Goal: Task Accomplishment & Management: Manage account settings

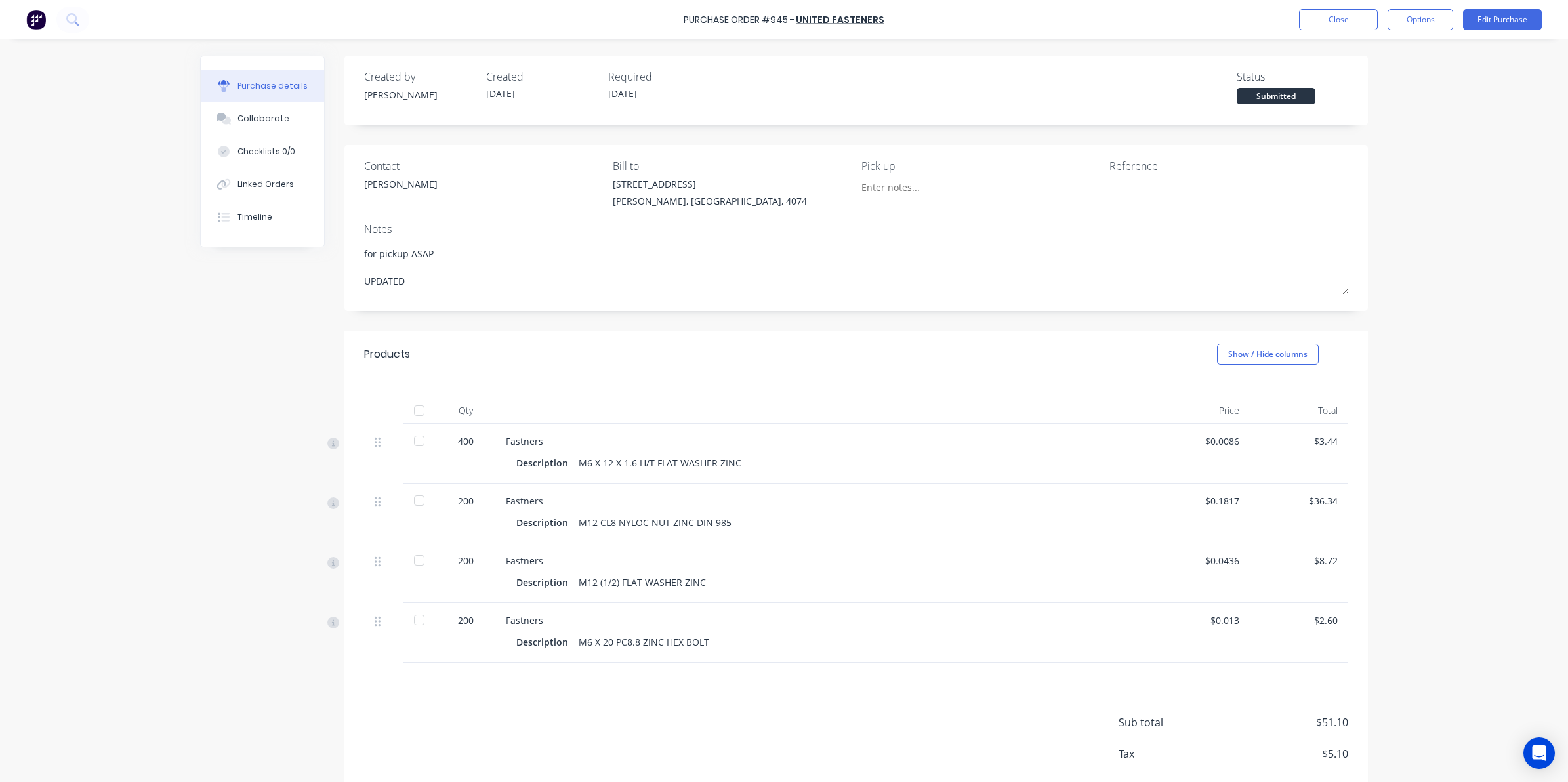
scroll to position [68, 0]
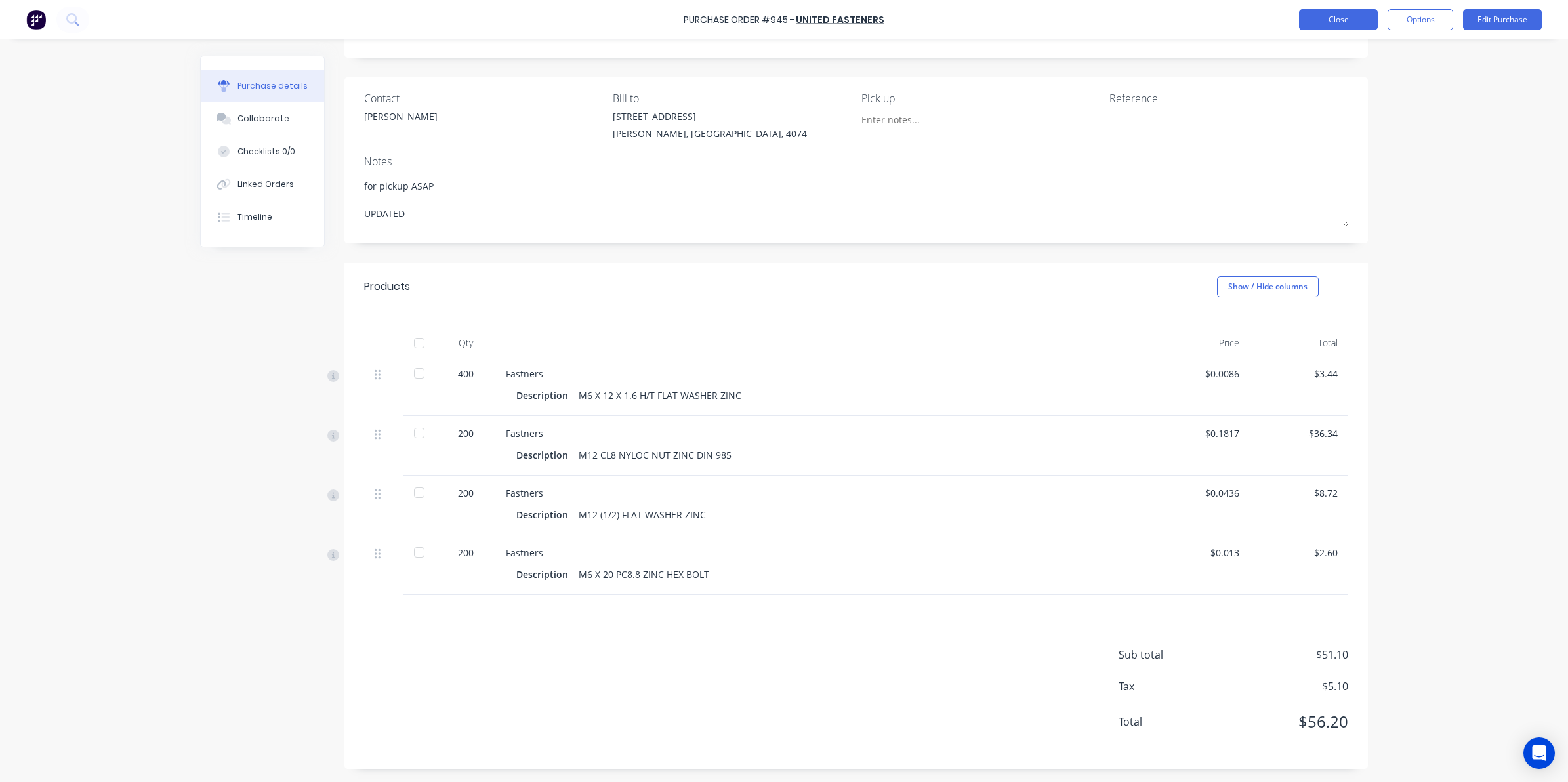
click at [1326, 16] on button "Close" at bounding box center [1338, 20] width 79 height 21
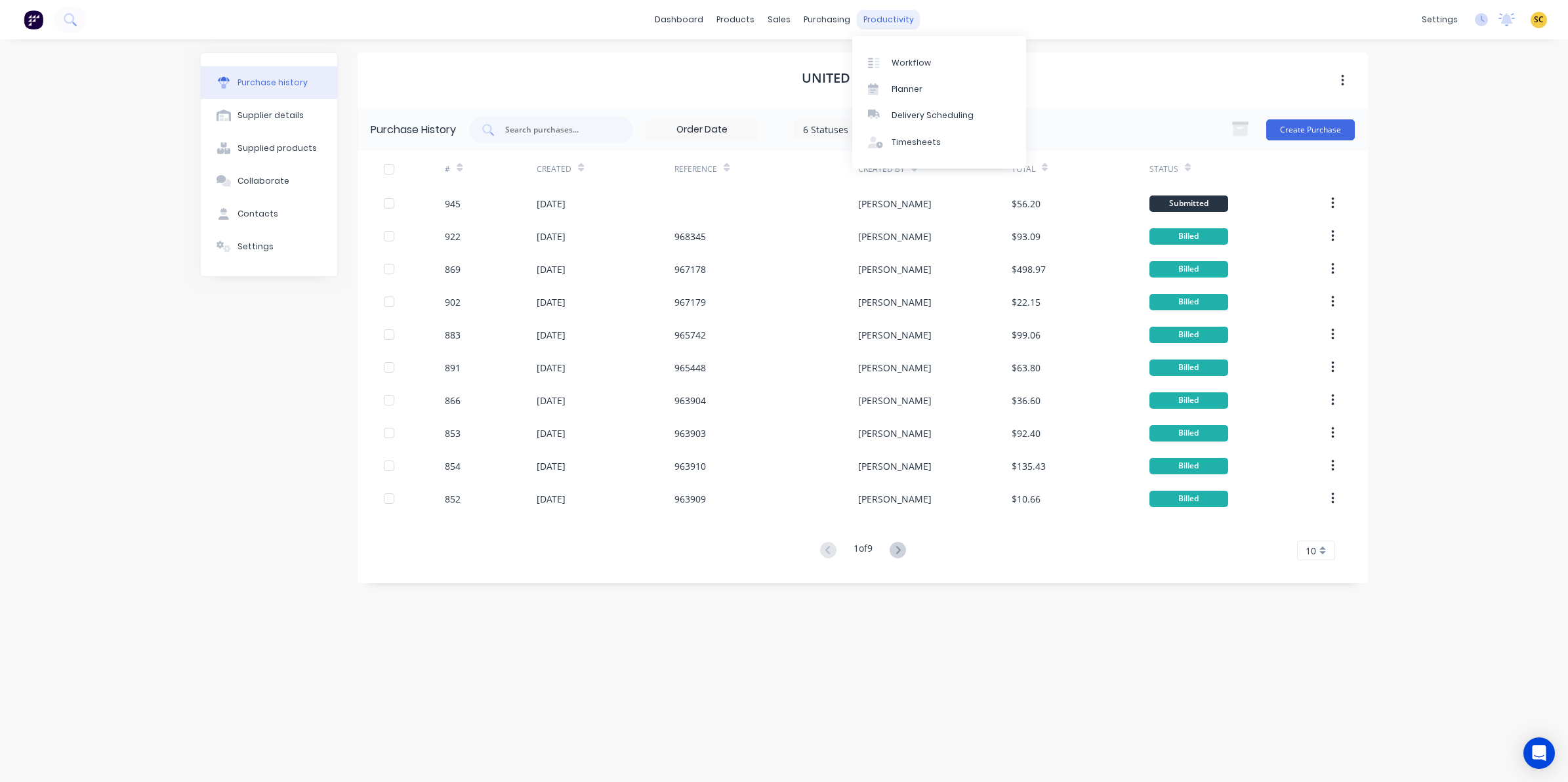
click at [889, 20] on div "productivity" at bounding box center [889, 20] width 63 height 20
click at [929, 151] on link "Timesheets" at bounding box center [939, 142] width 174 height 26
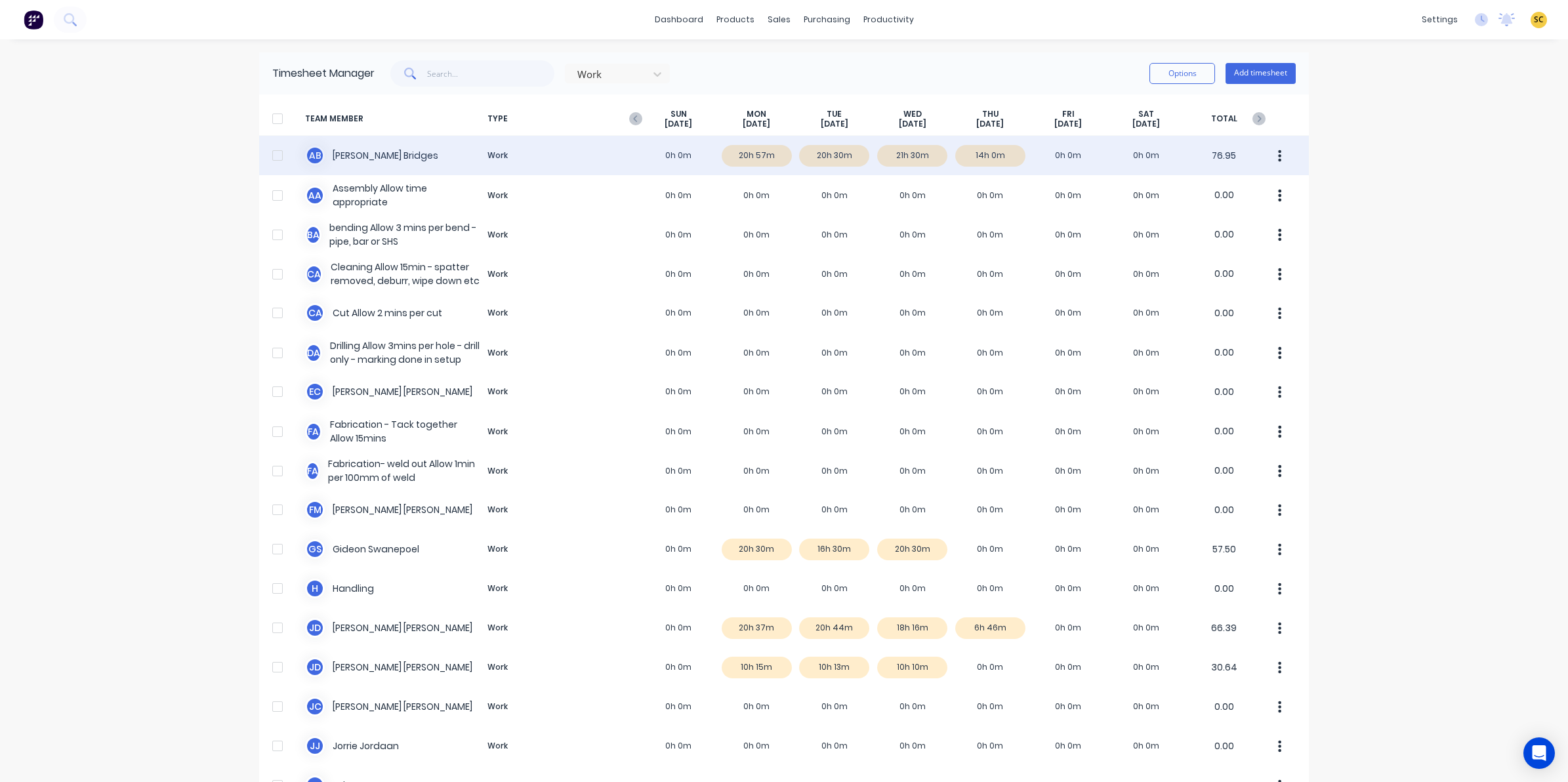
click at [982, 151] on div "A B Ashley Bridges Work 0h 0m 20h 57m 20h 30m 21h 30m 14h 0m 0h 0m 0h 0m 76.95" at bounding box center [784, 156] width 1050 height 39
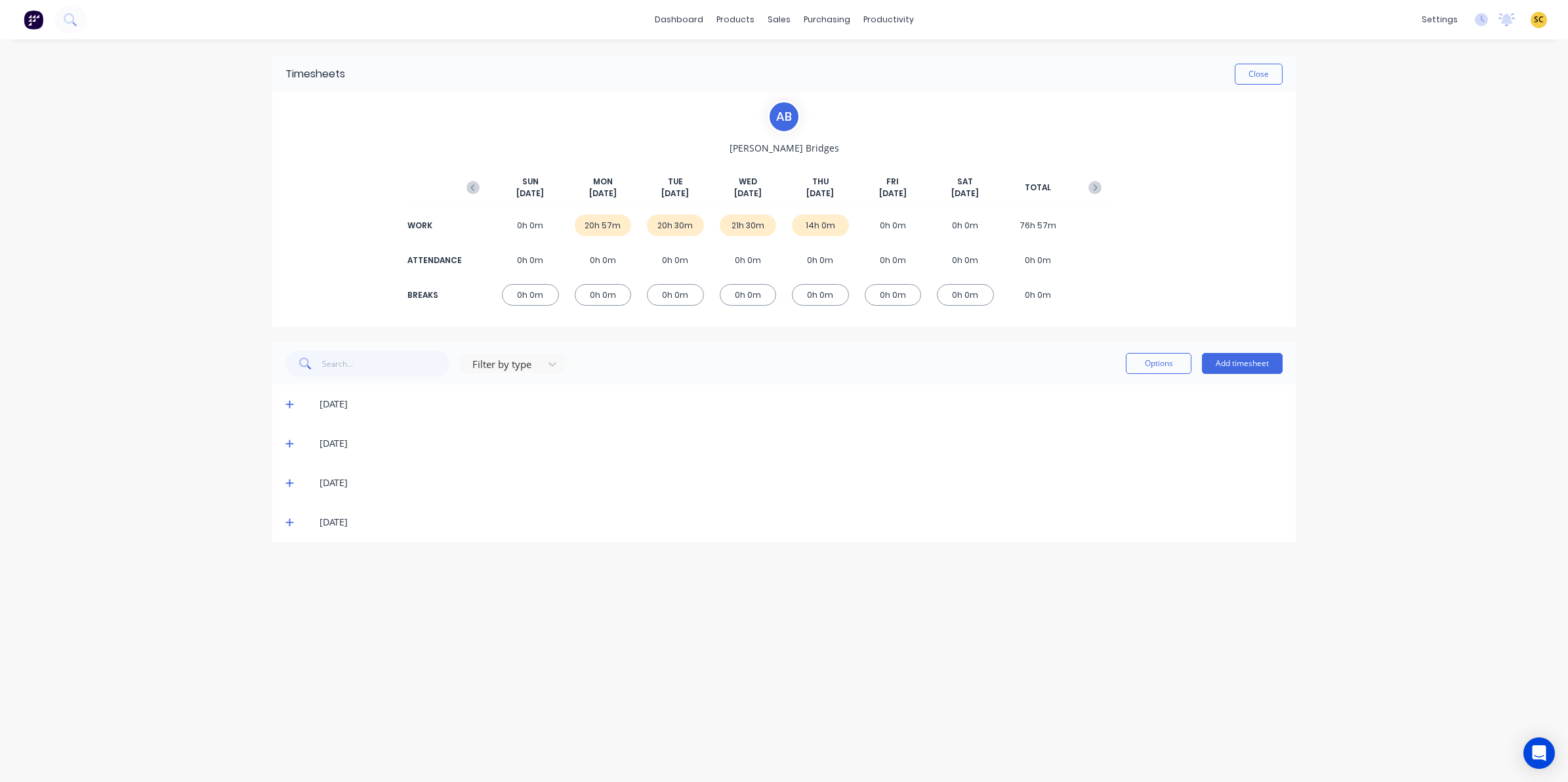
click at [284, 512] on div "[DATE]" at bounding box center [784, 522] width 1023 height 39
click at [290, 522] on icon at bounding box center [289, 522] width 8 height 8
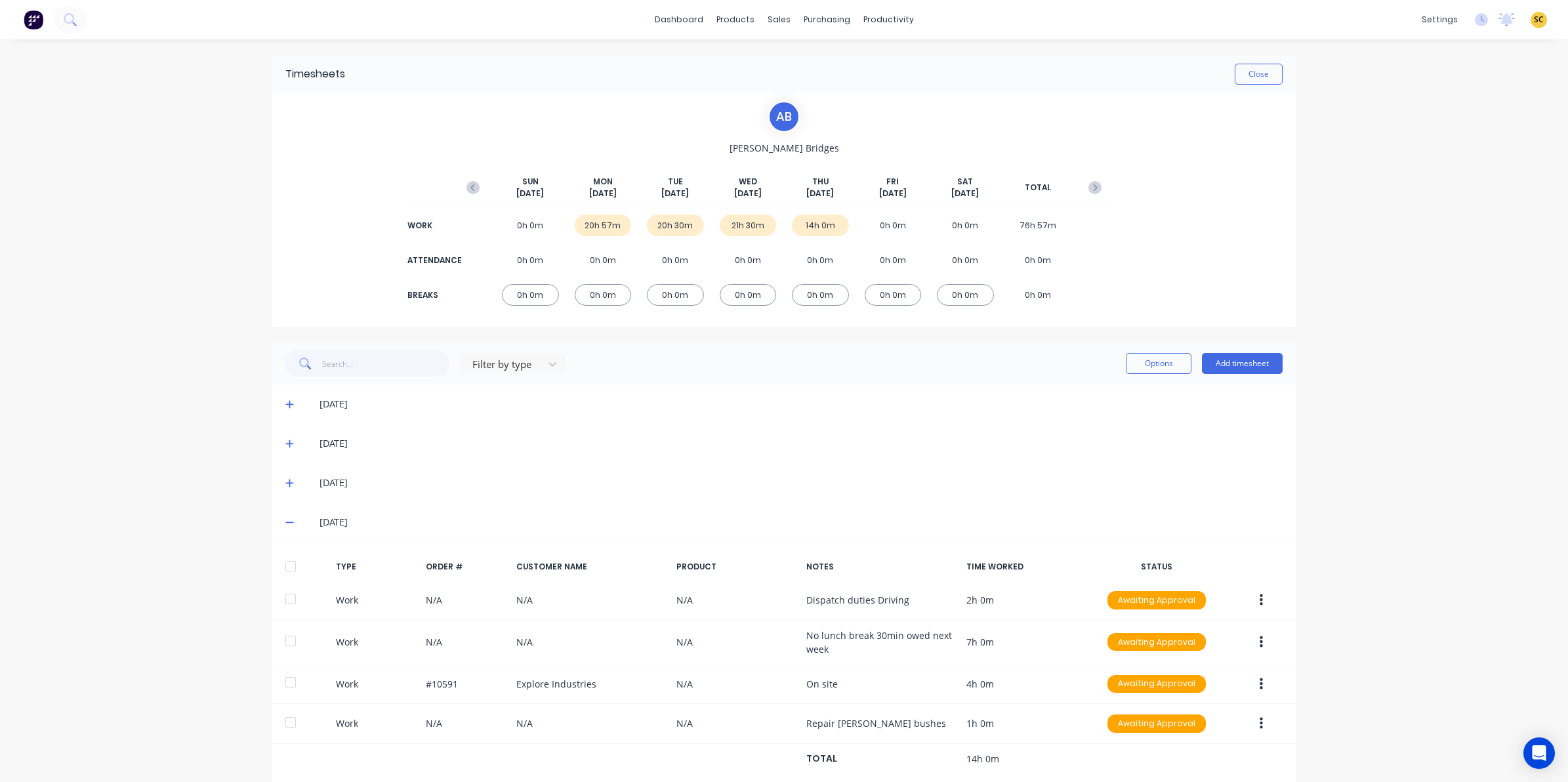
scroll to position [31, 0]
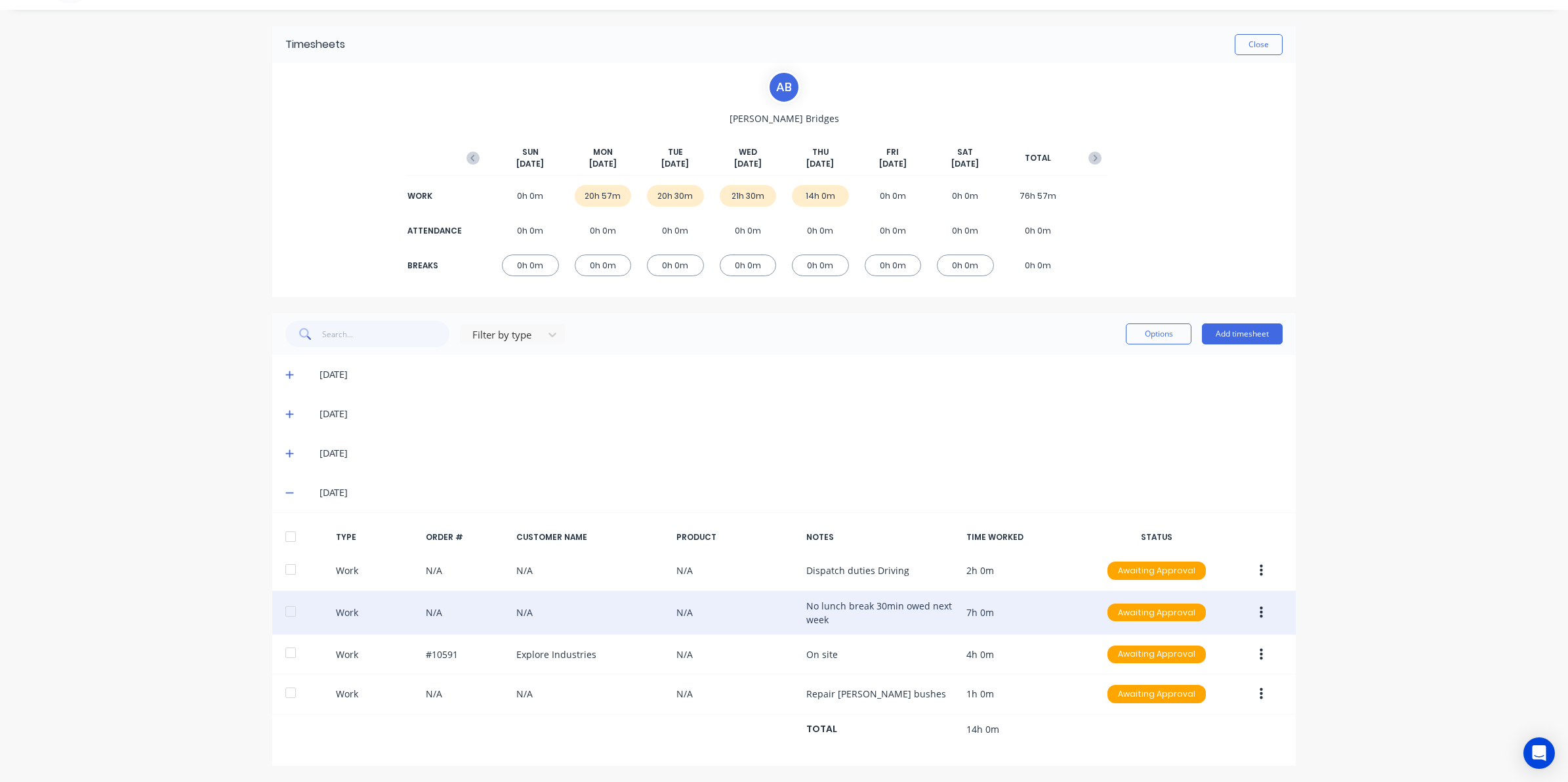
click at [1259, 612] on icon "button" at bounding box center [1261, 612] width 4 height 12
click at [1185, 568] on div "Edit" at bounding box center [1214, 563] width 101 height 19
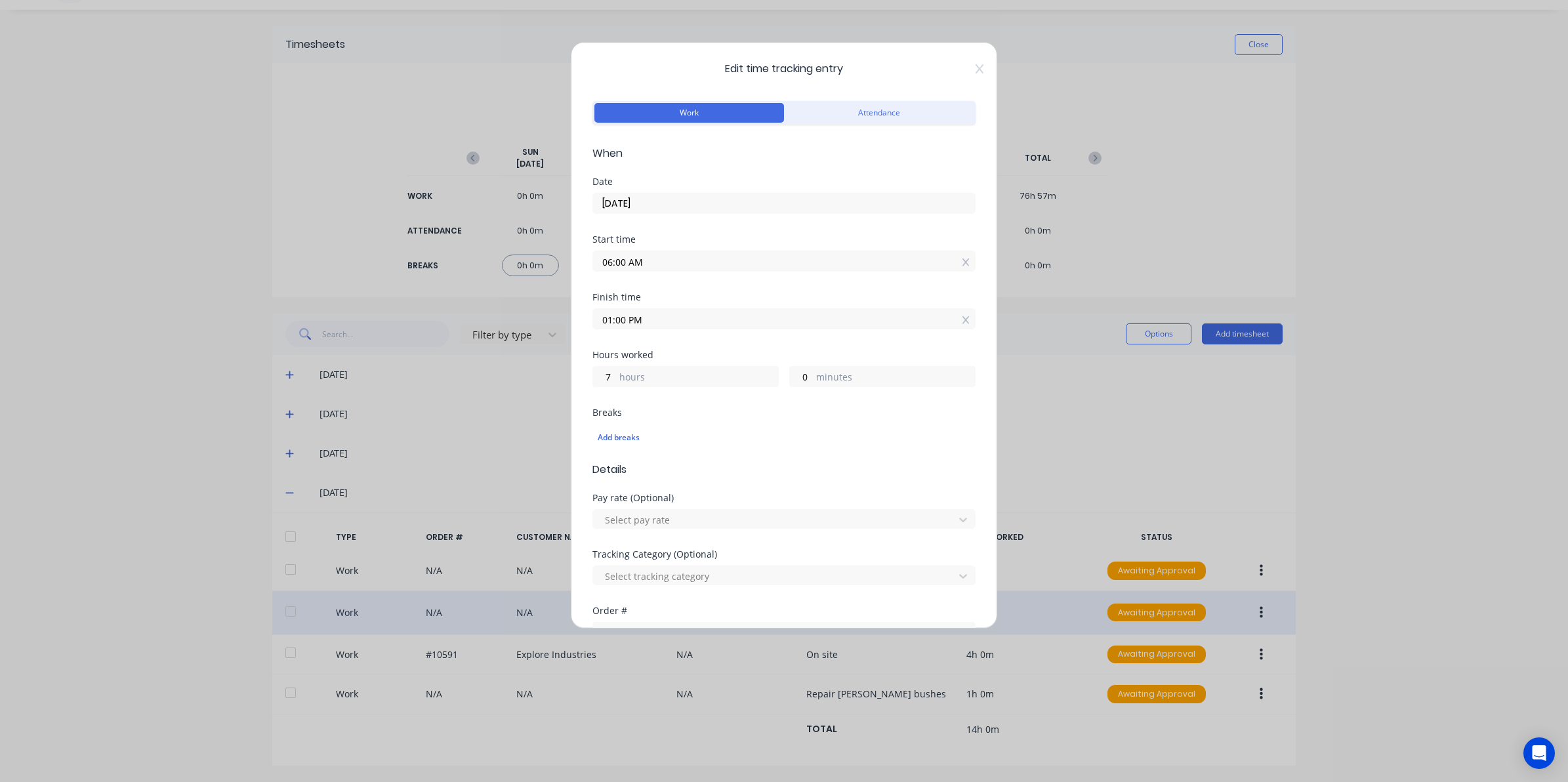
click at [971, 70] on div "Edit time tracking entry Work Attendance When Date 02/10/2025 Start time 06:00 …" at bounding box center [784, 335] width 426 height 586
click at [975, 70] on icon at bounding box center [979, 68] width 8 height 11
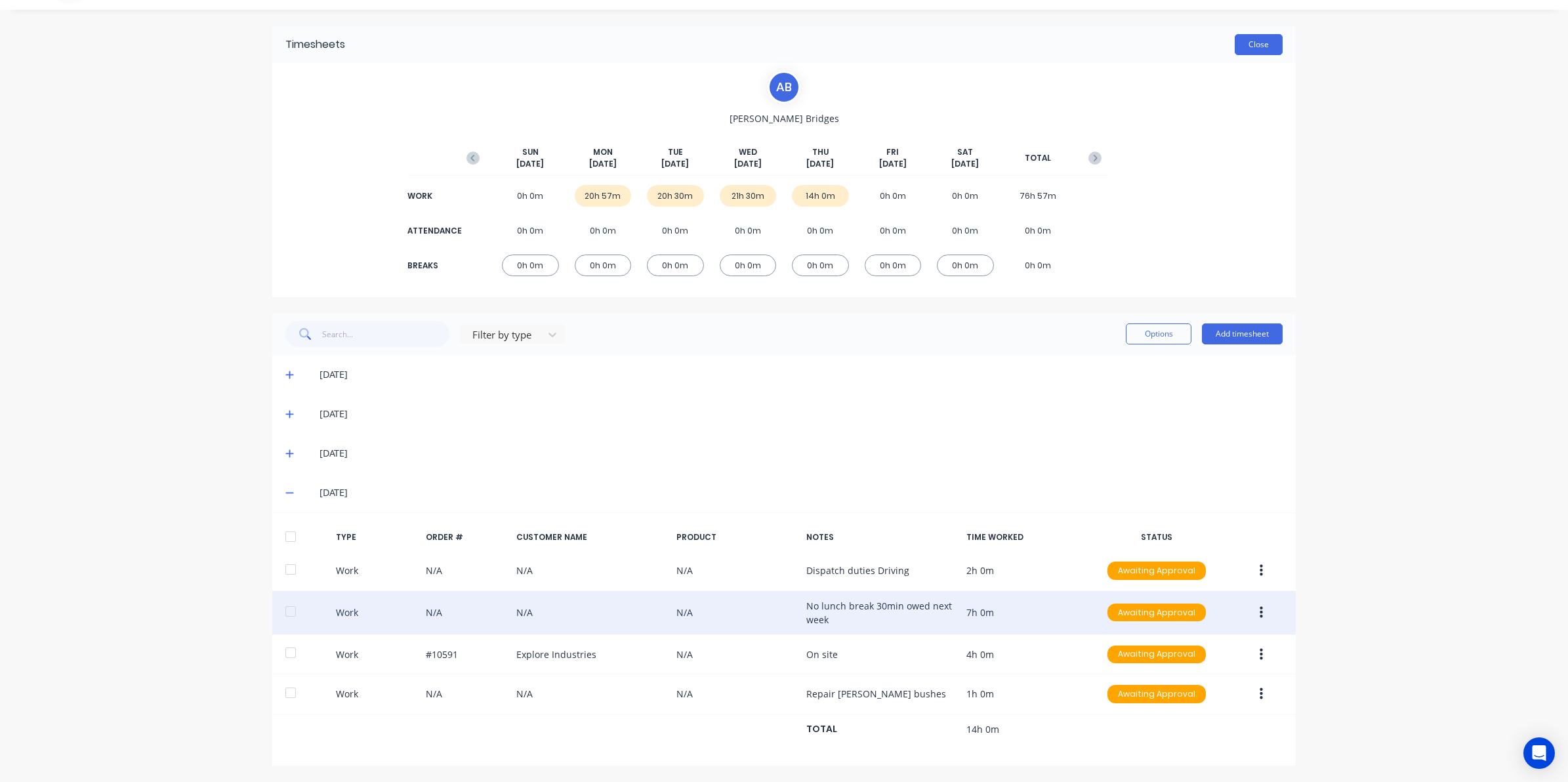
click at [1248, 43] on button "Close" at bounding box center [1259, 44] width 48 height 21
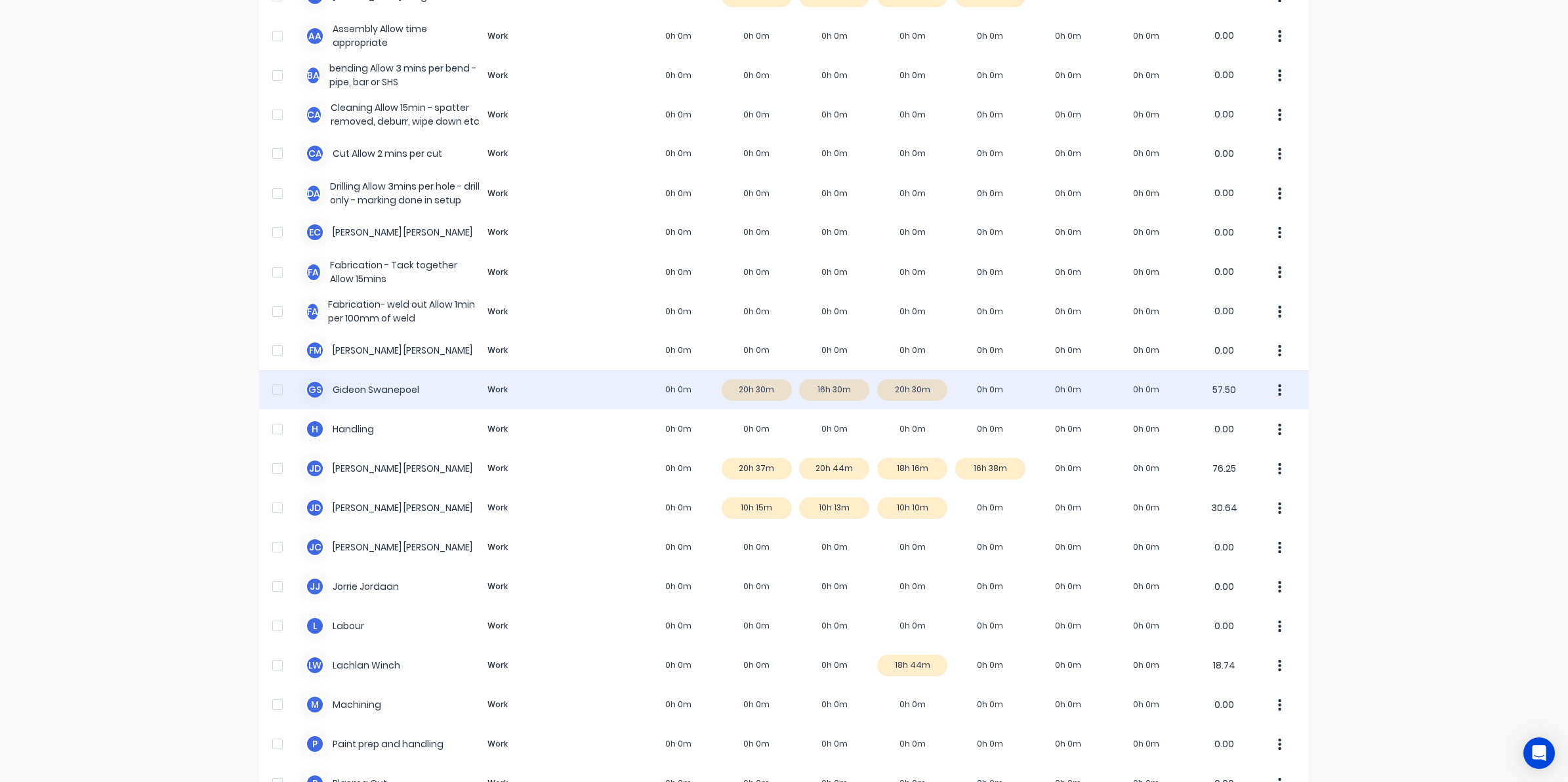
scroll to position [164, 0]
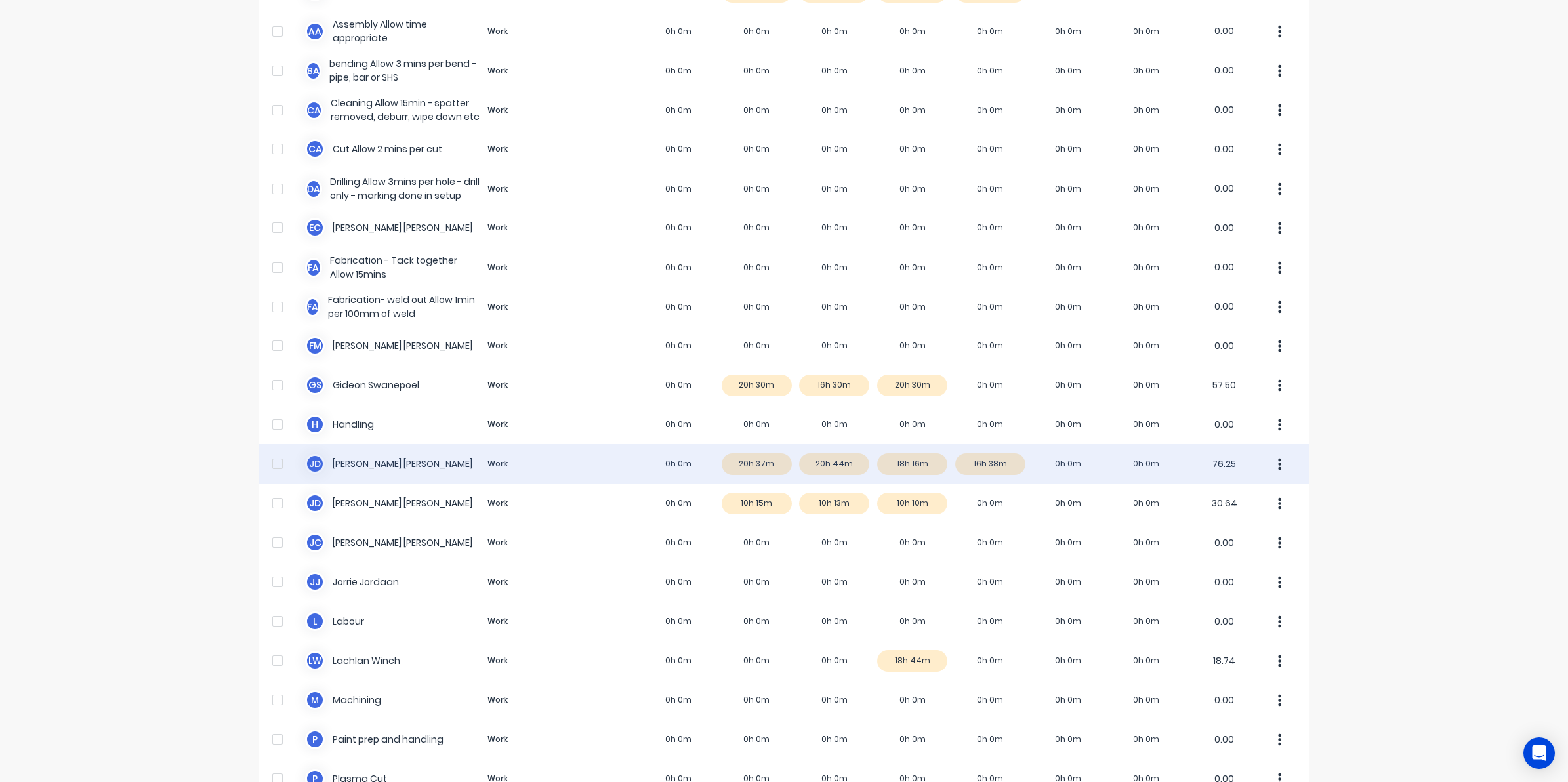
click at [1004, 464] on div "J D Joel De Vries Work 0h 0m 20h 37m 20h 44m 18h 16m 16h 38m 0h 0m 0h 0m 76.25" at bounding box center [784, 464] width 1050 height 39
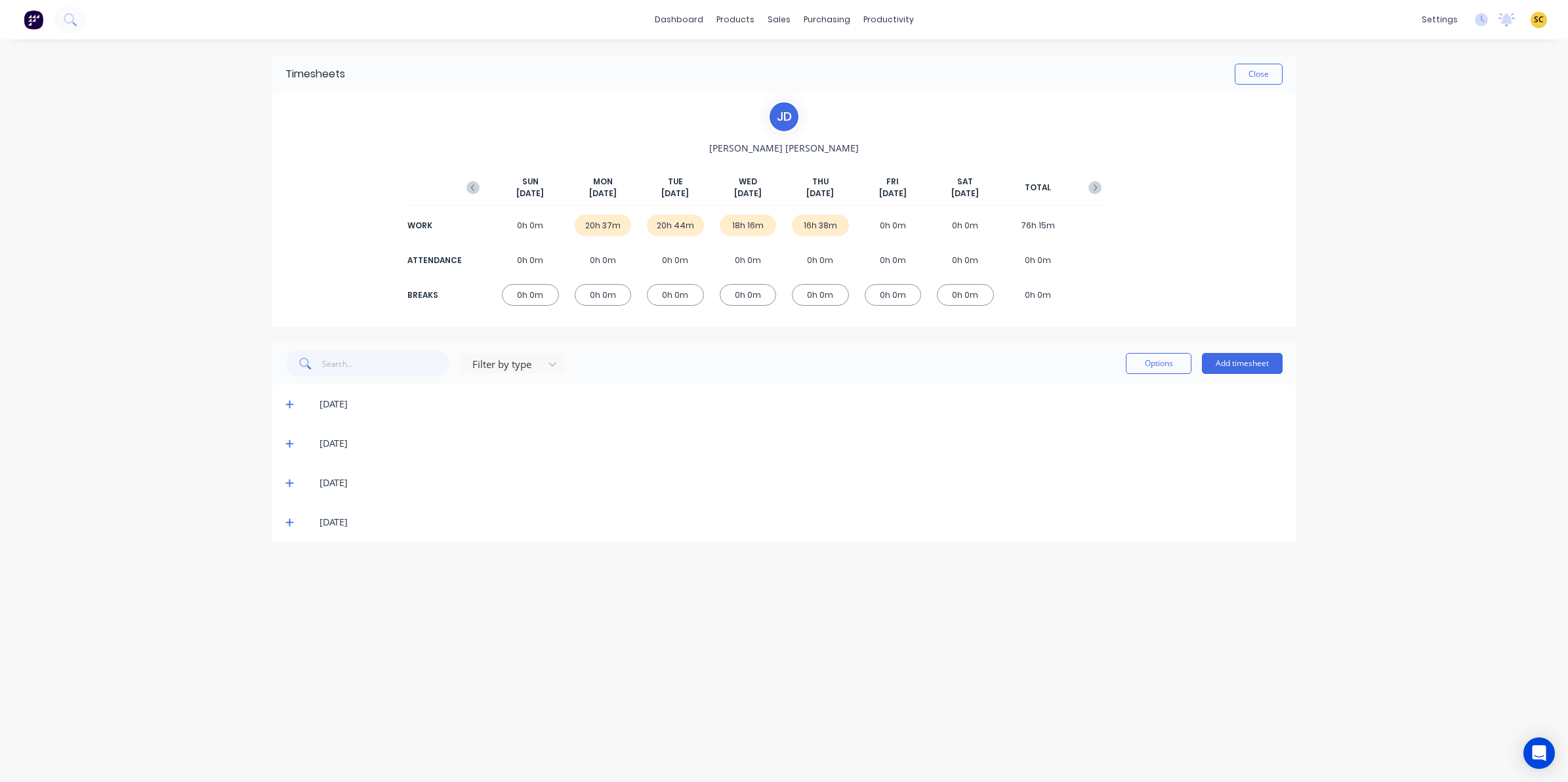
click at [290, 519] on icon at bounding box center [289, 522] width 8 height 8
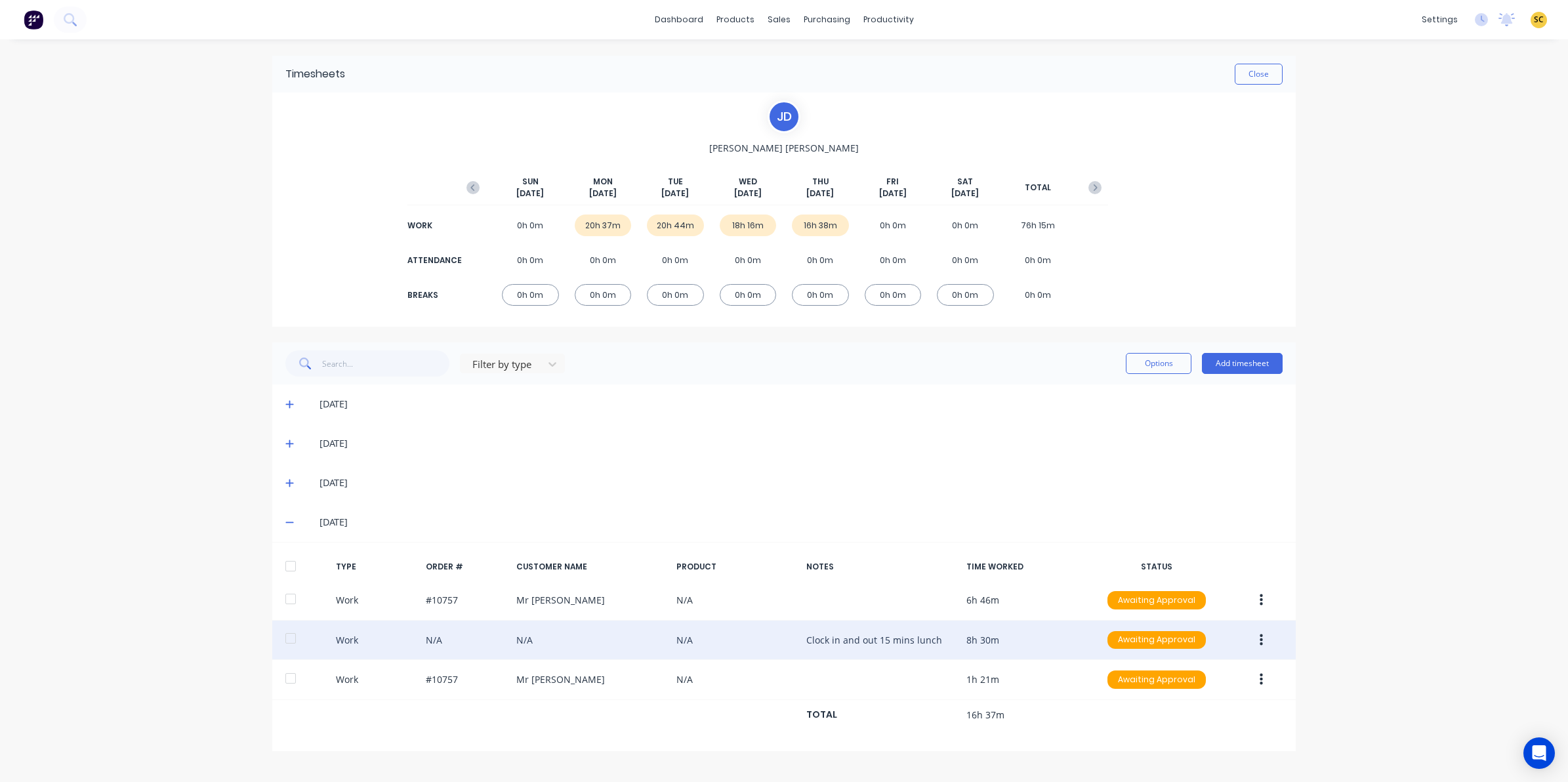
click at [1261, 637] on icon "button" at bounding box center [1261, 639] width 4 height 12
click at [1169, 597] on div "Edit" at bounding box center [1214, 590] width 101 height 19
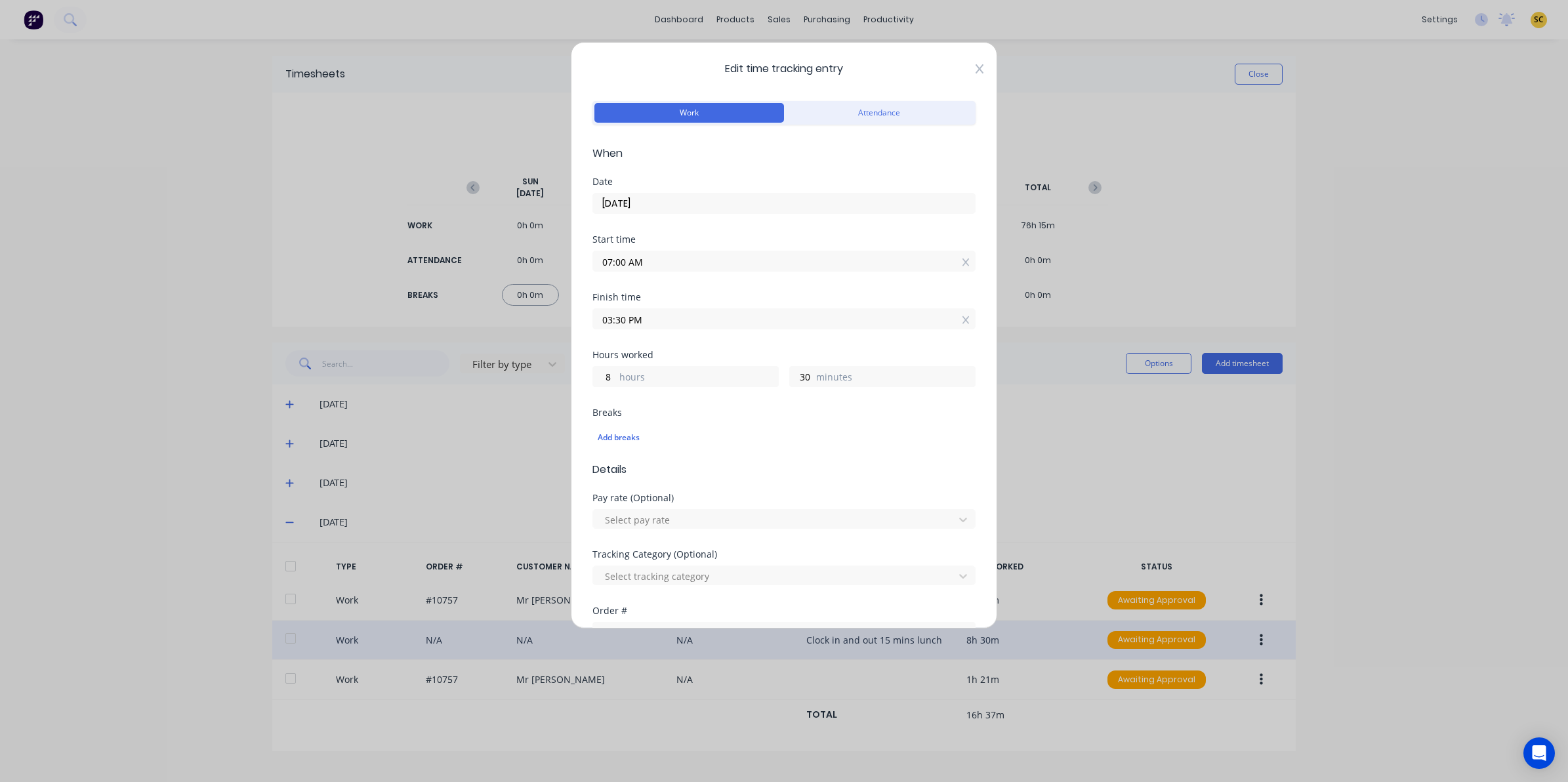
click at [975, 71] on icon at bounding box center [979, 68] width 8 height 9
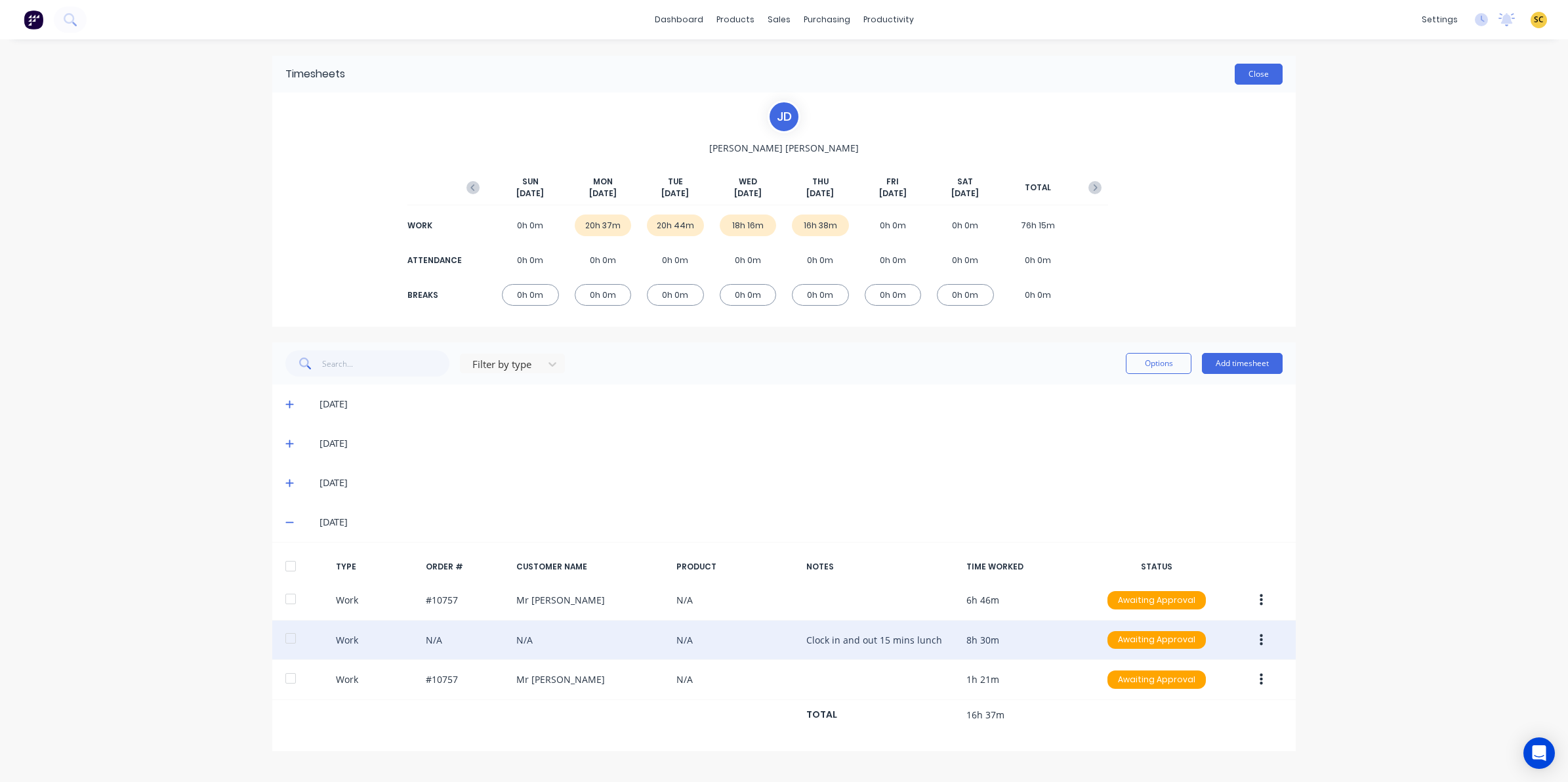
click at [1249, 73] on button "Close" at bounding box center [1259, 74] width 48 height 21
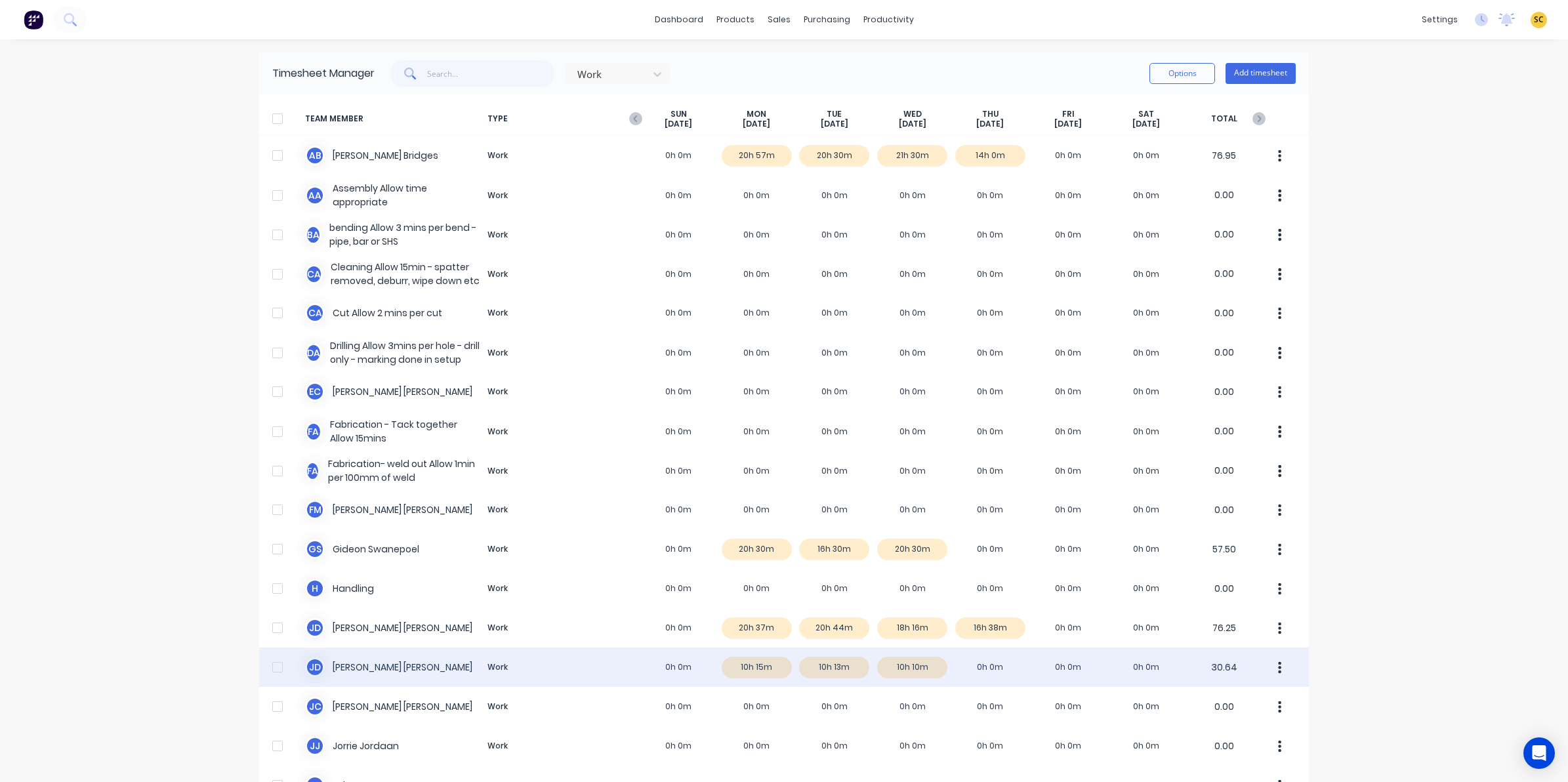
click at [898, 670] on div "J d Johan de Lange Work 0h 0m 10h 15m 10h 13m 10h 10m 0h 0m 0h 0m 0h 0m 30.64" at bounding box center [784, 667] width 1050 height 39
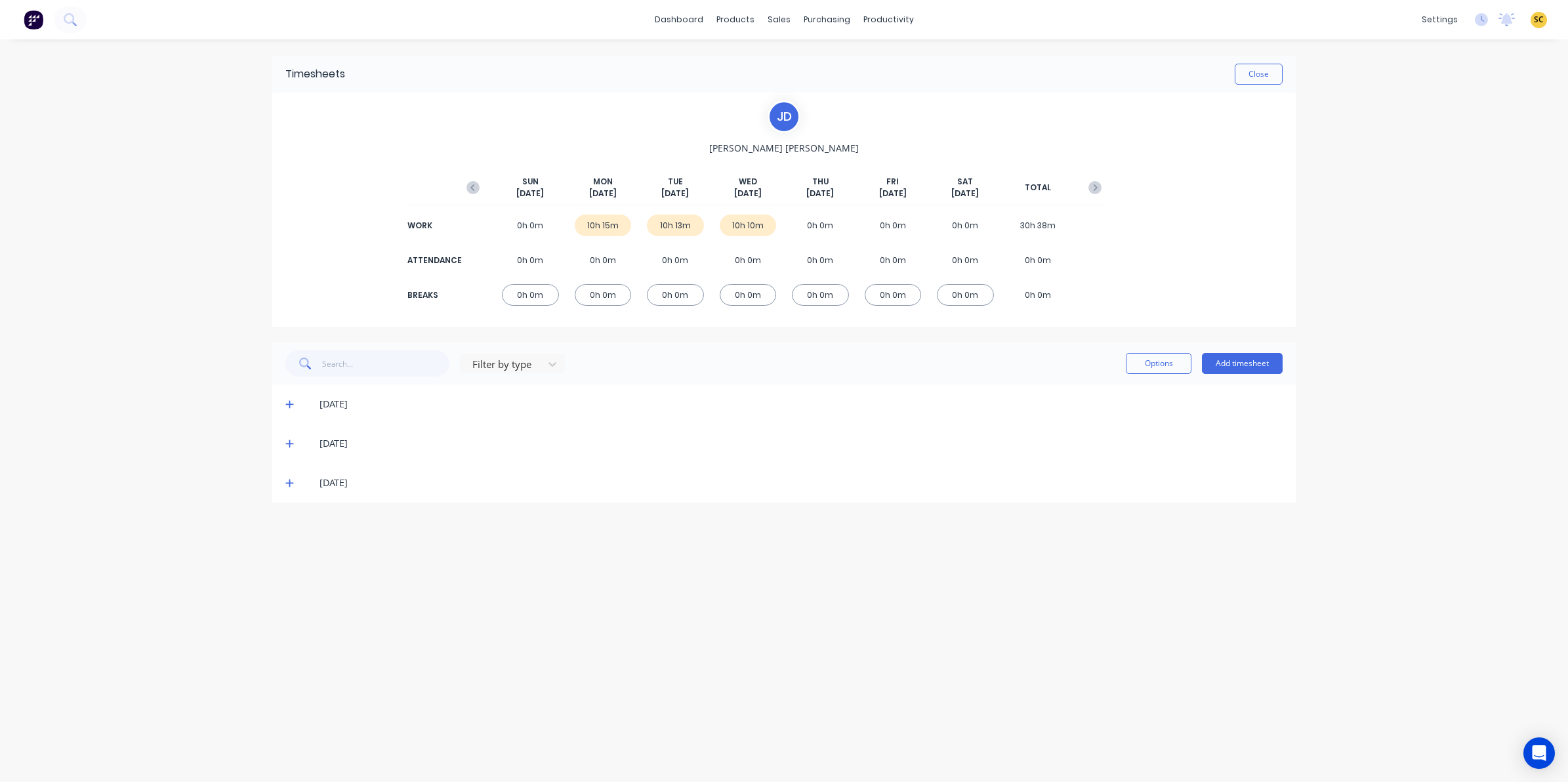
click at [283, 483] on div "[DATE]" at bounding box center [784, 483] width 1023 height 39
click at [290, 480] on icon at bounding box center [290, 483] width 8 height 9
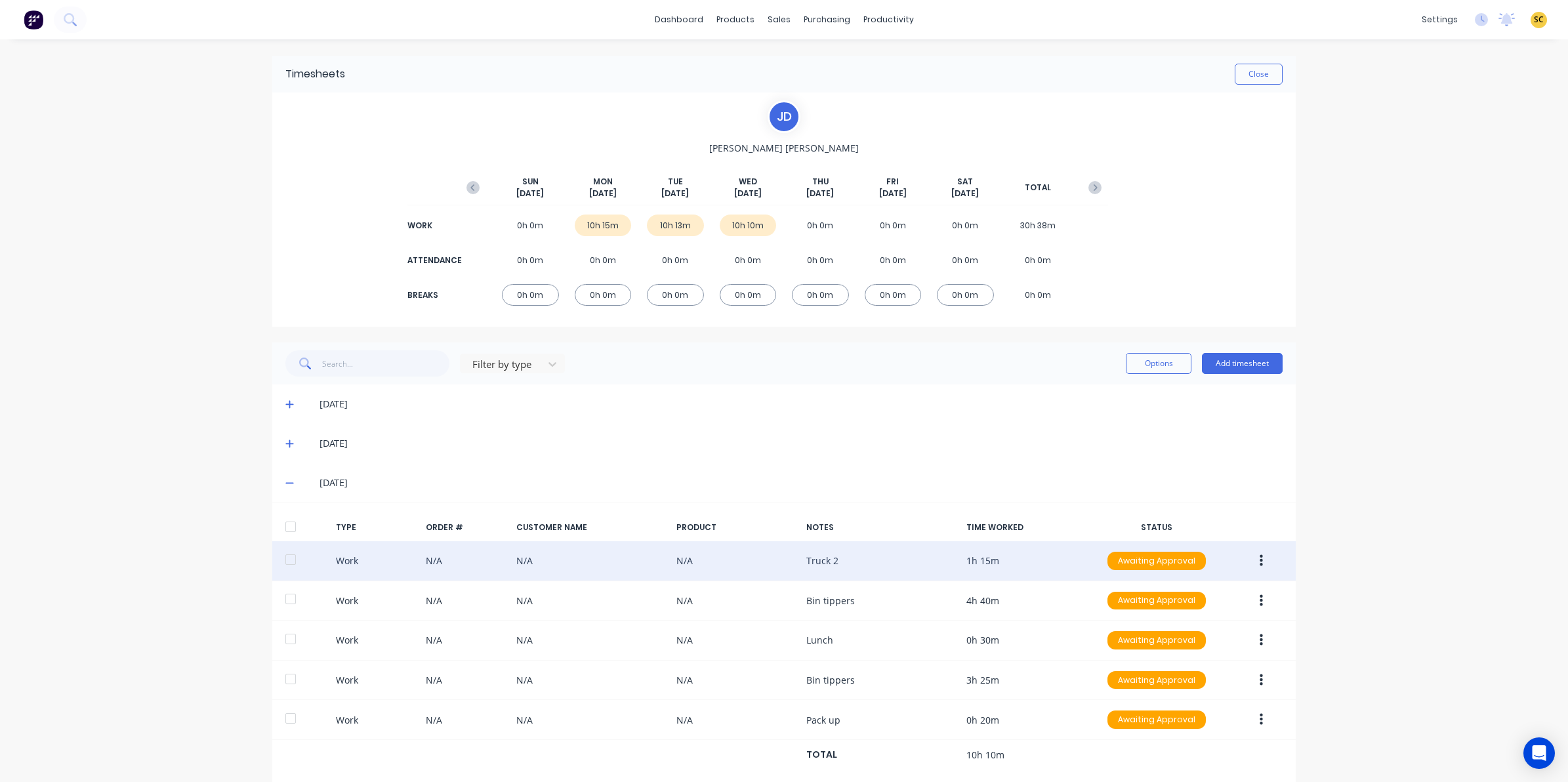
click at [1259, 559] on icon "button" at bounding box center [1261, 561] width 4 height 14
click at [1207, 507] on div "Edit" at bounding box center [1214, 511] width 101 height 19
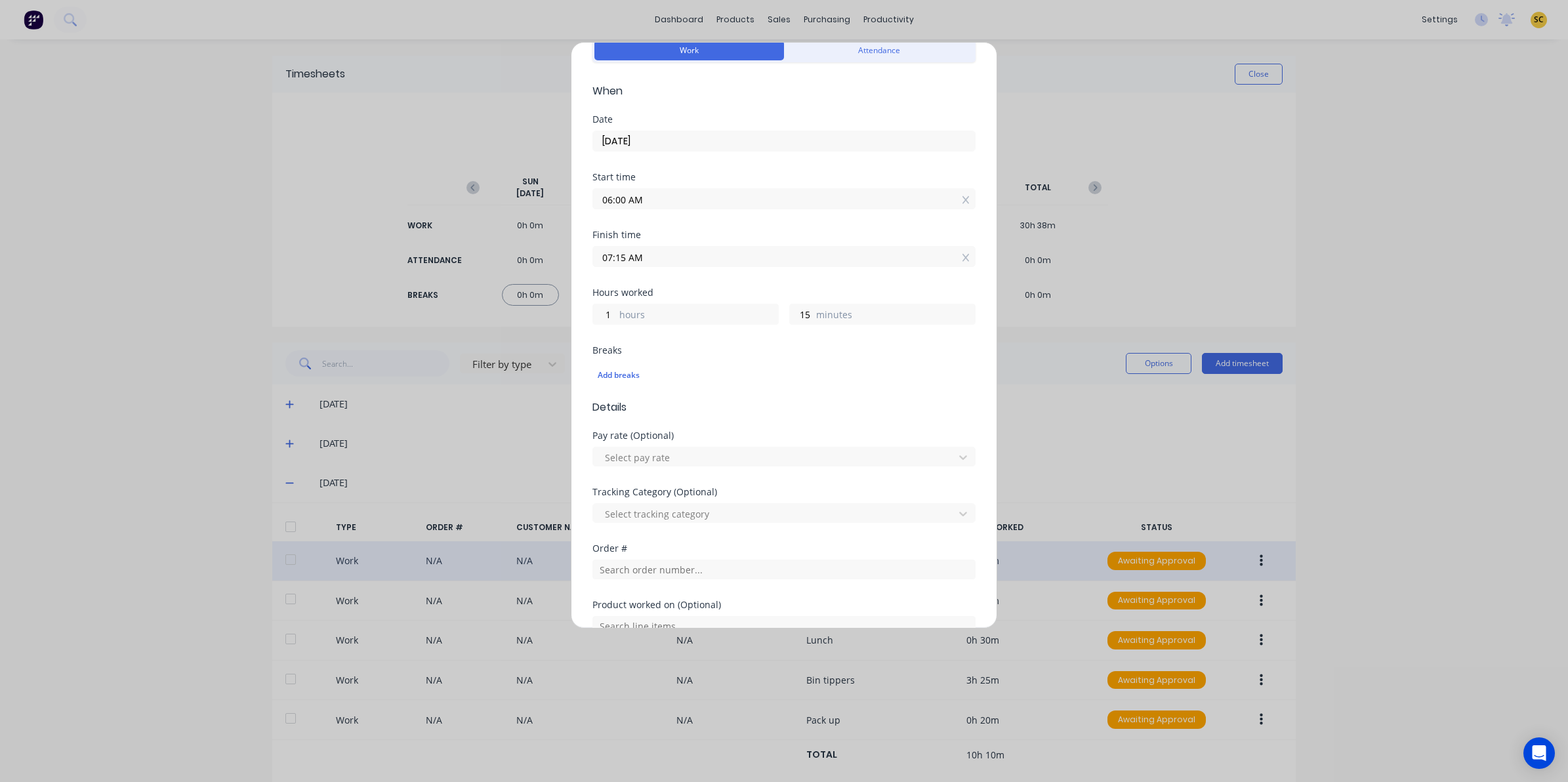
scroll to position [283, 0]
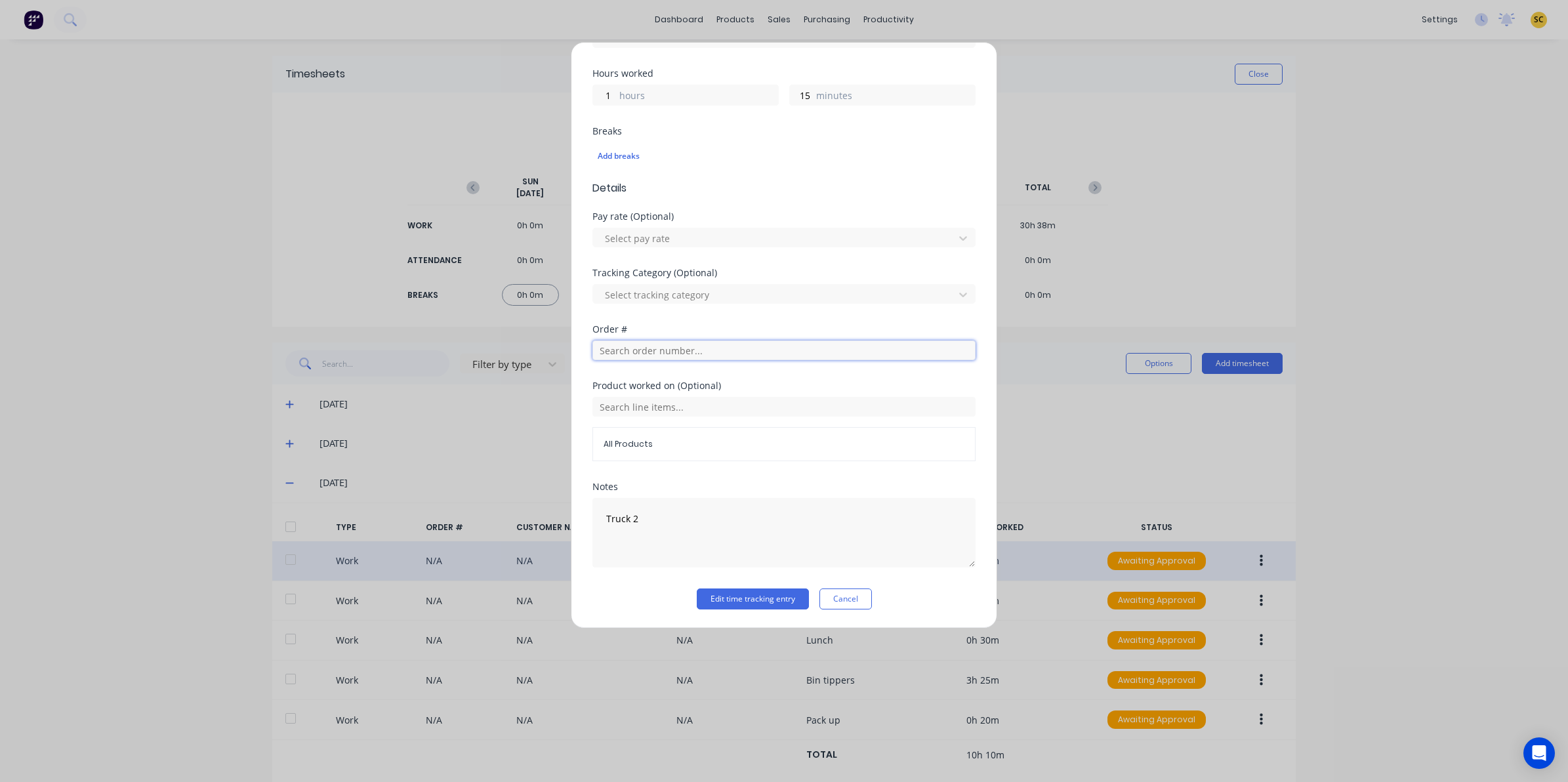
click at [626, 357] on input "text" at bounding box center [784, 350] width 383 height 20
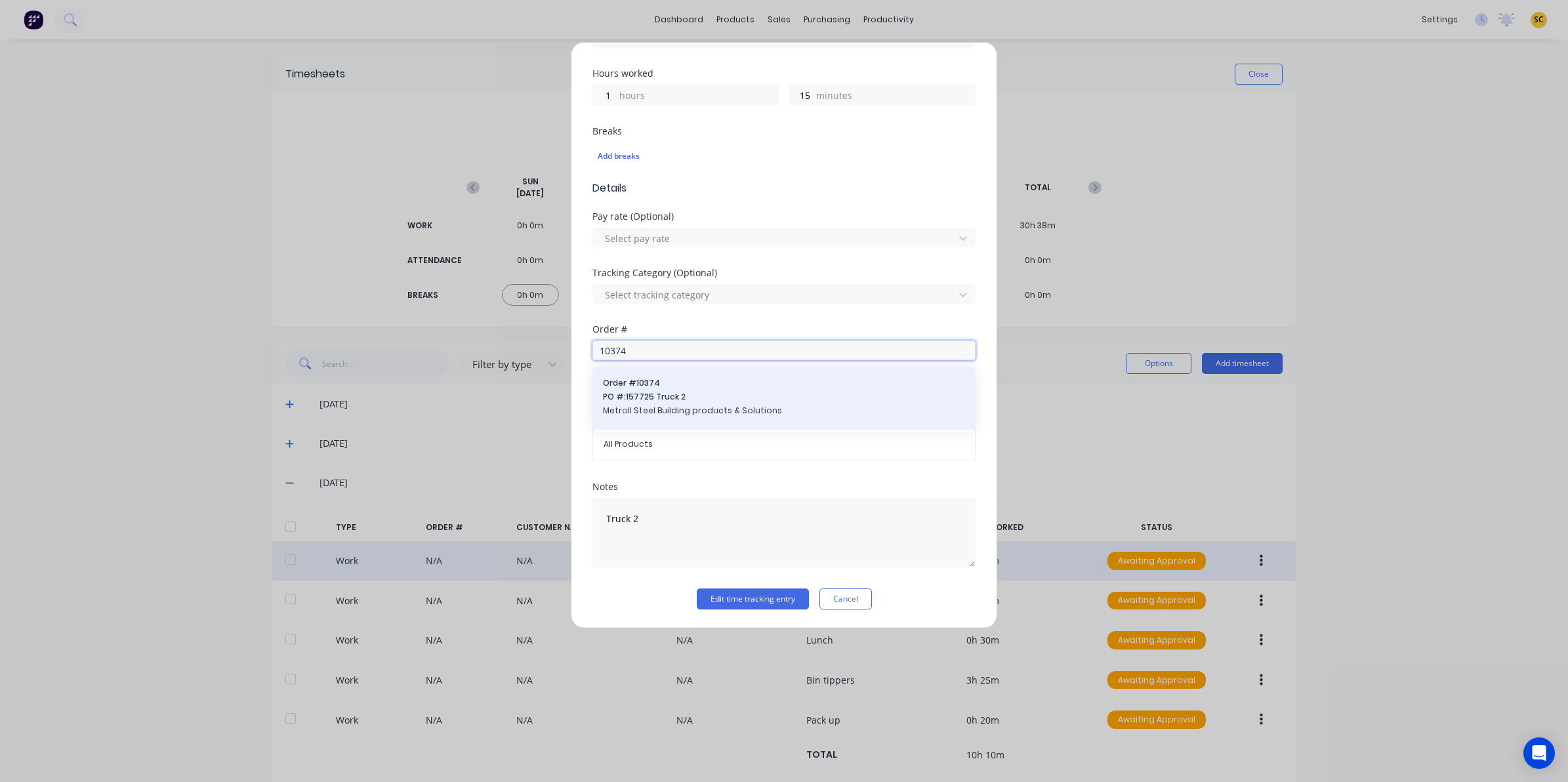
type input "10374"
click at [651, 409] on span "Metroll Steel Building products & Solutions" at bounding box center [784, 410] width 362 height 12
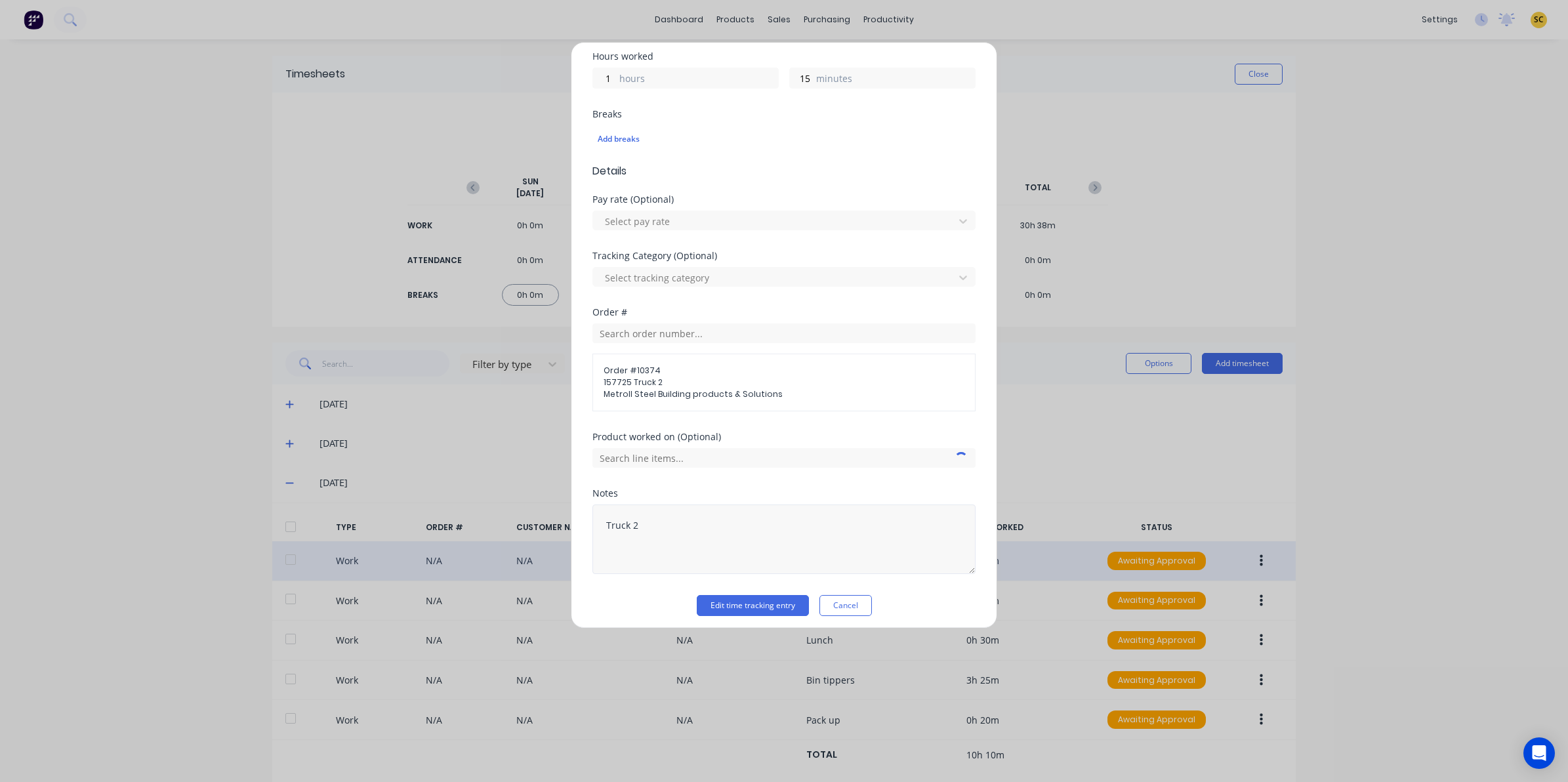
scroll to position [306, 0]
click at [762, 595] on button "Edit time tracking entry" at bounding box center [753, 599] width 112 height 21
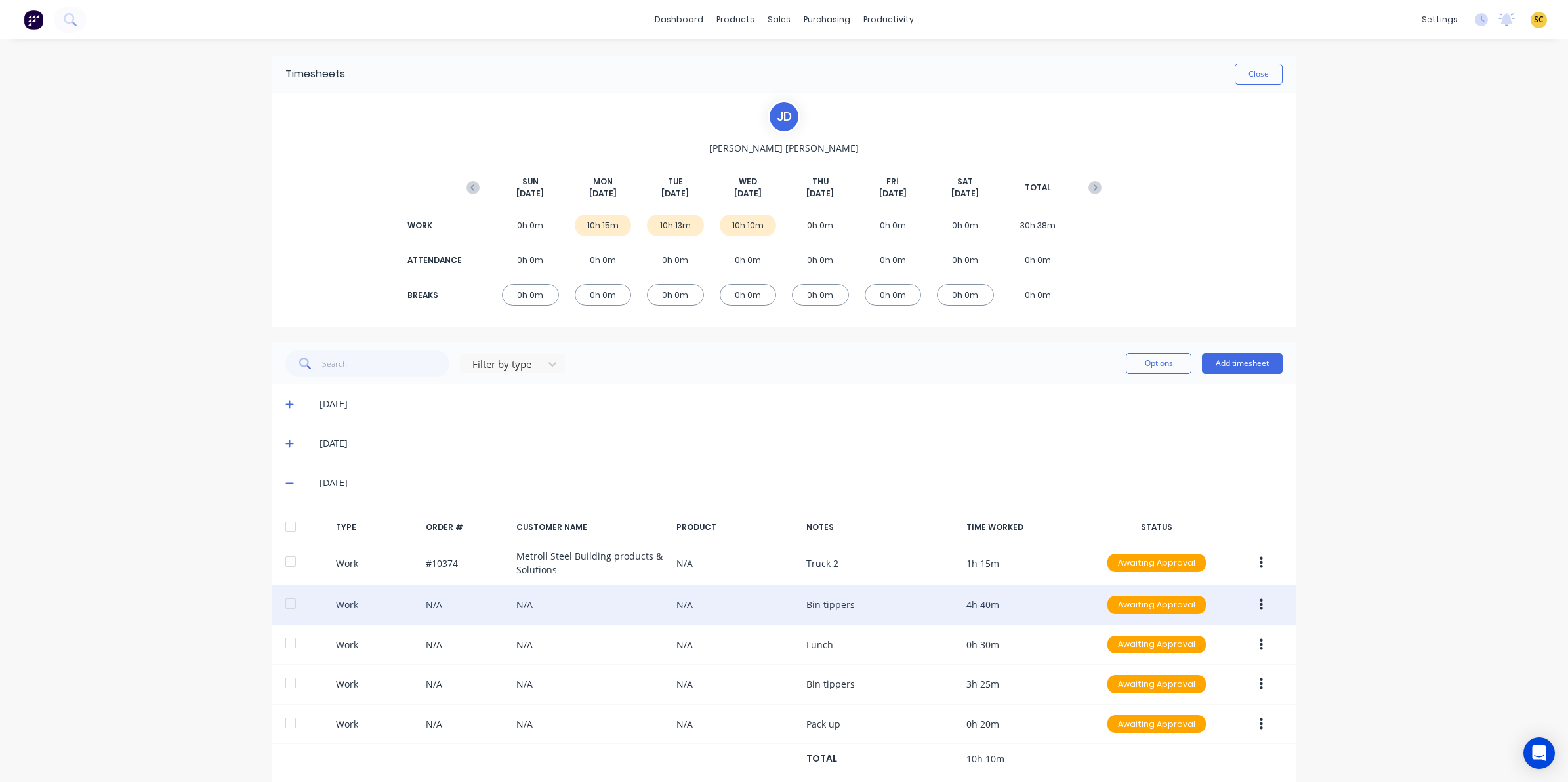
click at [1250, 604] on button "button" at bounding box center [1261, 605] width 31 height 24
click at [1188, 545] on button "Edit" at bounding box center [1214, 555] width 125 height 26
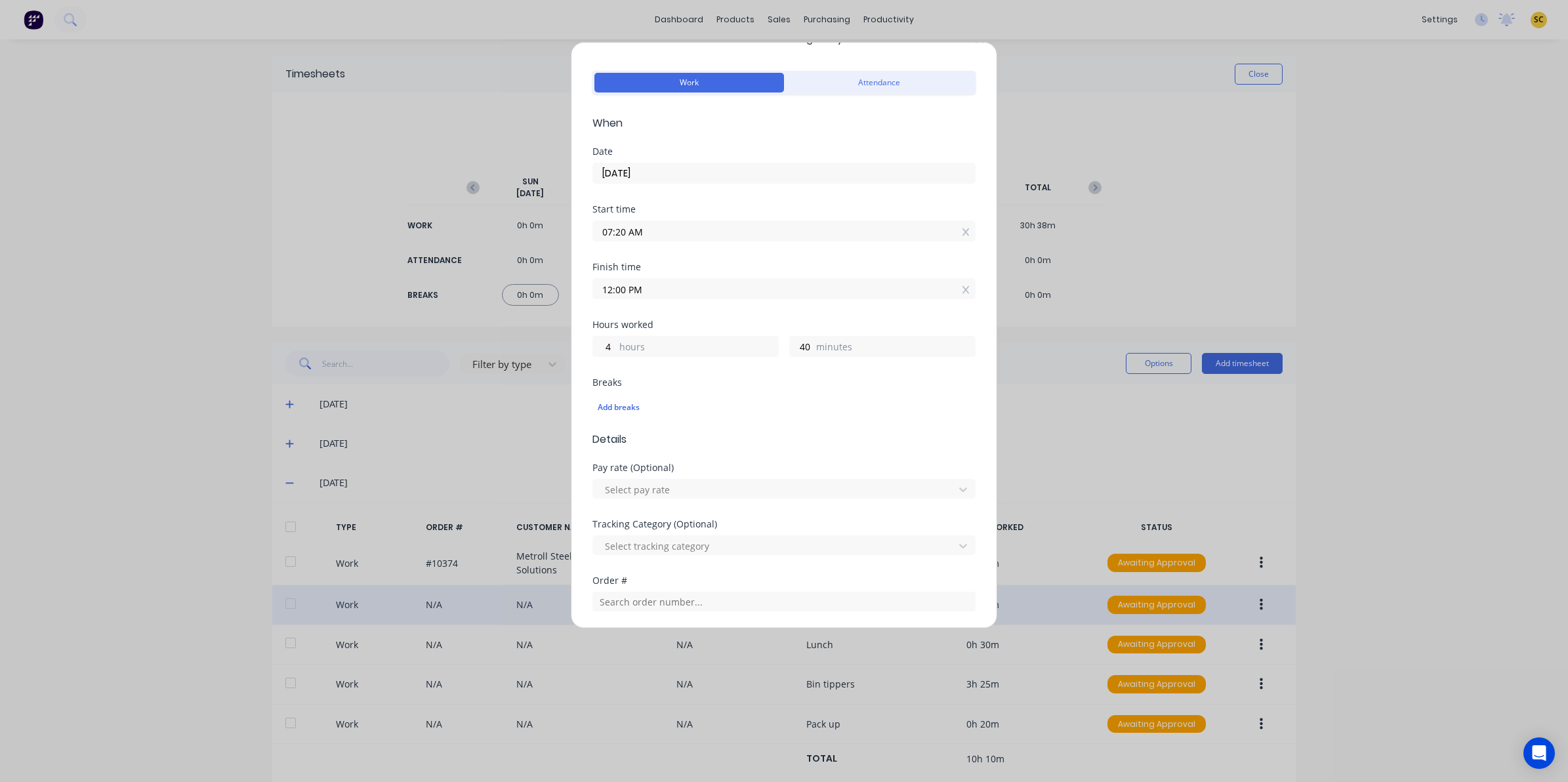
scroll to position [82, 0]
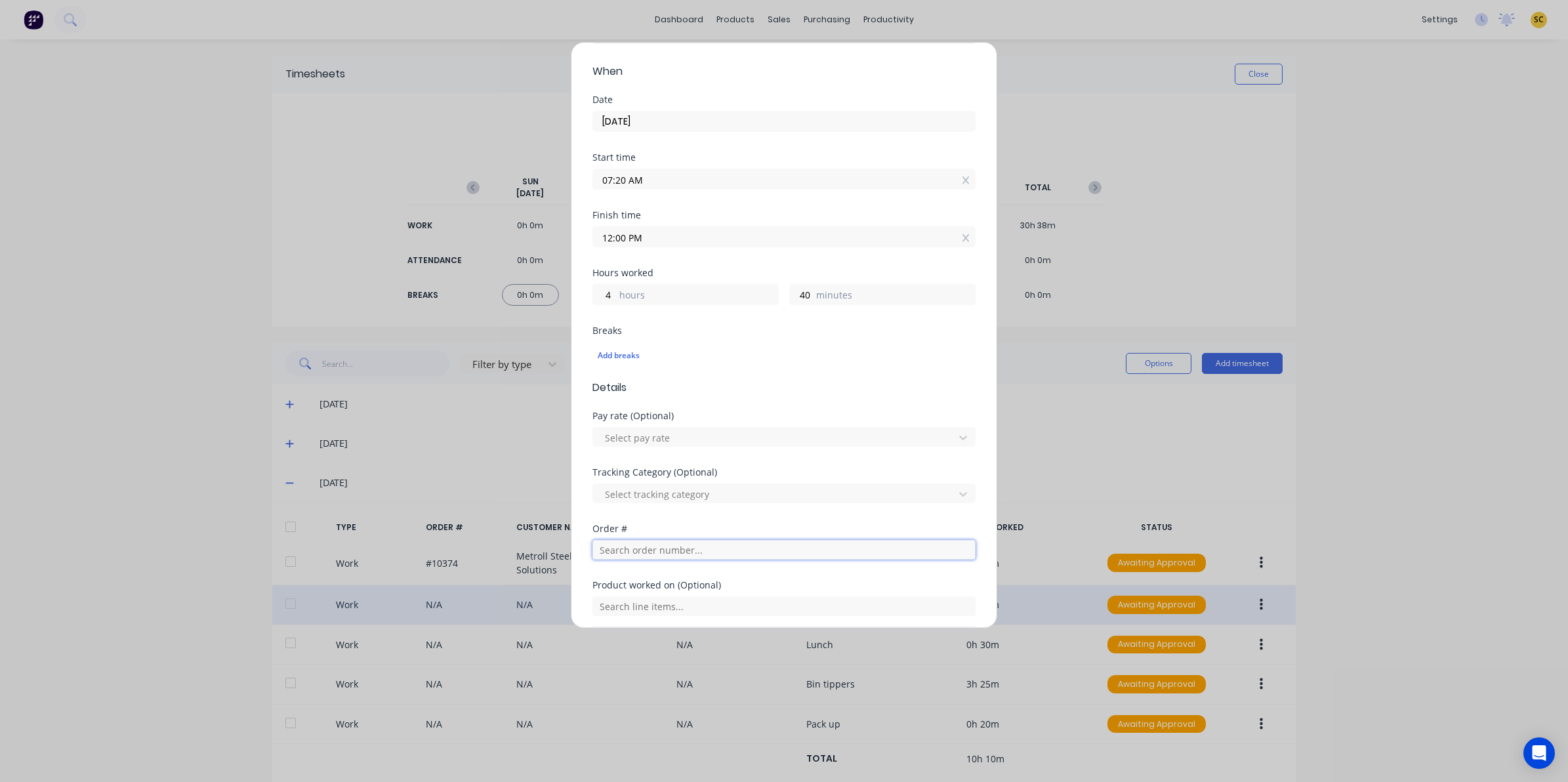
click at [679, 559] on input "text" at bounding box center [784, 550] width 383 height 20
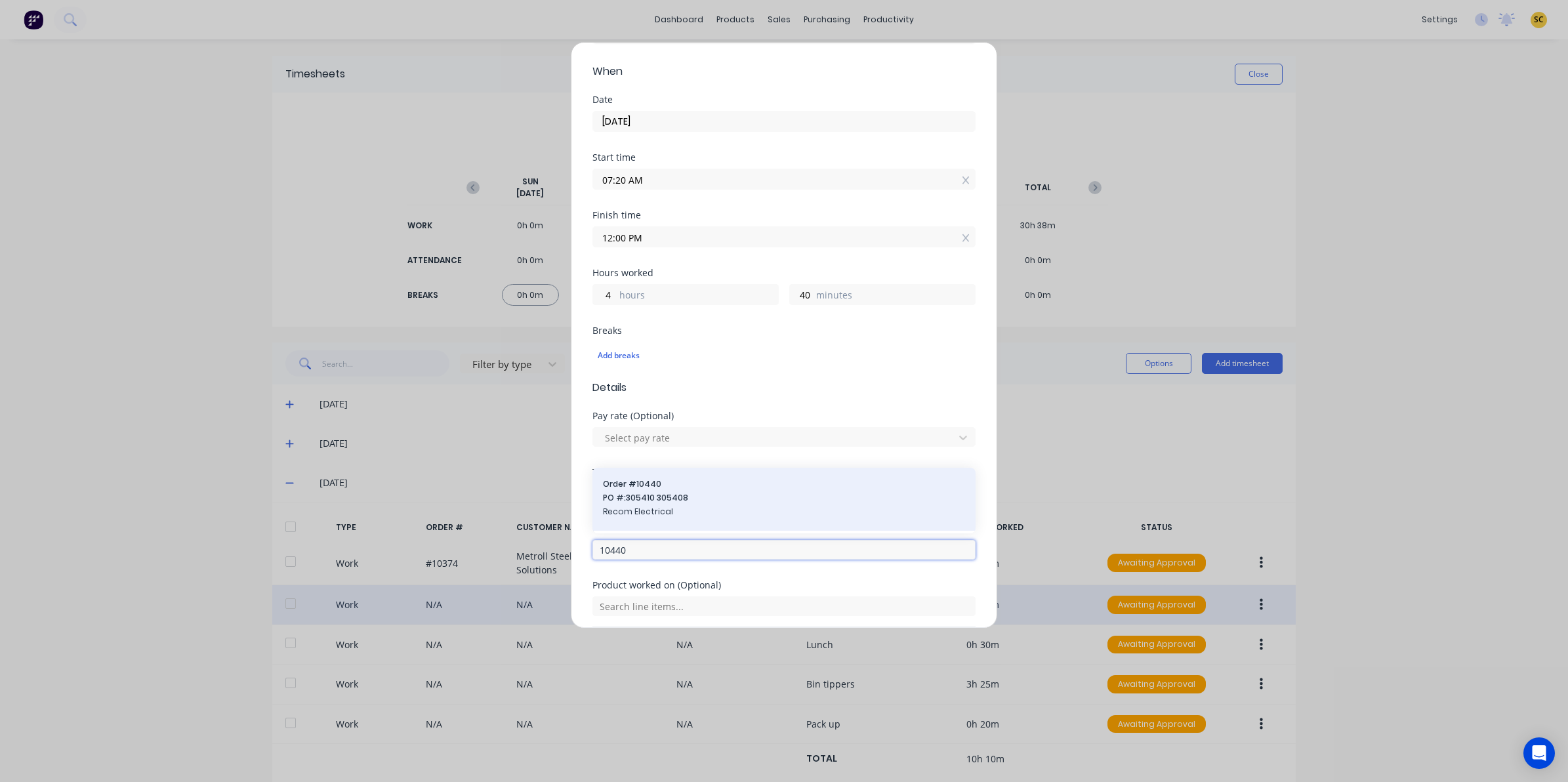
type input "10440"
click at [664, 516] on span "Recom Electrical" at bounding box center [784, 511] width 362 height 12
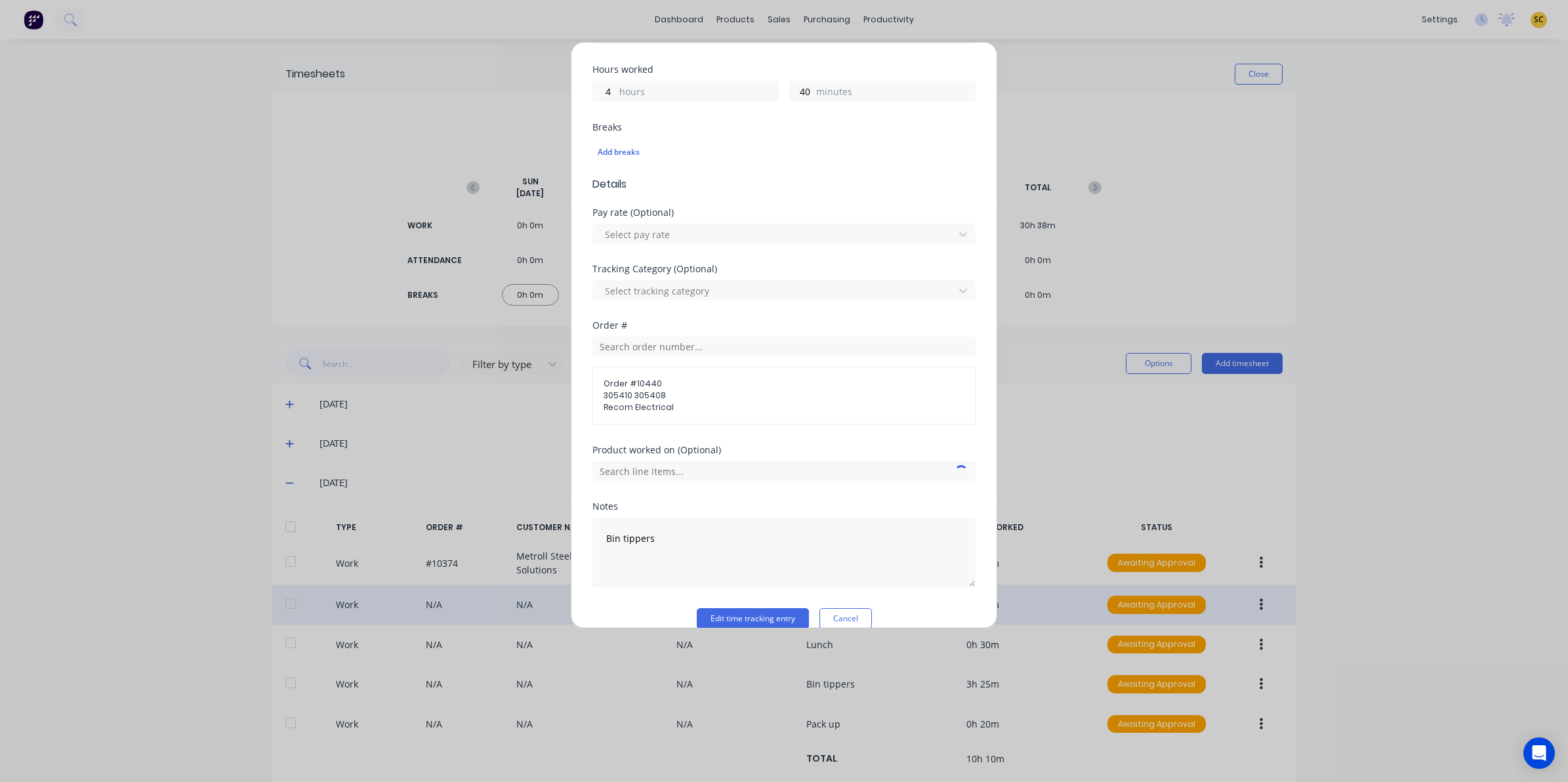
scroll to position [306, 0]
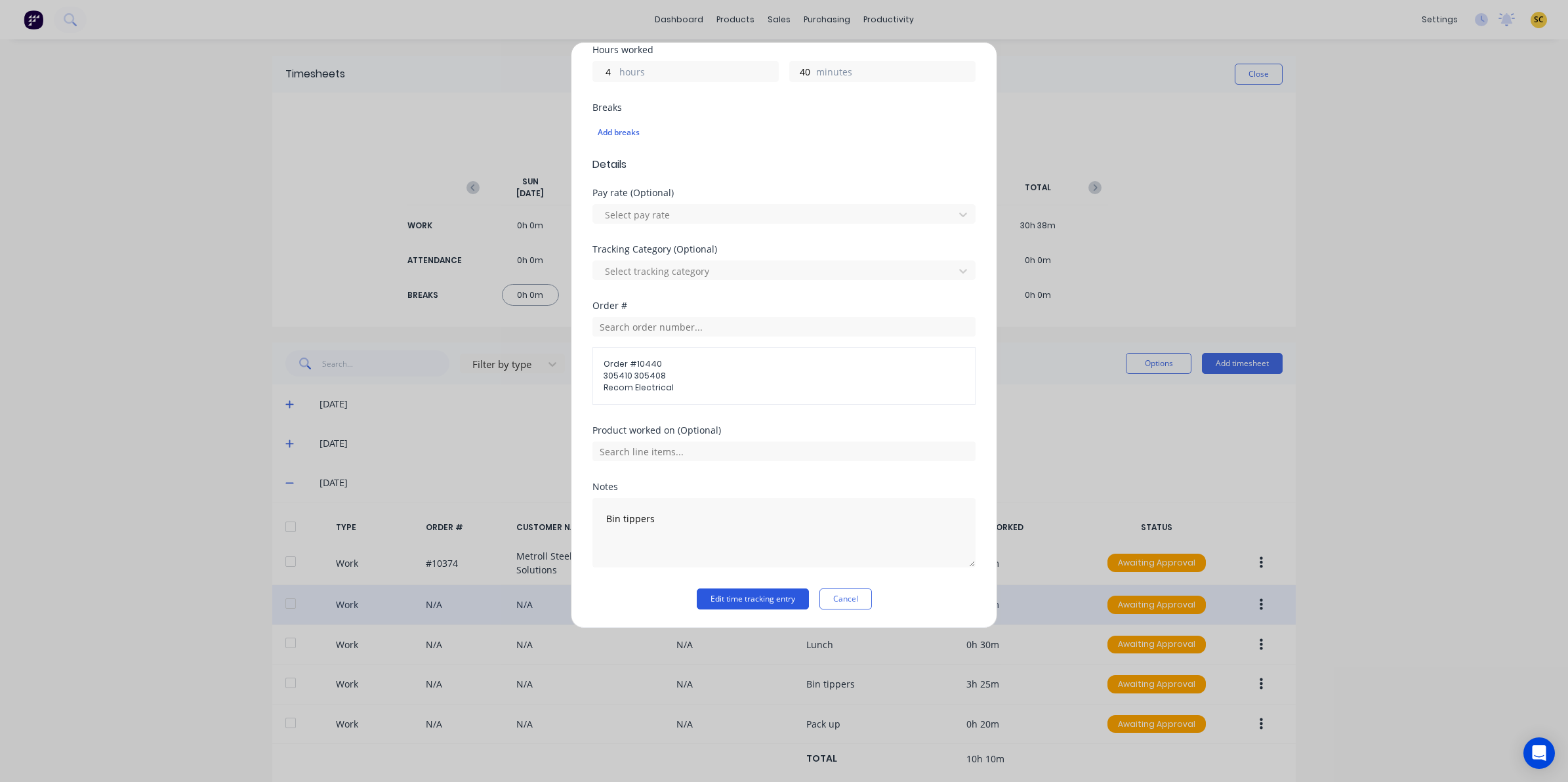
click at [722, 594] on button "Edit time tracking entry" at bounding box center [753, 599] width 112 height 21
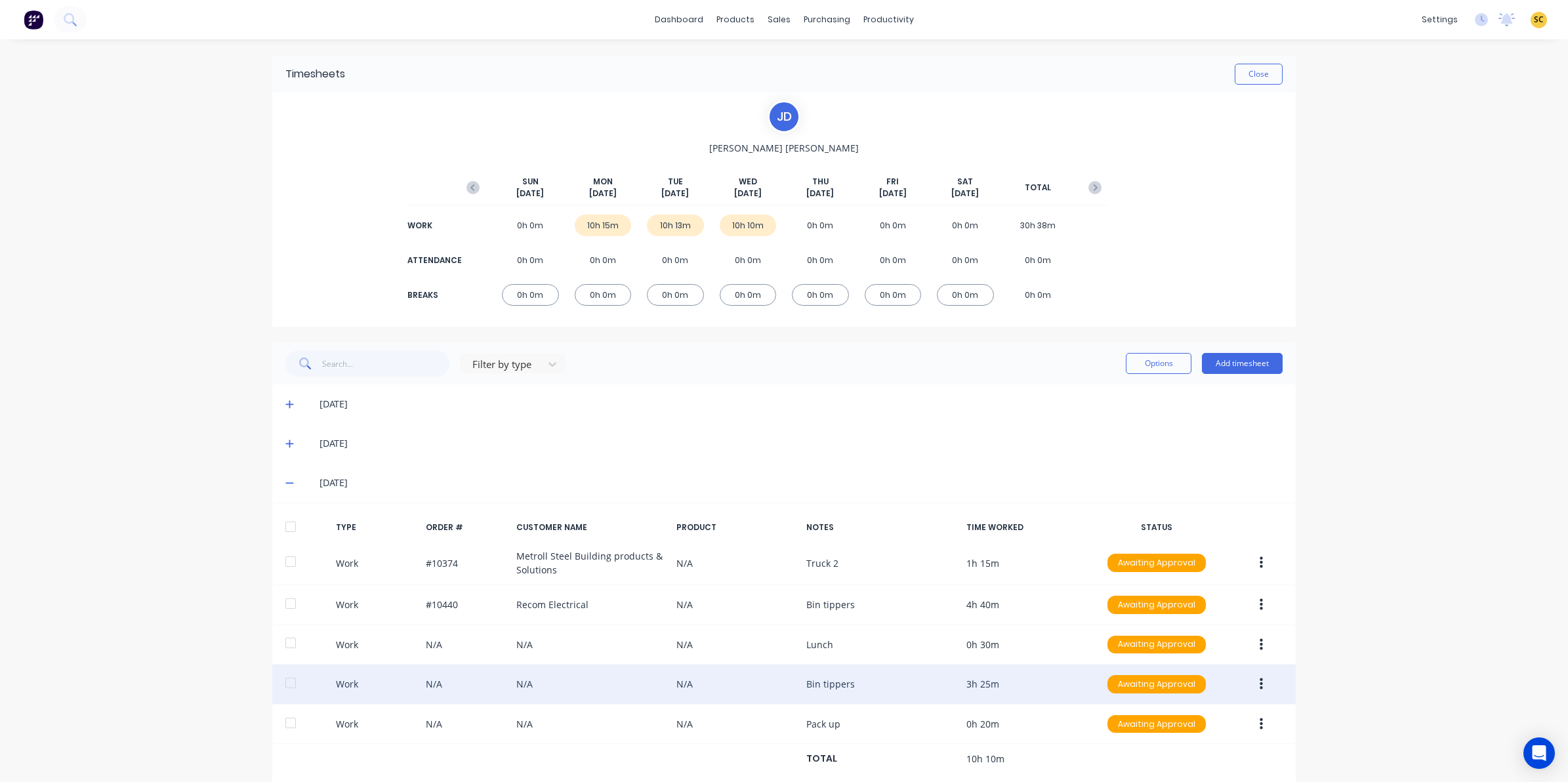
click at [1259, 686] on button "button" at bounding box center [1261, 684] width 31 height 24
click at [1201, 631] on div "Edit" at bounding box center [1214, 634] width 101 height 19
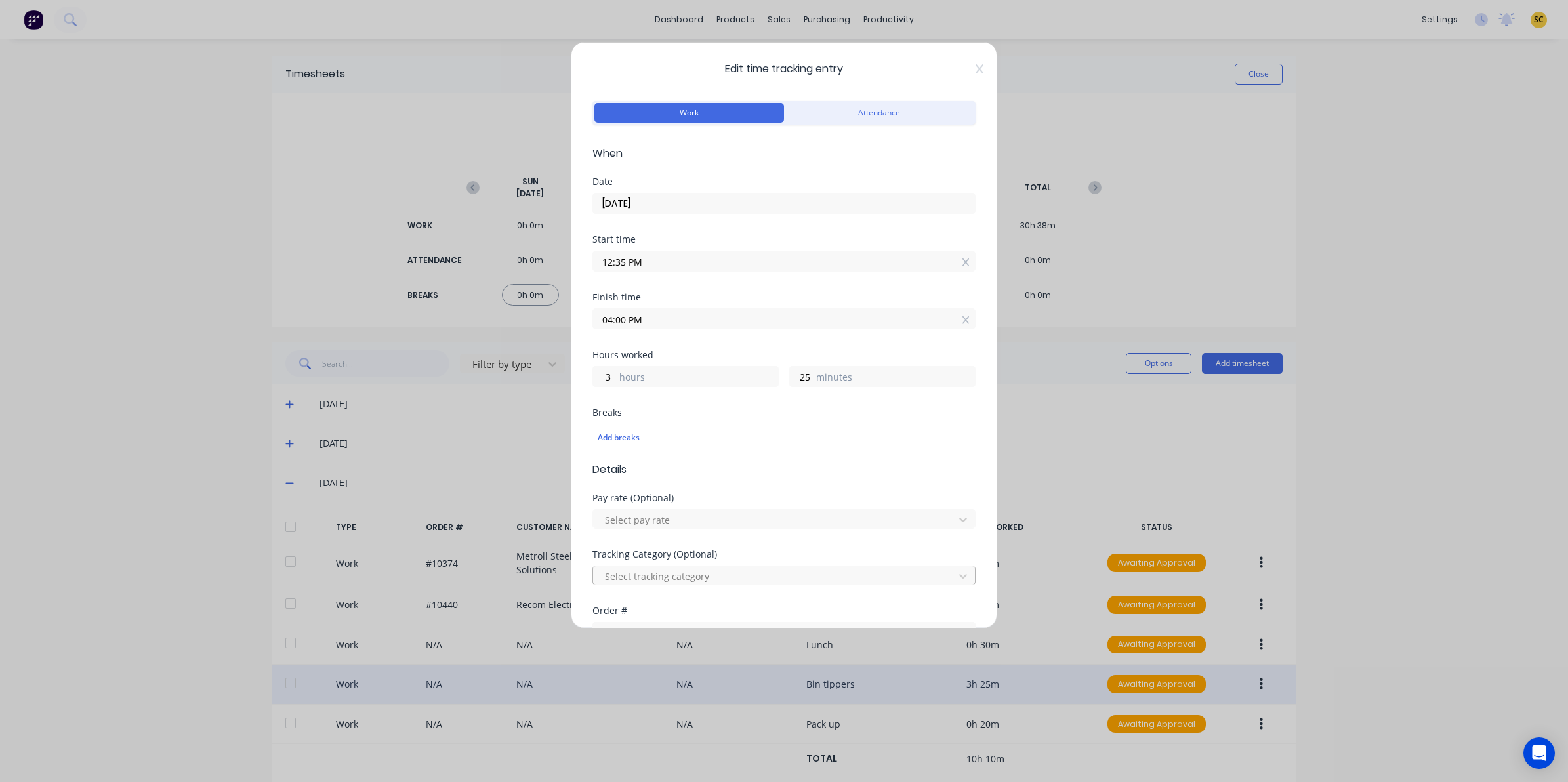
scroll to position [82, 0]
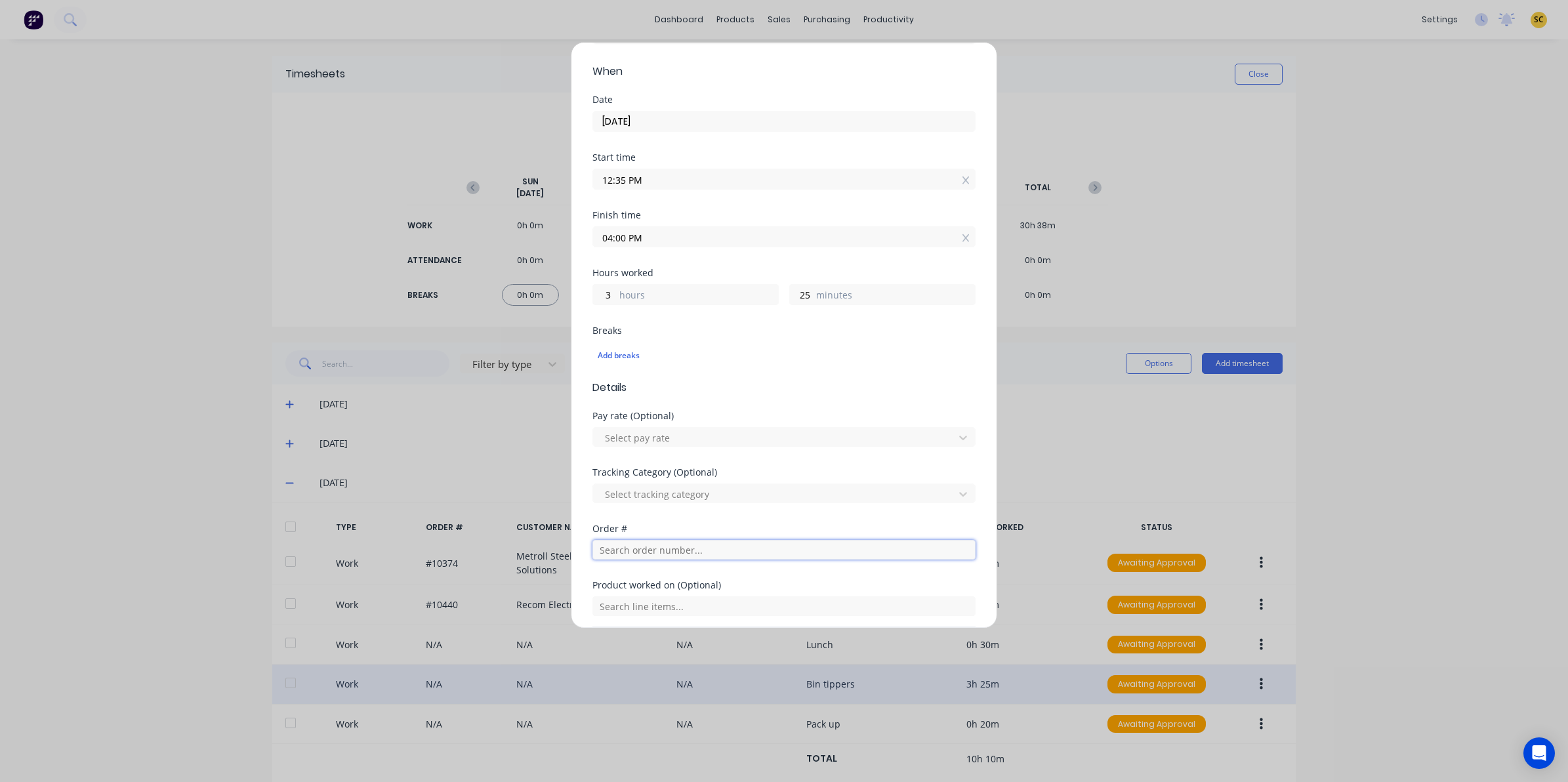
click at [643, 548] on input "text" at bounding box center [784, 550] width 383 height 20
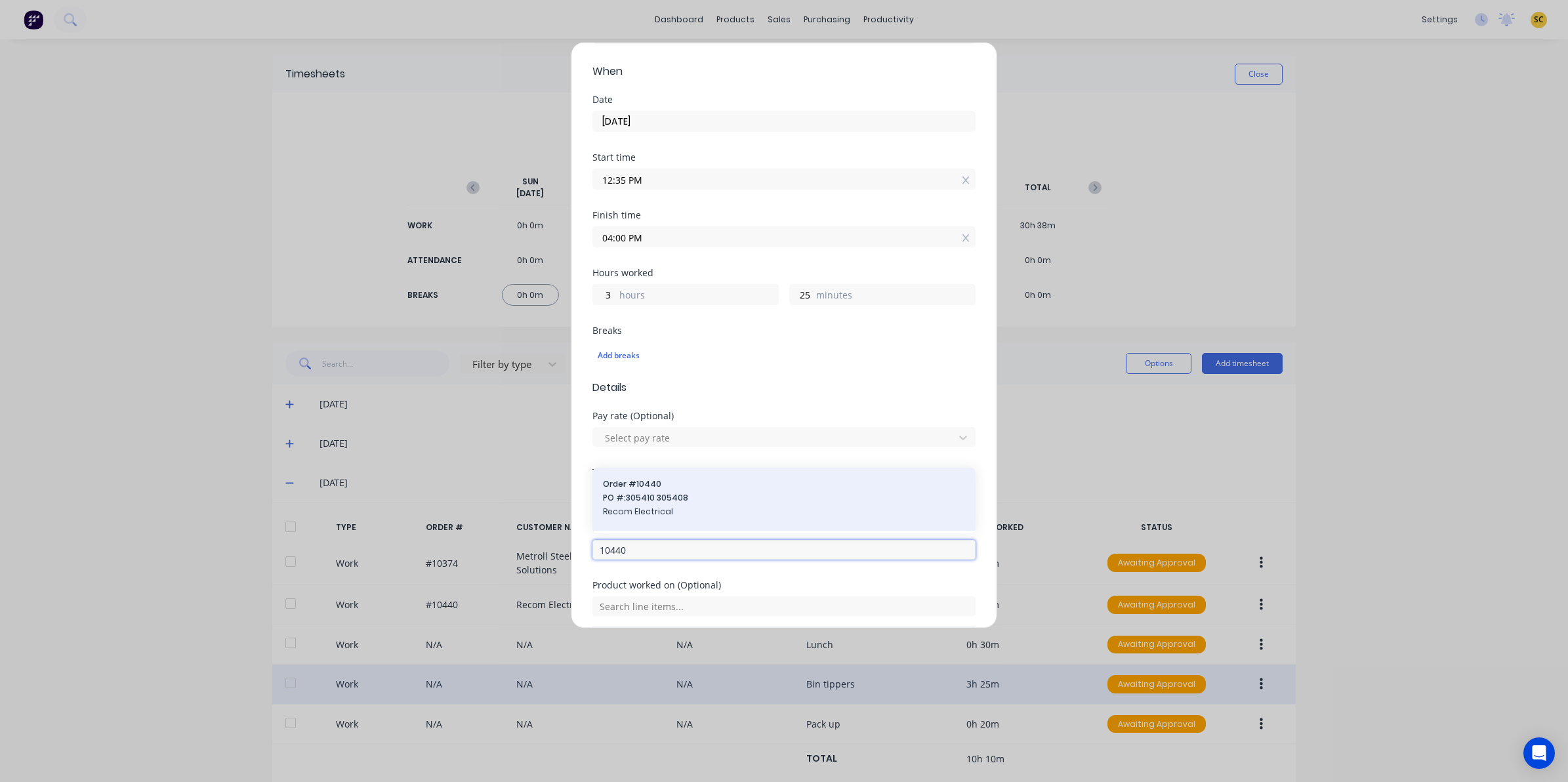
type input "10440"
click at [655, 502] on span "PO #: 305410 305408" at bounding box center [784, 497] width 362 height 12
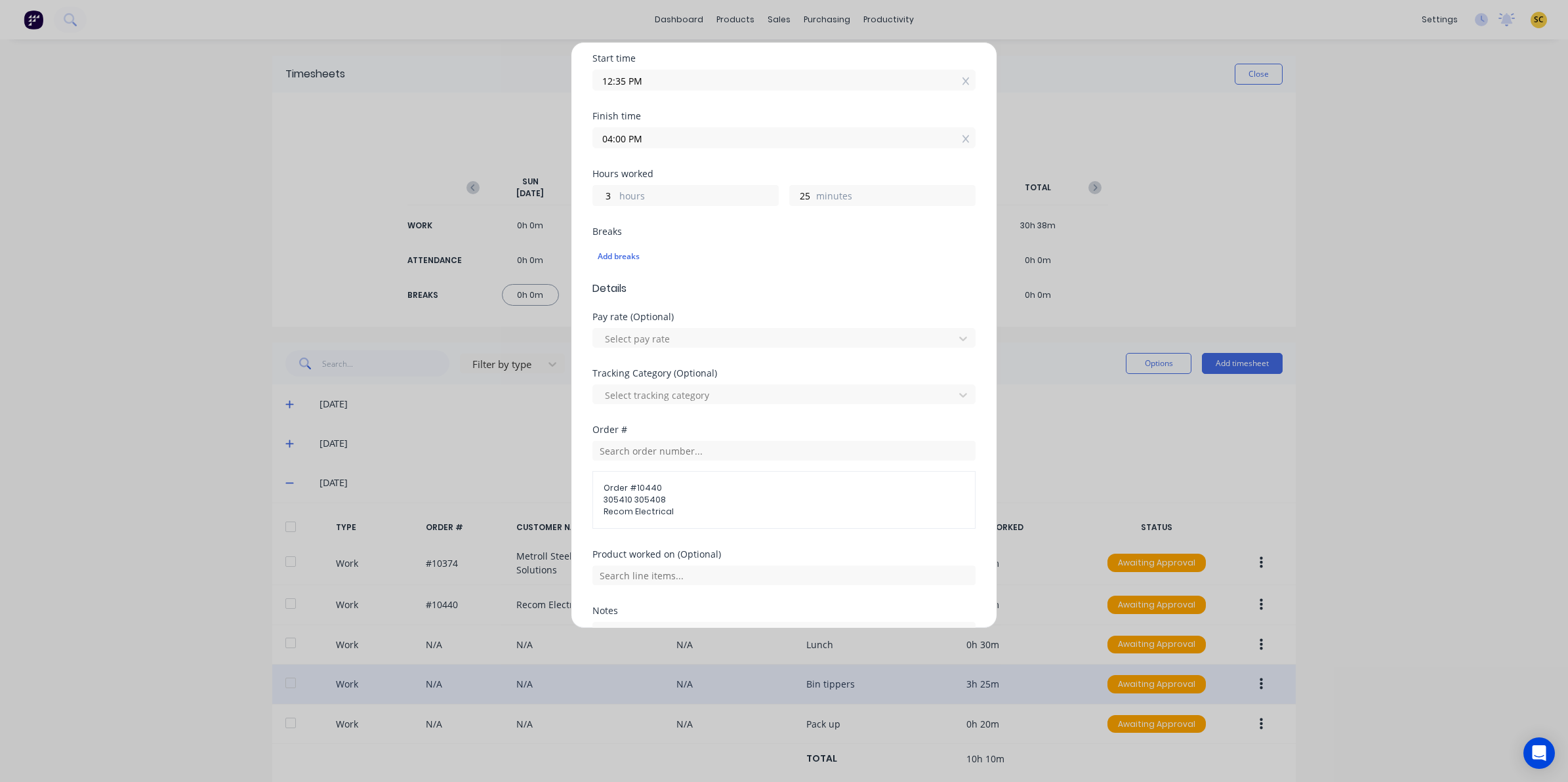
scroll to position [306, 0]
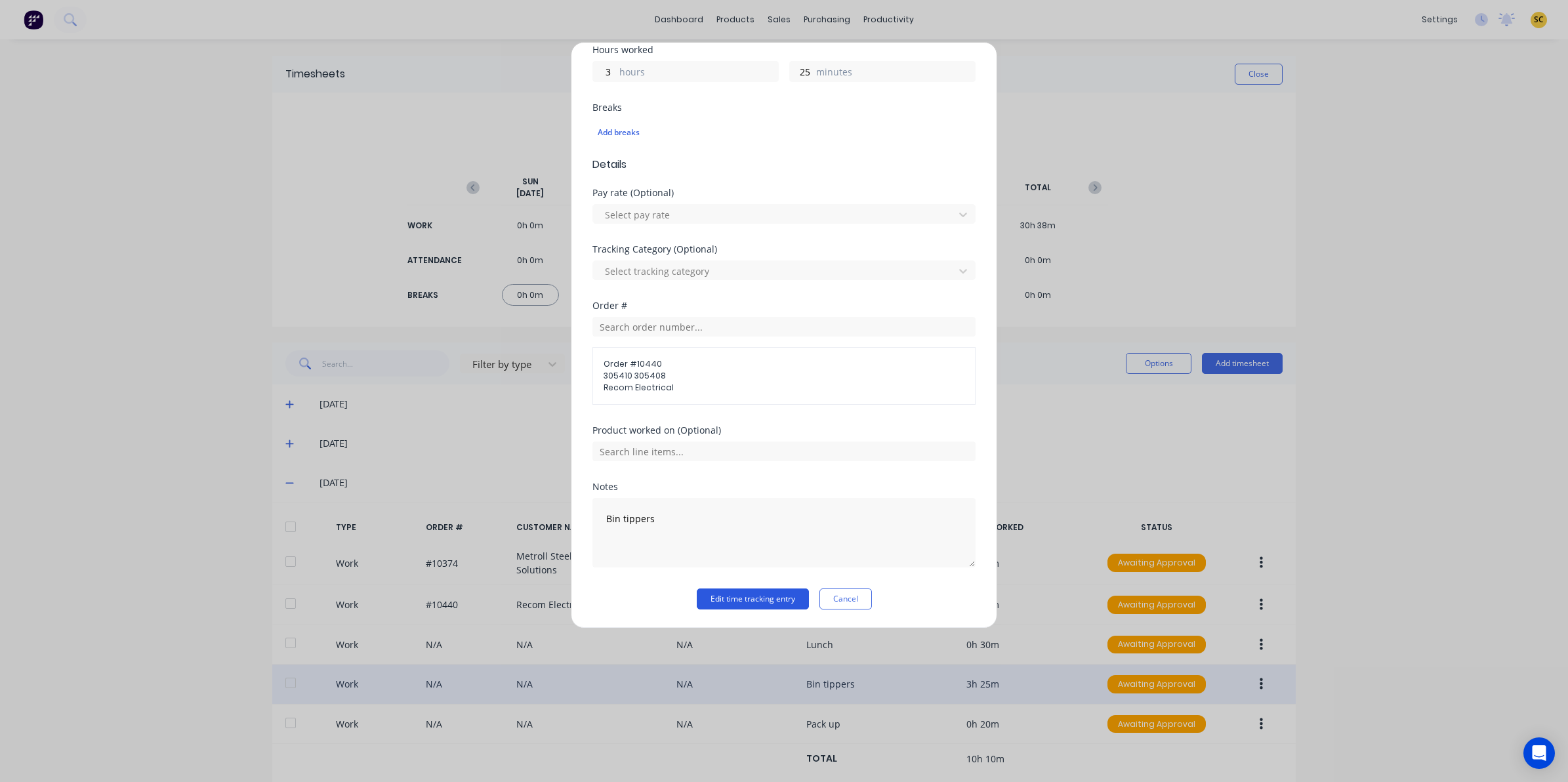
click at [746, 590] on button "Edit time tracking entry" at bounding box center [753, 599] width 112 height 21
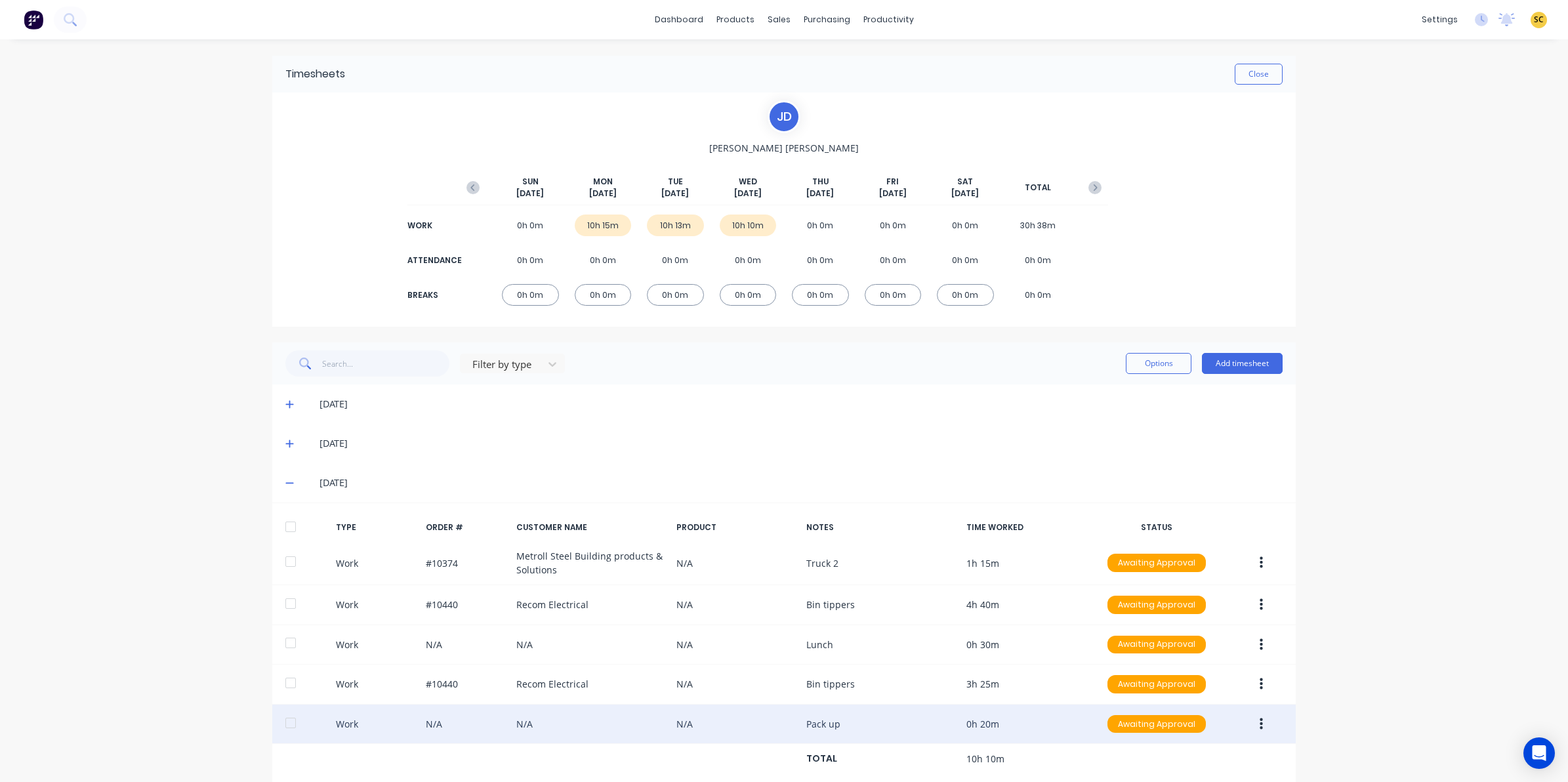
click at [1255, 735] on button "button" at bounding box center [1261, 724] width 31 height 24
click at [1194, 681] on div "Edit" at bounding box center [1214, 674] width 101 height 19
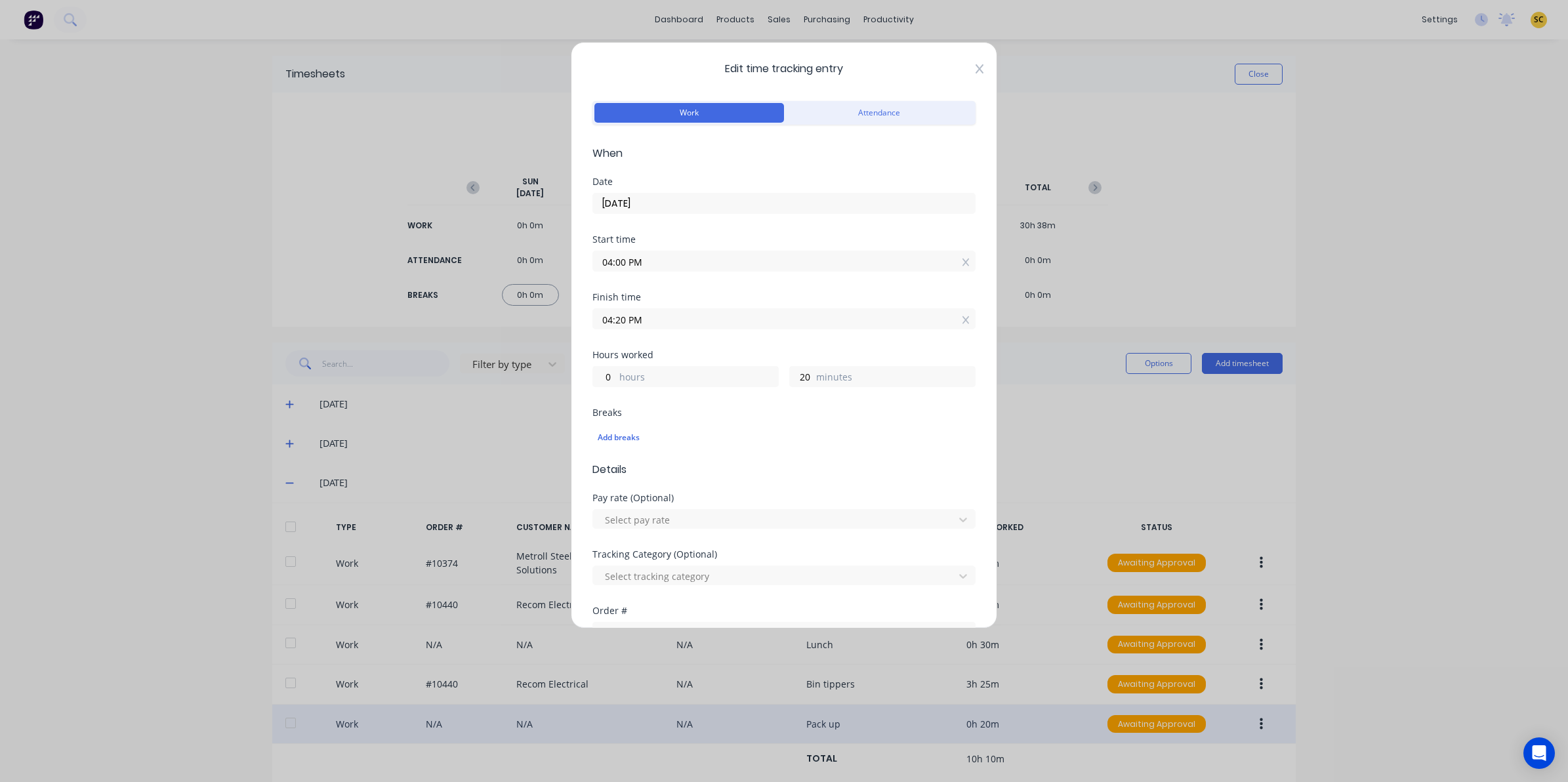
click at [975, 63] on icon at bounding box center [979, 68] width 8 height 11
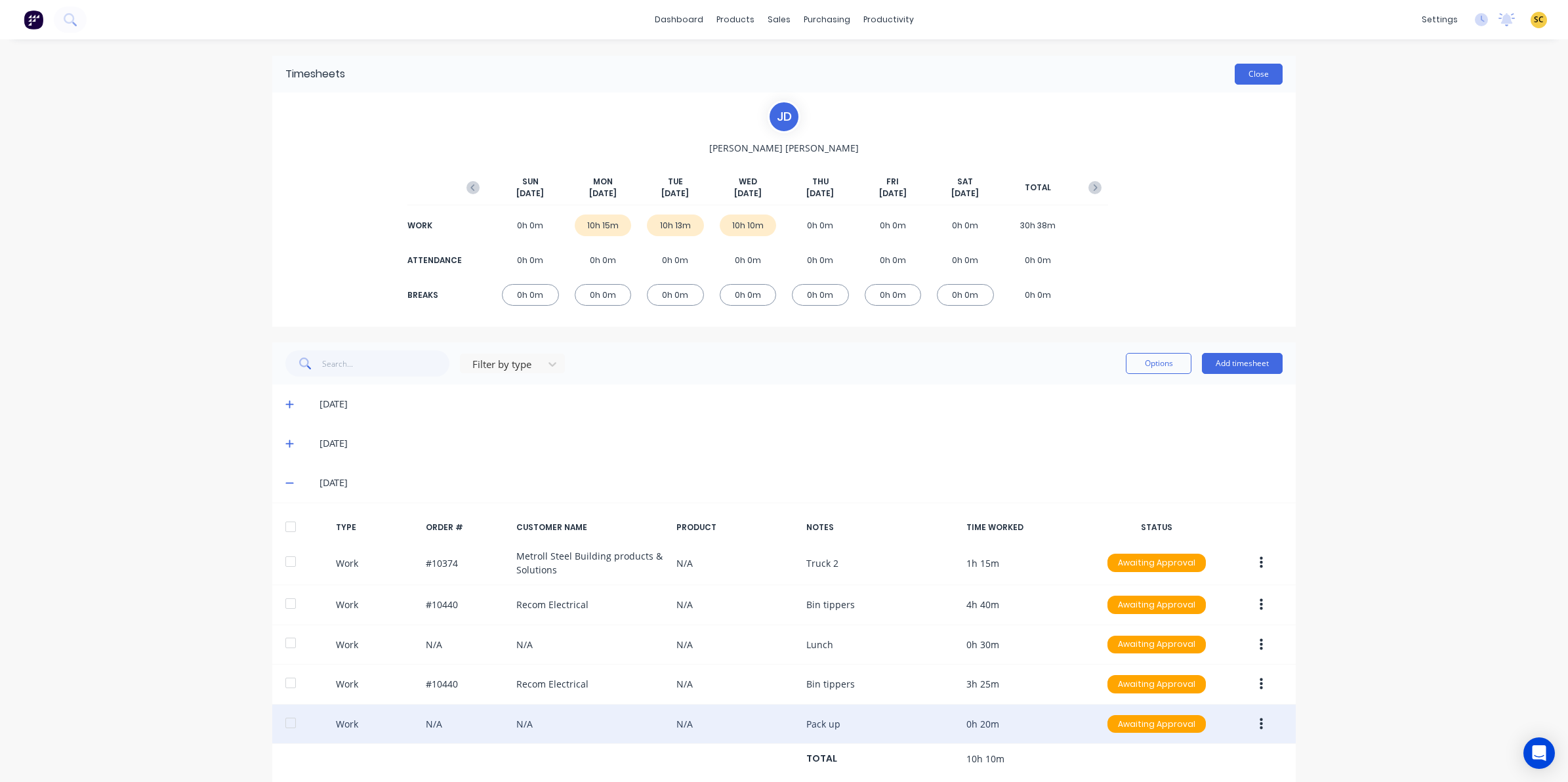
click at [1259, 66] on button "Close" at bounding box center [1259, 74] width 48 height 21
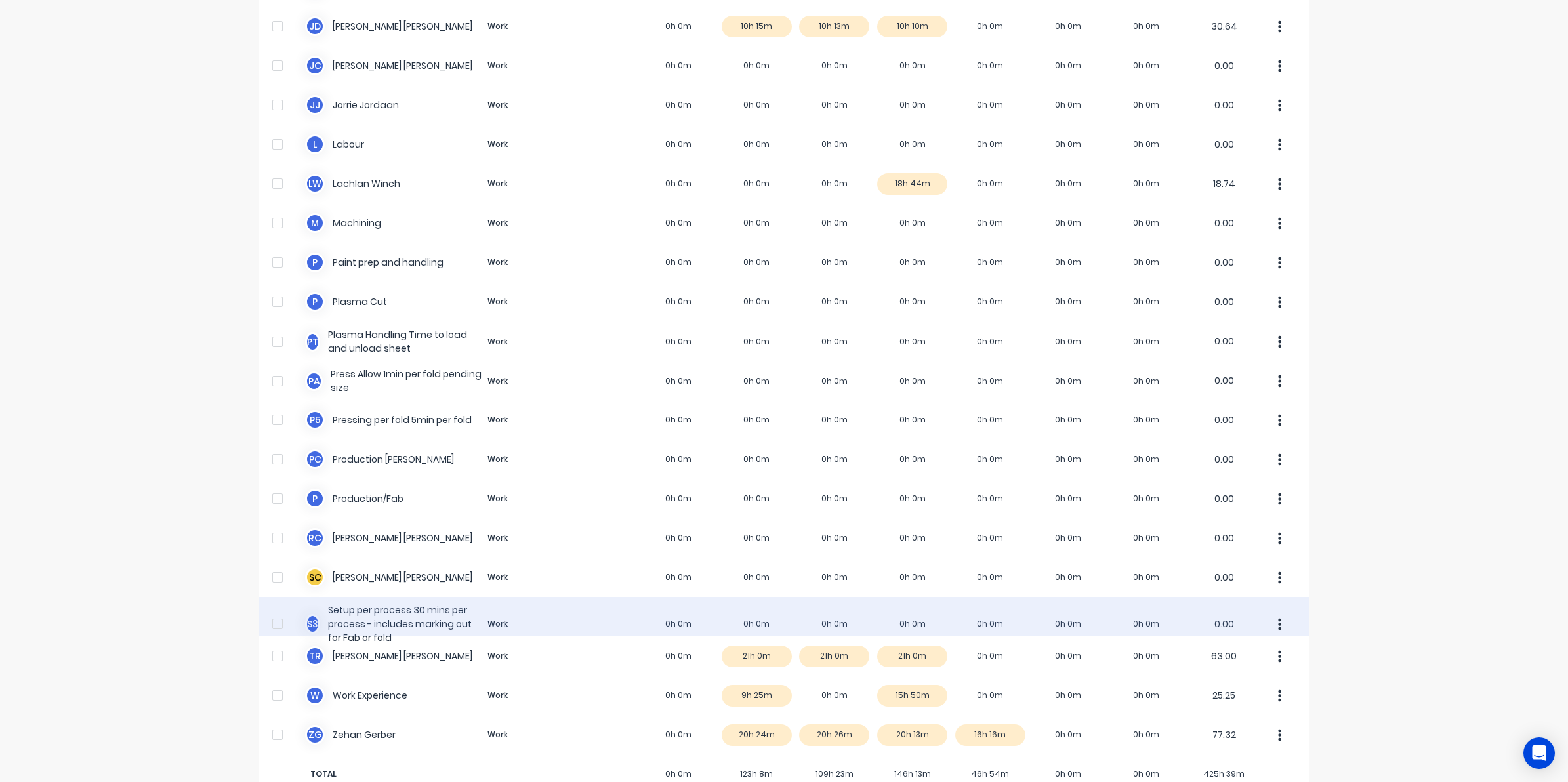
scroll to position [656, 0]
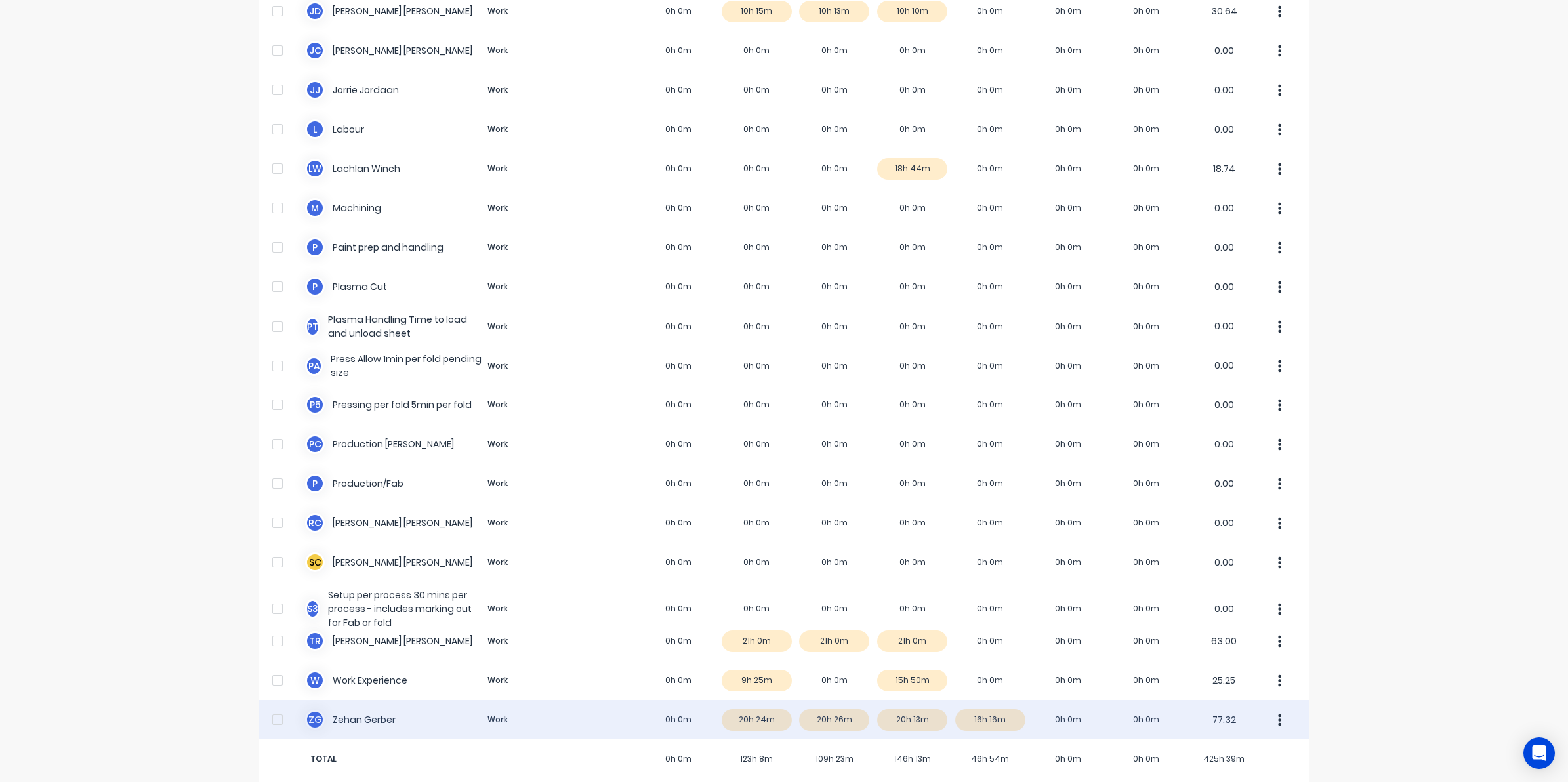
click at [983, 718] on div "Z G Zehan Gerber Work 0h 0m 20h 24m 20h 26m 20h 13m 16h 16m 0h 0m 0h 0m 77.32" at bounding box center [784, 719] width 1050 height 39
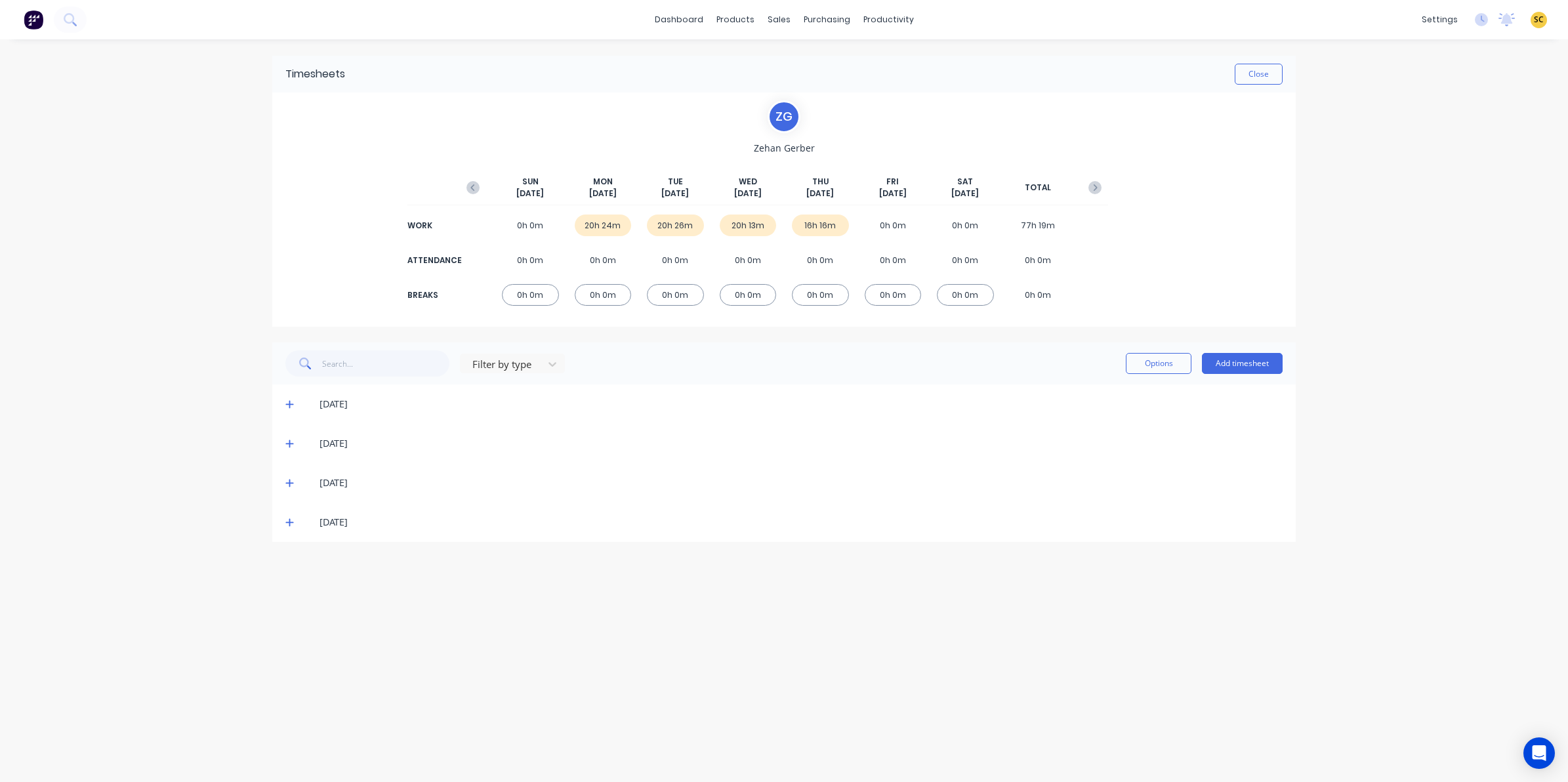
click at [297, 520] on div "[DATE]" at bounding box center [784, 522] width 1023 height 39
click at [288, 519] on icon at bounding box center [290, 522] width 8 height 9
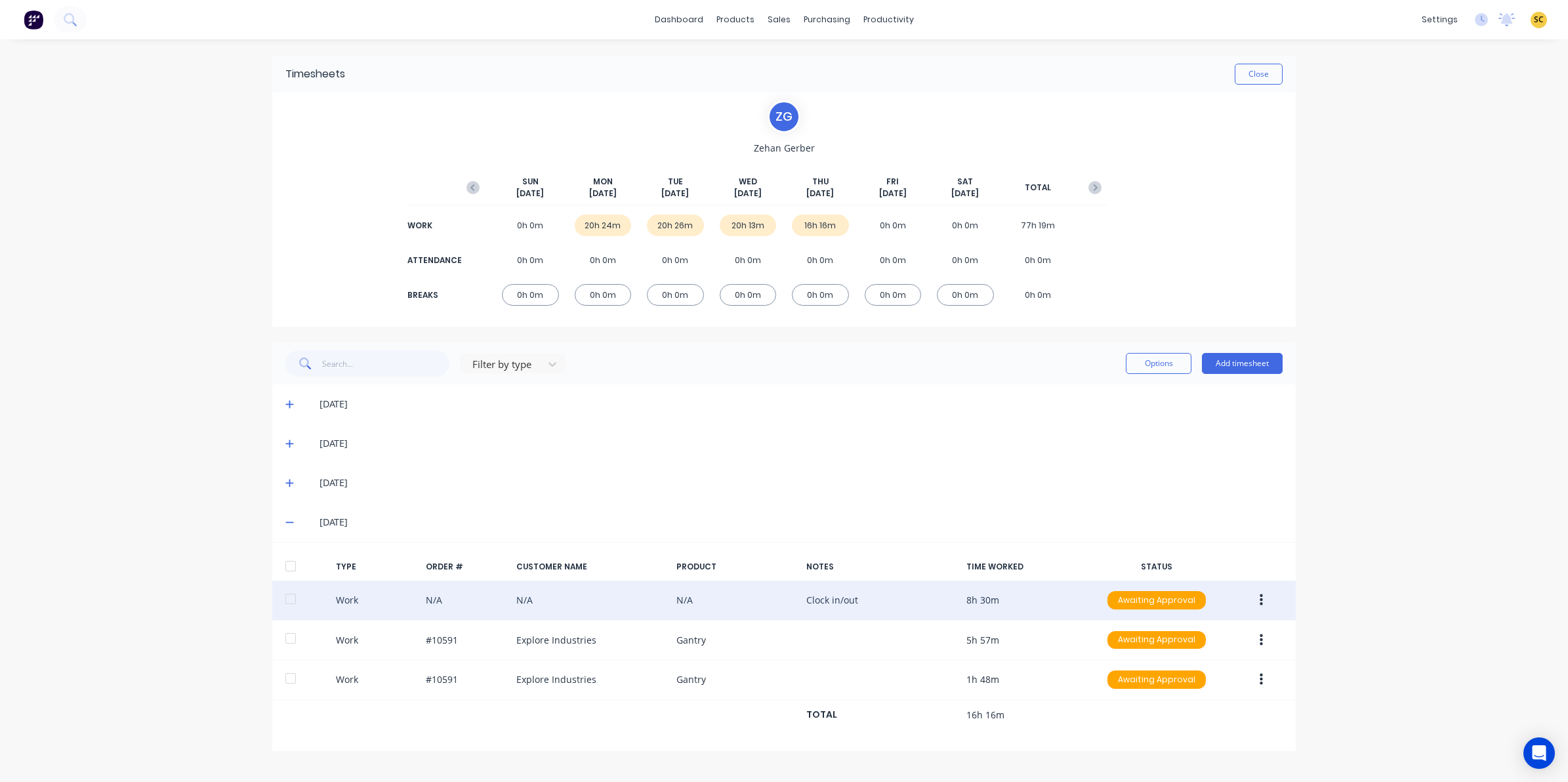
click at [1257, 604] on button "button" at bounding box center [1261, 600] width 31 height 24
click at [1187, 547] on div "Edit" at bounding box center [1214, 550] width 101 height 19
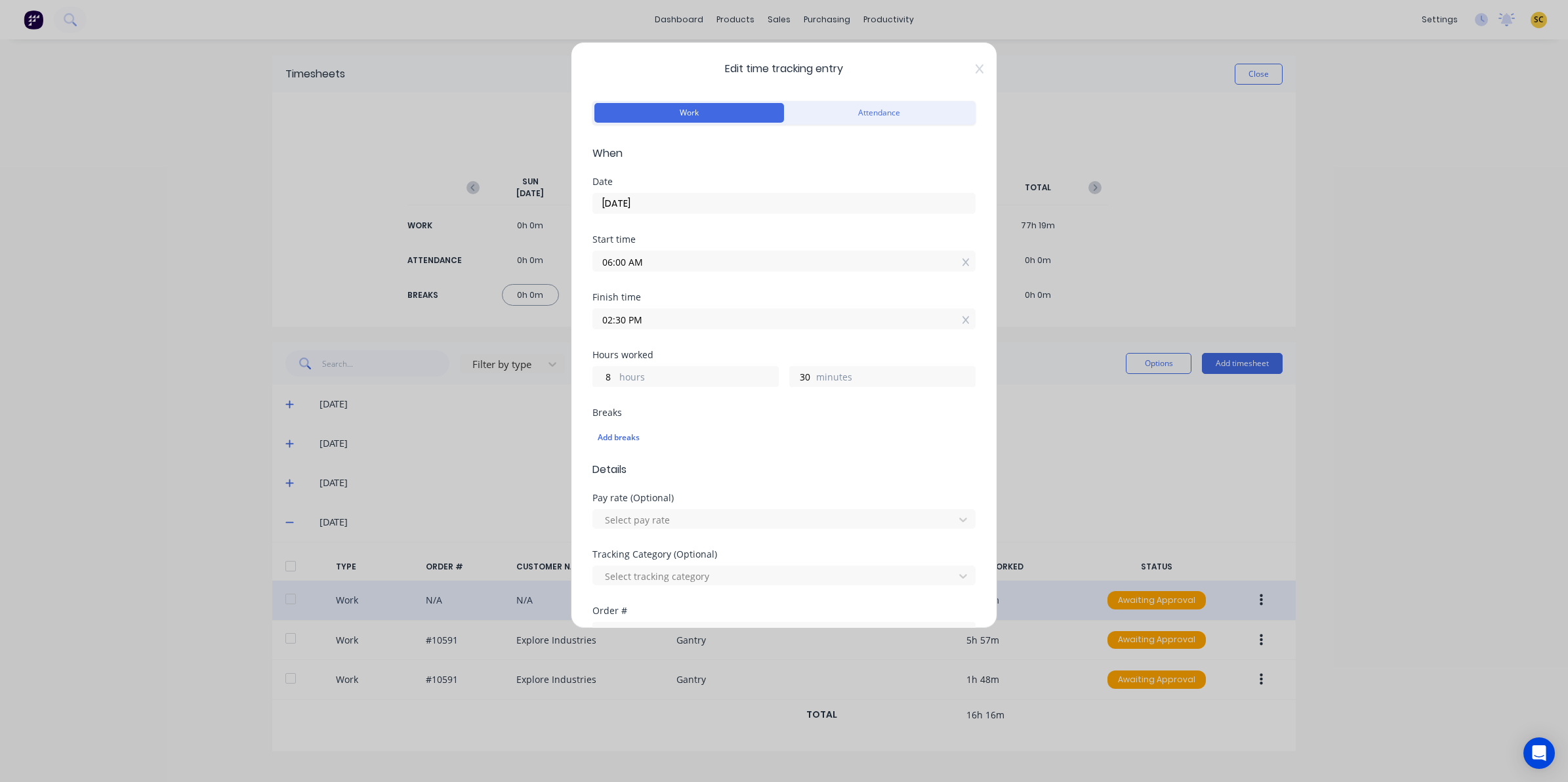
click at [961, 66] on span "Edit time tracking entry" at bounding box center [784, 69] width 383 height 15
click at [975, 70] on icon at bounding box center [979, 68] width 8 height 11
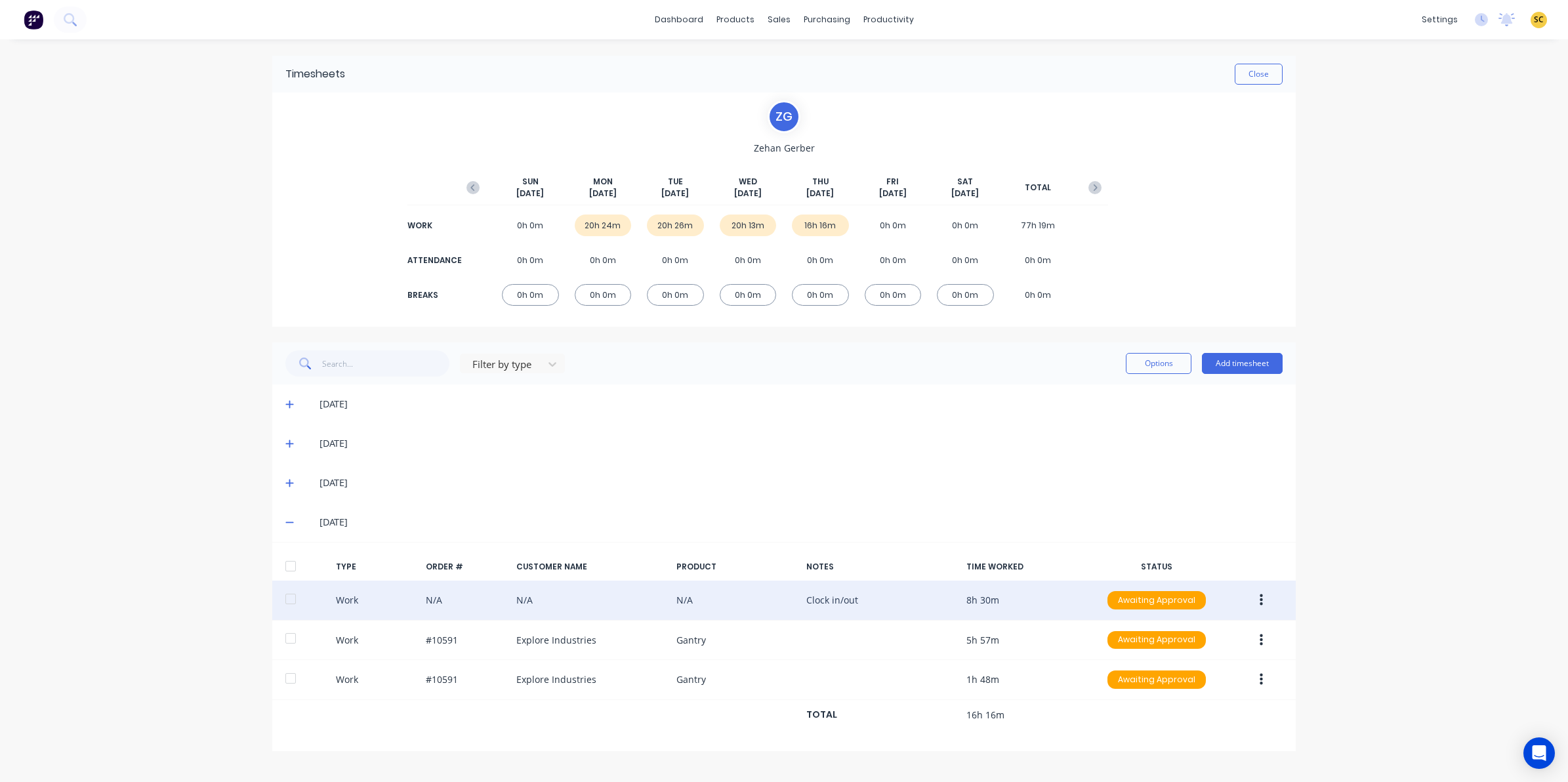
click at [290, 450] on span at bounding box center [292, 443] width 13 height 13
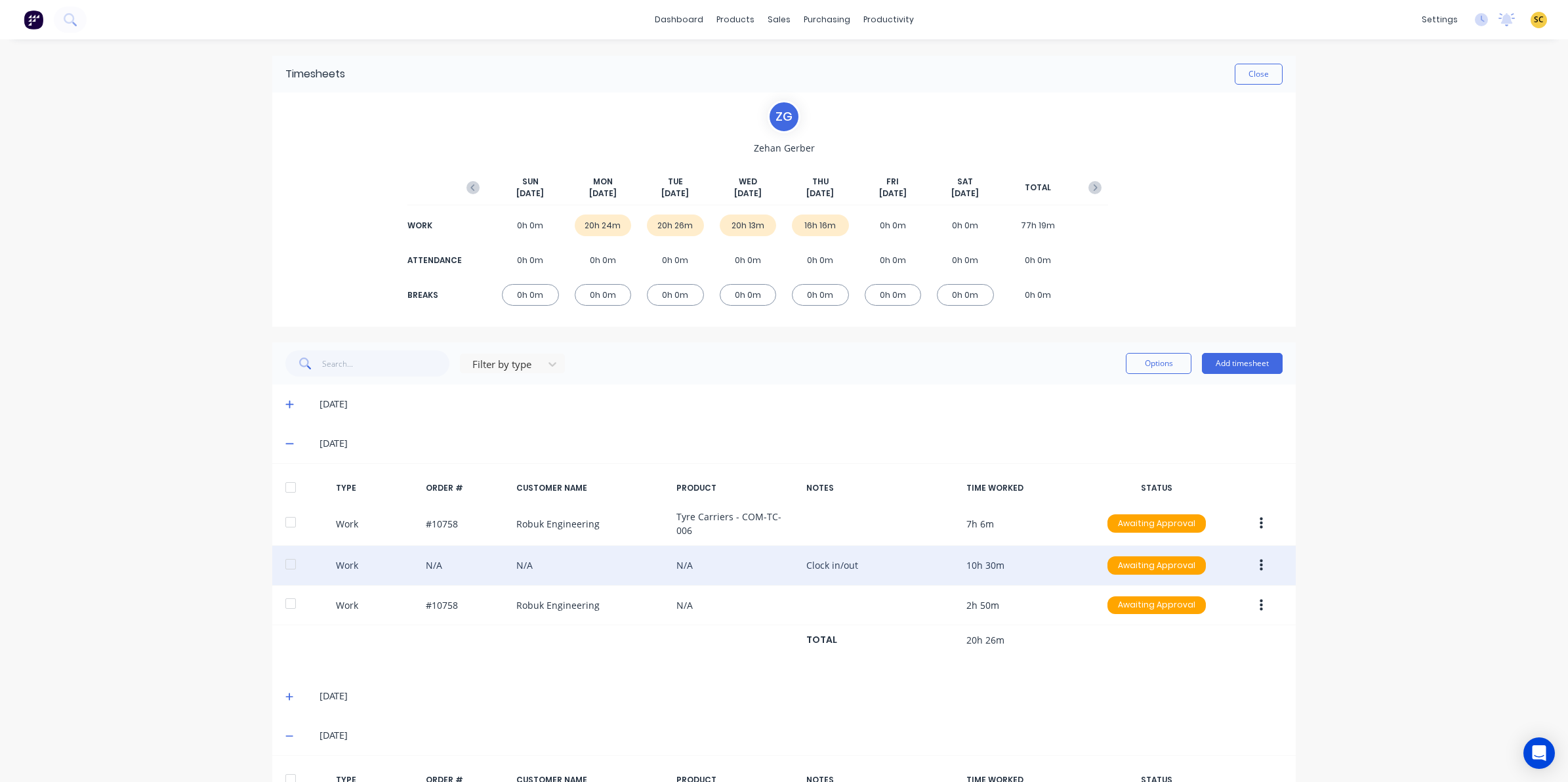
click at [1254, 566] on button "button" at bounding box center [1261, 566] width 31 height 24
click at [1199, 519] on div "Edit" at bounding box center [1214, 516] width 101 height 19
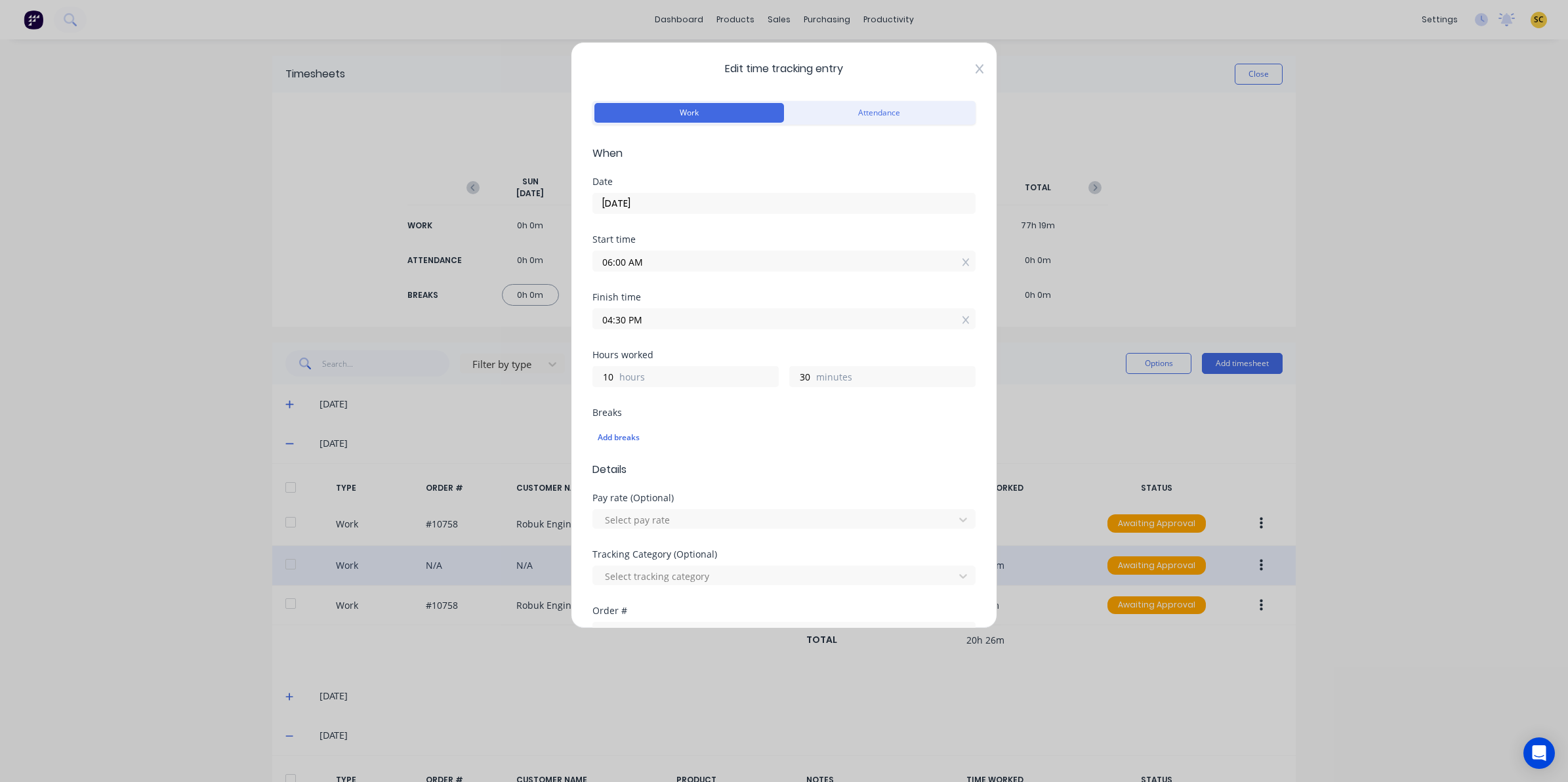
click at [975, 70] on icon at bounding box center [979, 68] width 8 height 9
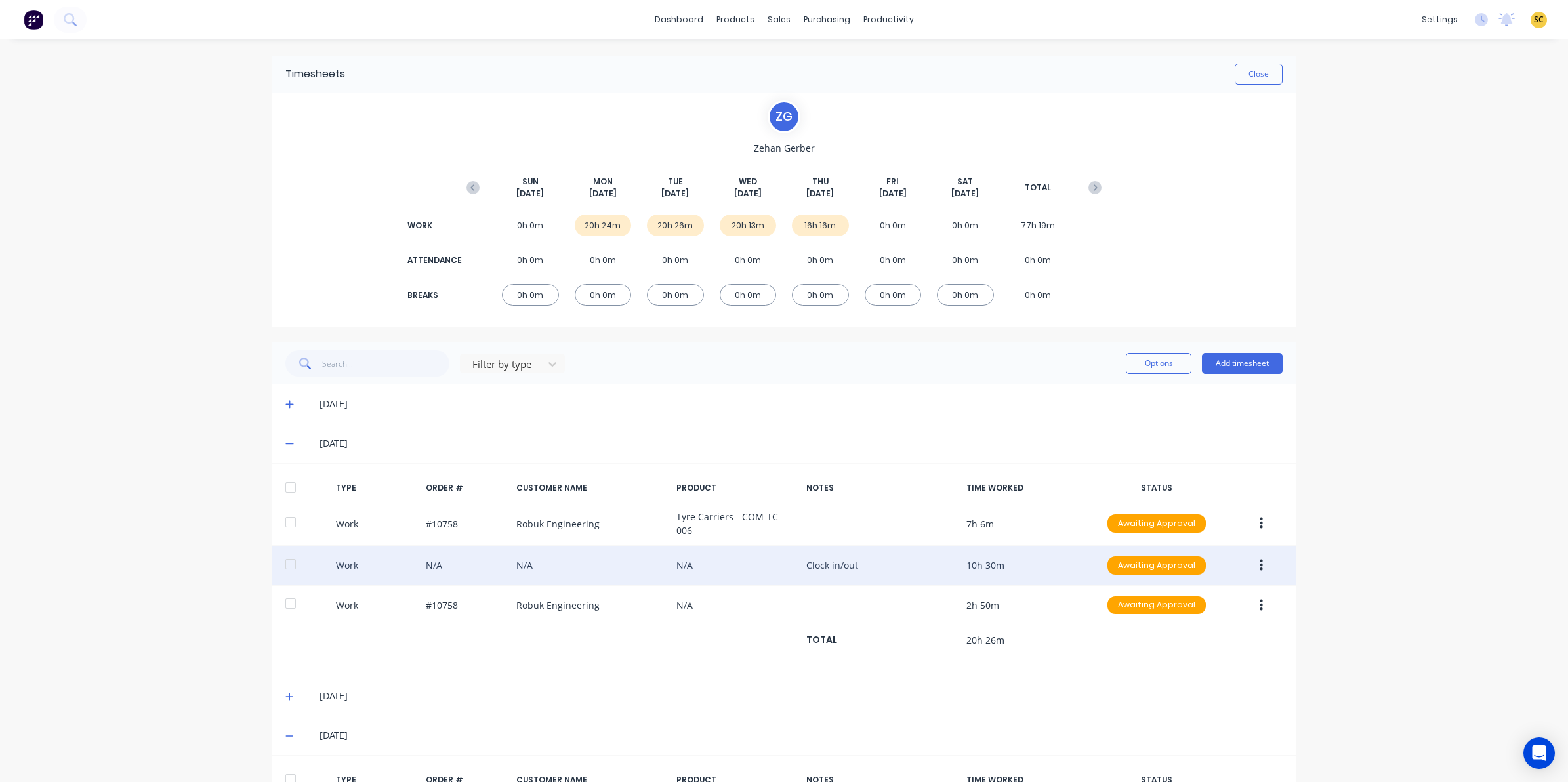
click at [285, 444] on icon at bounding box center [290, 443] width 8 height 9
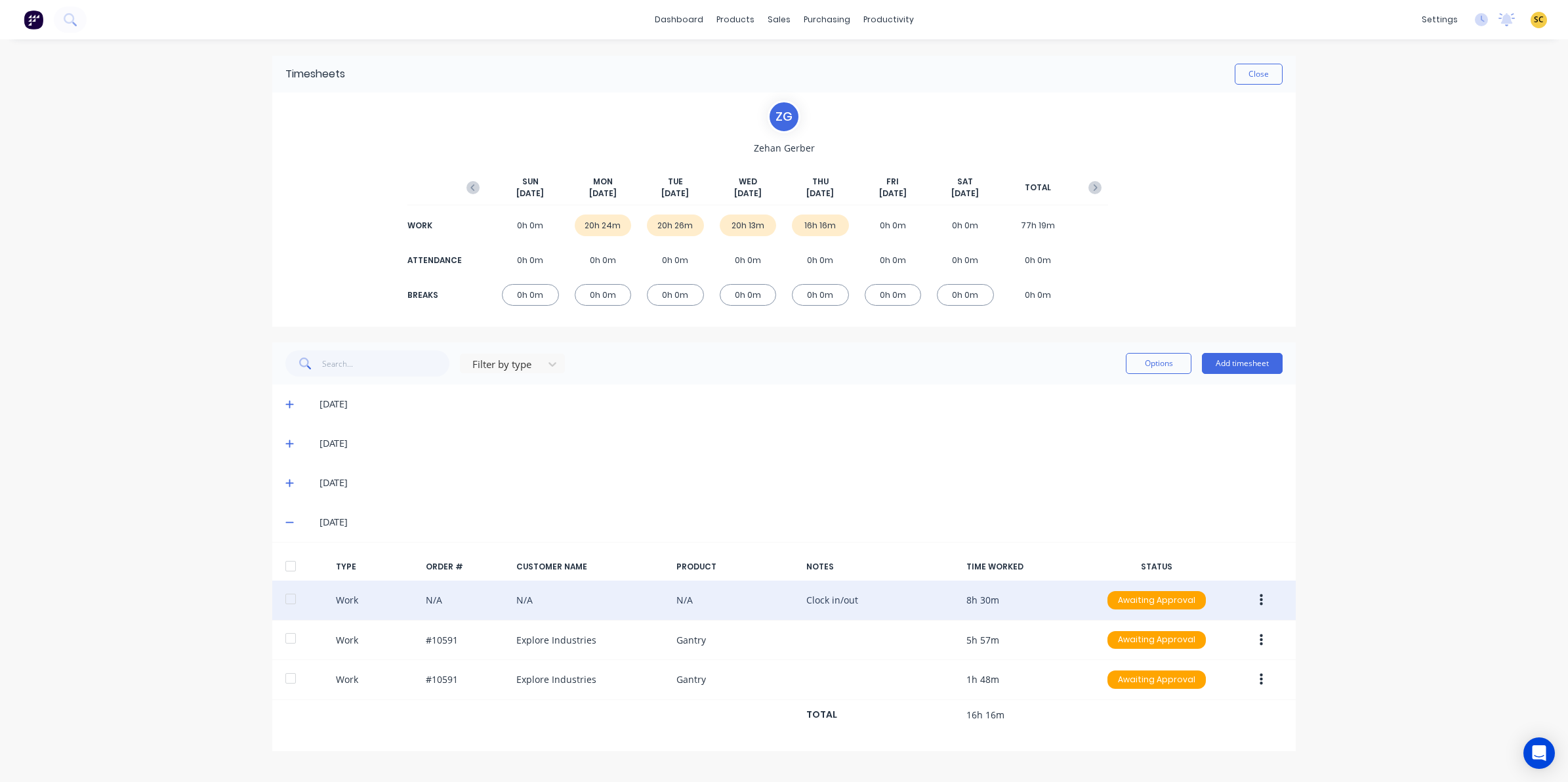
click at [287, 485] on icon at bounding box center [290, 483] width 8 height 9
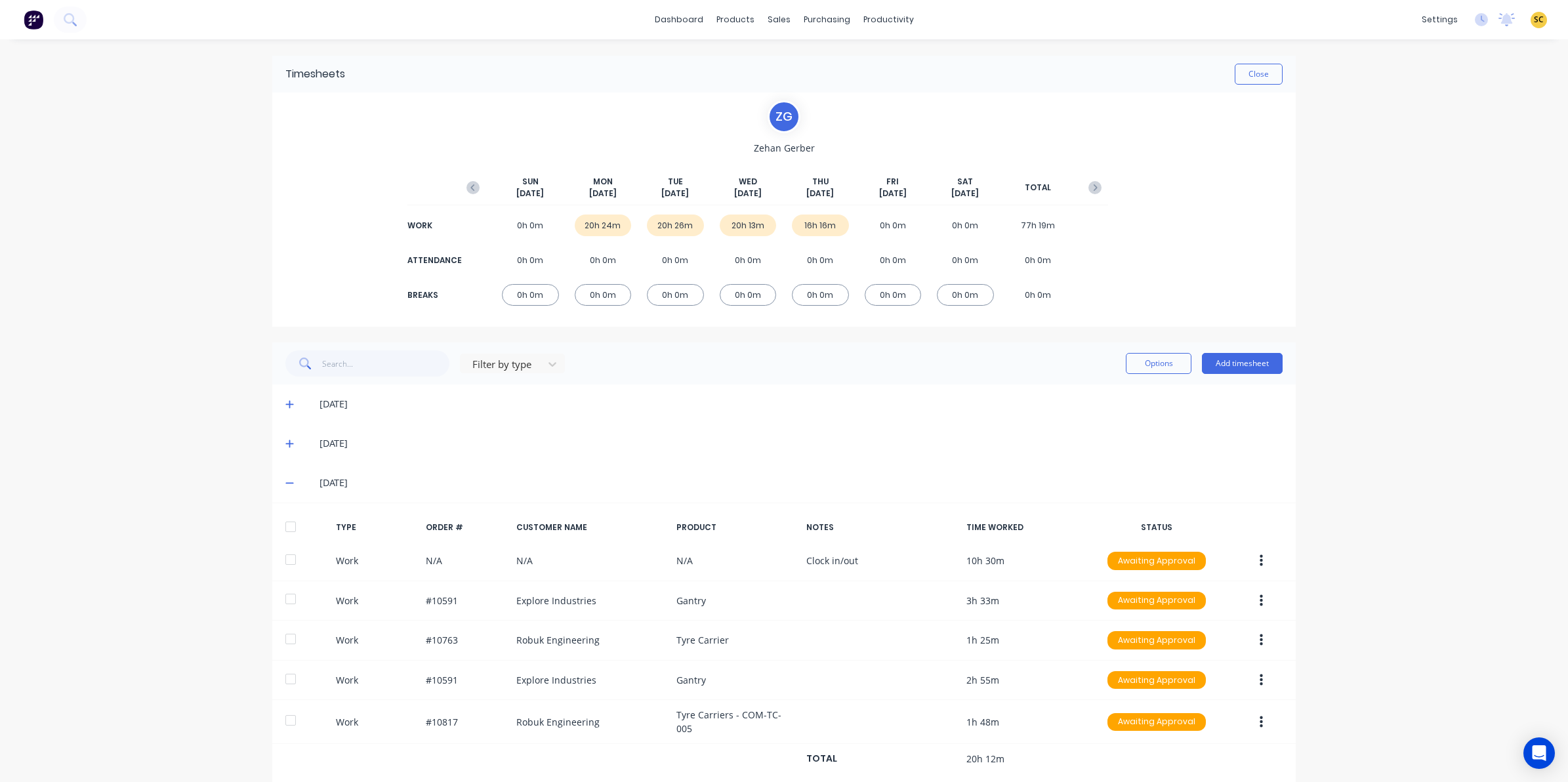
click at [285, 480] on icon at bounding box center [290, 483] width 8 height 9
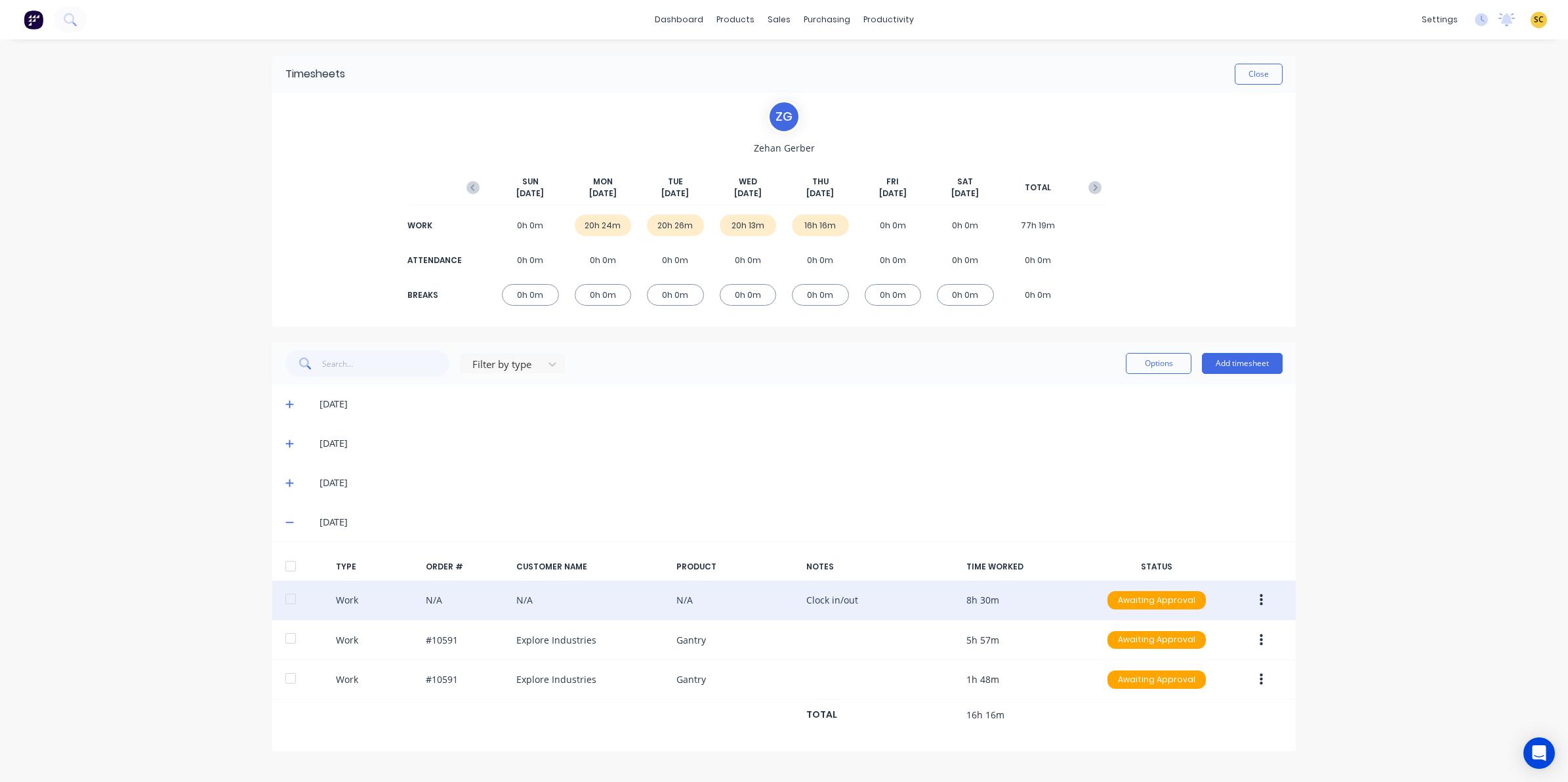
click at [1269, 597] on button "button" at bounding box center [1261, 600] width 31 height 24
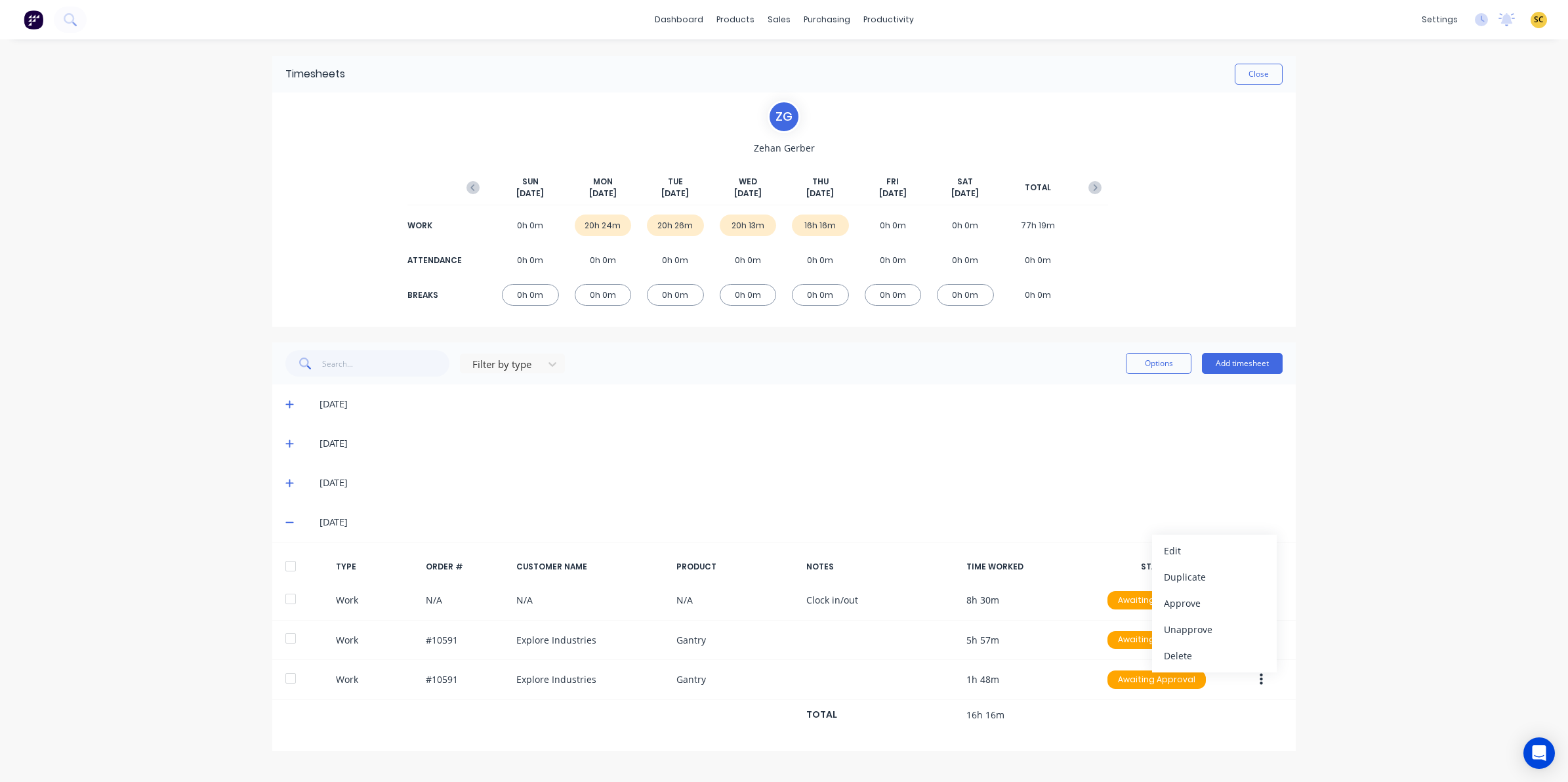
click at [952, 471] on div "[DATE]" at bounding box center [784, 483] width 1023 height 39
click at [1268, 75] on button "Close" at bounding box center [1259, 74] width 48 height 21
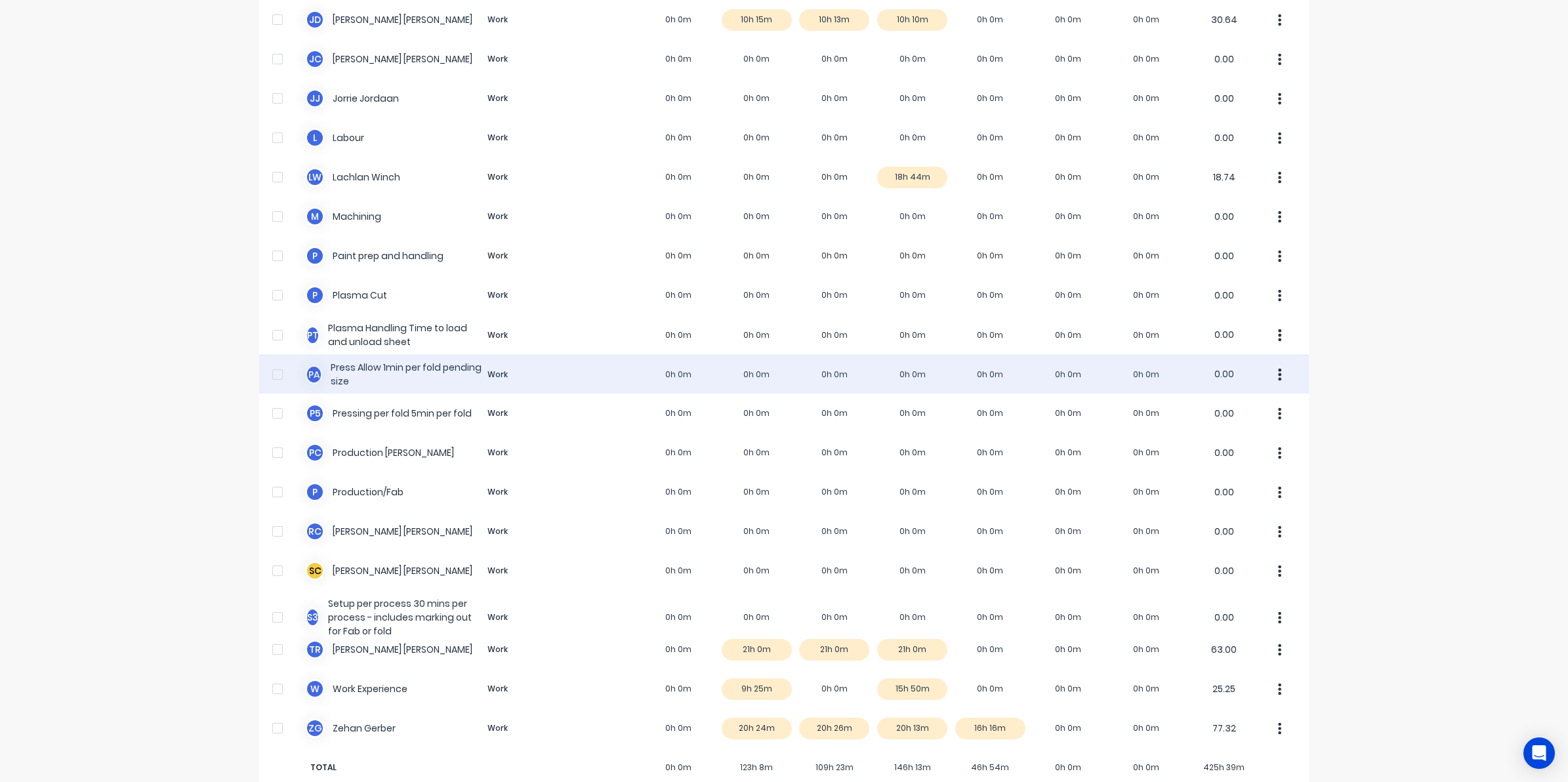
scroll to position [674, 0]
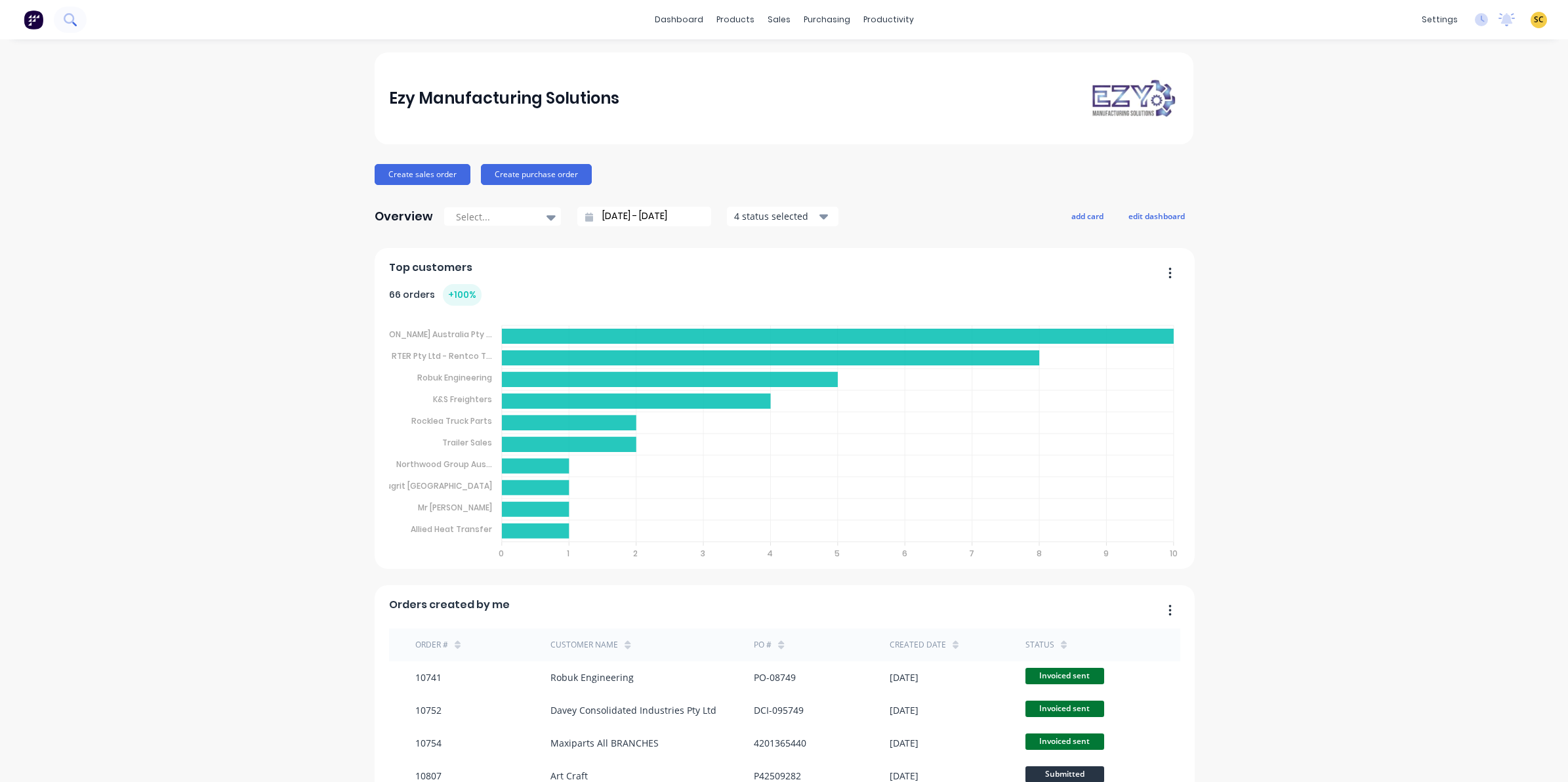
click at [67, 17] on icon at bounding box center [70, 20] width 13 height 13
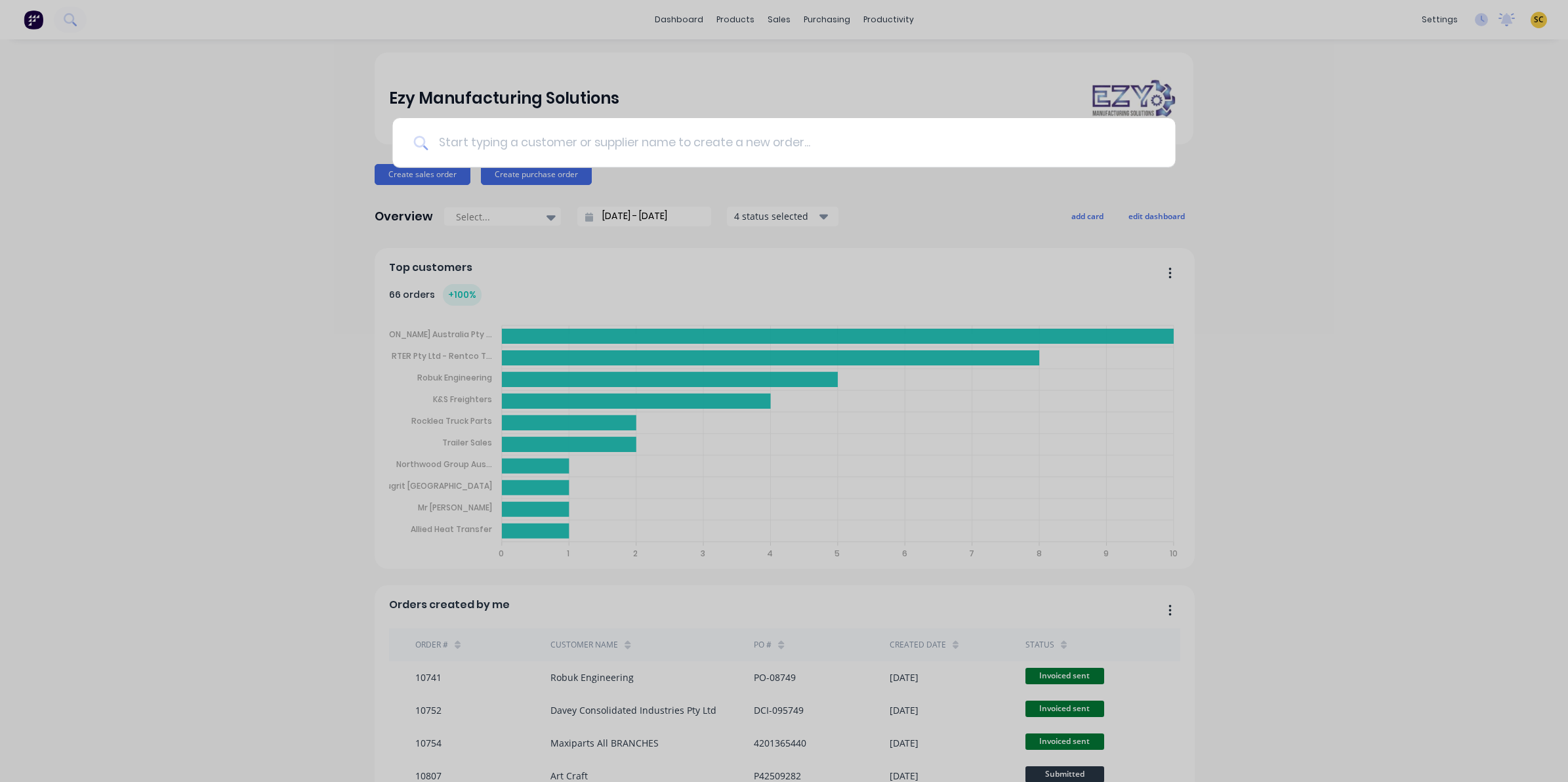
click at [642, 125] on input at bounding box center [791, 143] width 727 height 49
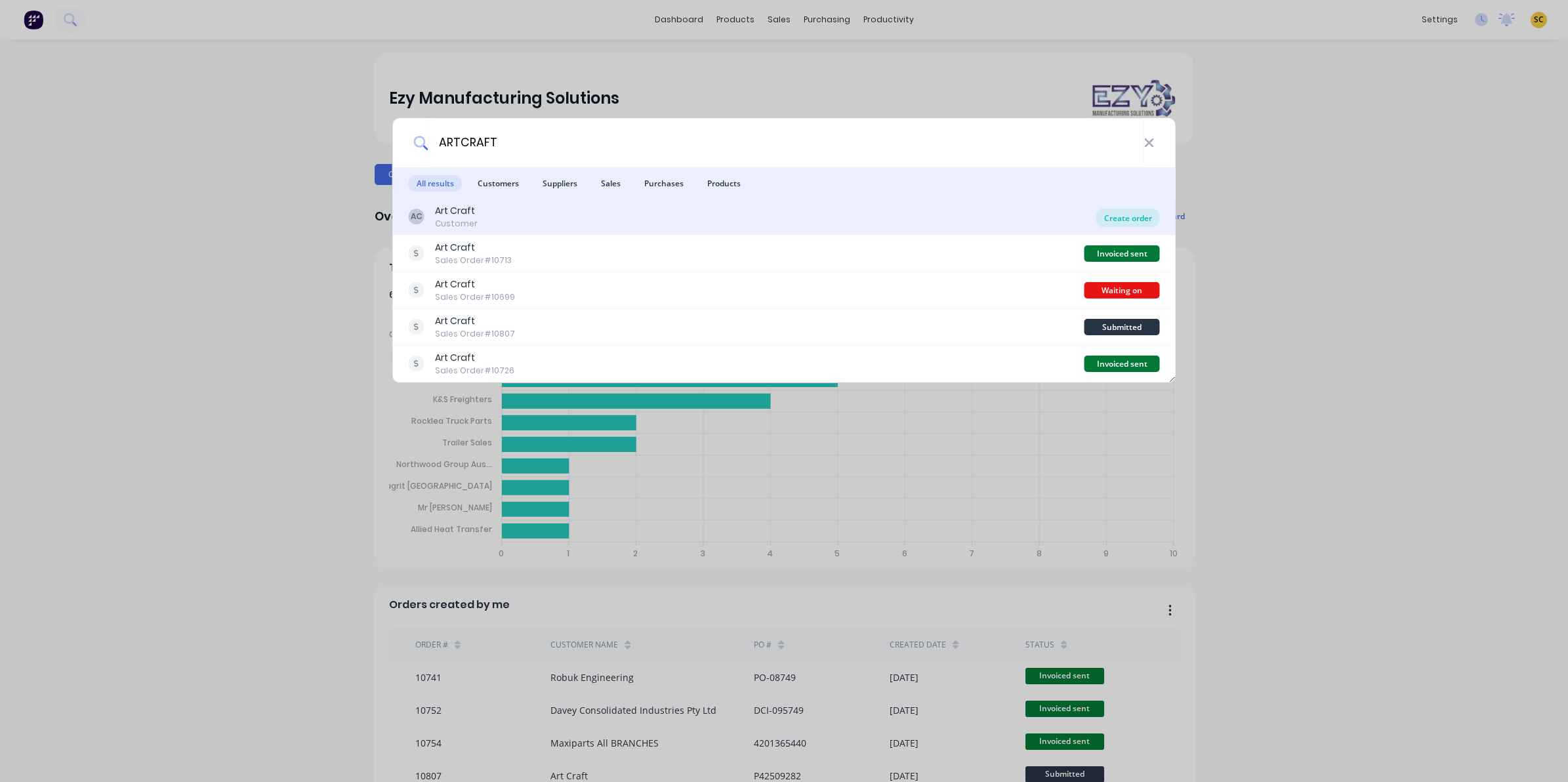
type input "ARTCRAFT"
click at [1146, 215] on div "Create order" at bounding box center [1128, 218] width 63 height 18
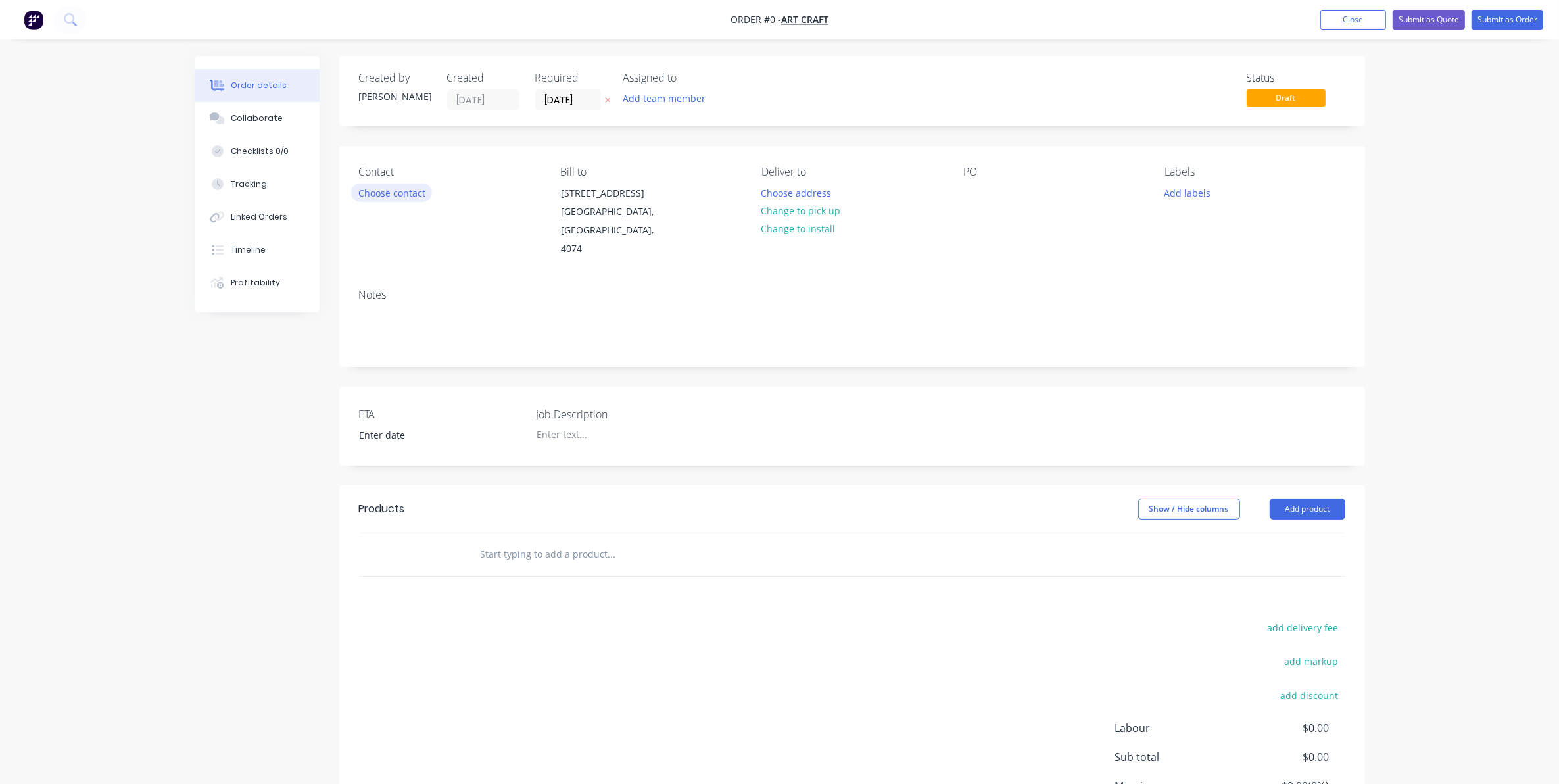
click at [400, 191] on button "Choose contact" at bounding box center [391, 192] width 81 height 18
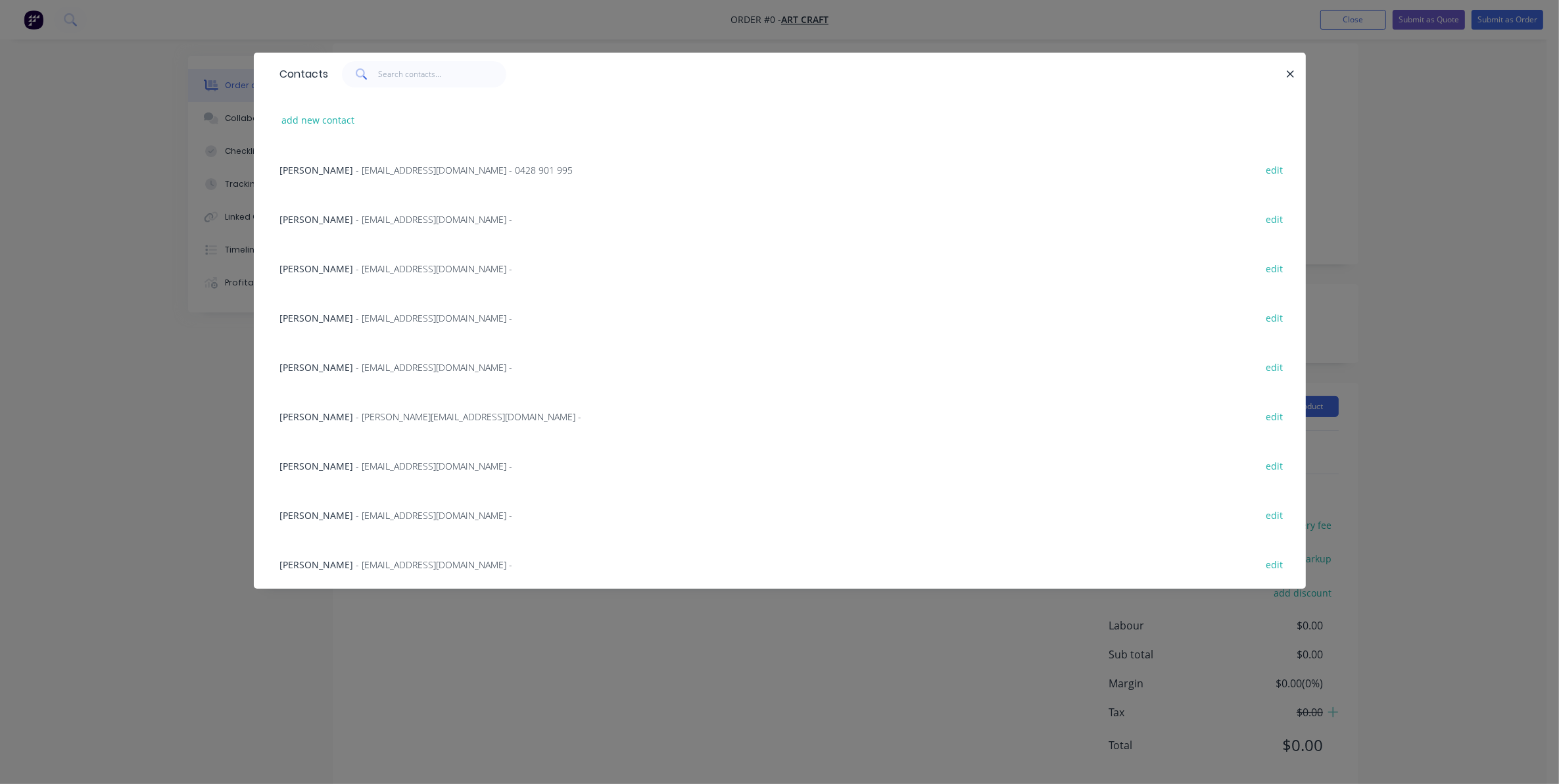
scroll to position [110, 0]
click at [449, 169] on span "- janderson@artcraft.com.au - 0428 901 995" at bounding box center [465, 170] width 217 height 13
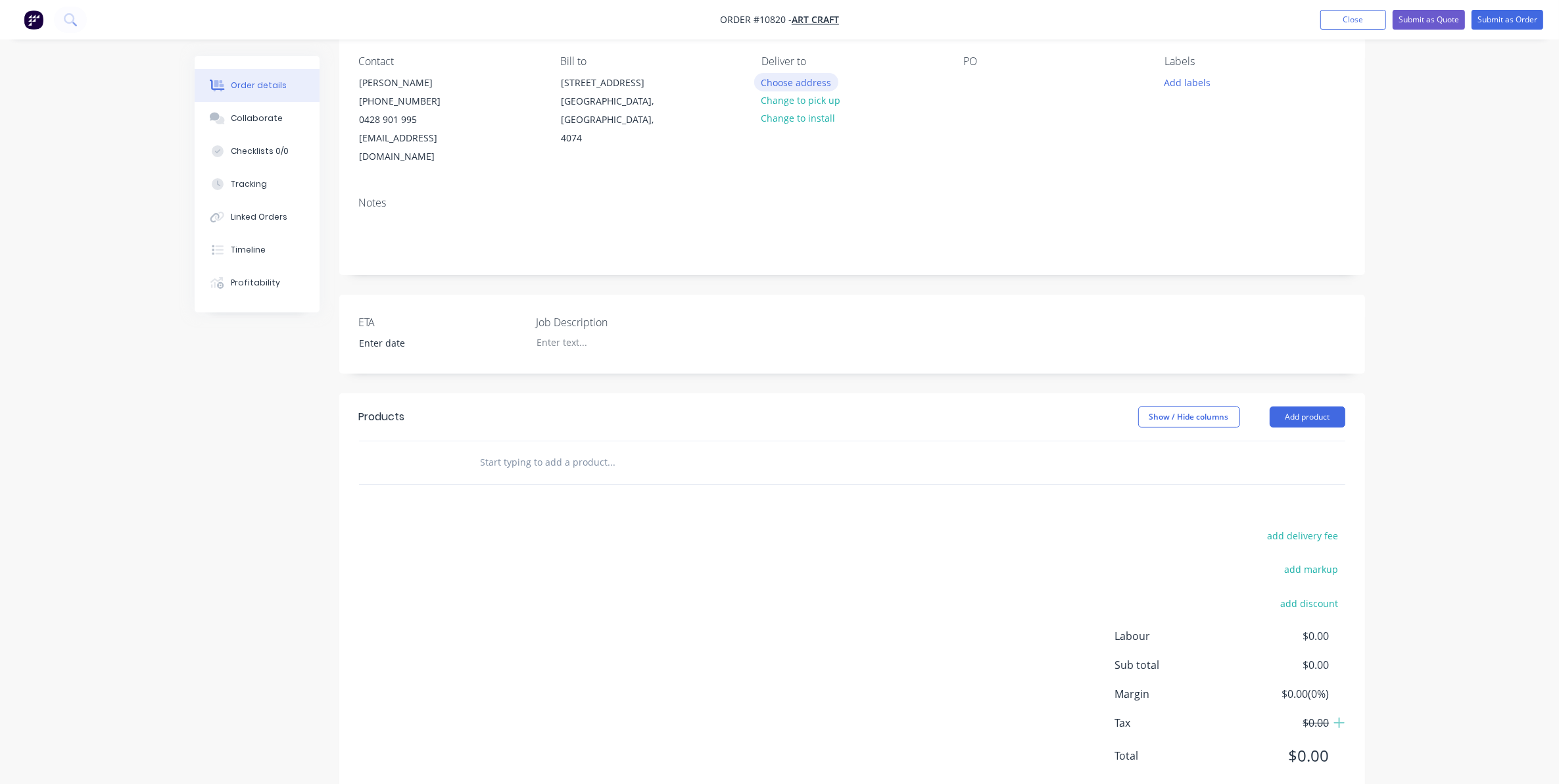
click at [786, 80] on button "Choose address" at bounding box center [796, 81] width 84 height 18
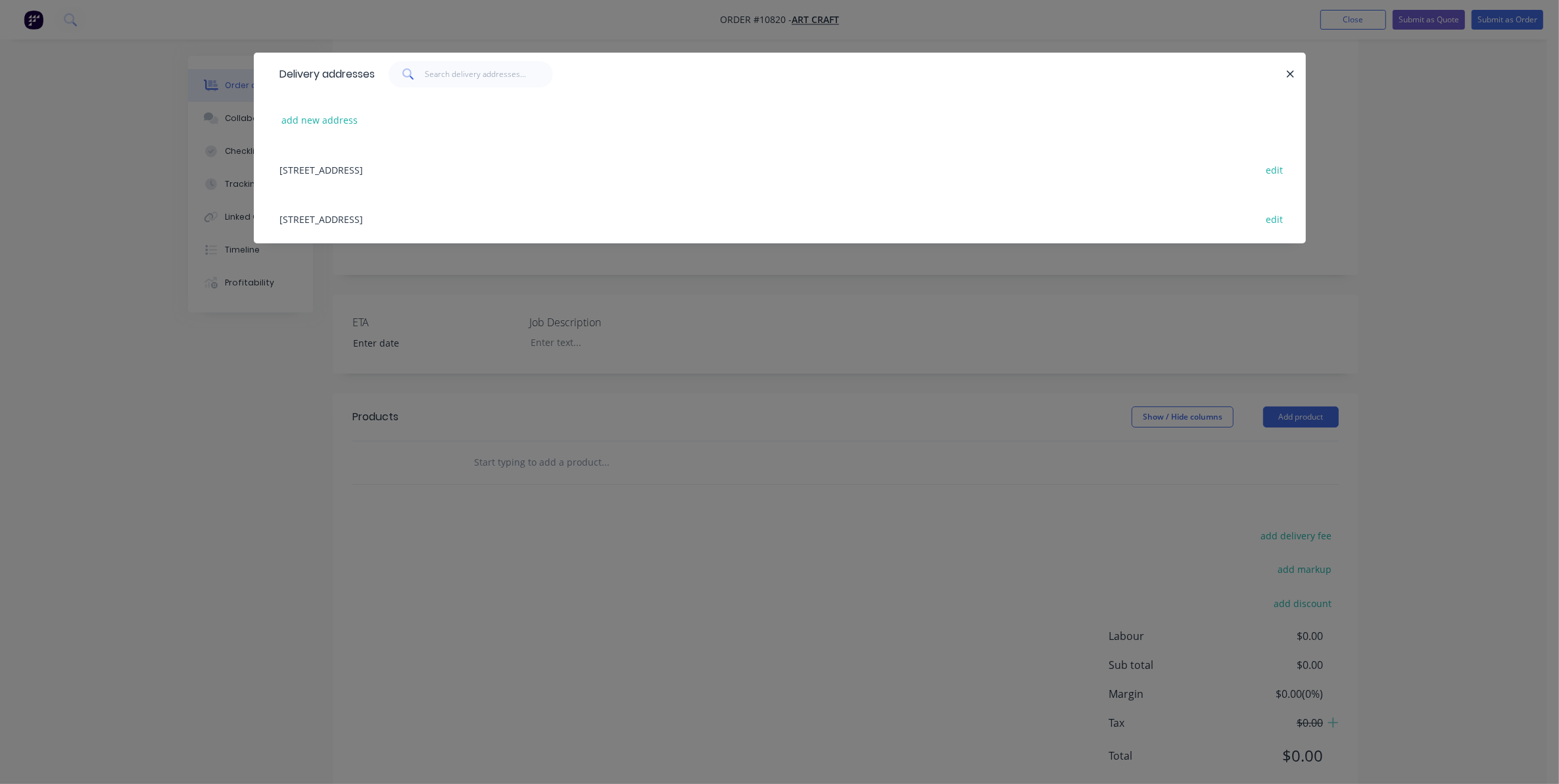
click at [385, 181] on div "31 Boron St, Sumner Park, Queensland, Australia, 4074 edit" at bounding box center [780, 170] width 1013 height 49
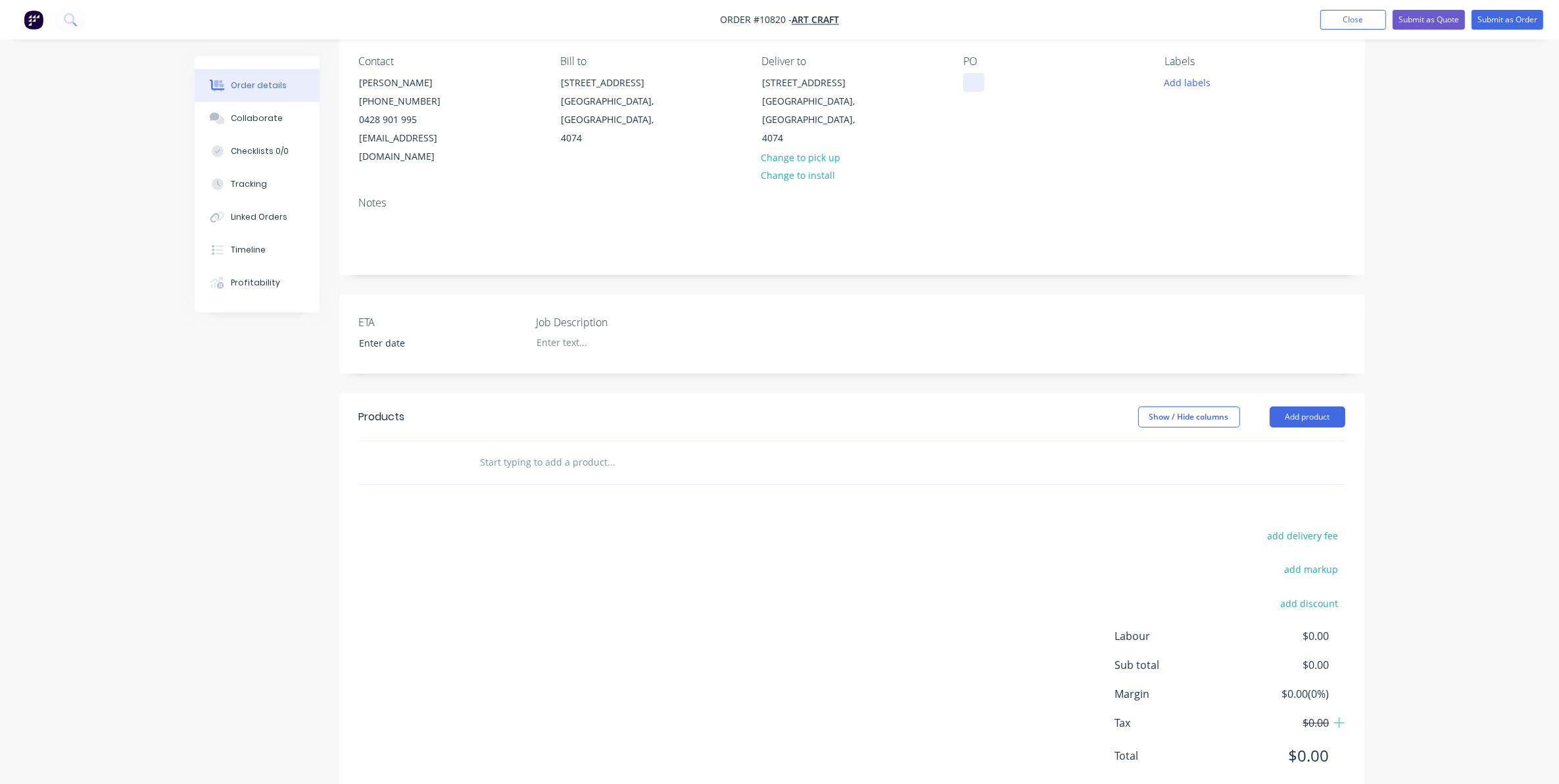
click at [977, 82] on div at bounding box center [974, 82] width 21 height 19
click at [974, 81] on div "p42510026" at bounding box center [998, 82] width 69 height 19
click at [550, 333] on div at bounding box center [608, 342] width 165 height 19
click at [530, 455] on input "text" at bounding box center [612, 462] width 263 height 26
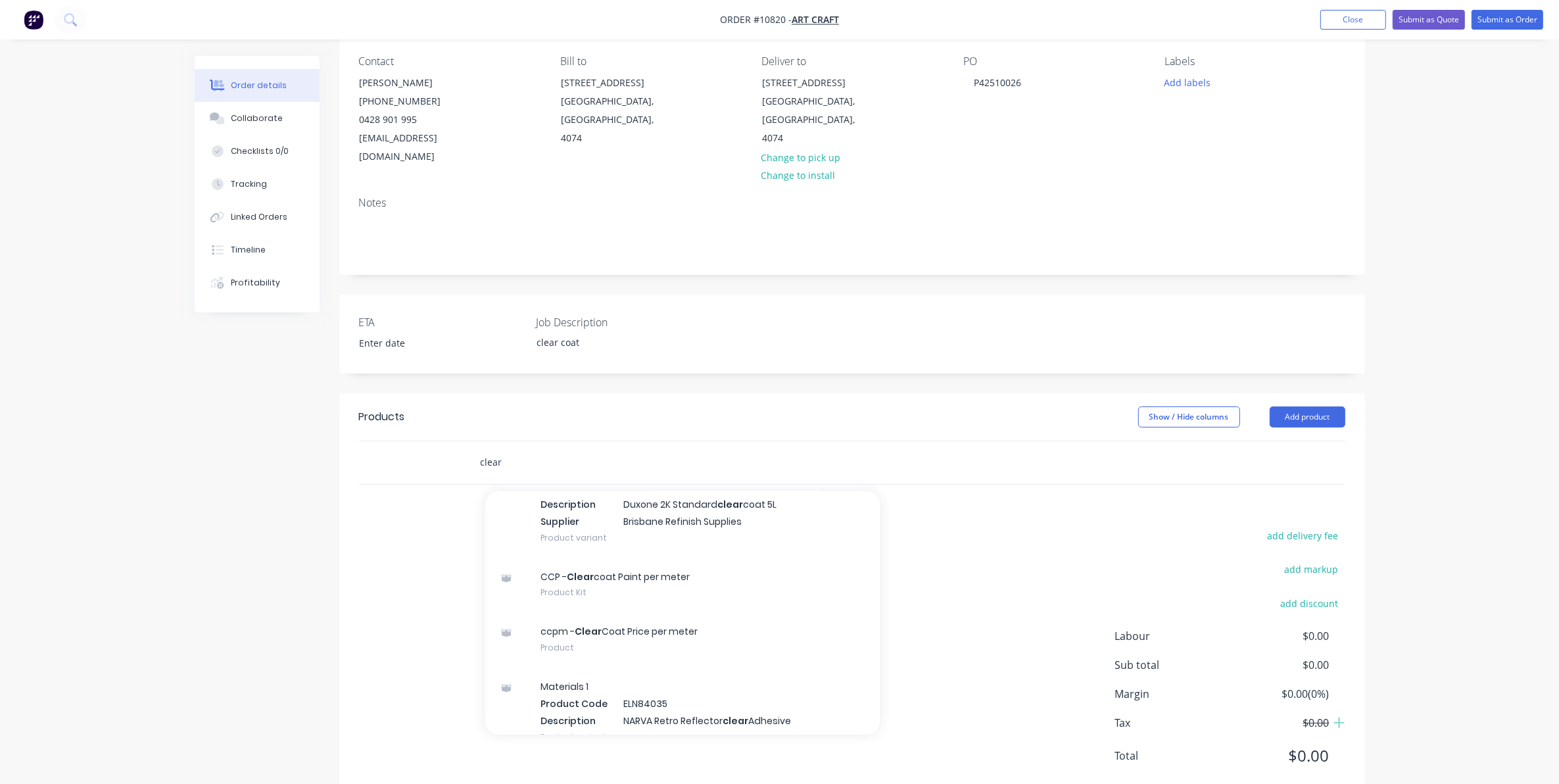
scroll to position [247, 0]
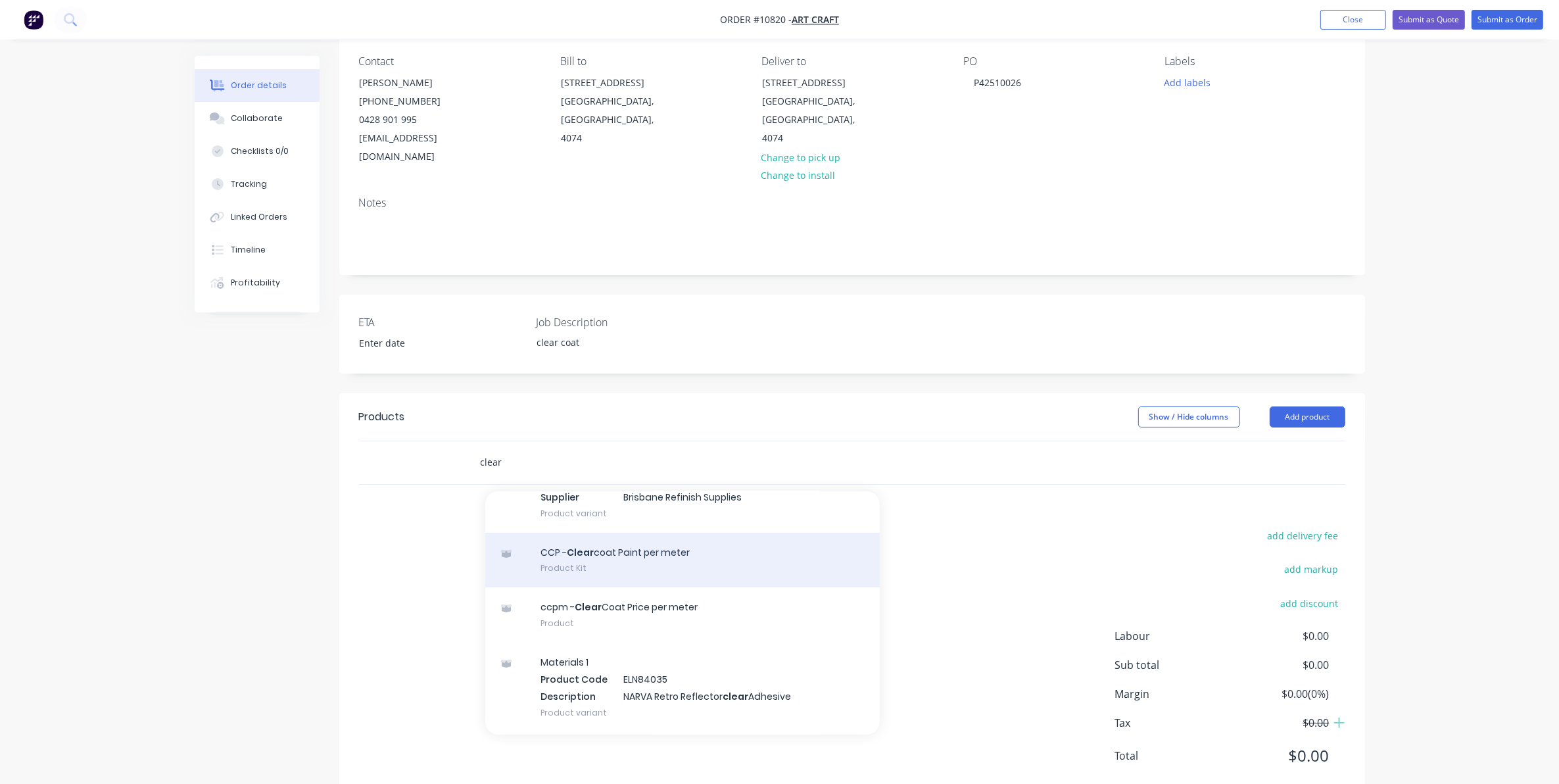
type input "clear"
click at [606, 537] on div "CCP - Clear coat Paint per meter Product Kit" at bounding box center [682, 560] width 395 height 55
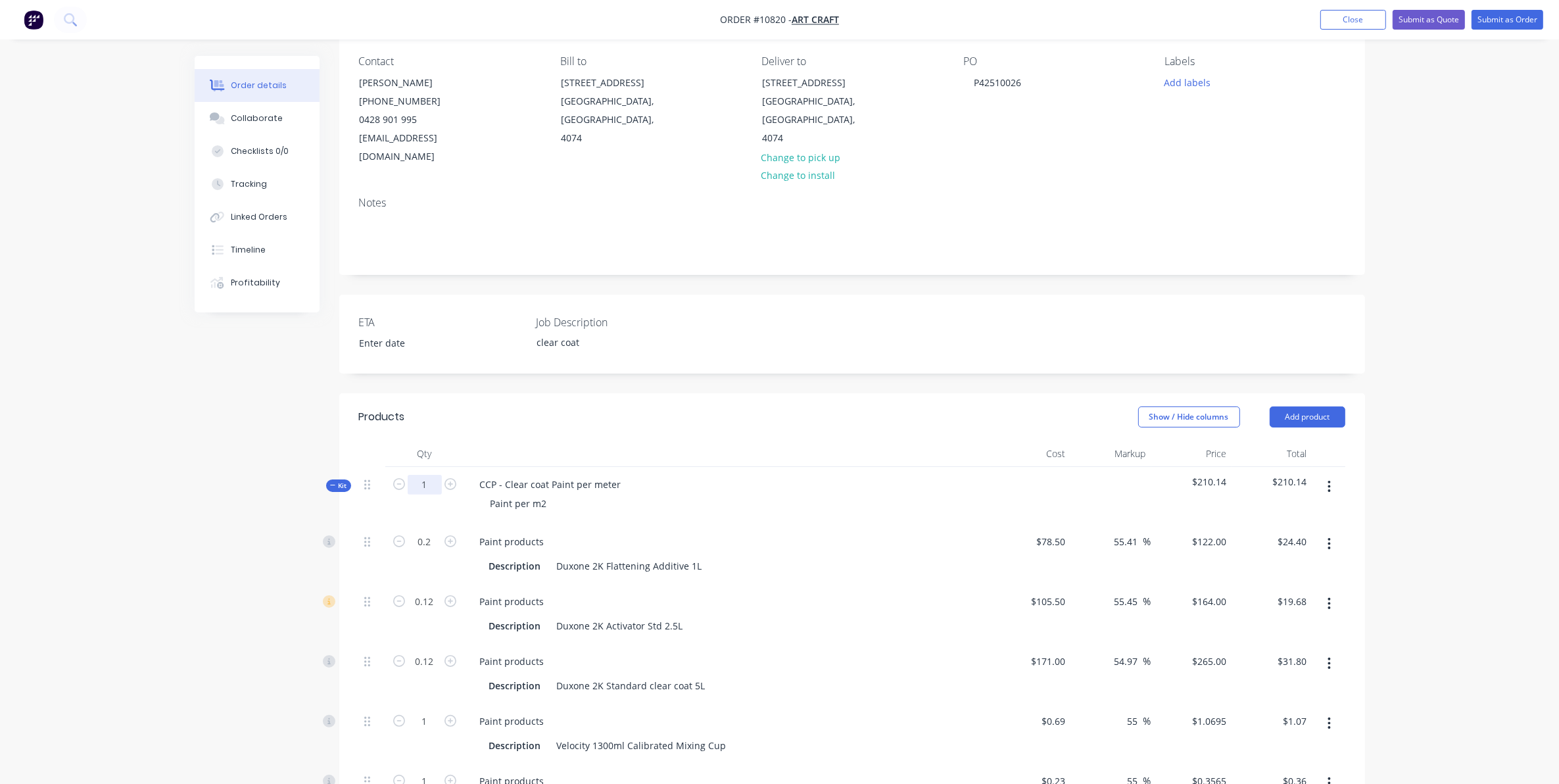
click at [429, 475] on input "1" at bounding box center [425, 485] width 34 height 20
type input "133"
type input "26.6"
type input "$3,245.20"
type input "15.96"
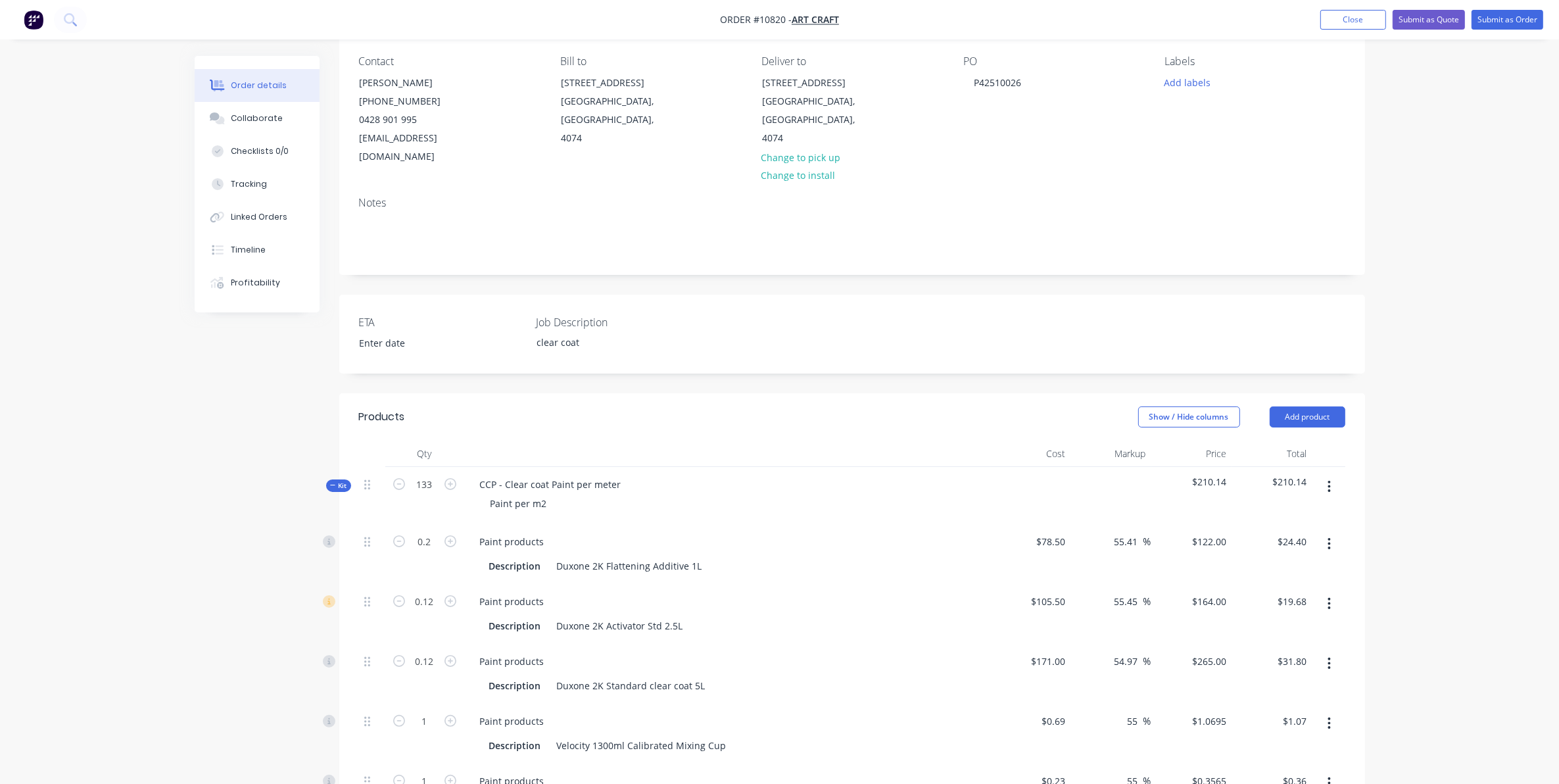
type input "$2,617.44"
type input "15.96"
type input "$4,229.40"
type input "133"
type input "$142.24"
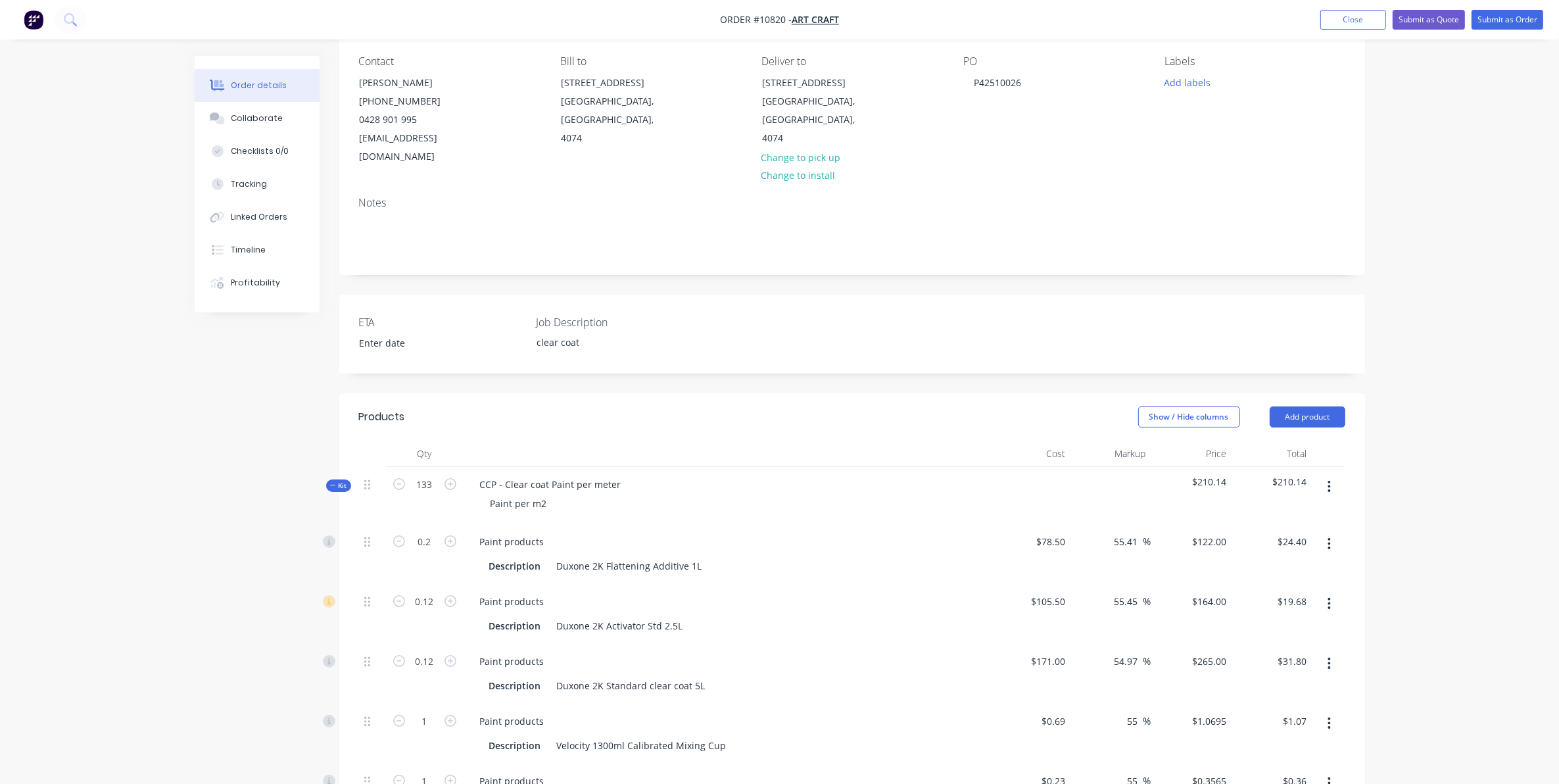
type input "133"
type input "$47.41"
type input "66.5"
type input "$9,642.50"
type input "11.039"
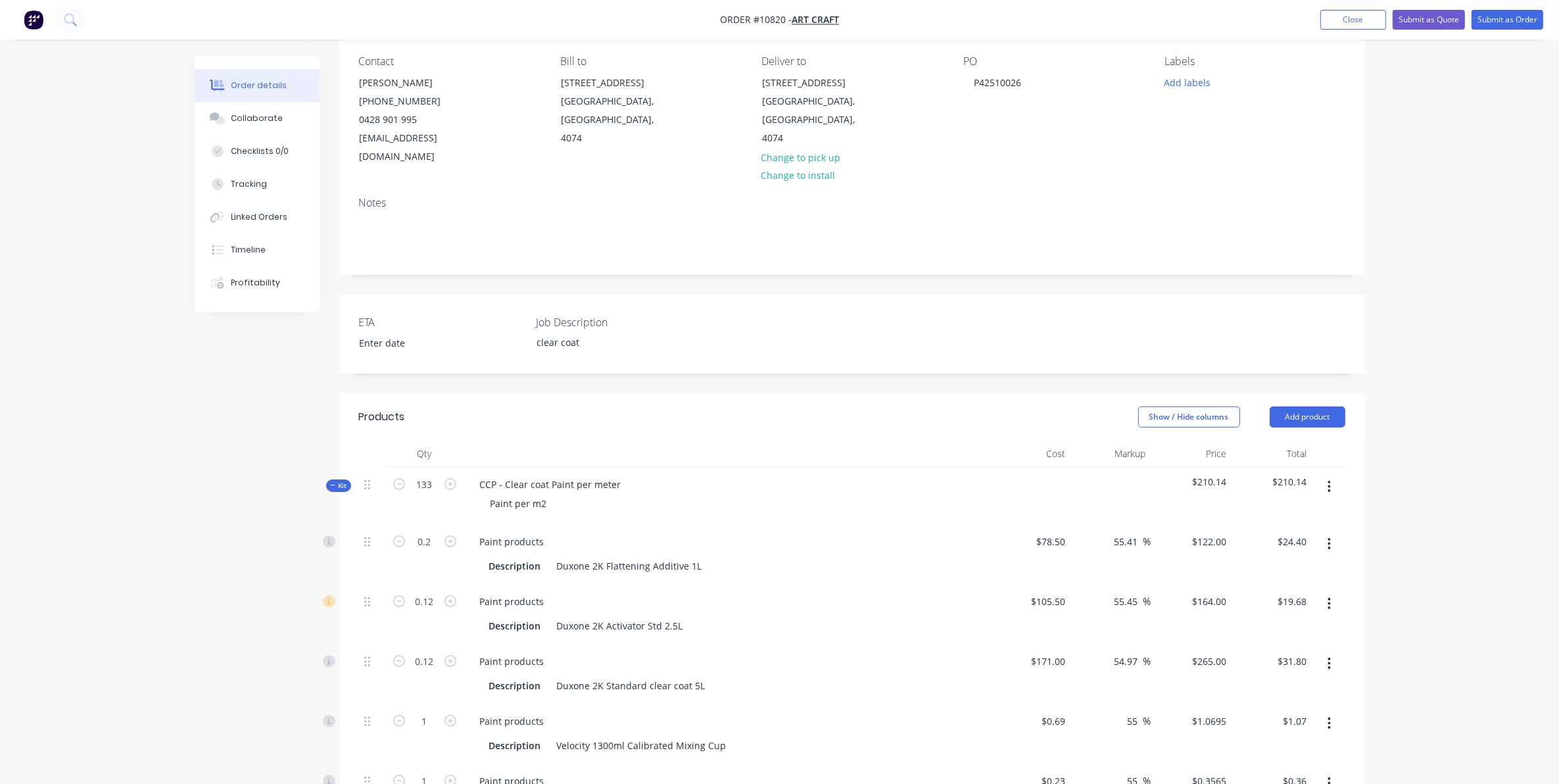
type input "$1,600.66"
type input "11.039"
type input "$1,600.66"
type input "33.25"
type input "$4,821.25"
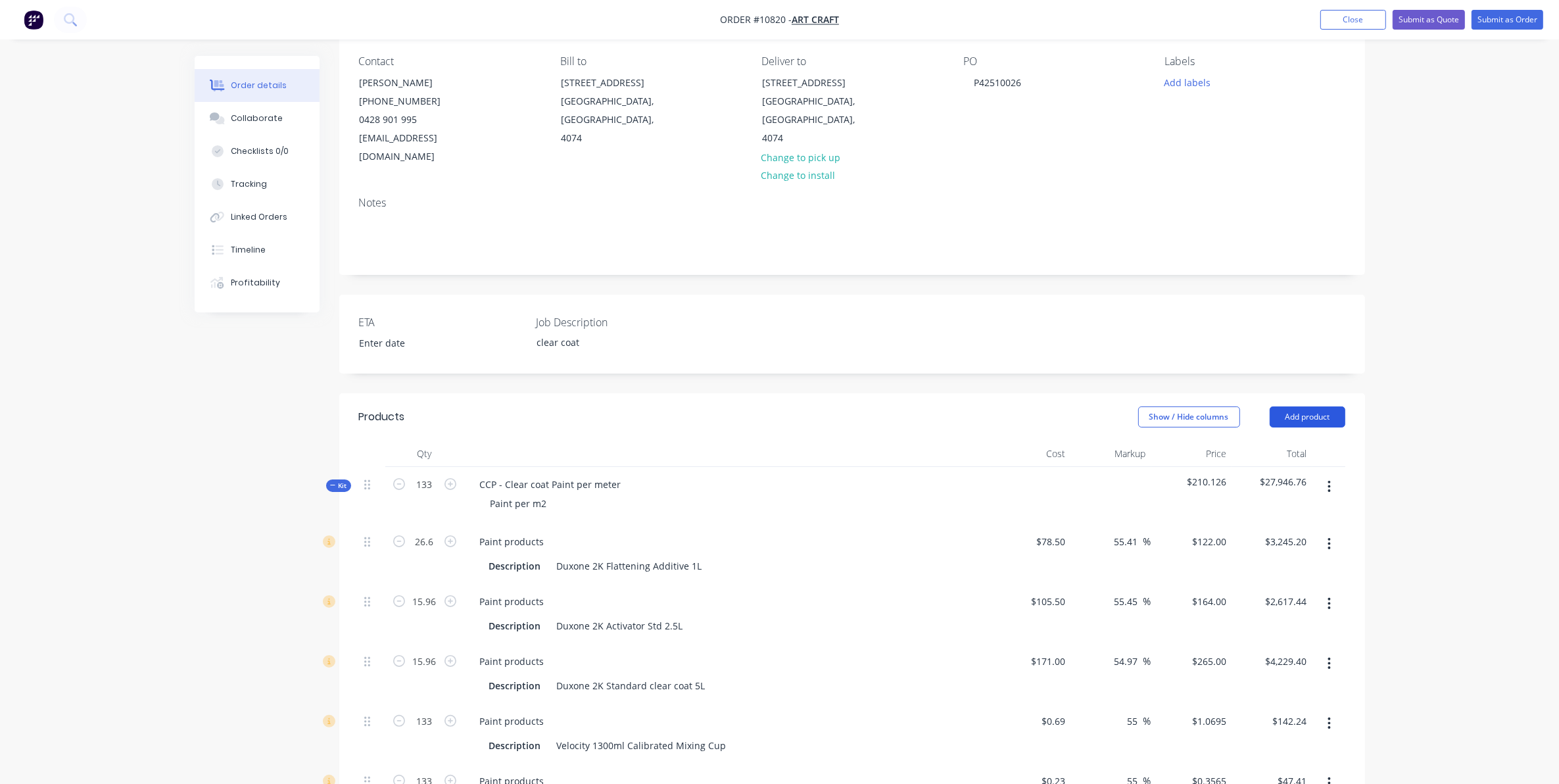
click at [1317, 406] on button "Add product" at bounding box center [1308, 417] width 76 height 21
drag, startPoint x: 1488, startPoint y: 393, endPoint x: 1210, endPoint y: 393, distance: 278.0
click at [1487, 393] on div "Order details Collaborate Checklists 0/0 Tracking Linked Orders Timeline Profit…" at bounding box center [779, 673] width 1559 height 1567
click at [324, 471] on div "Created by Sarah Created 02/10/25 Required 02/10/25 Assigned to Add team member…" at bounding box center [780, 701] width 1170 height 1511
click at [333, 482] on icon "button" at bounding box center [333, 485] width 6 height 6
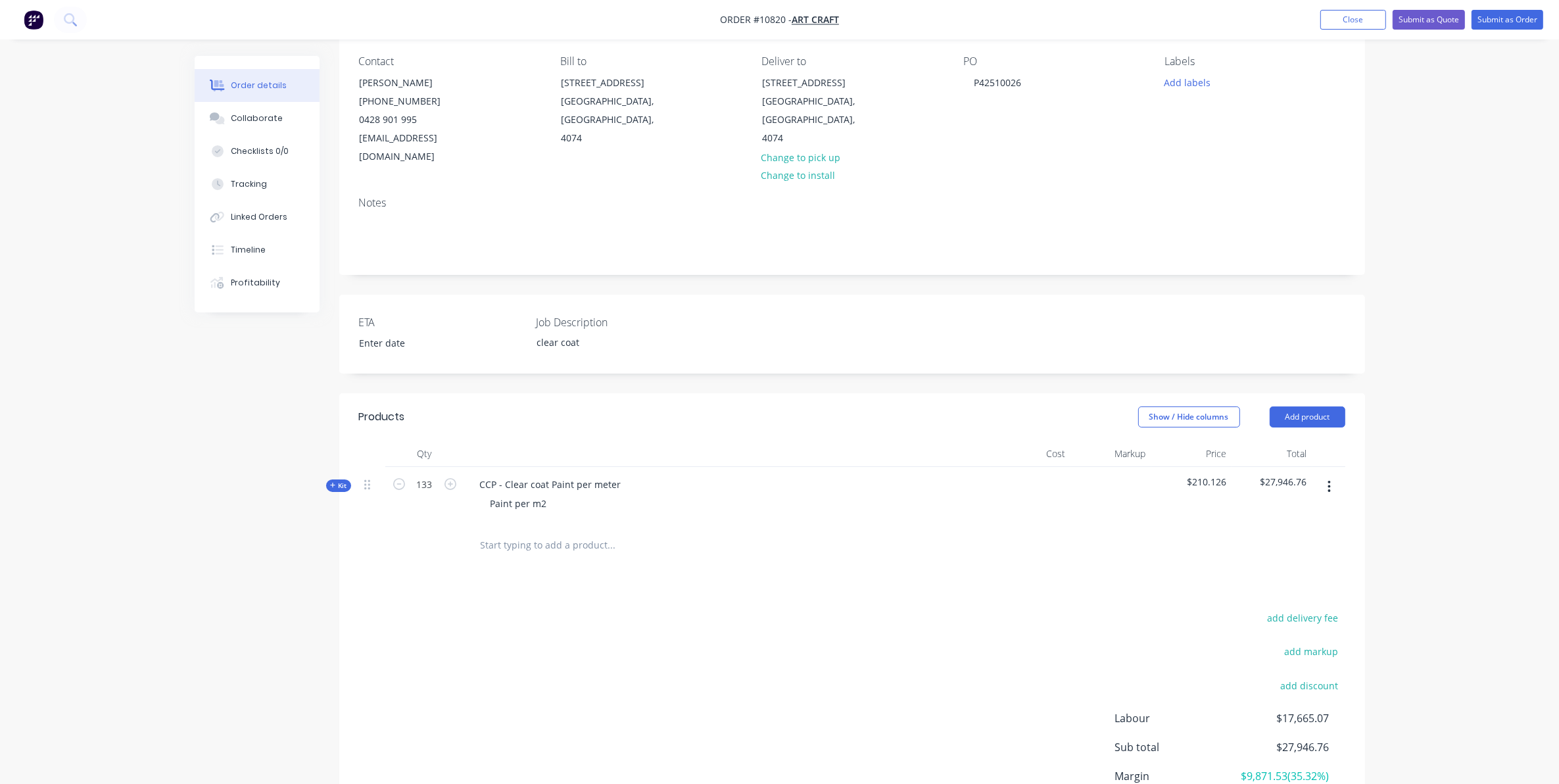
click at [540, 532] on input "text" at bounding box center [612, 545] width 263 height 26
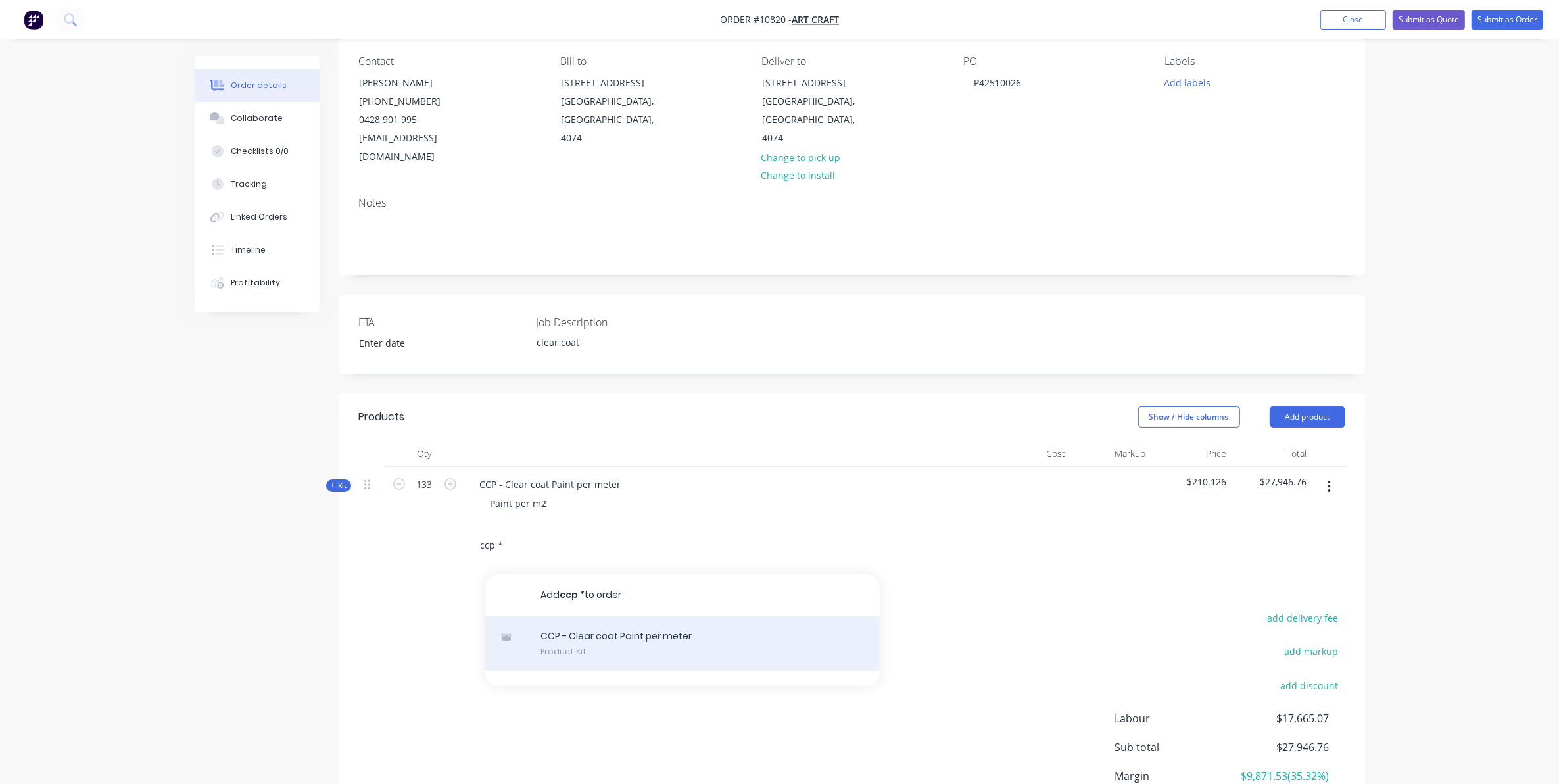
type input "ccp *"
click at [615, 619] on div "CCP - Clear coat Paint per meter Product Kit" at bounding box center [682, 643] width 395 height 55
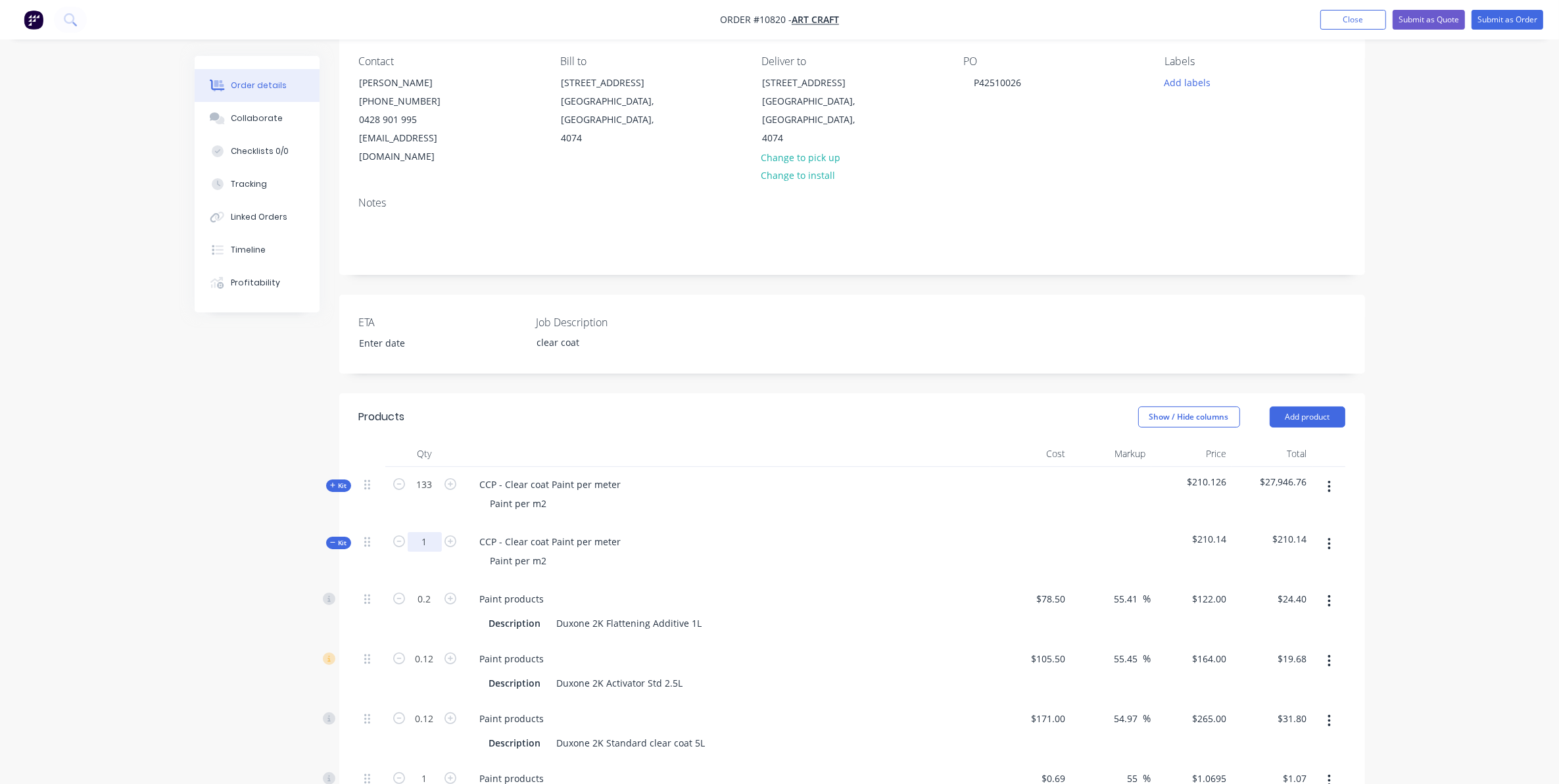
click at [427, 532] on input "1" at bounding box center [425, 542] width 34 height 20
type input "60"
type input "12"
type input "$1,464.00"
type input "7.2"
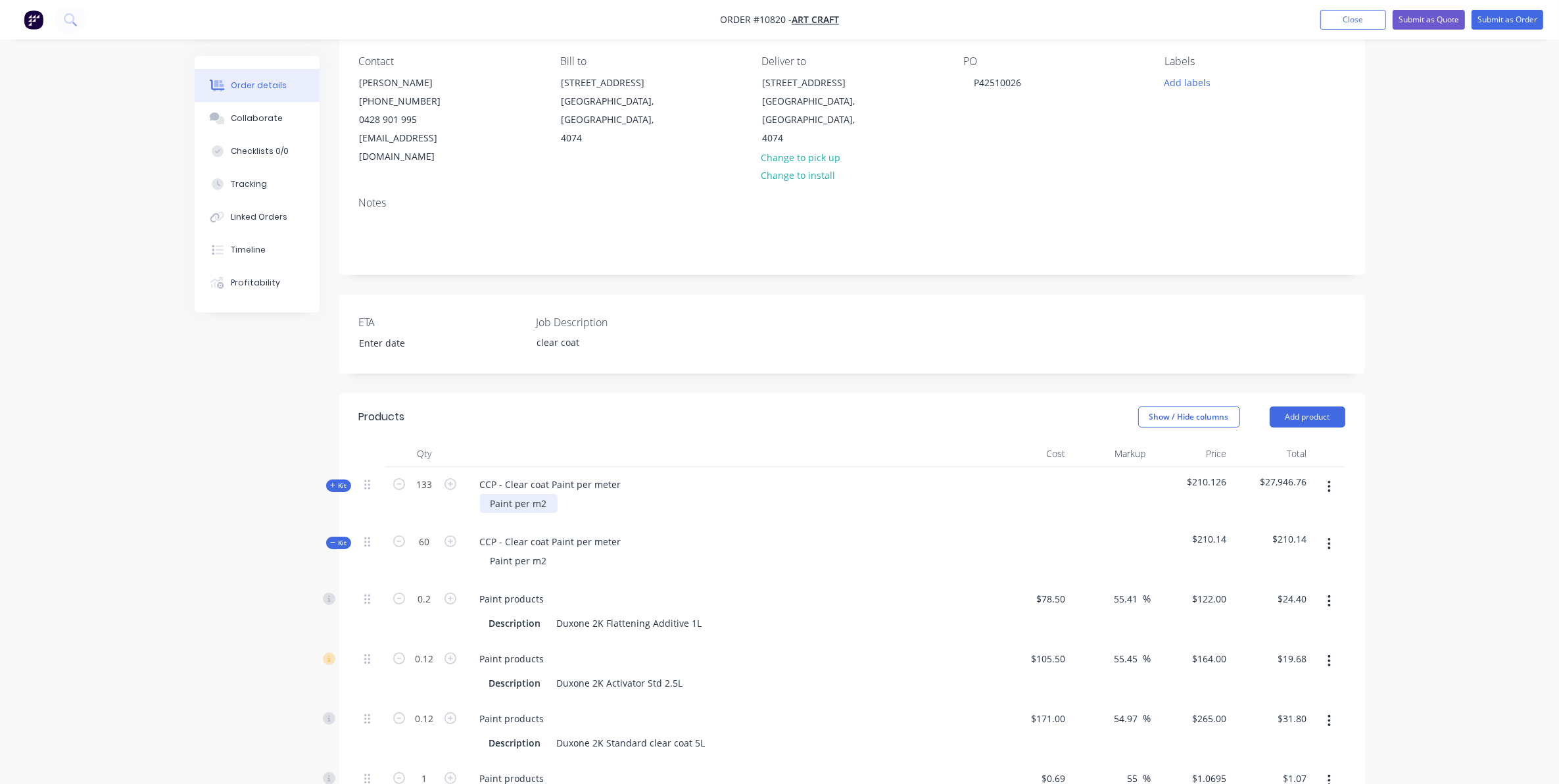
type input "$1,180.80"
type input "7.2"
type input "$1,908.00"
type input "60"
type input "$64.17"
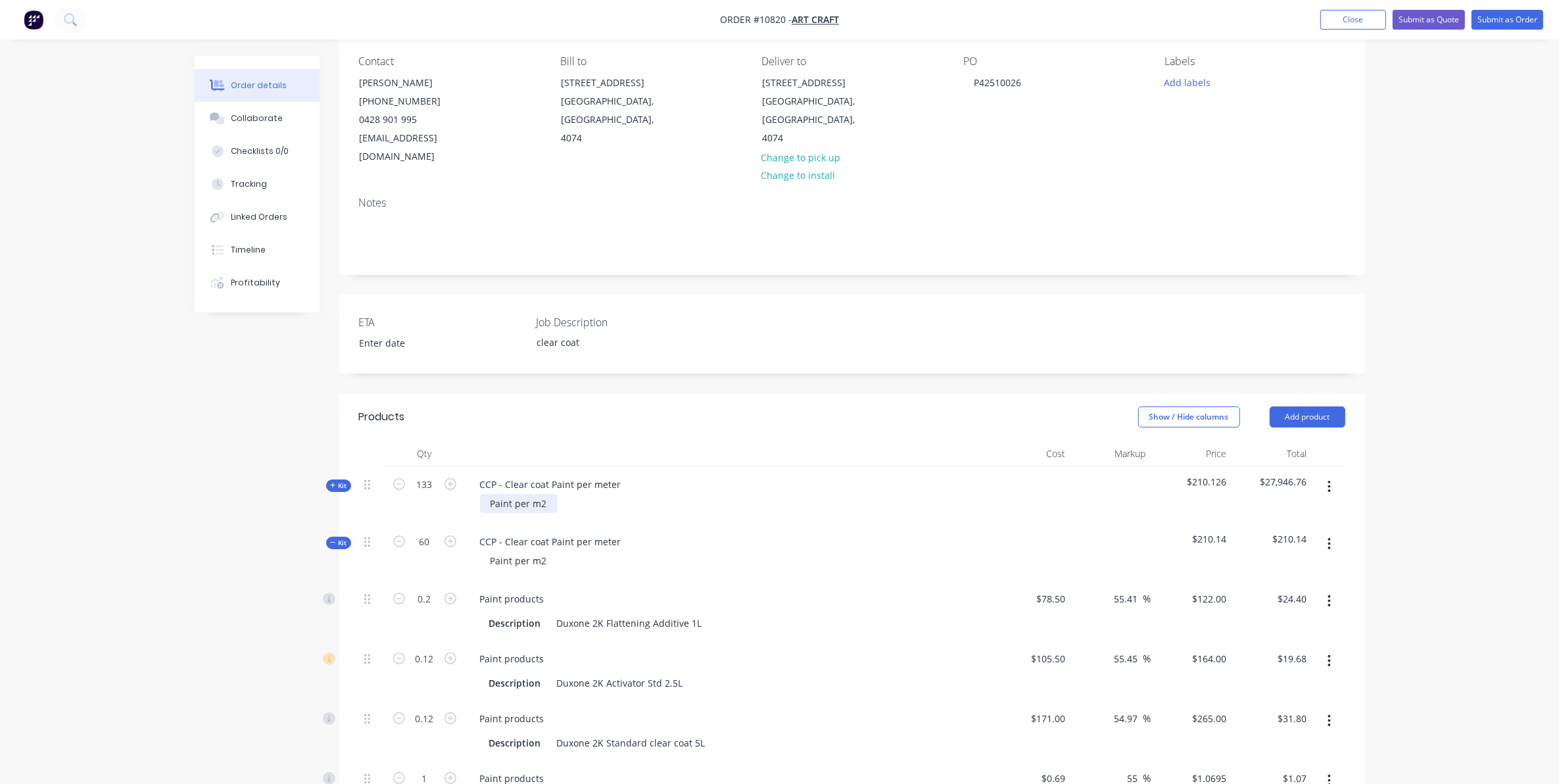
type input "60"
type input "$21.39"
type input "30"
type input "$4,350.00"
type input "4.98"
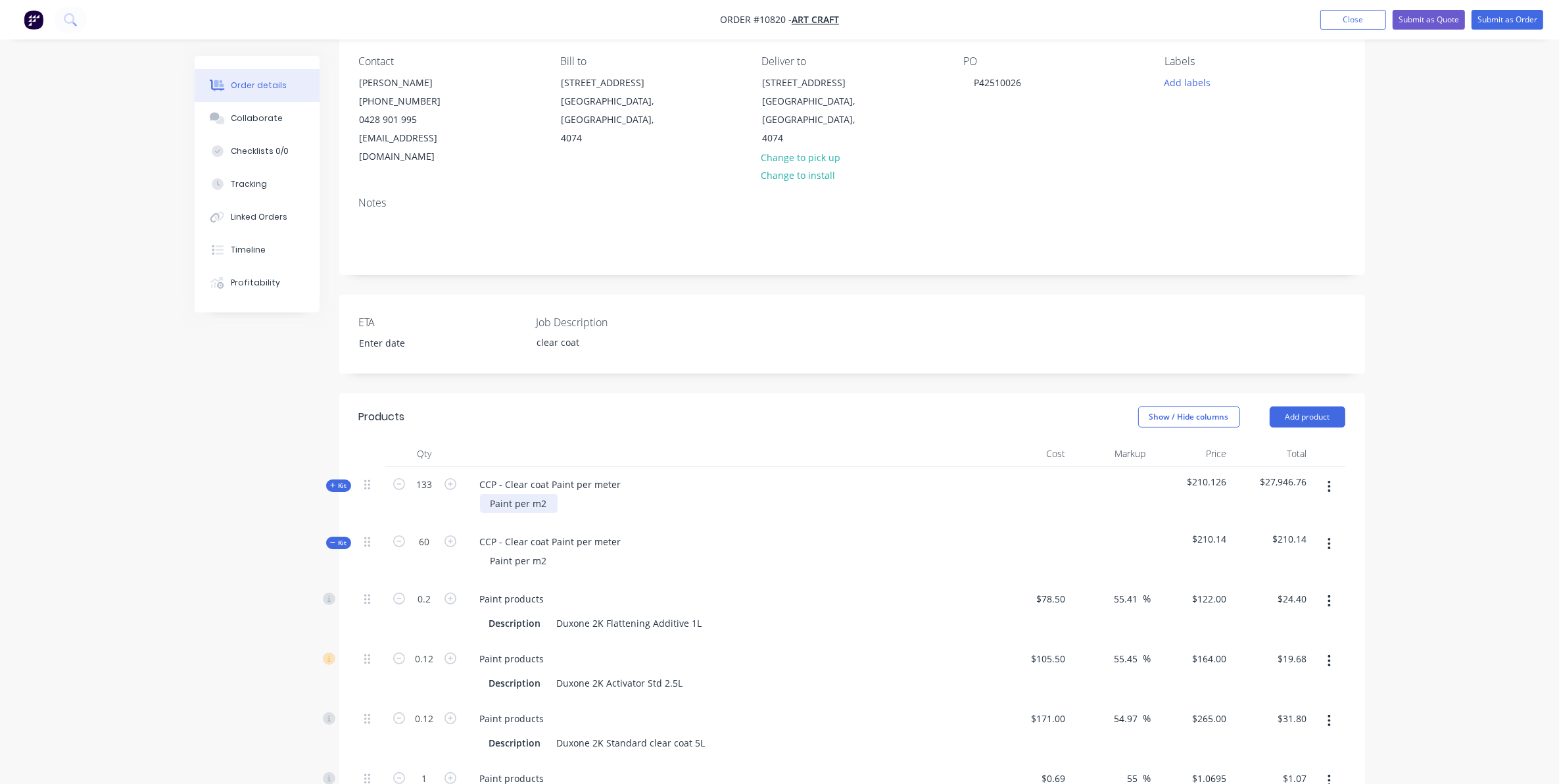
type input "$722.10"
type input "4.98"
type input "$722.10"
type input "15"
type input "$2,175.00"
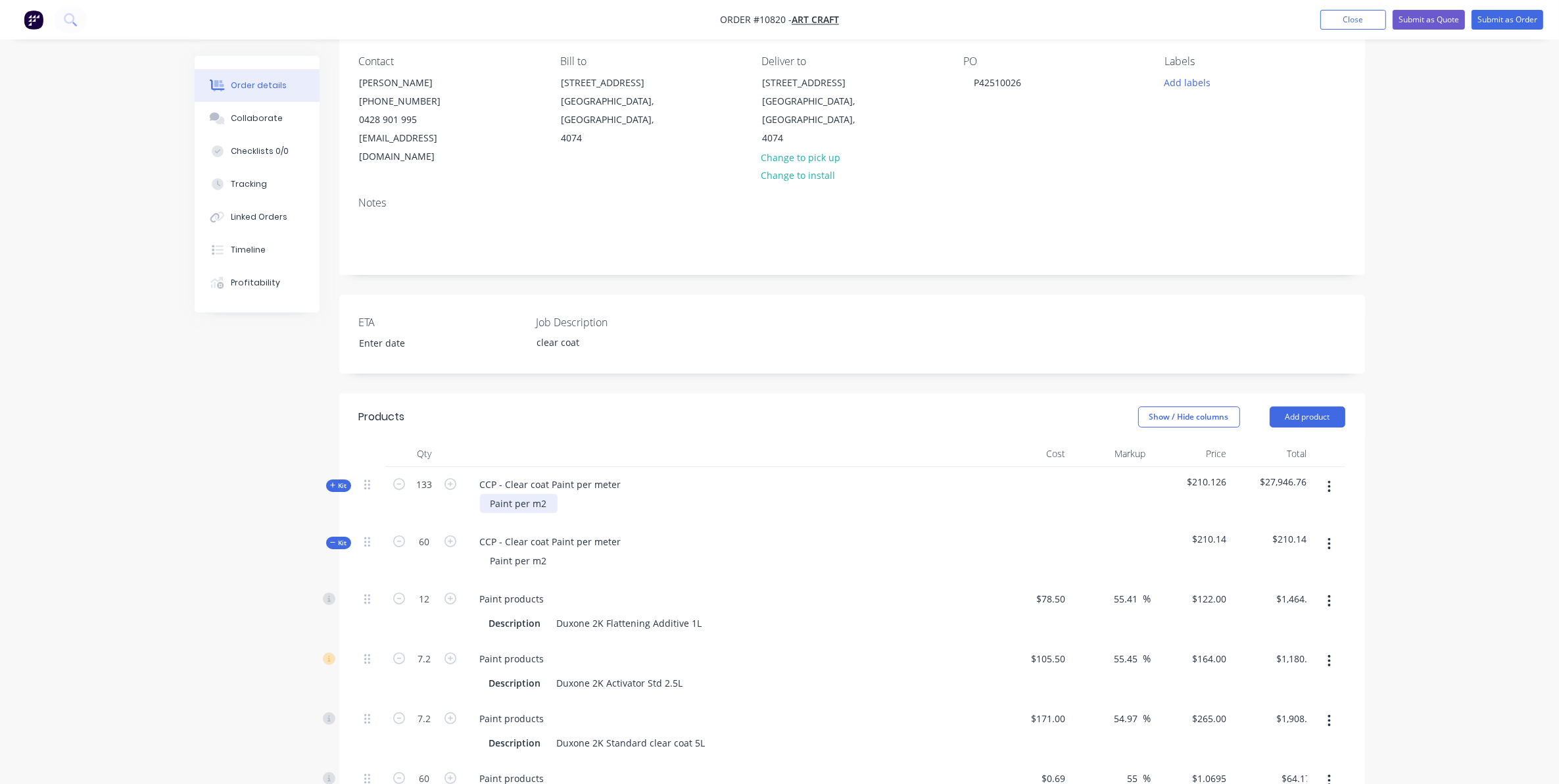
click at [544, 494] on div "Paint per m2" at bounding box center [519, 503] width 78 height 19
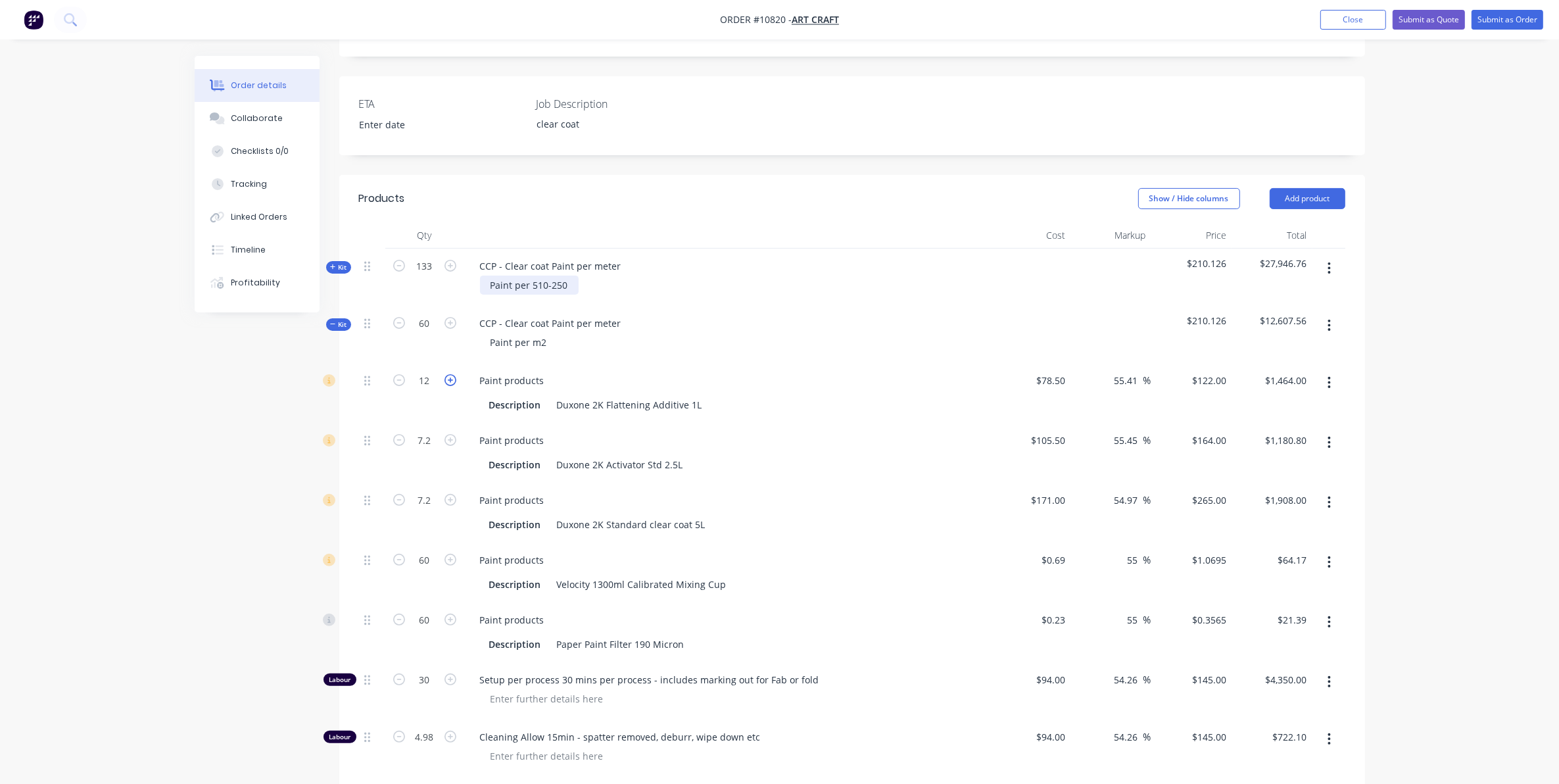
scroll to position [357, 0]
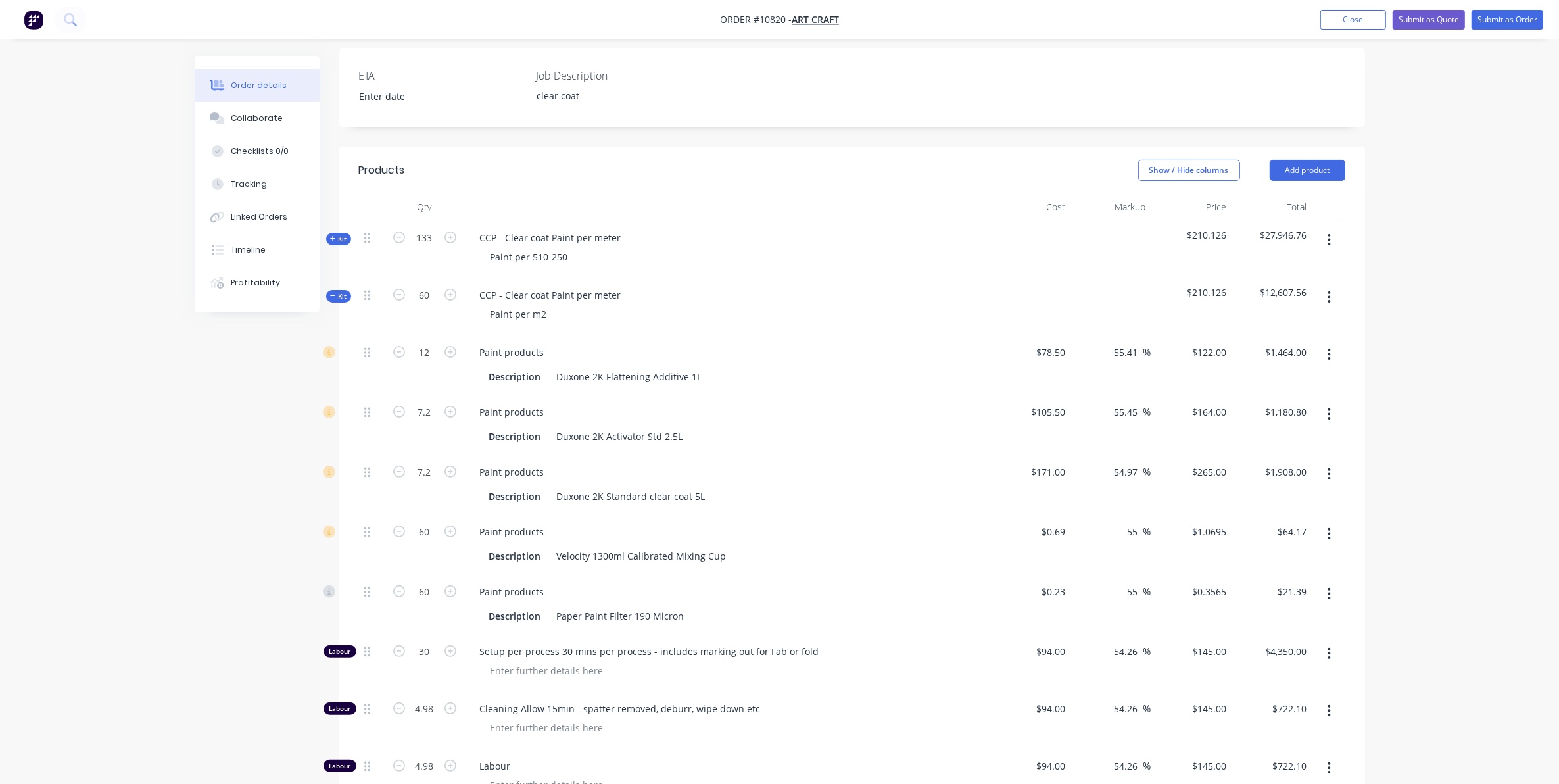
click at [343, 234] on span "Kit" at bounding box center [338, 239] width 17 height 10
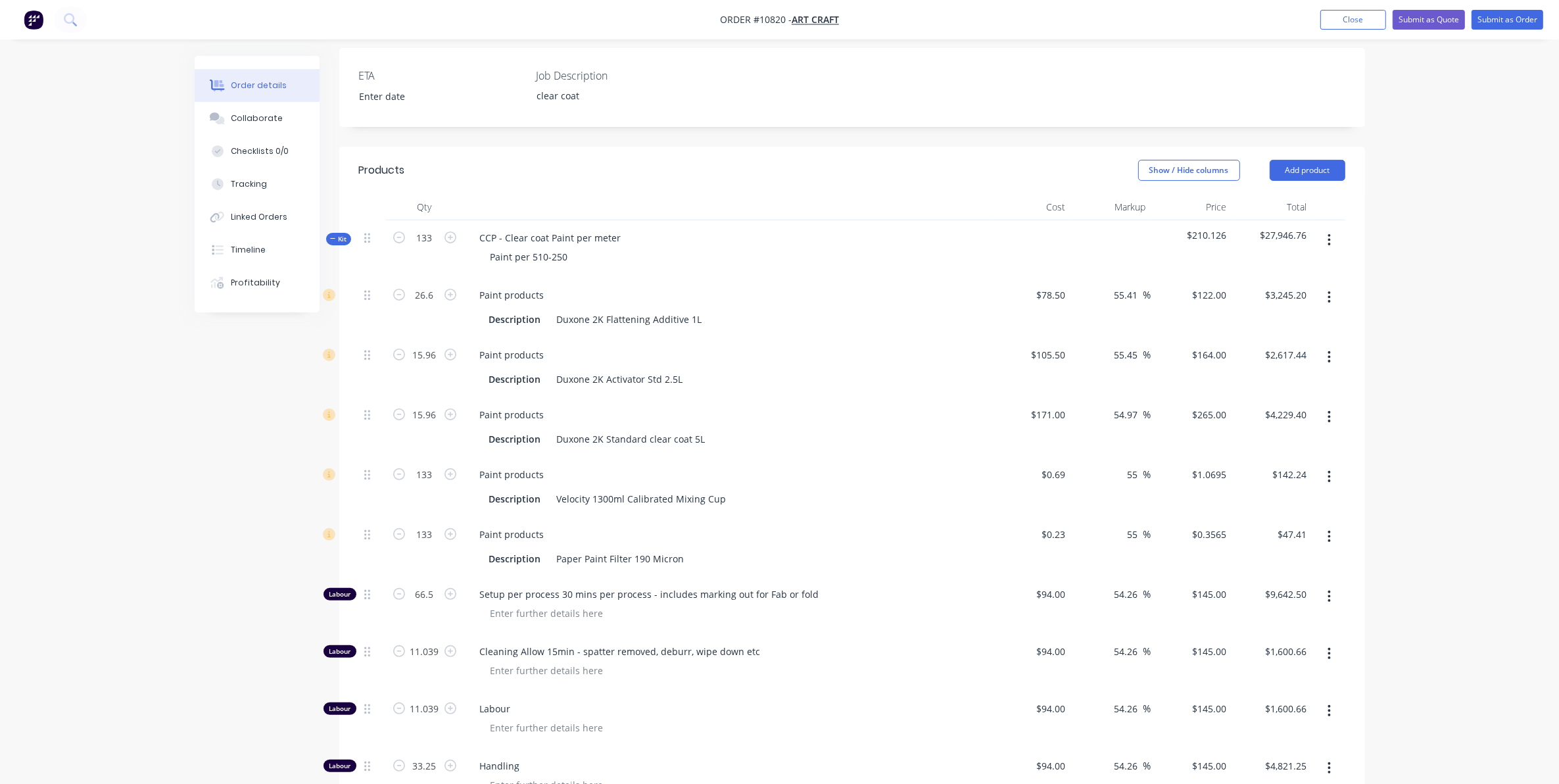
click at [340, 234] on span "Kit" at bounding box center [338, 239] width 17 height 10
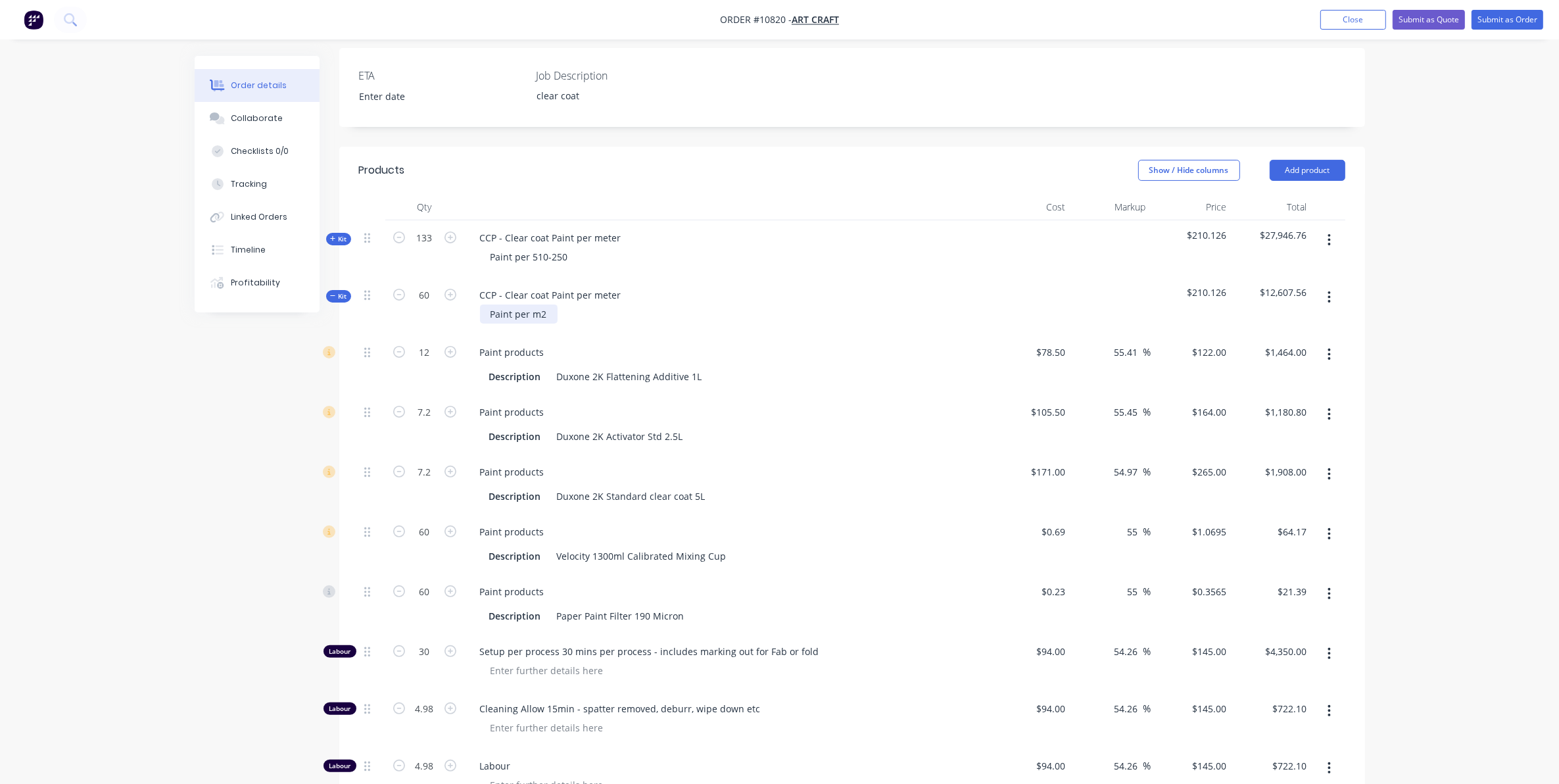
click at [545, 304] on div "Paint per m2" at bounding box center [519, 314] width 78 height 19
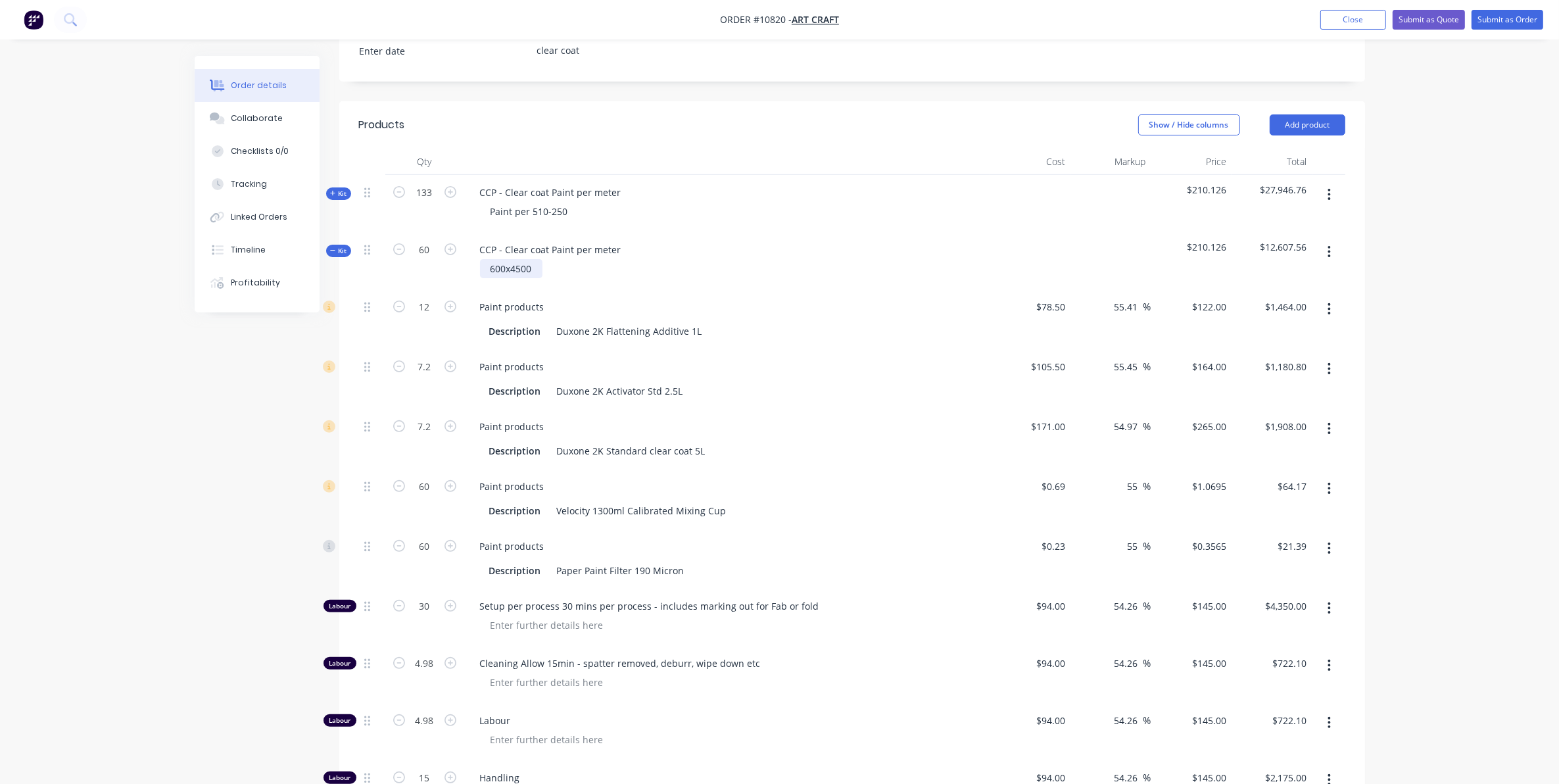
scroll to position [439, 0]
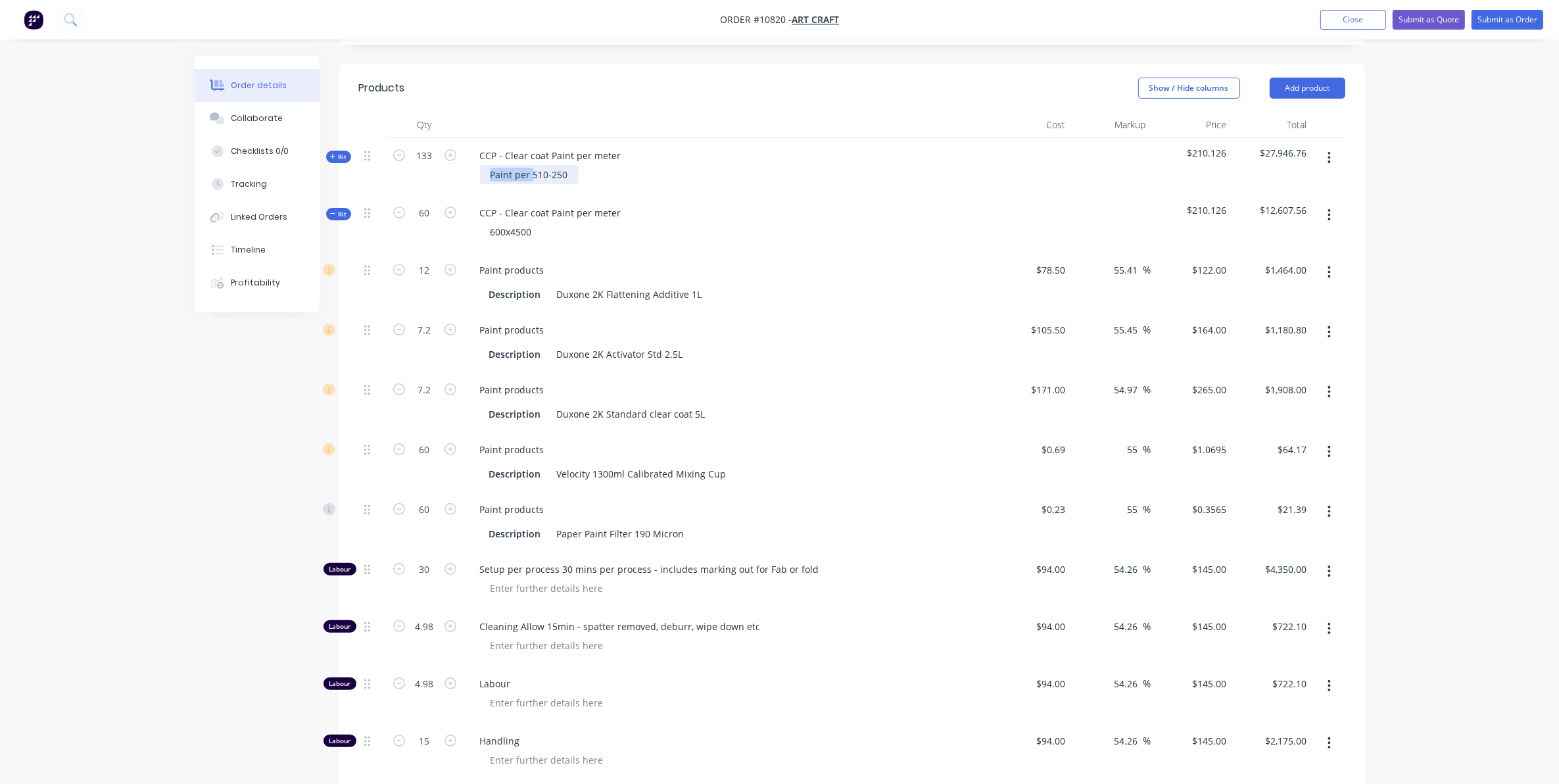
drag, startPoint x: 530, startPoint y: 159, endPoint x: 367, endPoint y: 168, distance: 163.2
click at [367, 168] on div "Kit 133 CCP - Clear coat Paint per meter Paint per 510-250 $210.126 $27,946.76" at bounding box center [852, 167] width 986 height 57
drag, startPoint x: 507, startPoint y: 150, endPoint x: 764, endPoint y: 87, distance: 264.6
click at [511, 165] on div "510-250" at bounding box center [508, 174] width 56 height 19
click at [139, 451] on div "Order details Collaborate Checklists 0/0 Tracking Linked Orders Timeline Profit…" at bounding box center [779, 373] width 1559 height 1625
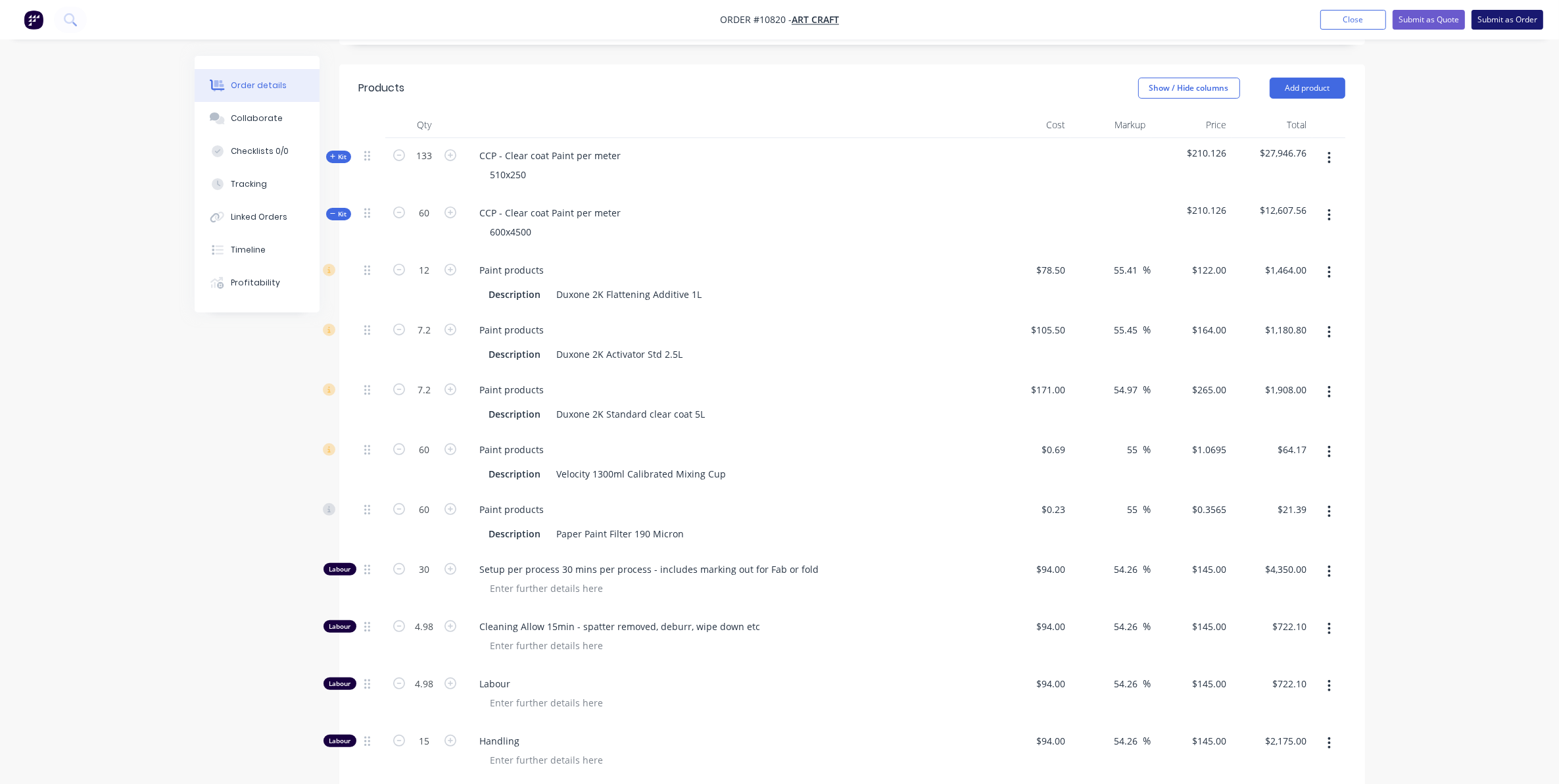
click at [1491, 20] on button "Submit as Order" at bounding box center [1507, 20] width 71 height 20
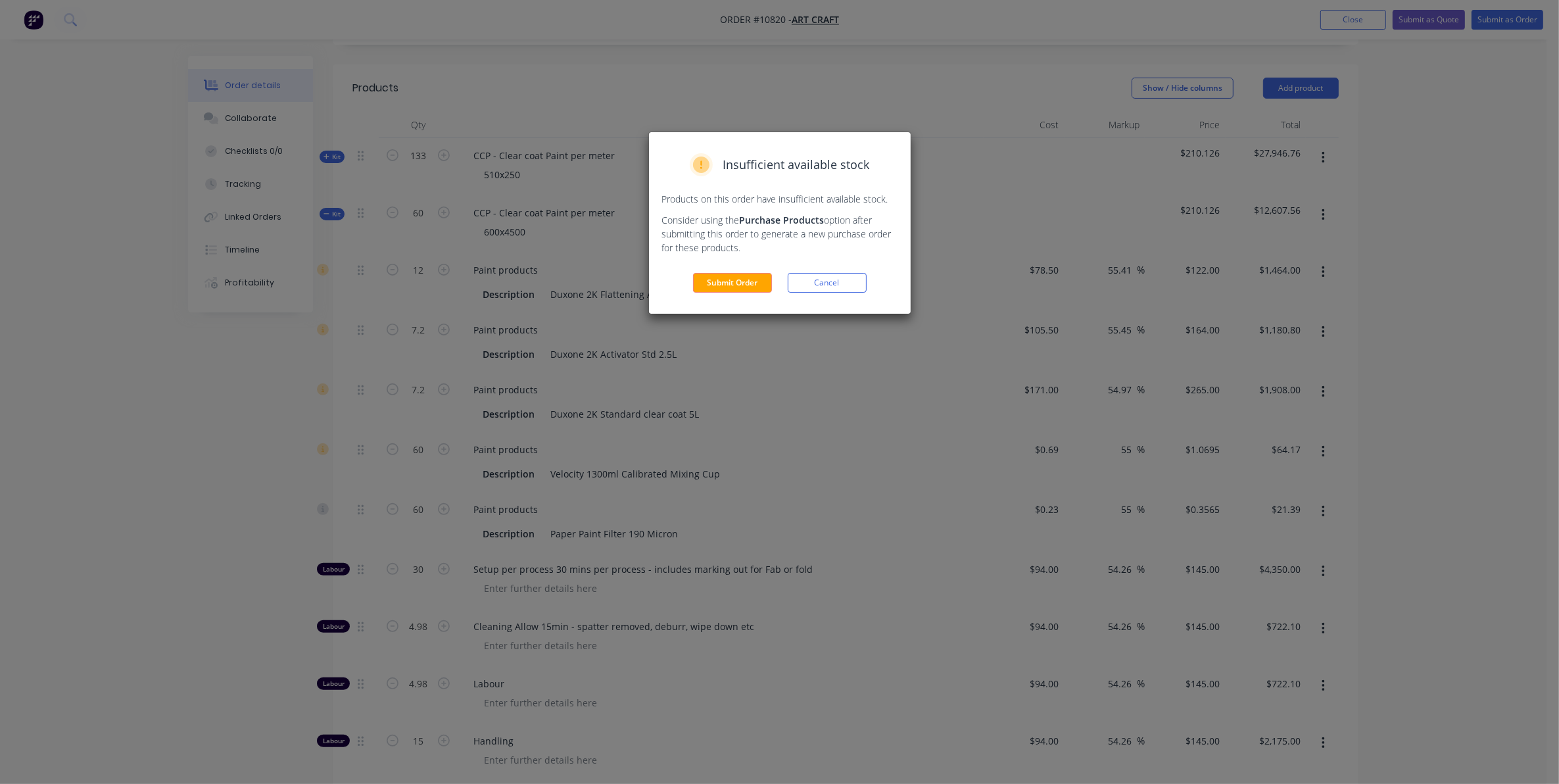
click at [706, 283] on button "Submit Order" at bounding box center [733, 283] width 79 height 20
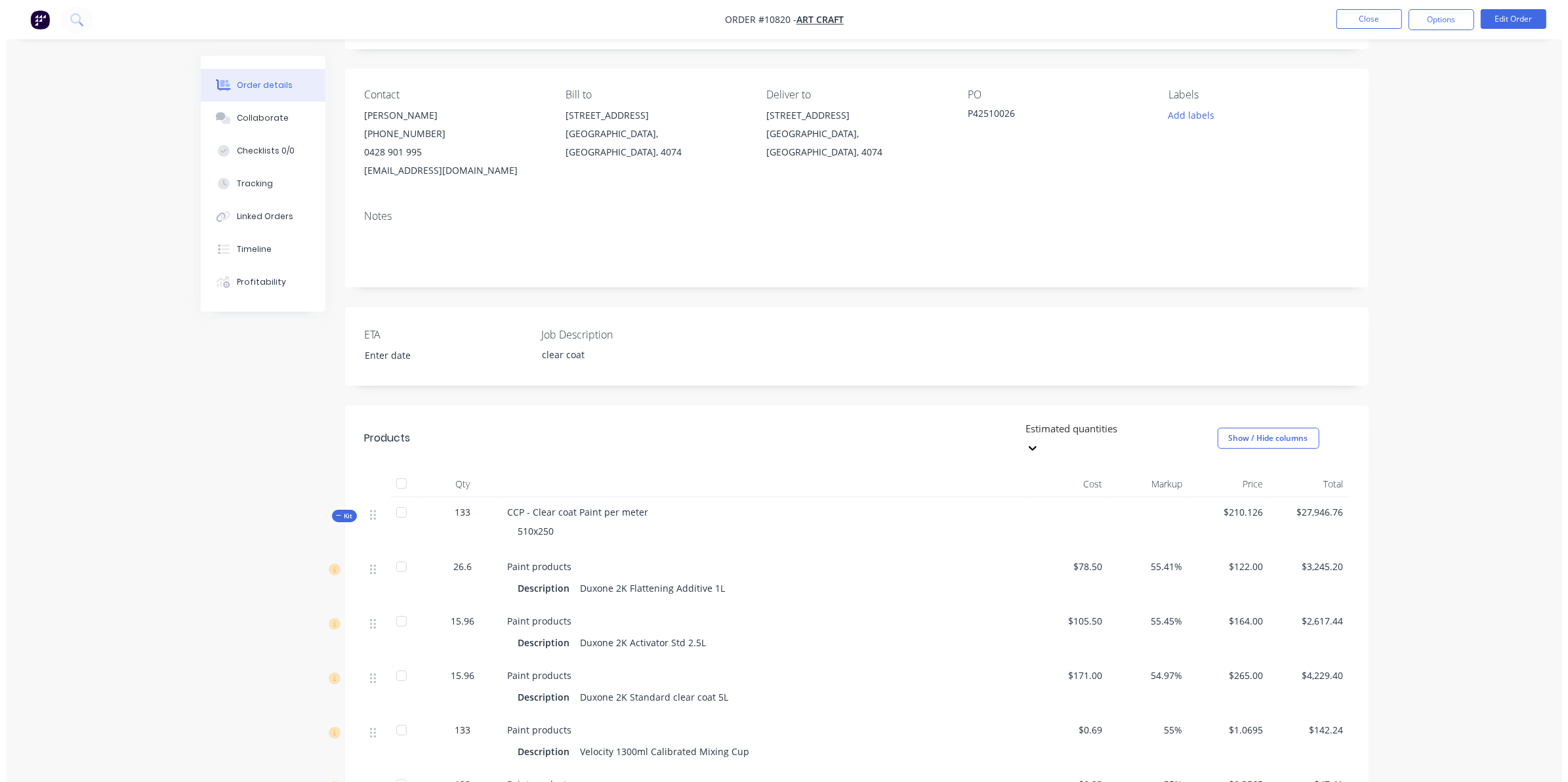
scroll to position [0, 0]
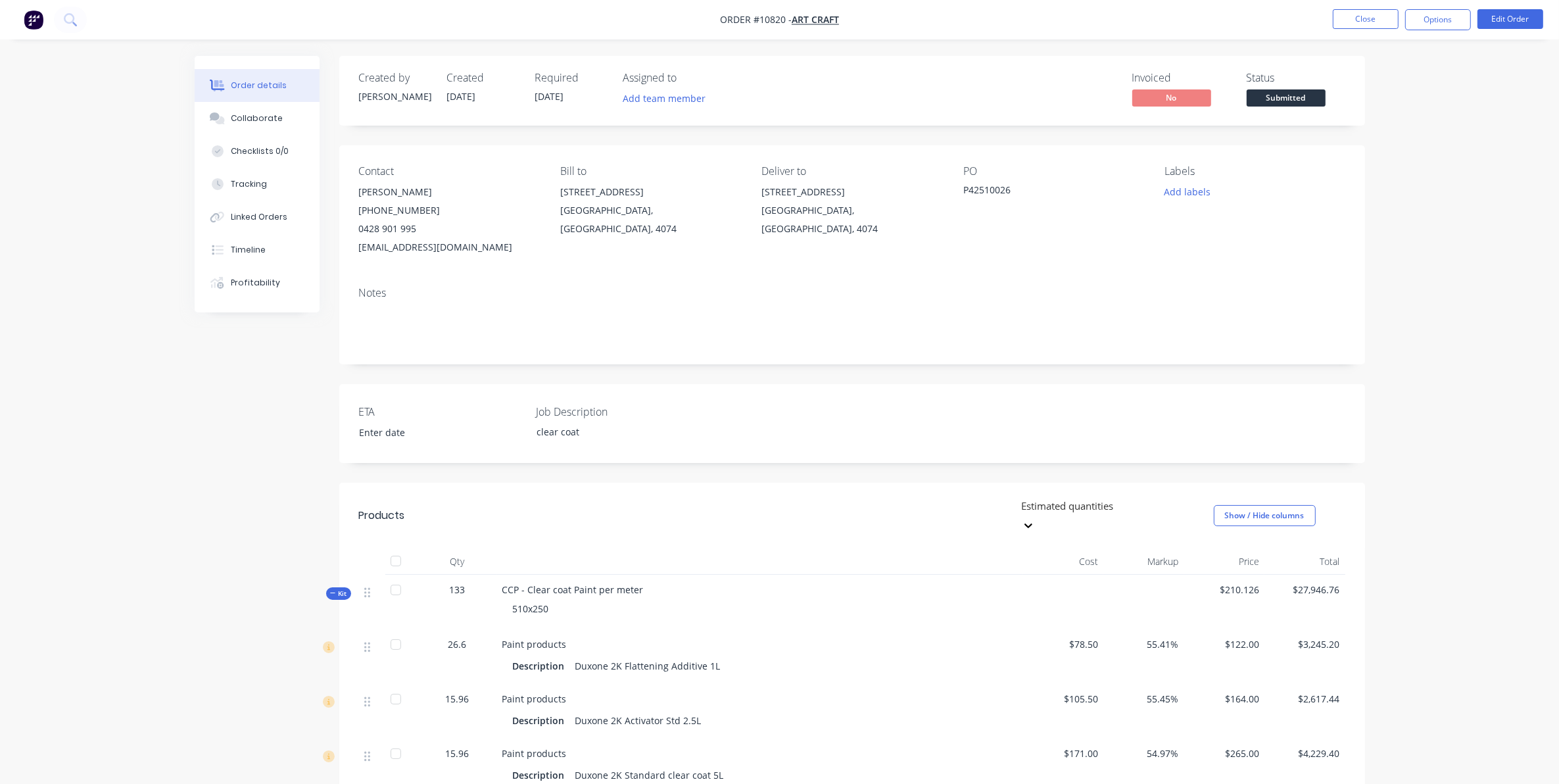
click at [1435, 32] on nav "Order #10820 - Art Craft Close Options Edit Order" at bounding box center [779, 20] width 1559 height 40
click at [1435, 15] on button "Options" at bounding box center [1438, 20] width 66 height 21
click at [1370, 157] on div "Work Order" at bounding box center [1399, 158] width 121 height 19
click at [1365, 130] on div "Without pricing" at bounding box center [1399, 132] width 121 height 19
click at [1376, 9] on button "Close" at bounding box center [1365, 19] width 66 height 20
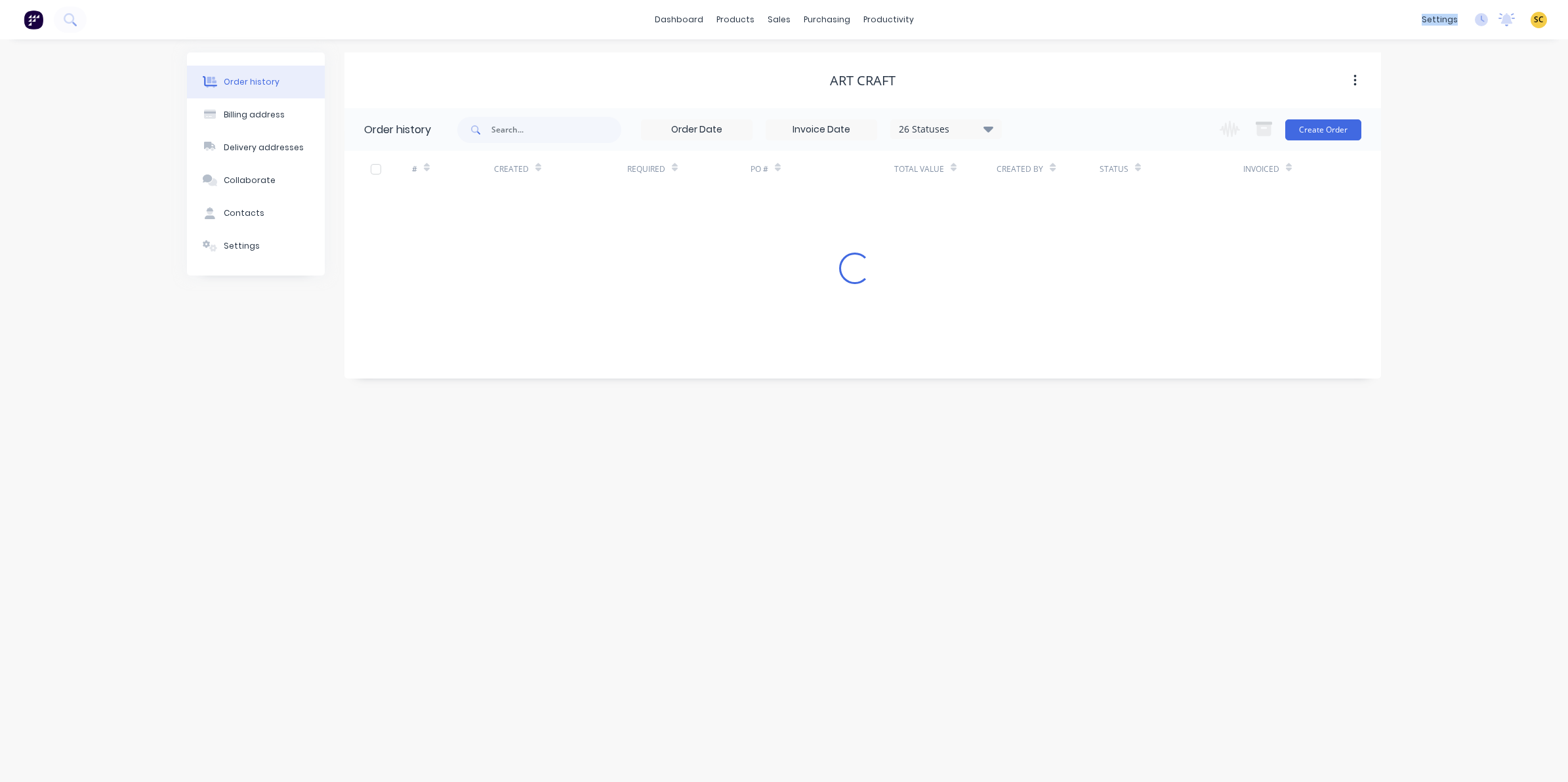
click at [1373, 14] on div "dashboard products sales purchasing productivity dashboard products Product Cat…" at bounding box center [784, 20] width 1568 height 39
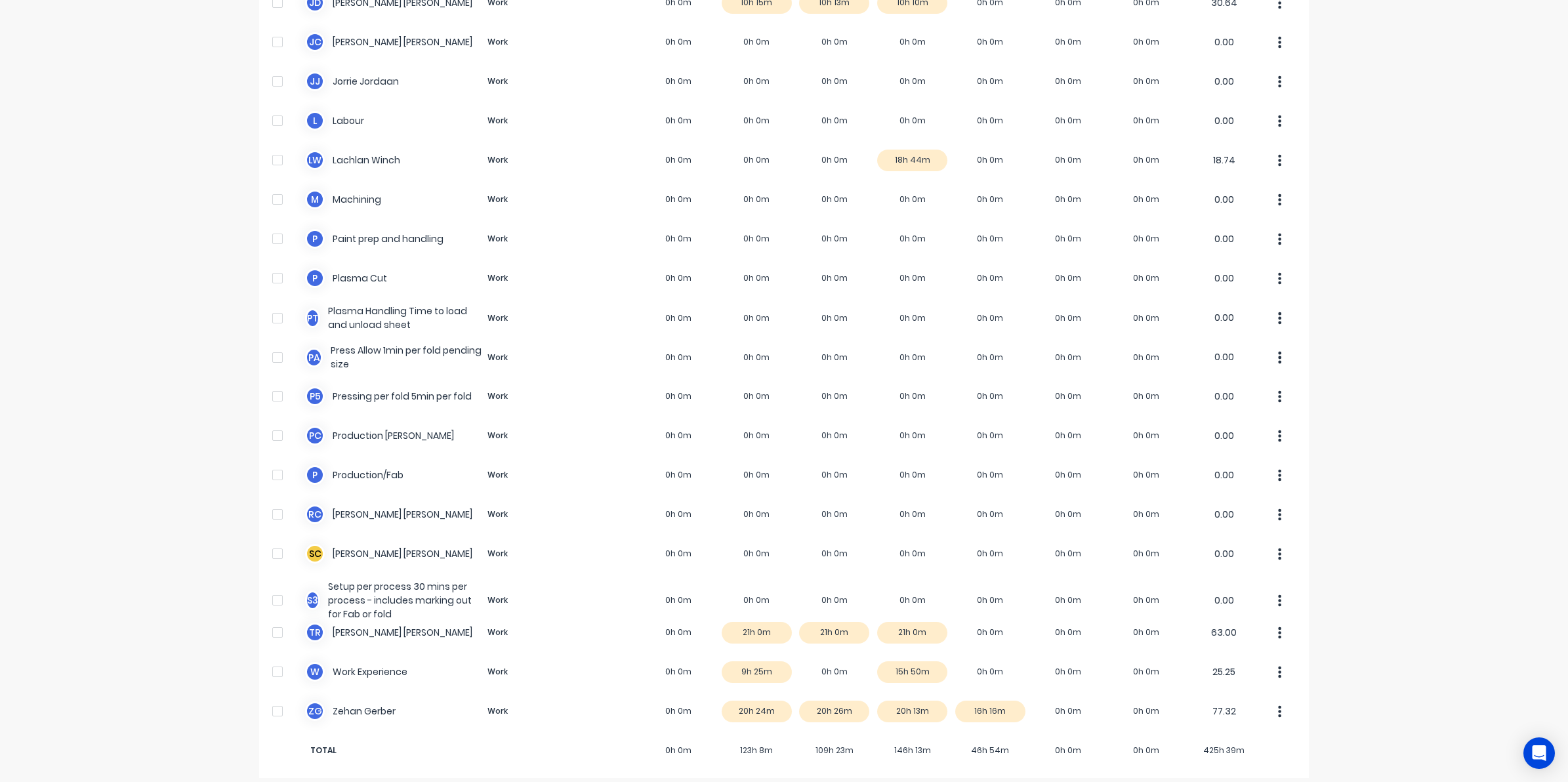
scroll to position [674, 0]
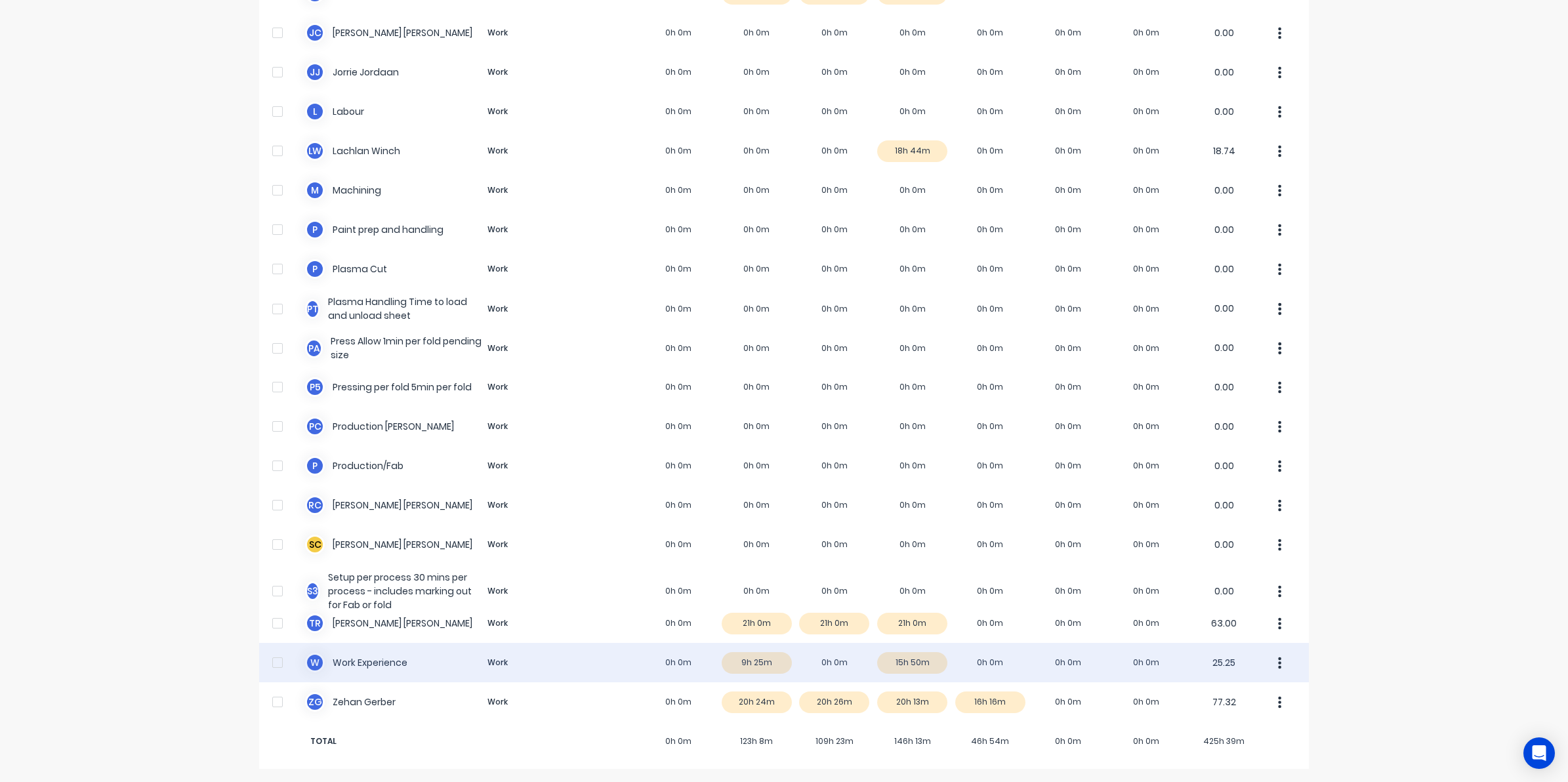
click at [983, 661] on div "W Work Experience Work 0h 0m 9h 25m 0h 0m 15h 50m 0h 0m 0h 0m 0h 0m 25.25" at bounding box center [784, 662] width 1050 height 39
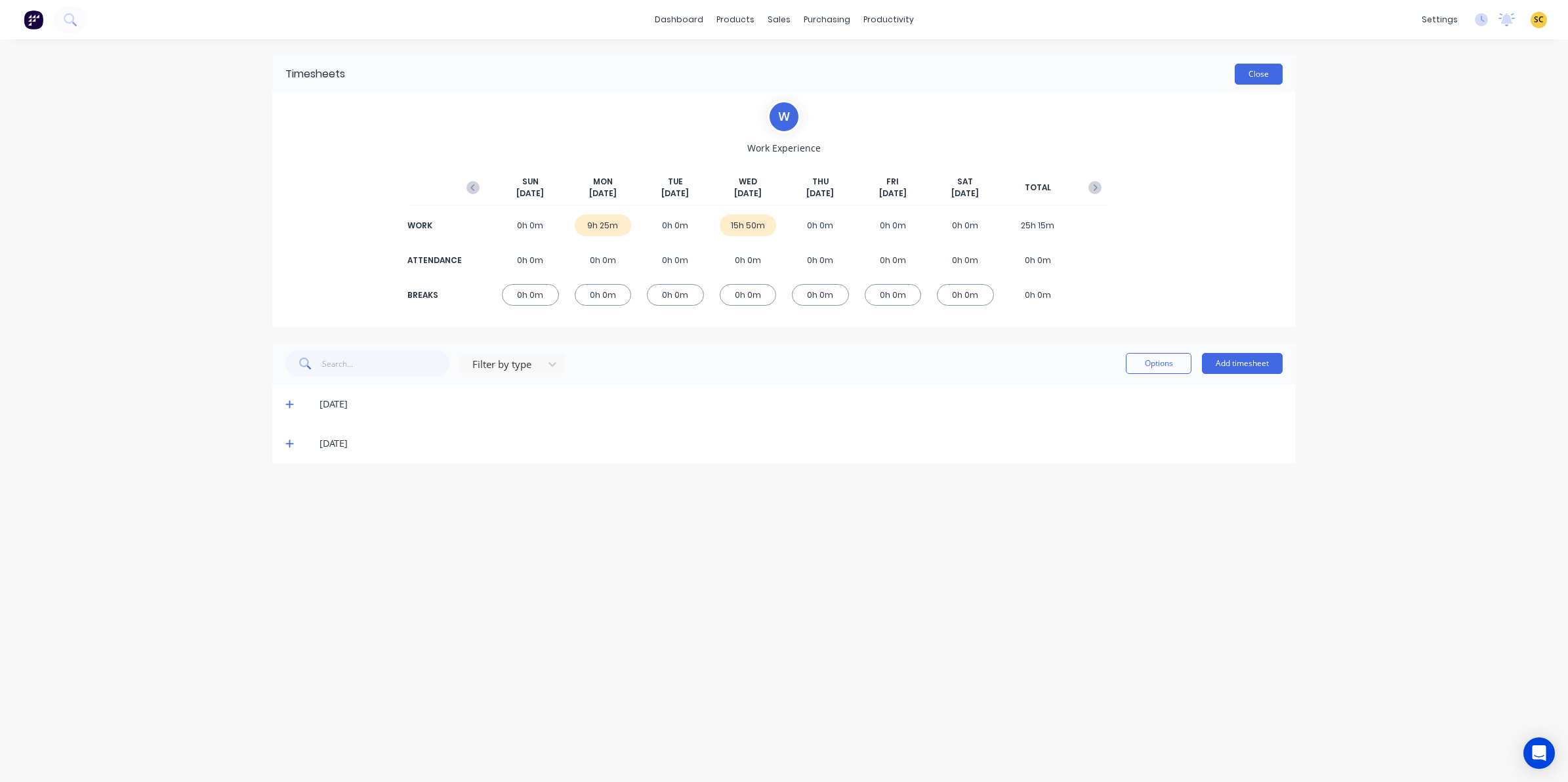
click at [1252, 72] on button "Close" at bounding box center [1259, 74] width 48 height 21
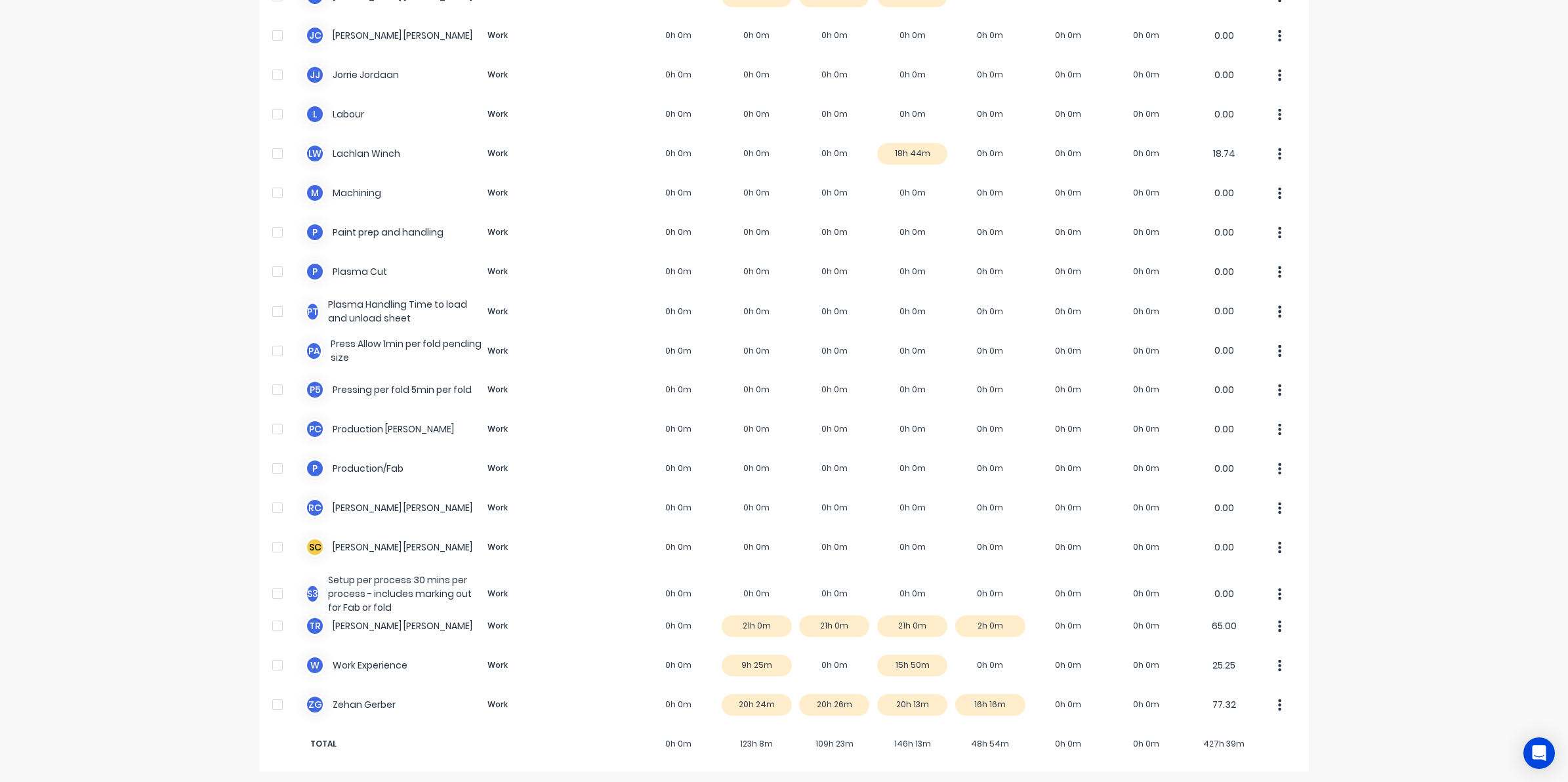
scroll to position [674, 0]
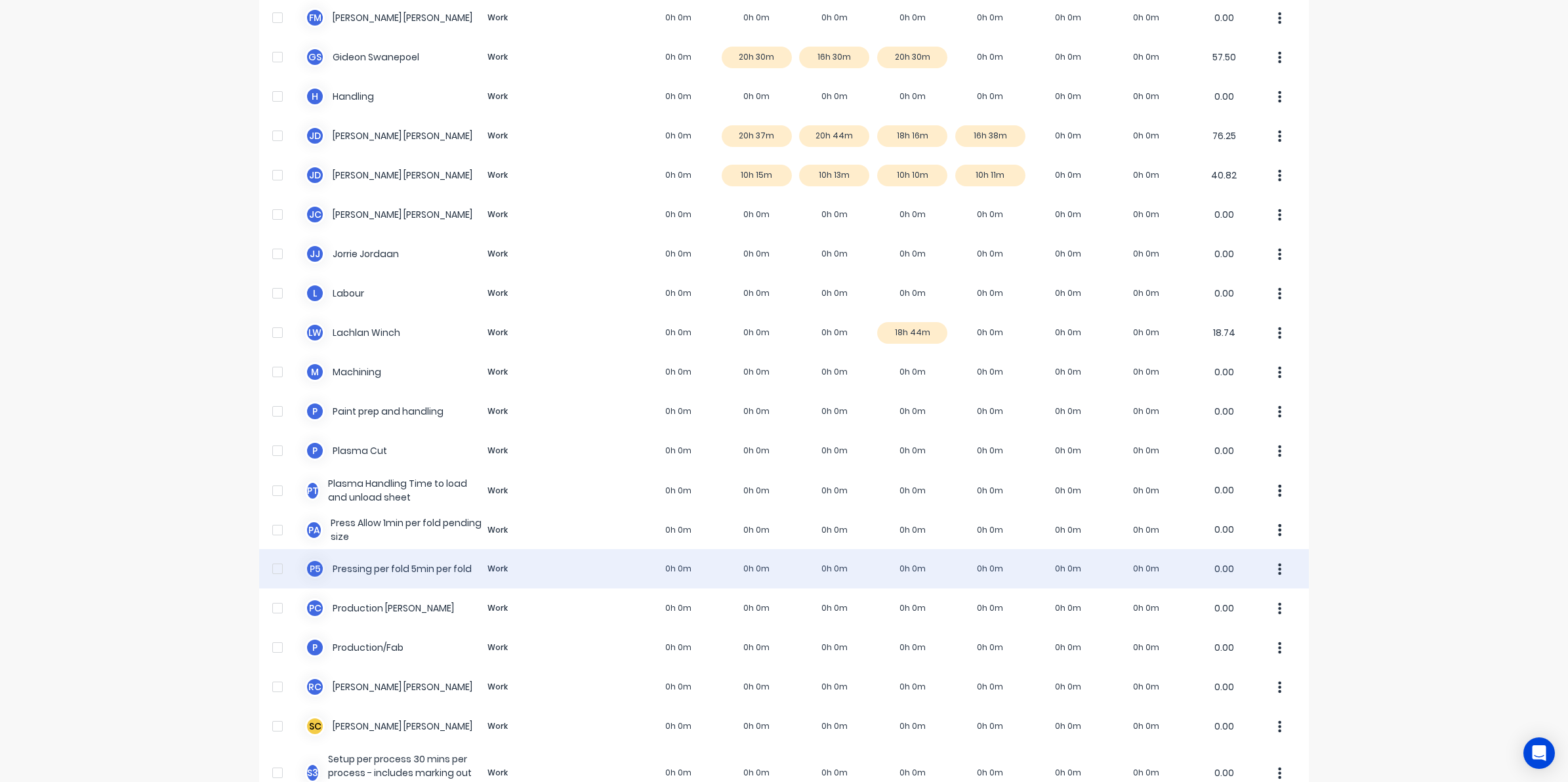
scroll to position [674, 0]
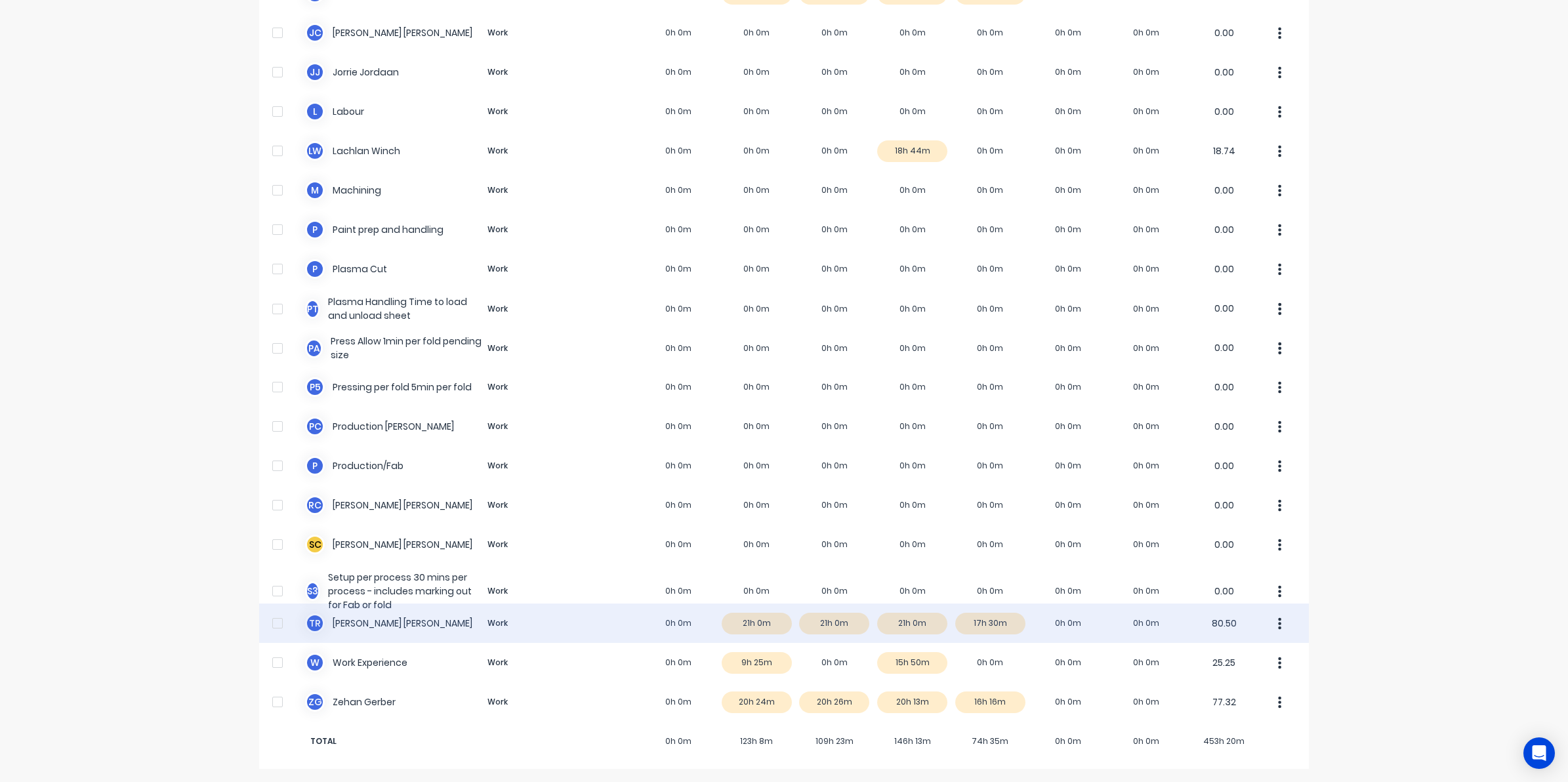
click at [1009, 616] on div "T R Timothy Rademacher Work 0h 0m 21h 0m 21h 0m 21h 0m 17h 30m 0h 0m 0h 0m 80.50" at bounding box center [784, 623] width 1050 height 39
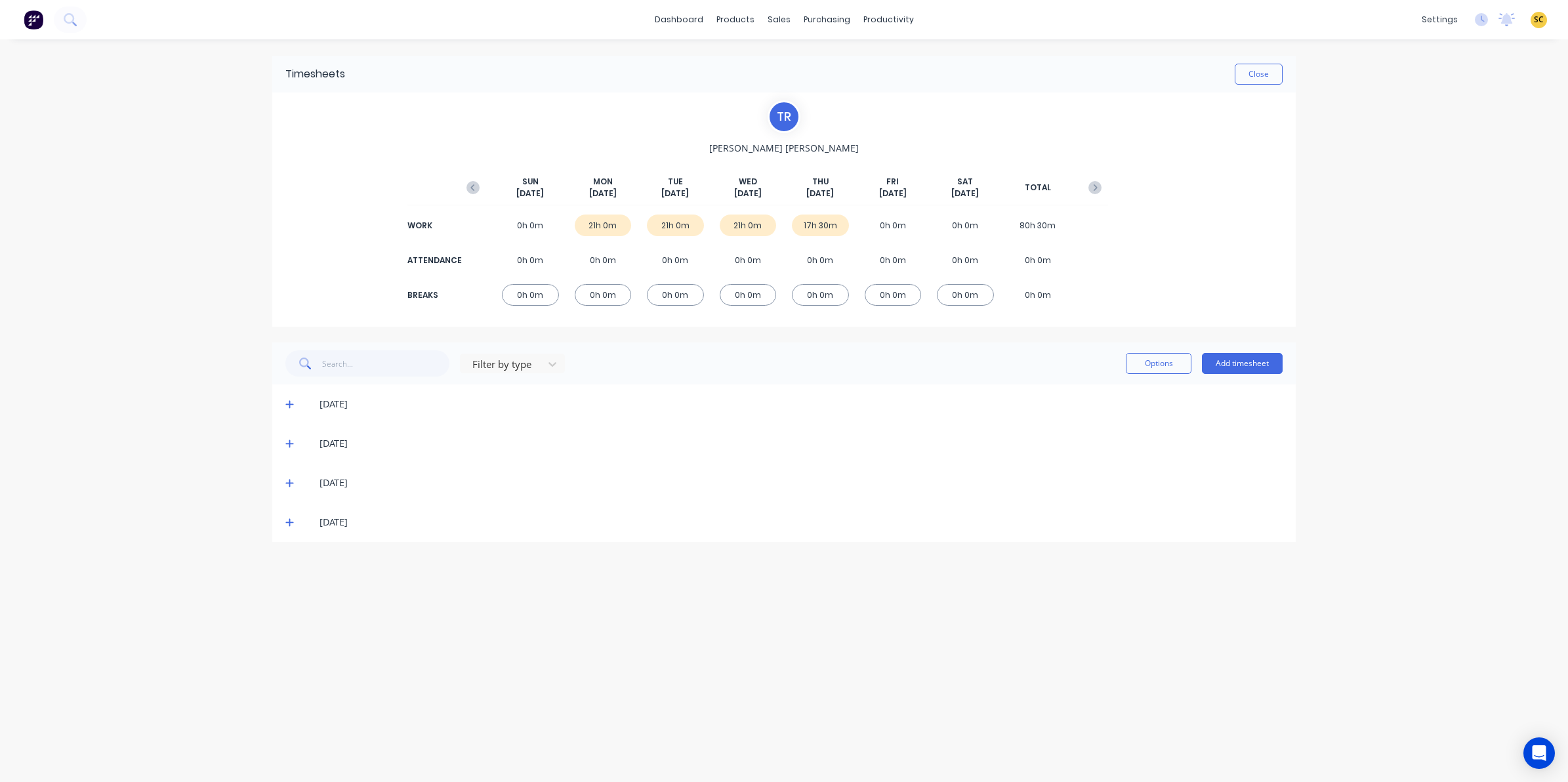
click at [286, 521] on icon at bounding box center [290, 522] width 8 height 9
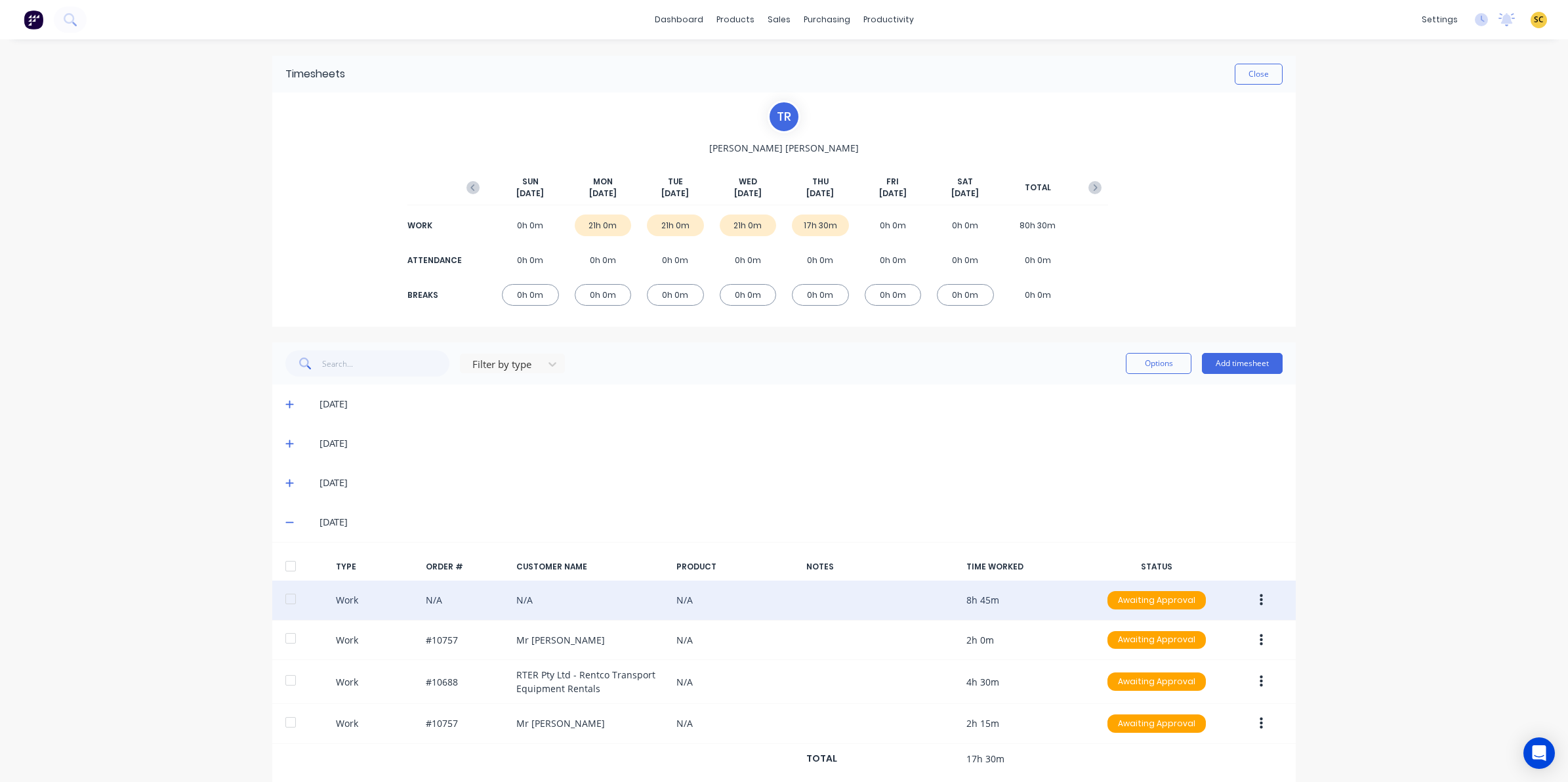
click at [1252, 597] on button "button" at bounding box center [1261, 600] width 31 height 24
click at [1195, 547] on div "Edit" at bounding box center [1214, 550] width 101 height 19
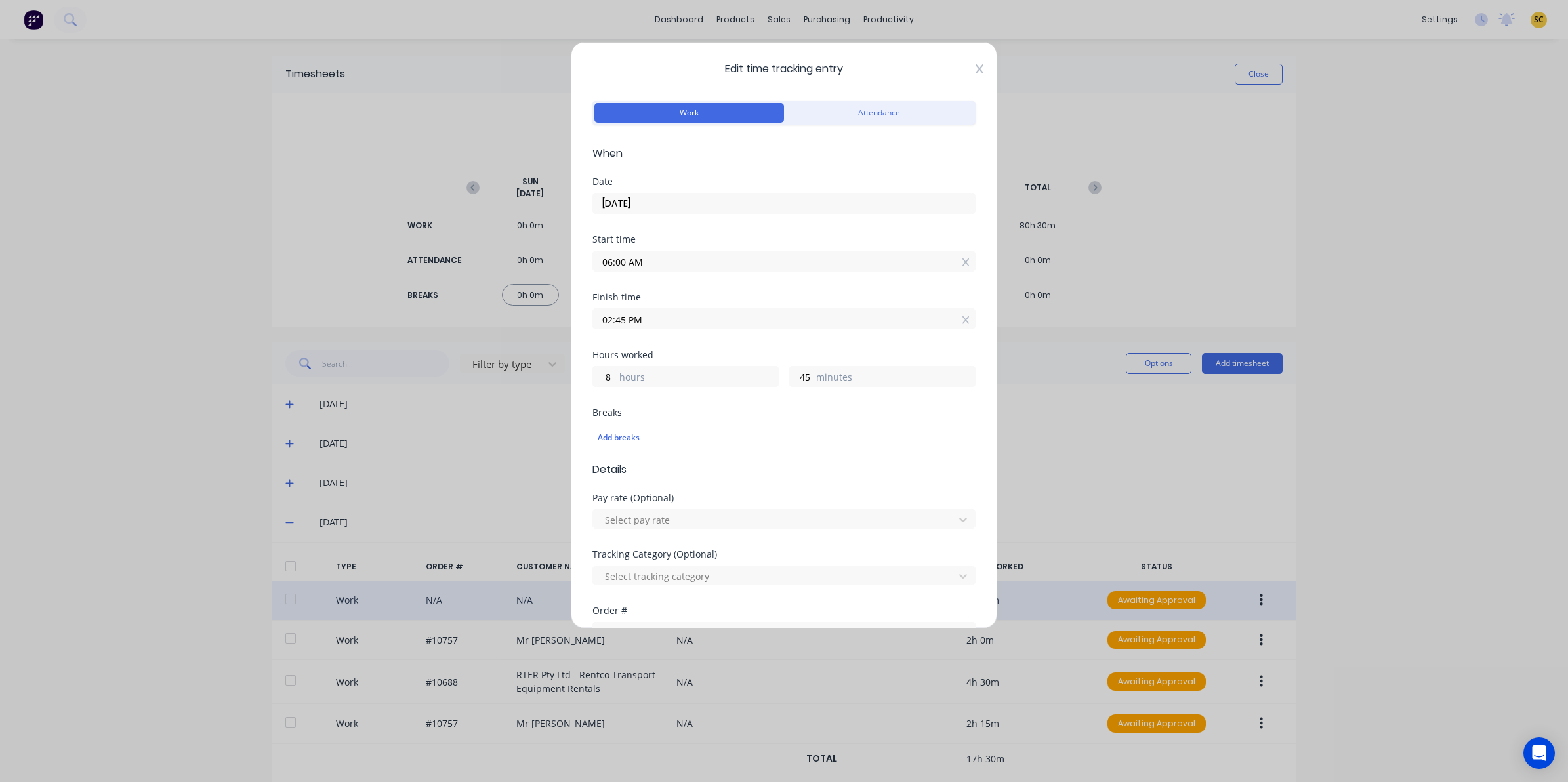
click at [975, 72] on icon at bounding box center [979, 68] width 8 height 9
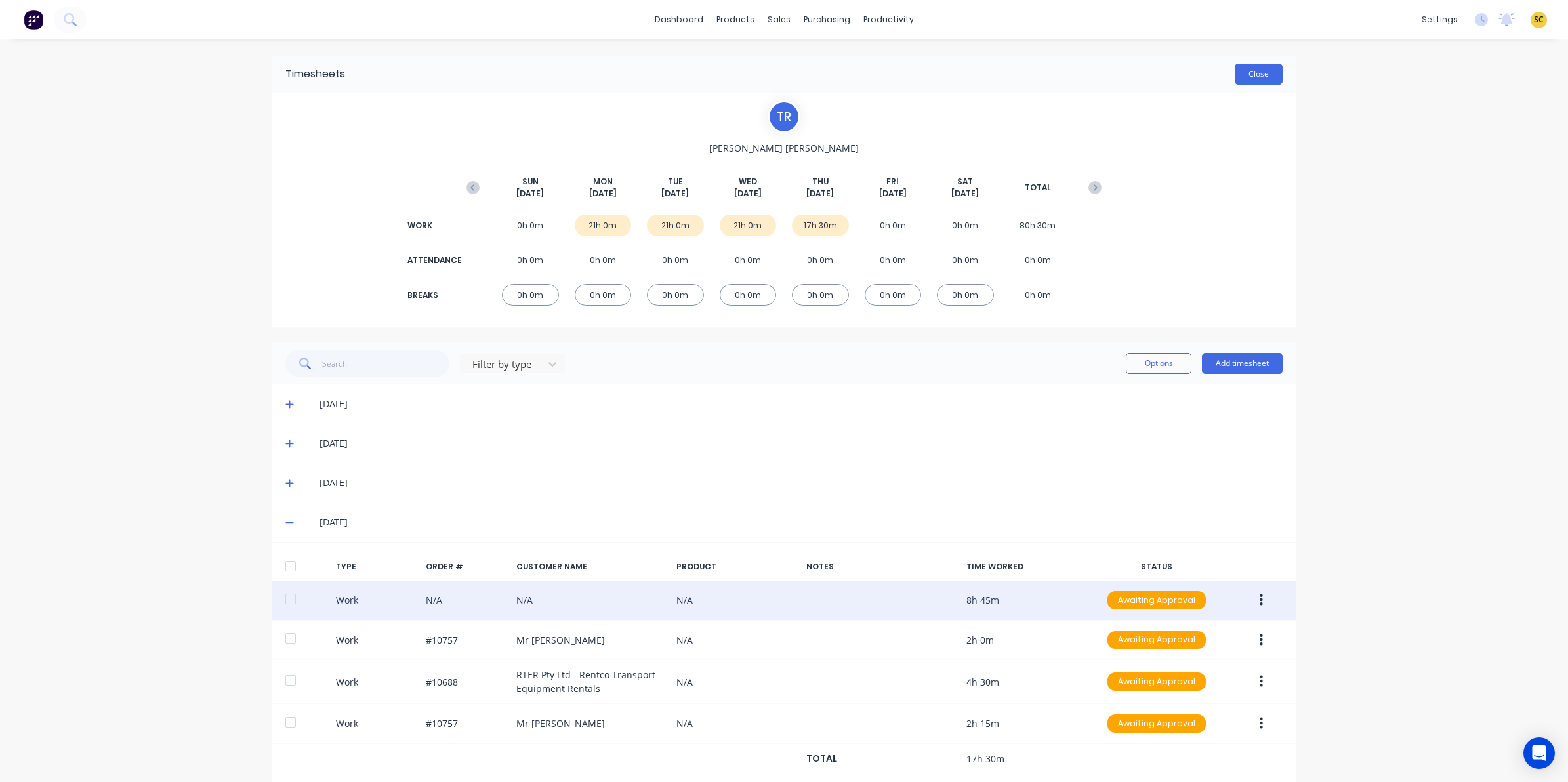
click at [1259, 70] on button "Close" at bounding box center [1259, 74] width 48 height 21
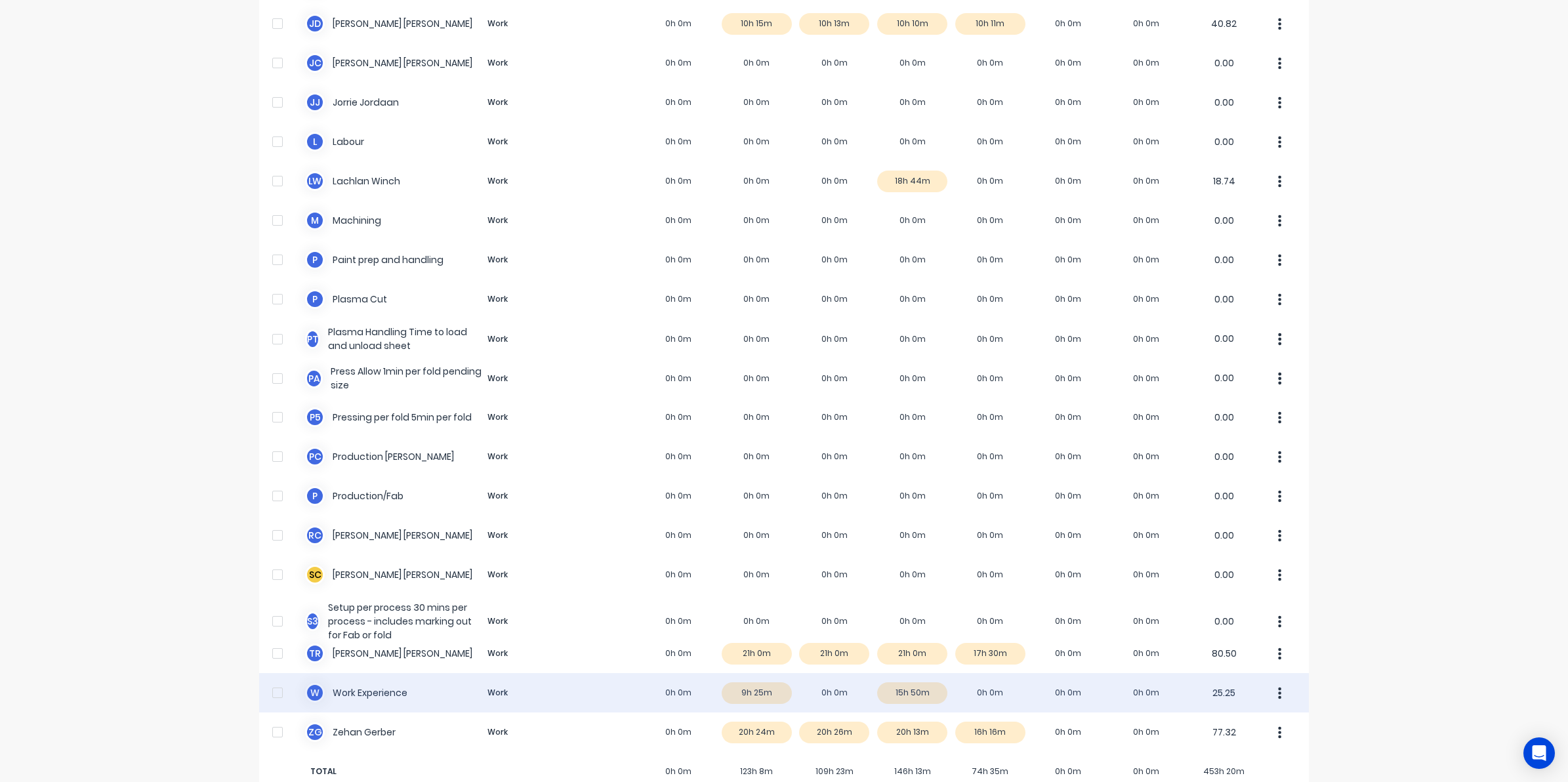
scroll to position [674, 0]
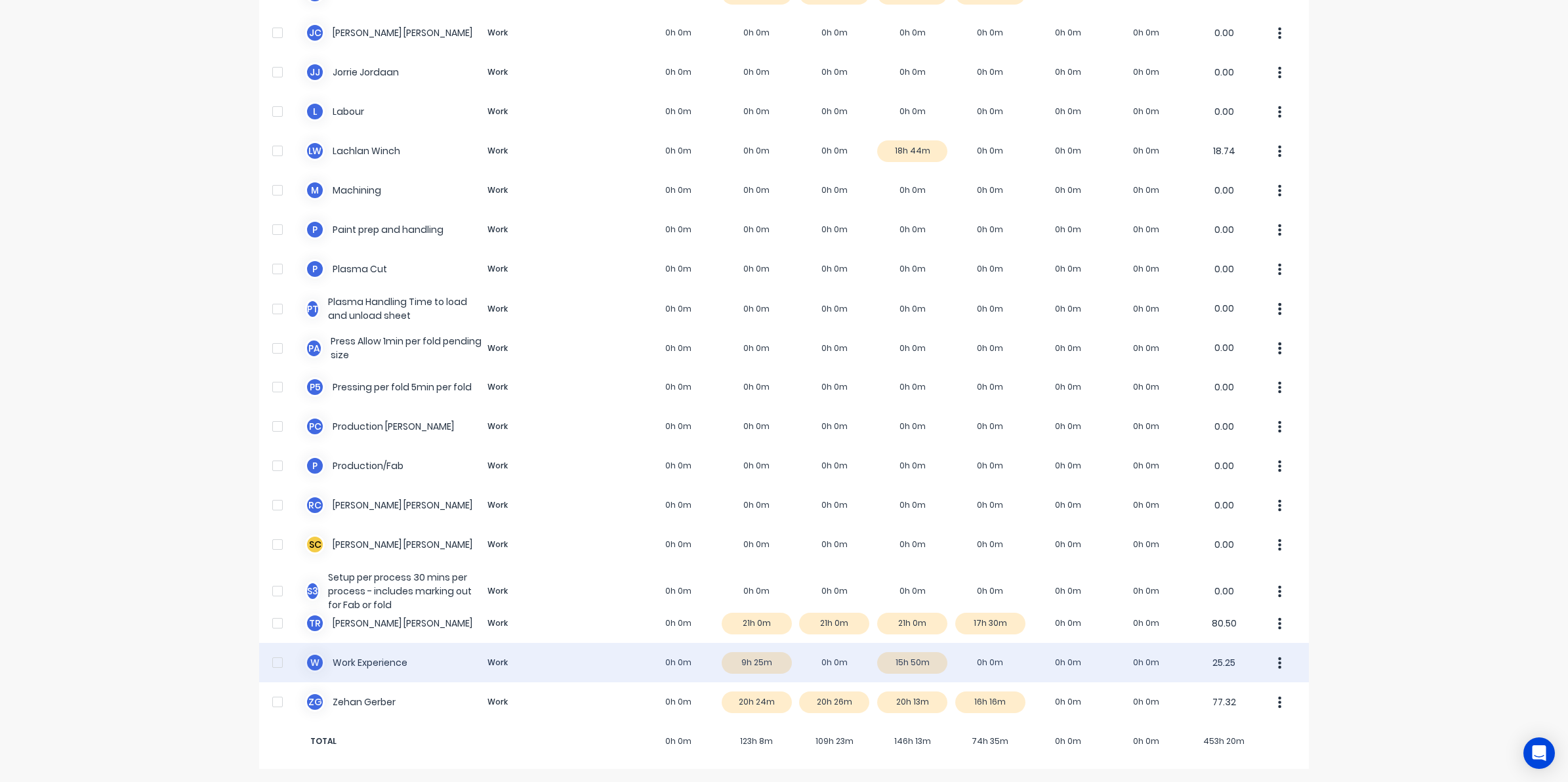
click at [981, 662] on div "W Work Experience Work 0h 0m 9h 25m 0h 0m 15h 50m 0h 0m 0h 0m 0h 0m 25.25" at bounding box center [784, 662] width 1050 height 39
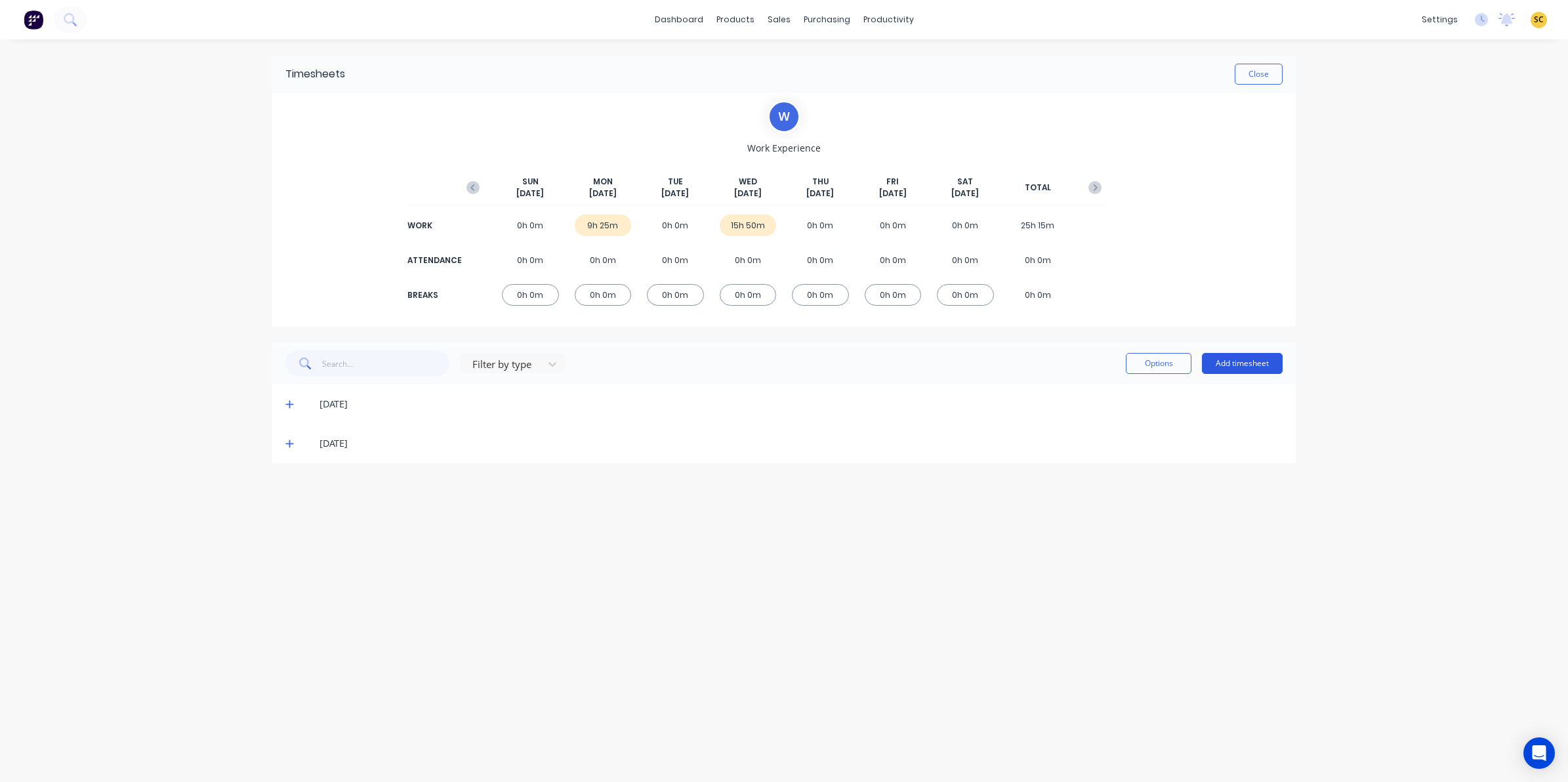
click at [1241, 358] on button "Add timesheet" at bounding box center [1242, 364] width 81 height 21
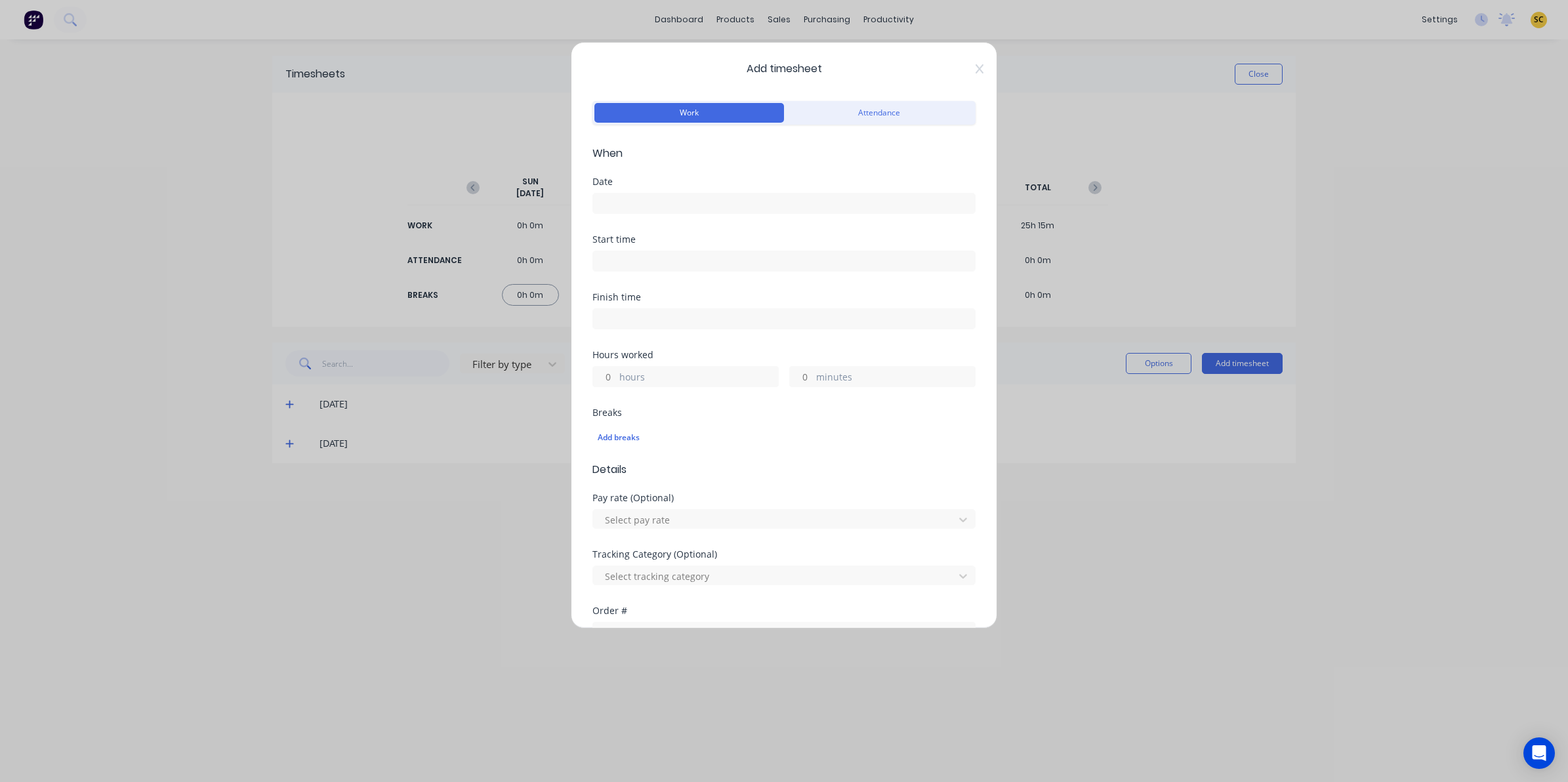
click at [622, 201] on input at bounding box center [784, 204] width 382 height 20
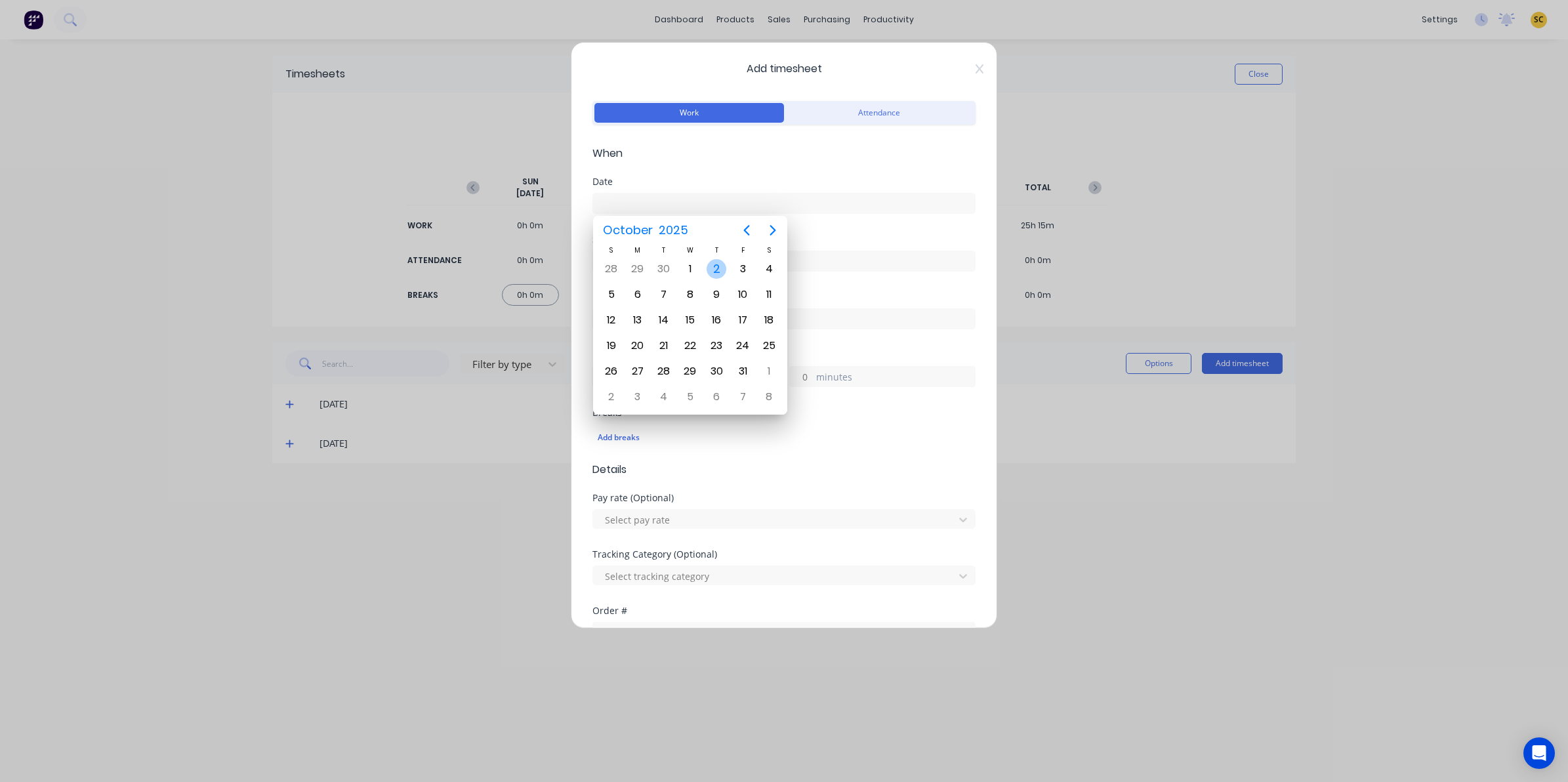
click at [712, 264] on div "2" at bounding box center [717, 269] width 20 height 20
type input "[DATE]"
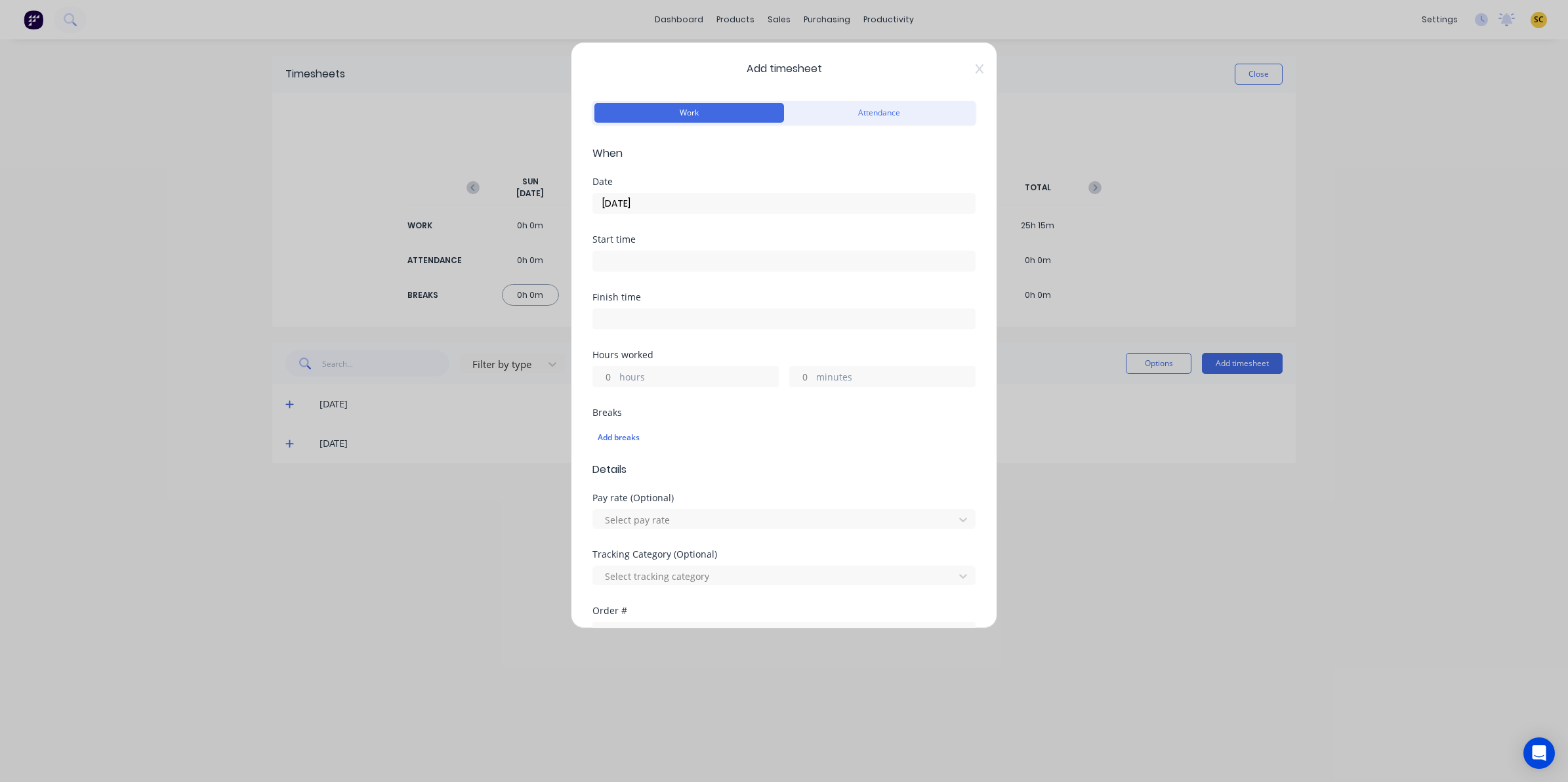
click at [645, 273] on div "Start time" at bounding box center [784, 263] width 383 height 58
click at [670, 257] on input at bounding box center [784, 261] width 382 height 20
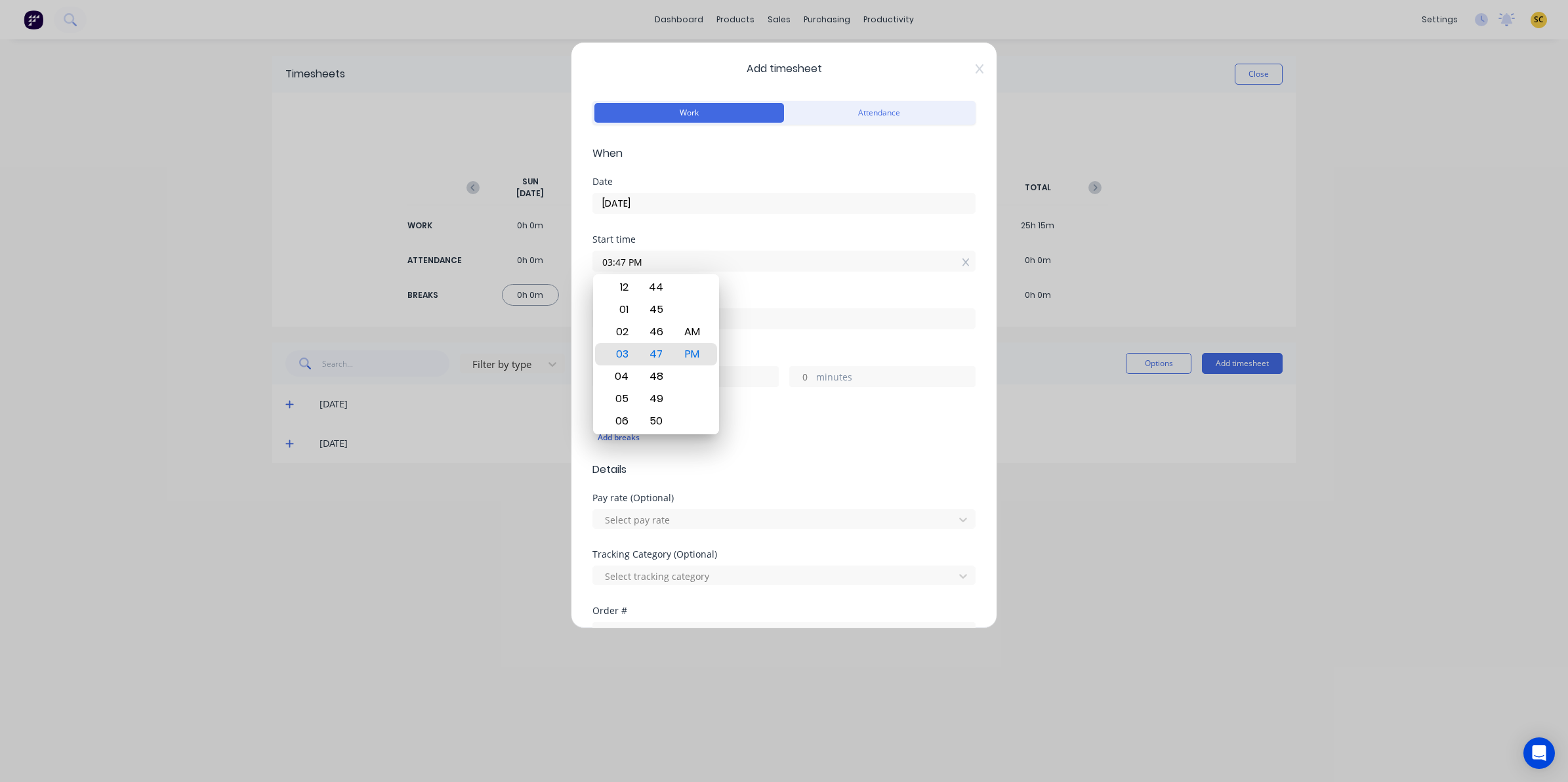
drag, startPoint x: 507, startPoint y: 261, endPoint x: 264, endPoint y: 264, distance: 243.0
click at [264, 264] on div "Add timesheet Work Attendance When Date 02/10/2025 Start time 03:47 PM Finish t…" at bounding box center [784, 391] width 1568 height 782
type input "05:55 AM"
click at [760, 312] on input at bounding box center [784, 318] width 382 height 20
type input "03:47 PM"
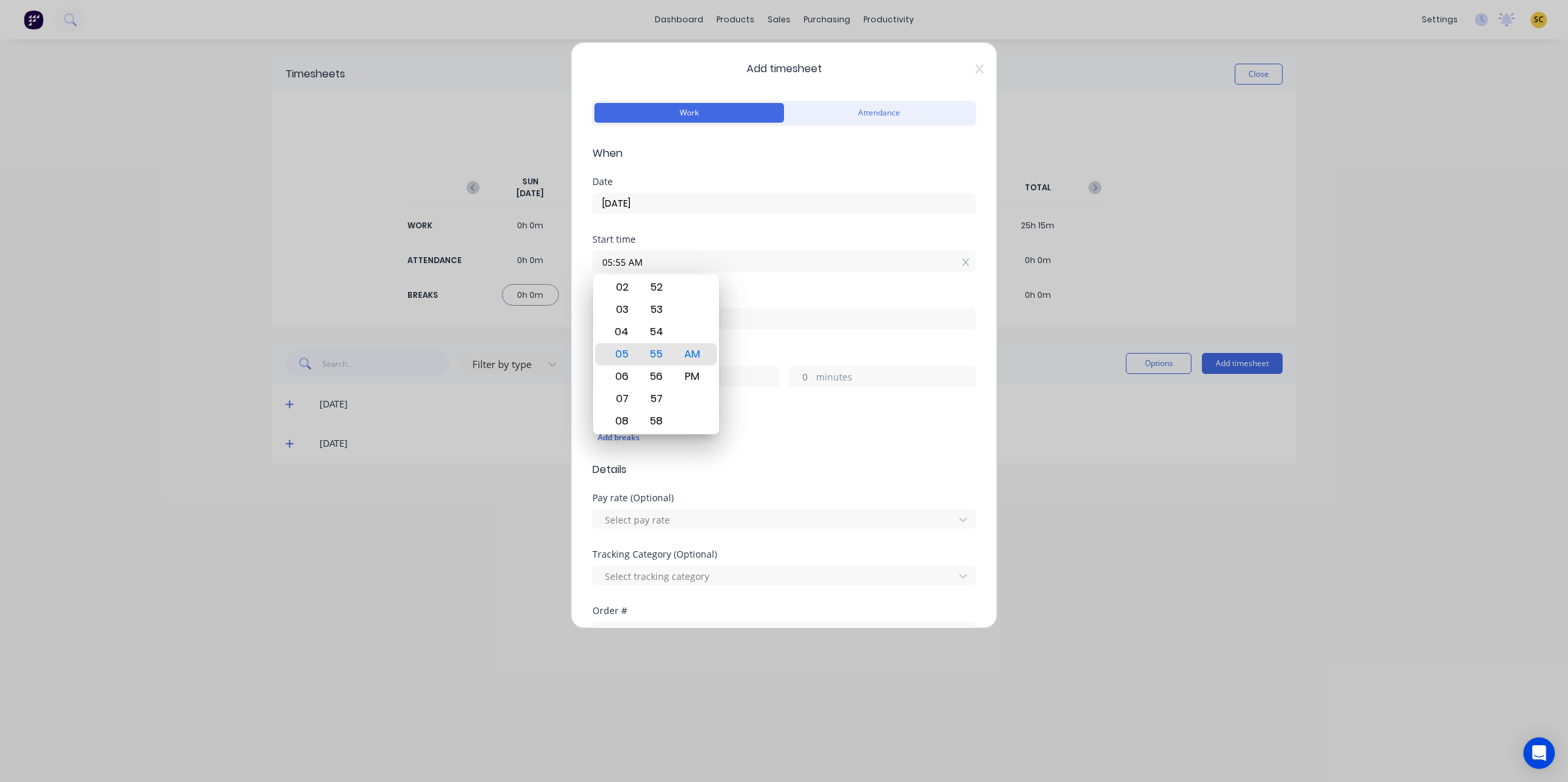
type input "9"
type input "52"
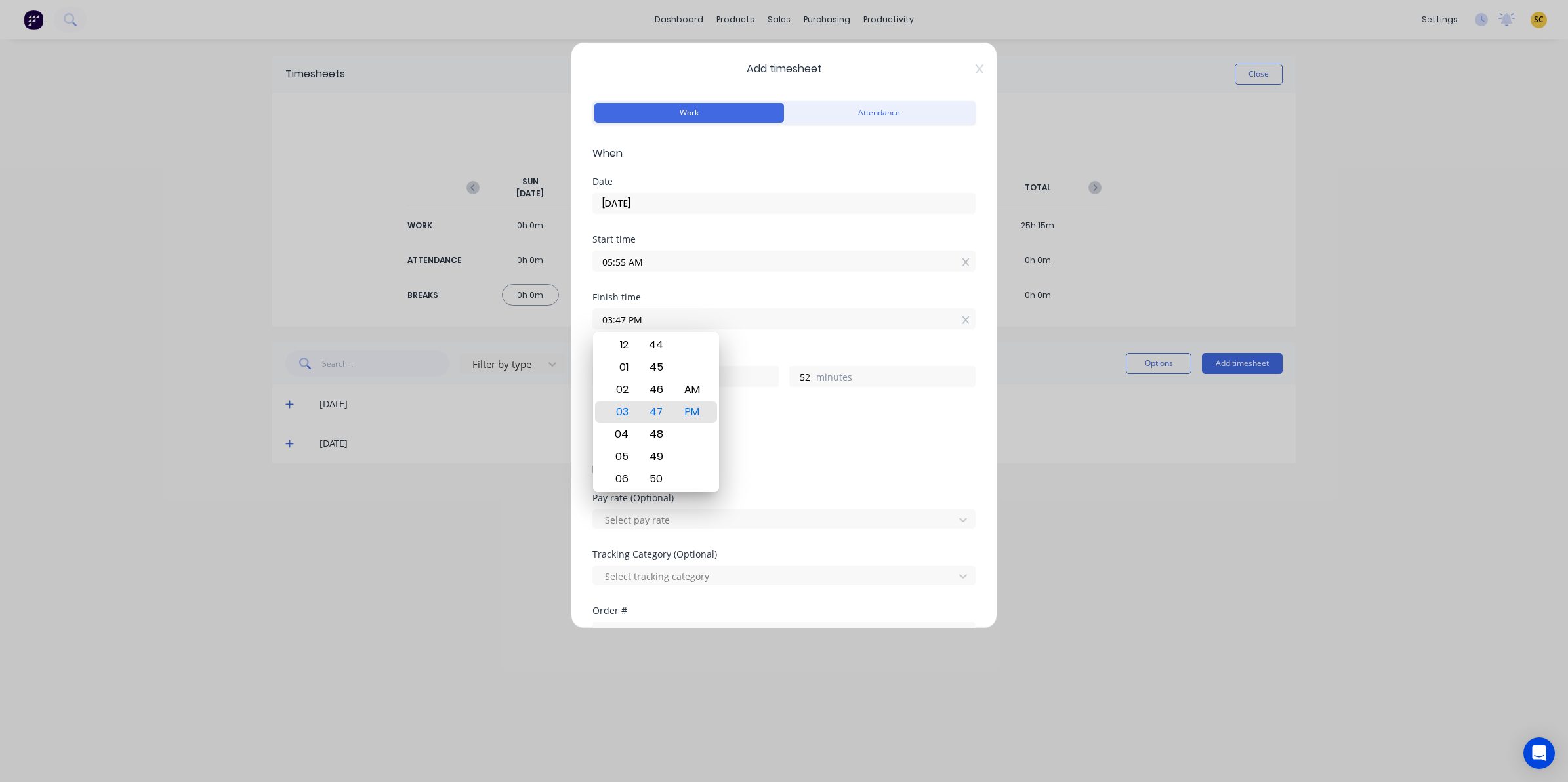
click at [755, 321] on input "03:47 PM" at bounding box center [784, 318] width 382 height 20
drag, startPoint x: 753, startPoint y: 321, endPoint x: 525, endPoint y: 316, distance: 228.1
click at [525, 316] on div "Add timesheet Work Attendance When Date 02/10/2025 Start time 05:55 AM Finish t…" at bounding box center [784, 391] width 1568 height 782
type input "03:00 AM"
type input "21"
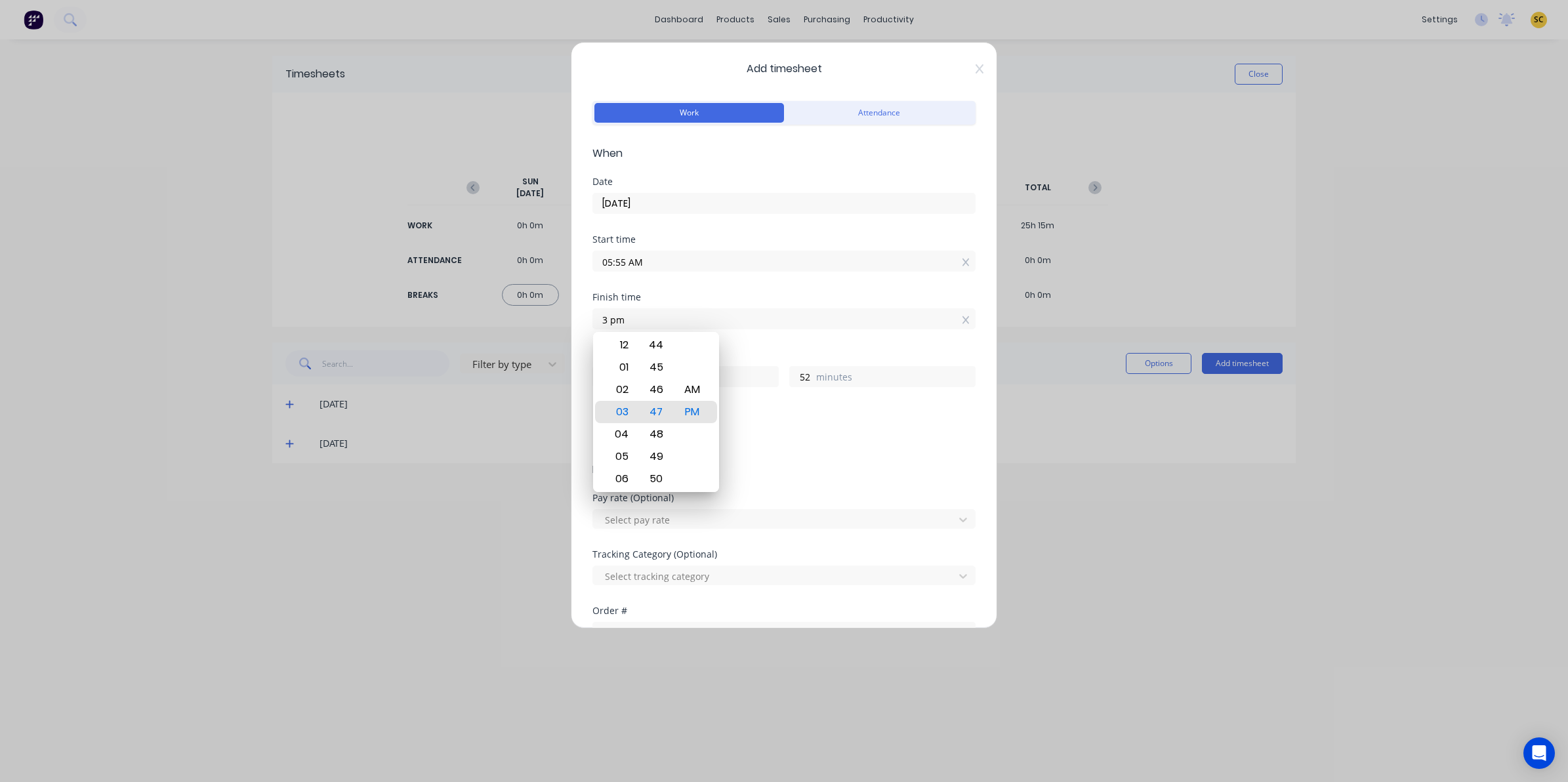
type input "5"
click at [693, 437] on div "PM" at bounding box center [693, 434] width 32 height 23
type input "03:00 PM"
type input "9"
click at [647, 599] on div "Tracking Category (Optional) Select tracking category" at bounding box center [784, 578] width 383 height 56
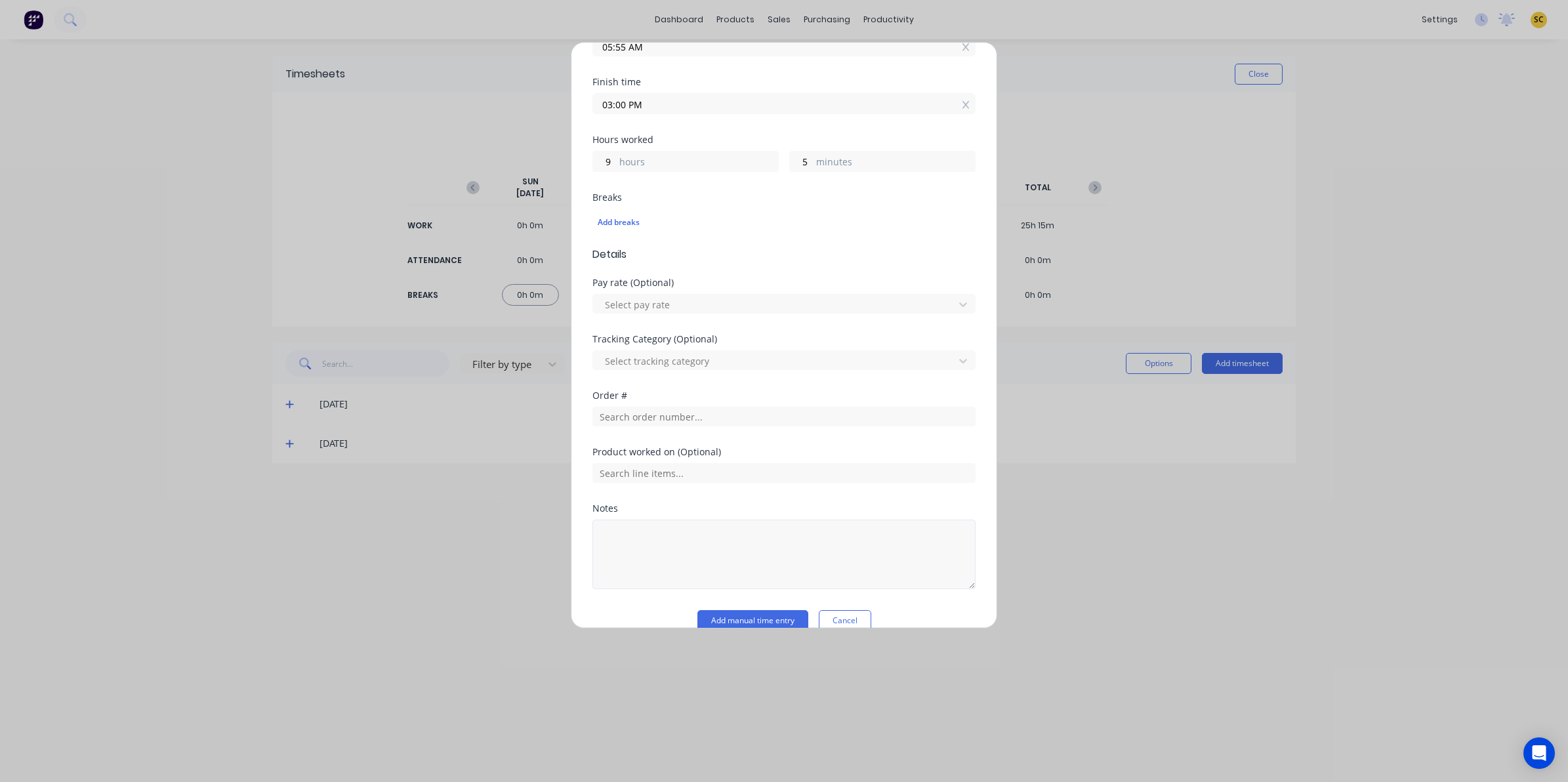
scroll to position [237, 0]
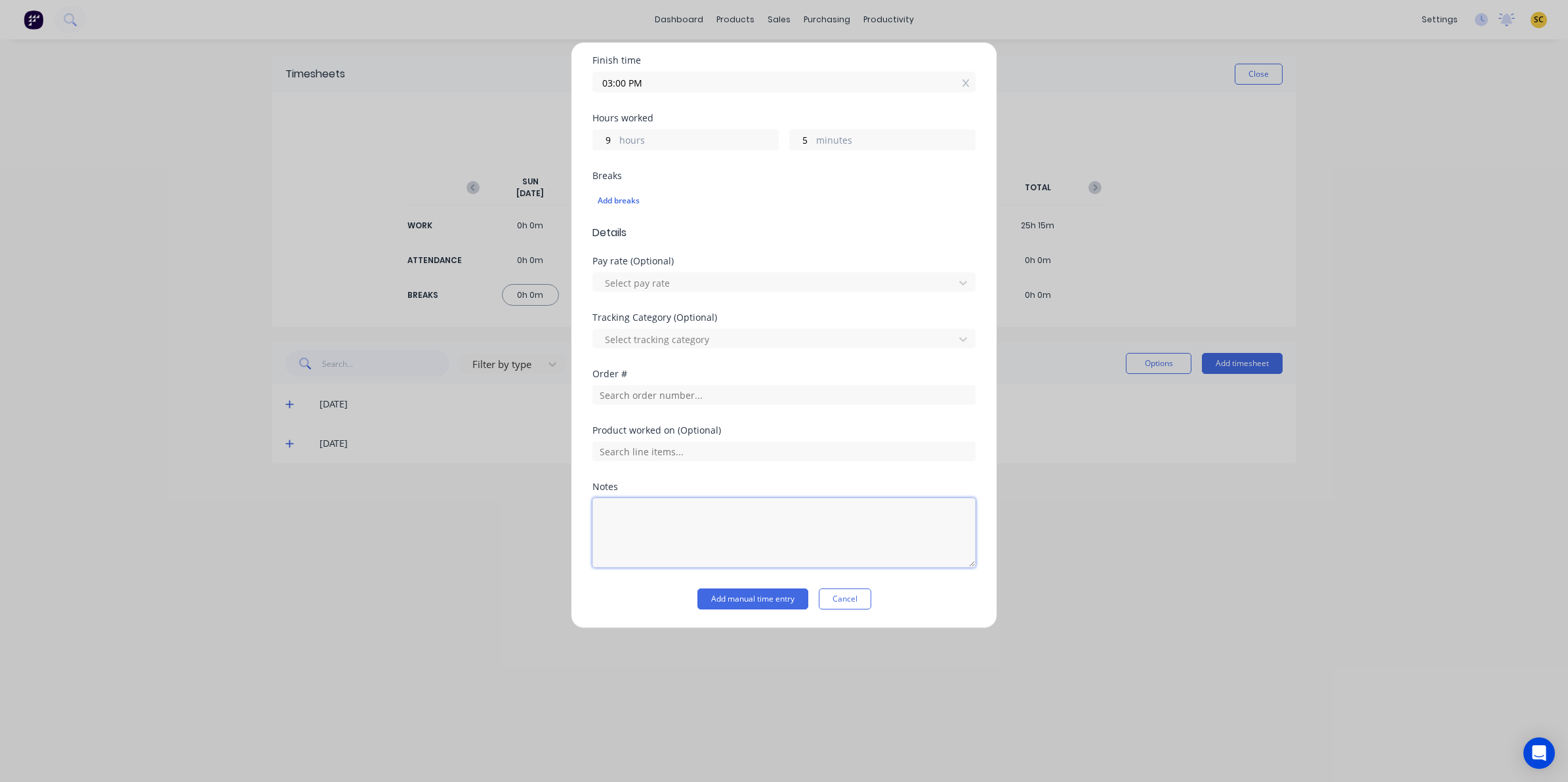
click at [625, 529] on textarea at bounding box center [784, 533] width 383 height 70
type textarea "clock in/out - 35mins lunch"
type input "10374"
drag, startPoint x: 660, startPoint y: 454, endPoint x: 420, endPoint y: 440, distance: 240.4
click at [420, 440] on div "Add timesheet Work Attendance When Date 02/10/2025 Start time 05:55 AM Finish t…" at bounding box center [784, 391] width 1568 height 782
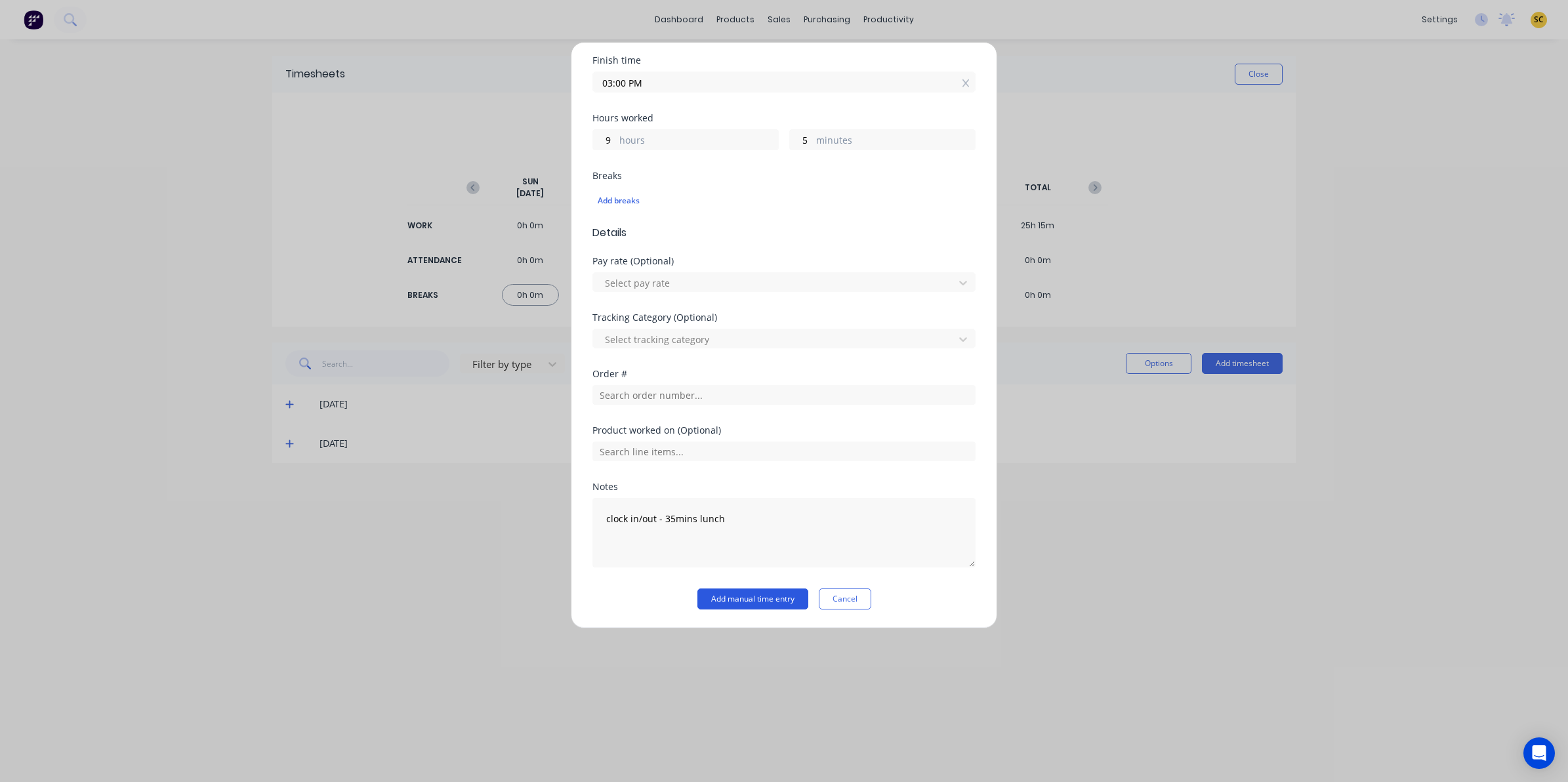
click at [759, 601] on button "Add manual time entry" at bounding box center [753, 599] width 111 height 21
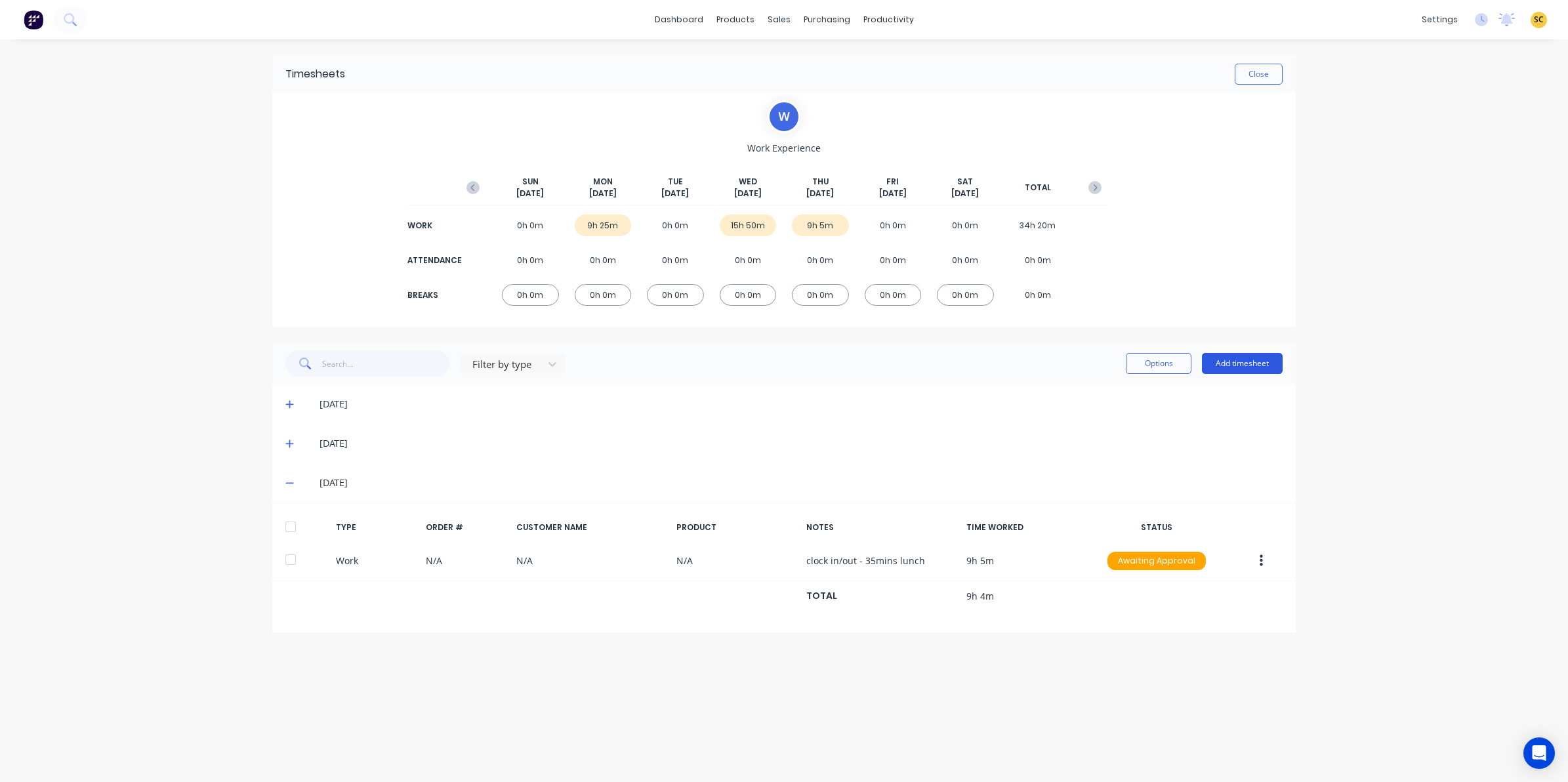
click at [1252, 359] on button "Add timesheet" at bounding box center [1242, 364] width 81 height 21
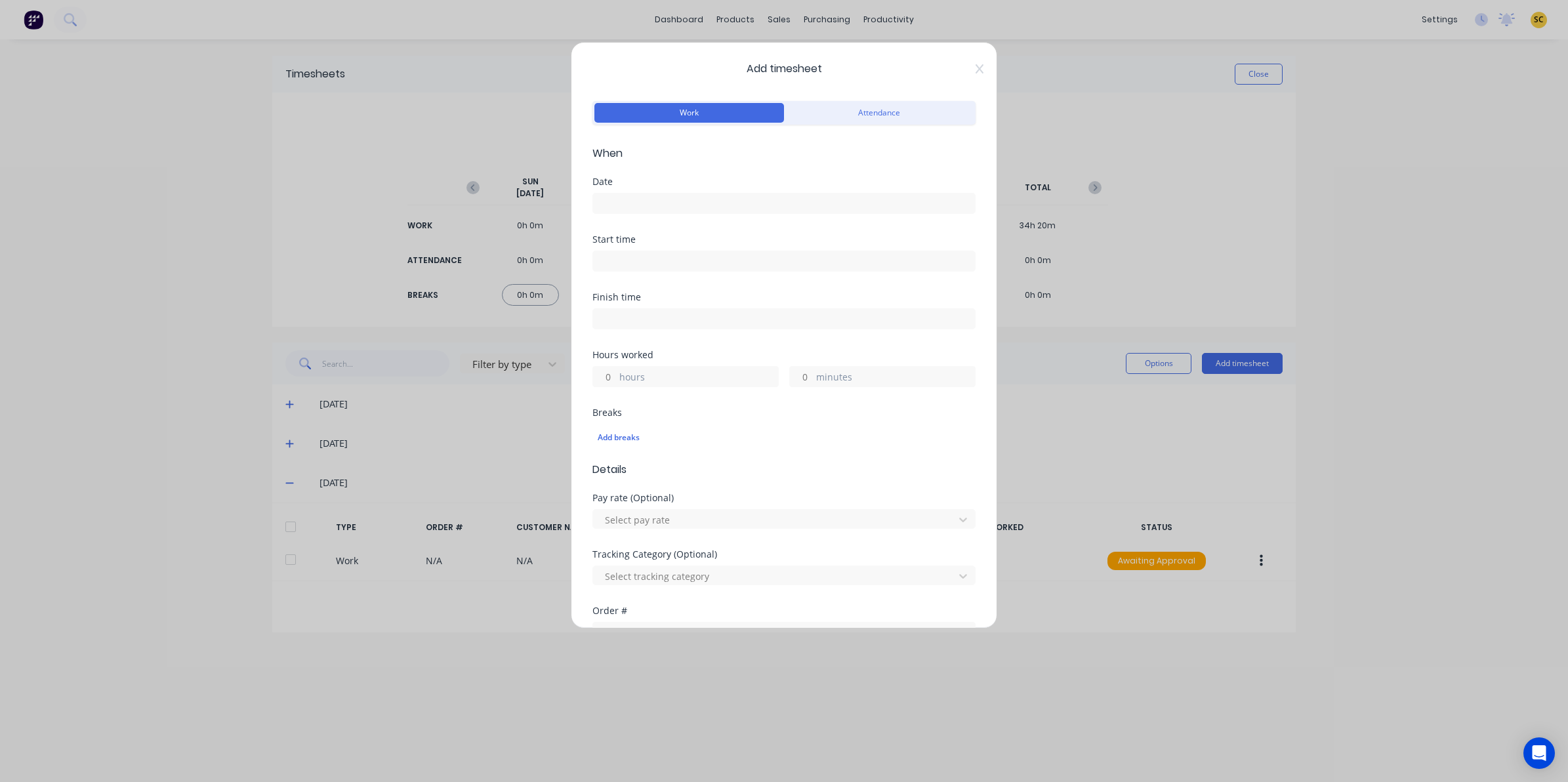
click at [672, 210] on input at bounding box center [784, 204] width 382 height 20
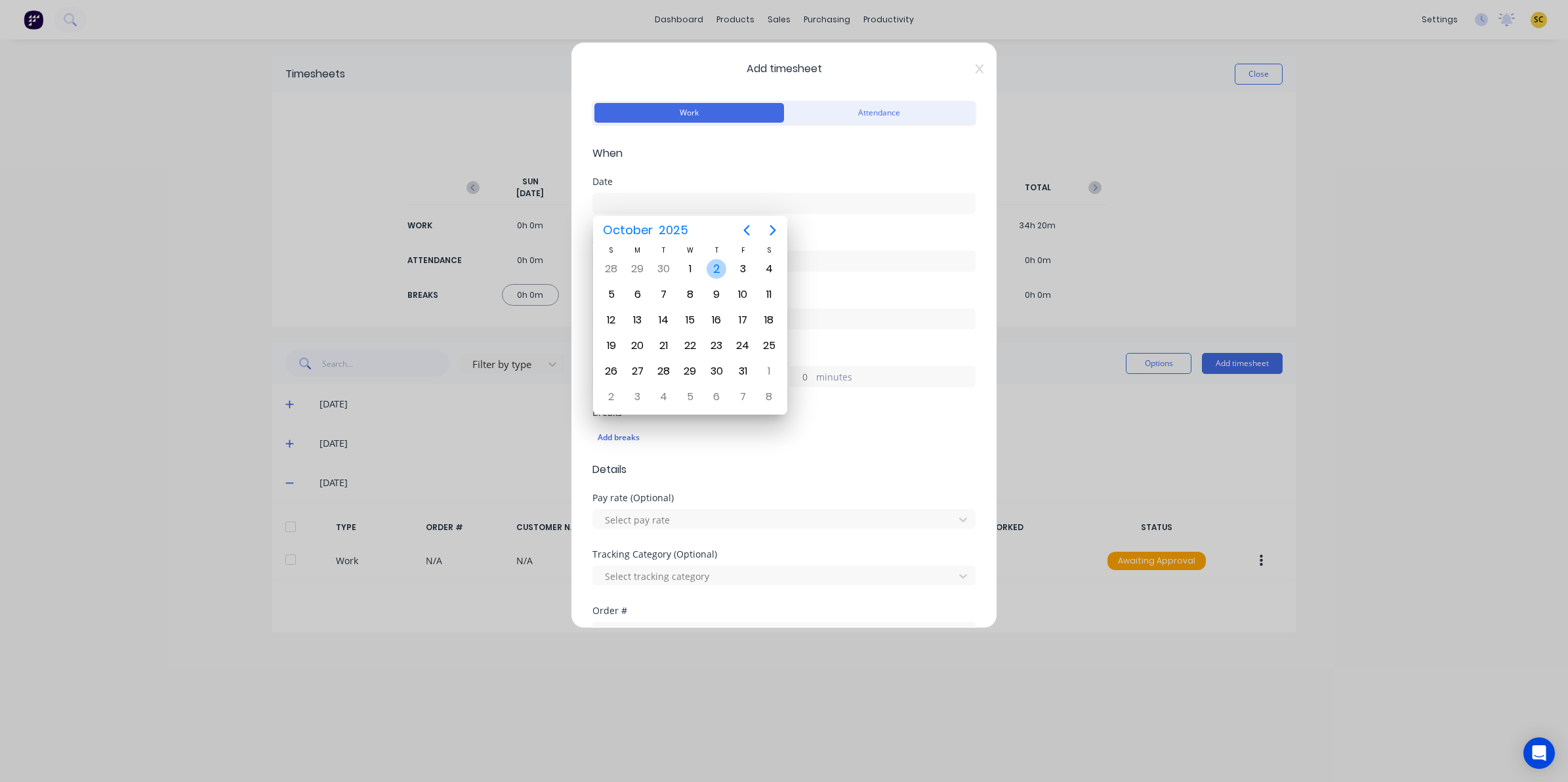
click at [722, 269] on div "2" at bounding box center [717, 269] width 20 height 20
type input "[DATE]"
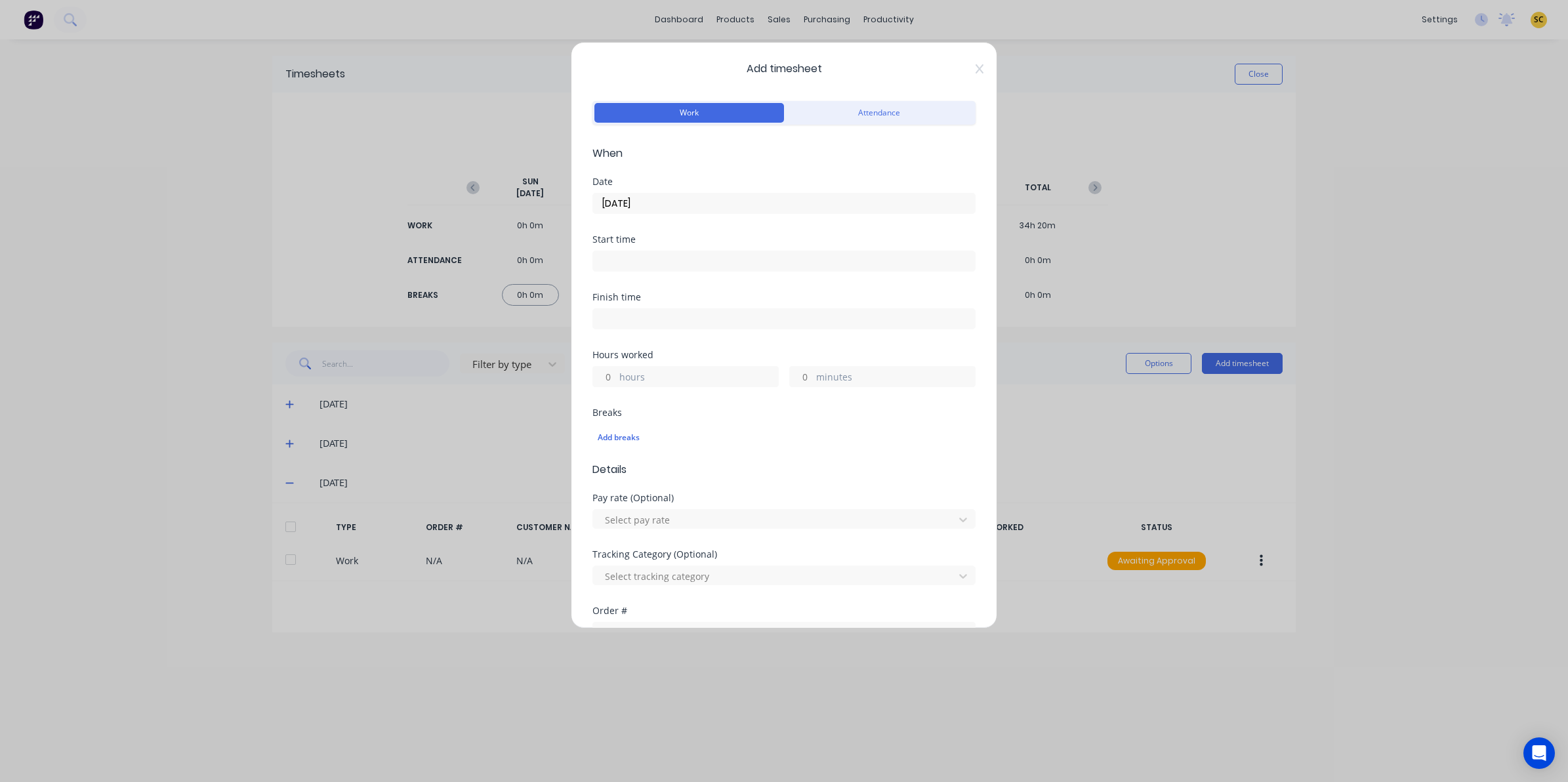
click at [628, 270] on input at bounding box center [784, 261] width 382 height 20
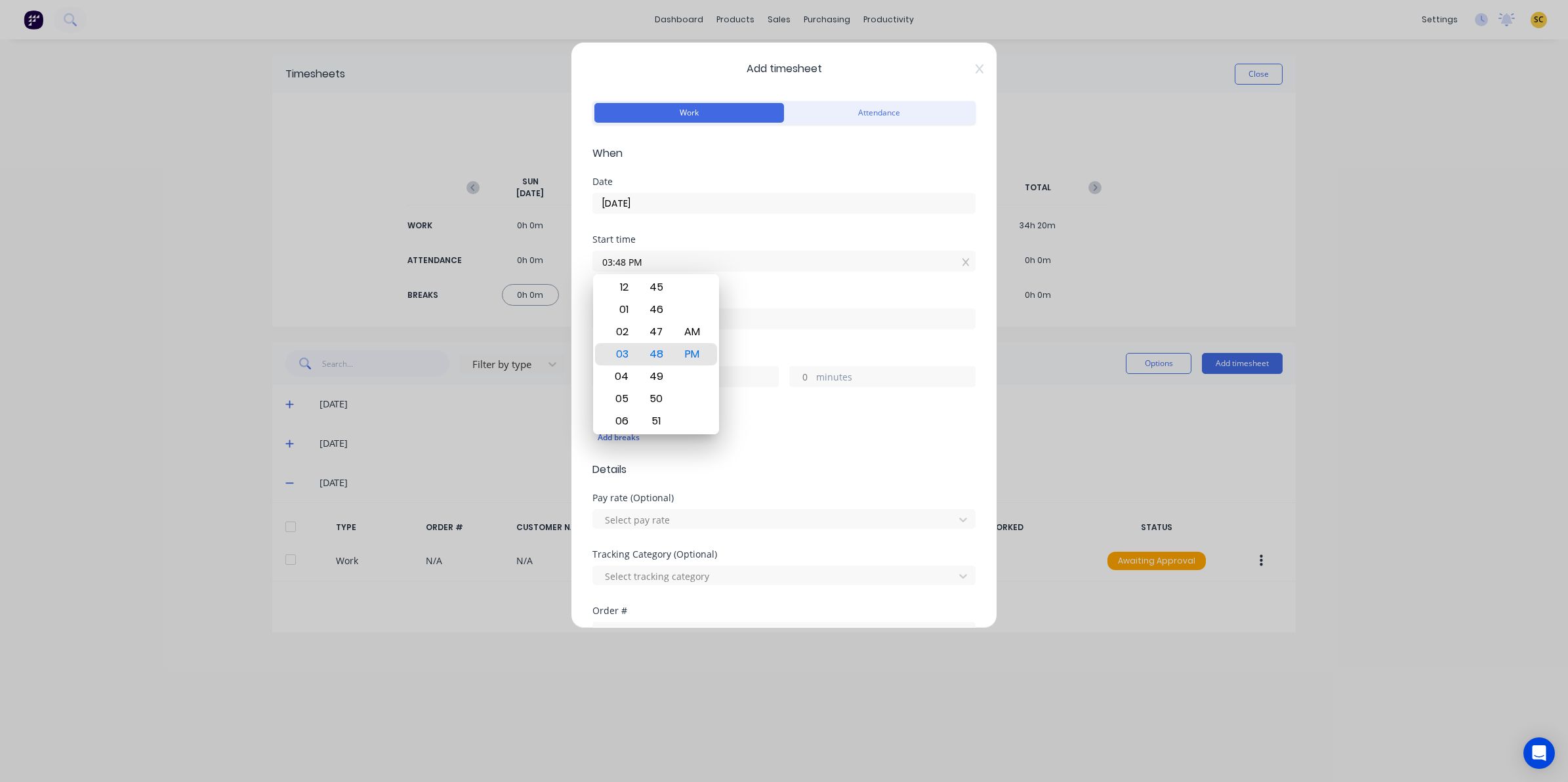
drag, startPoint x: 722, startPoint y: 263, endPoint x: 297, endPoint y: 309, distance: 427.5
click at [297, 309] on div "Add timesheet Work Attendance When Date 02/10/2025 Start time 03:48 PM Finish t…" at bounding box center [784, 391] width 1568 height 782
type input "05:55 AM"
click at [772, 318] on input at bounding box center [784, 318] width 382 height 20
type input "03:48 PM"
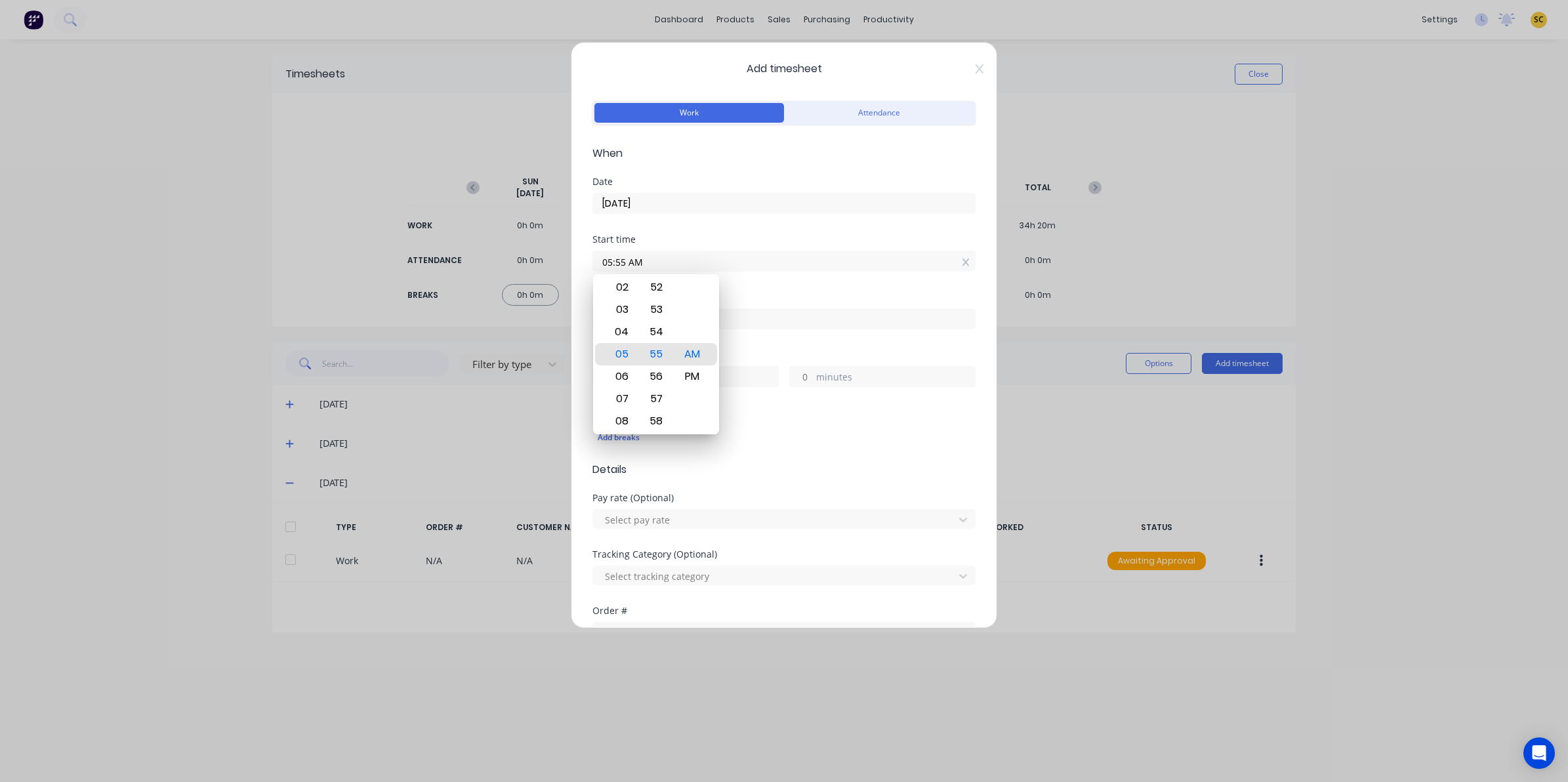
type input "9"
type input "53"
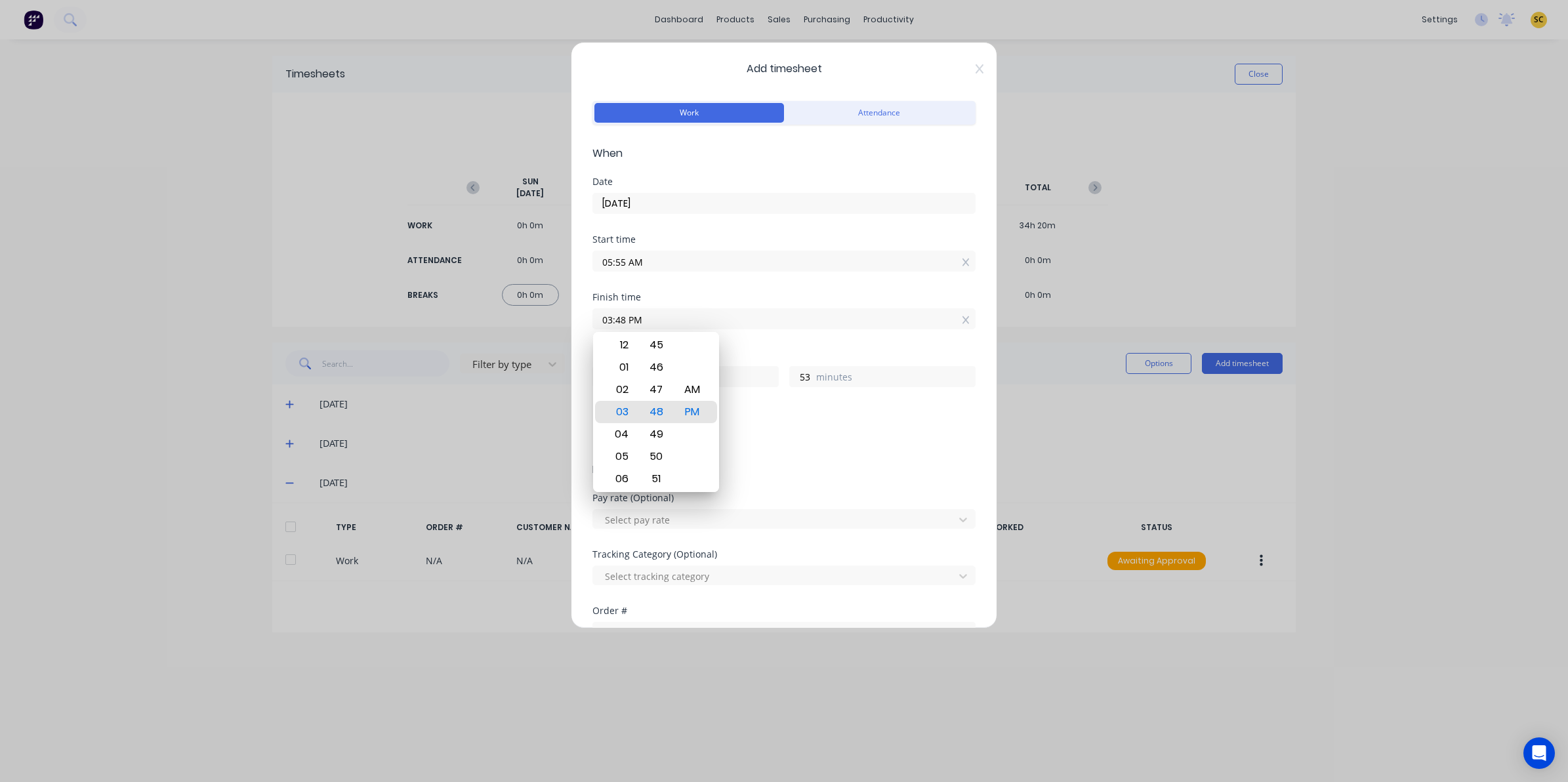
drag, startPoint x: 772, startPoint y: 318, endPoint x: 319, endPoint y: 333, distance: 453.2
click at [319, 333] on div "Add timesheet Work Attendance When Date 02/10/2025 Start time 05:55 AM Finish t…" at bounding box center [784, 391] width 1568 height 782
type input "3"
type input "02:15 AM"
type input "20"
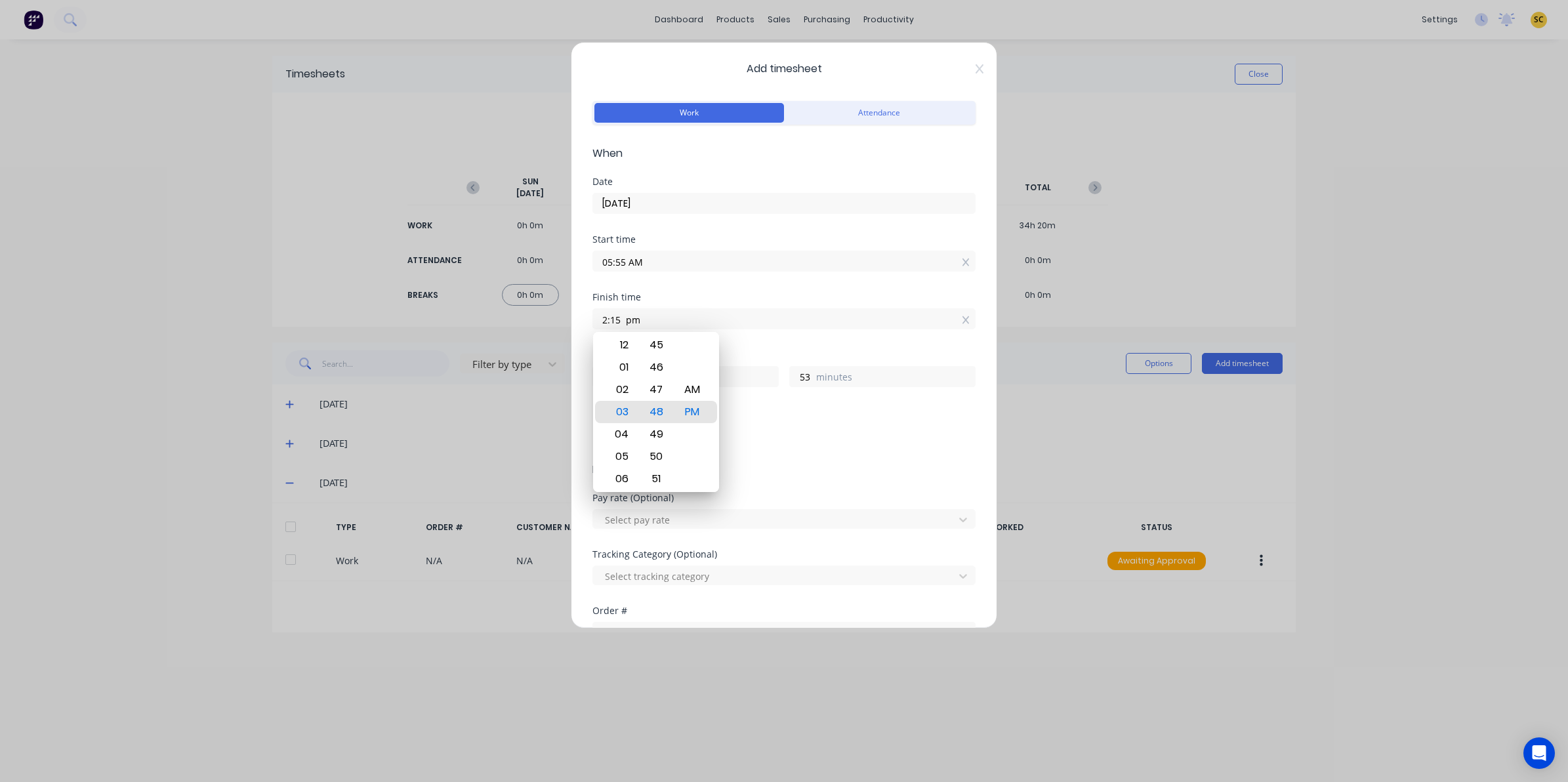
type input "20"
click at [690, 427] on div "PM" at bounding box center [693, 434] width 32 height 23
type input "02:15 PM"
type input "8"
click at [694, 582] on div at bounding box center [776, 576] width 344 height 16
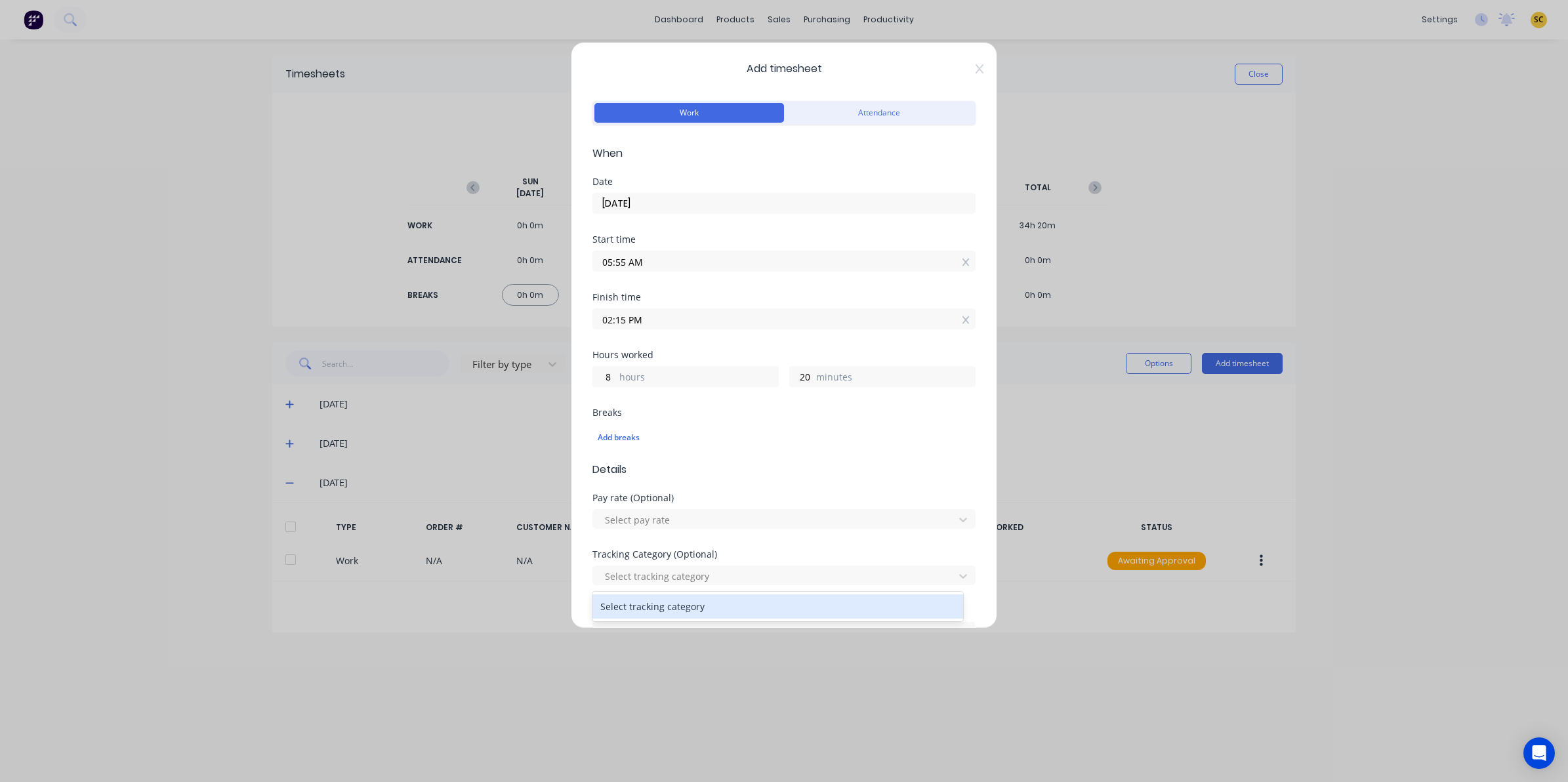
click at [851, 535] on div "Pay rate (Optional) Select pay rate" at bounding box center [784, 521] width 383 height 56
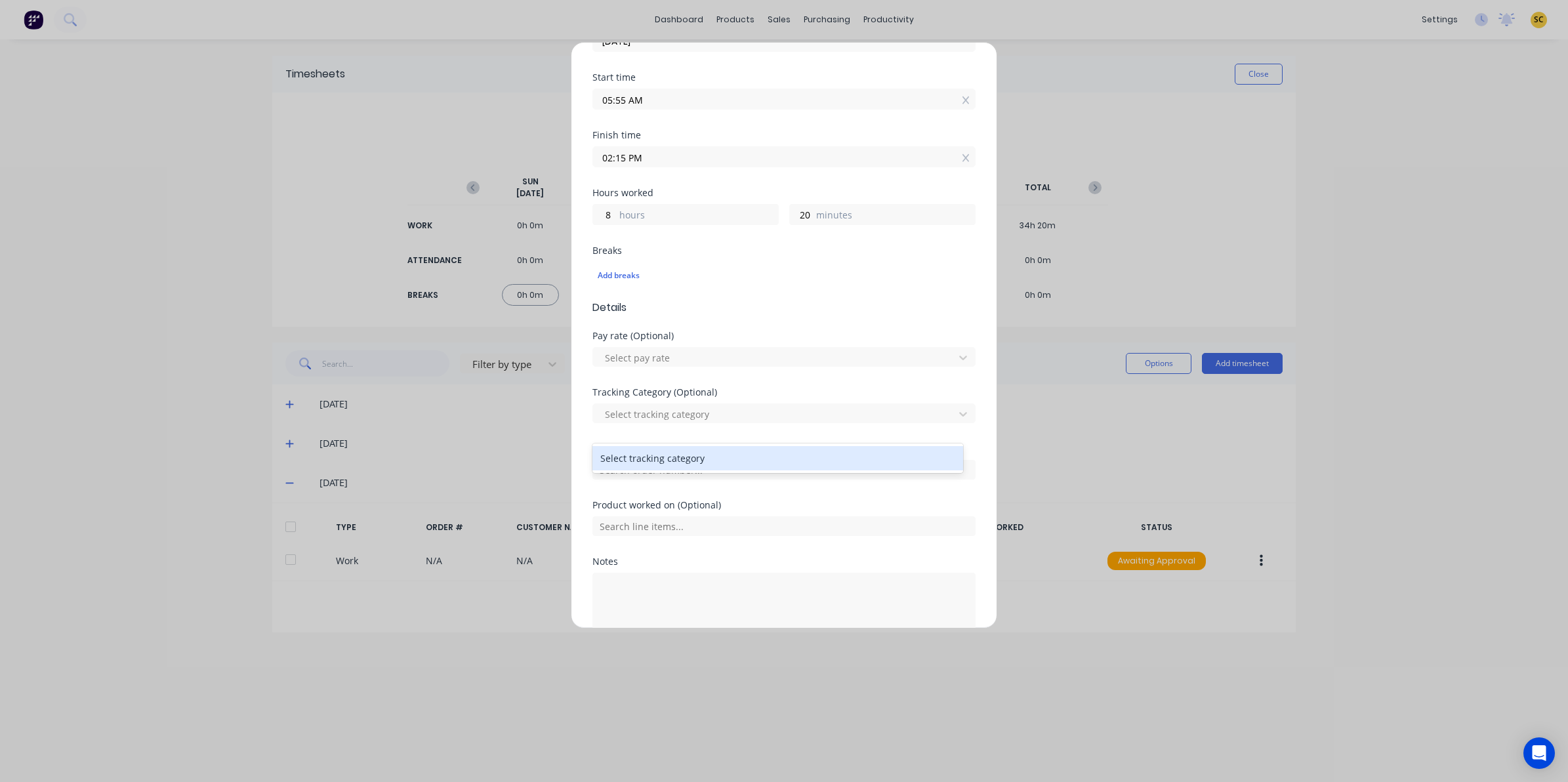
scroll to position [164, 0]
click at [661, 473] on input "text" at bounding box center [784, 468] width 383 height 20
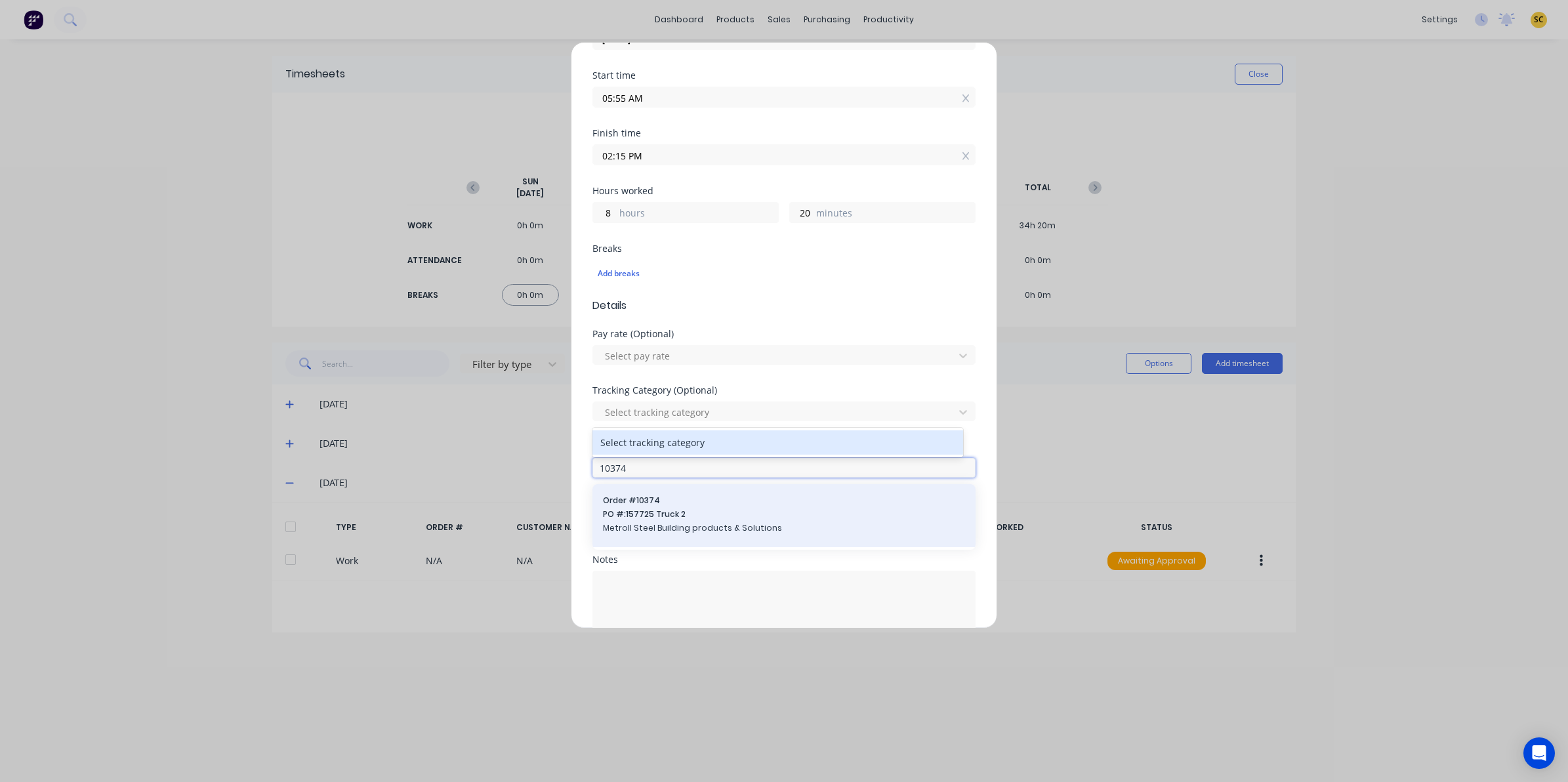
type input "10374"
click at [672, 528] on span "Metroll Steel Building products & Solutions" at bounding box center [784, 528] width 362 height 12
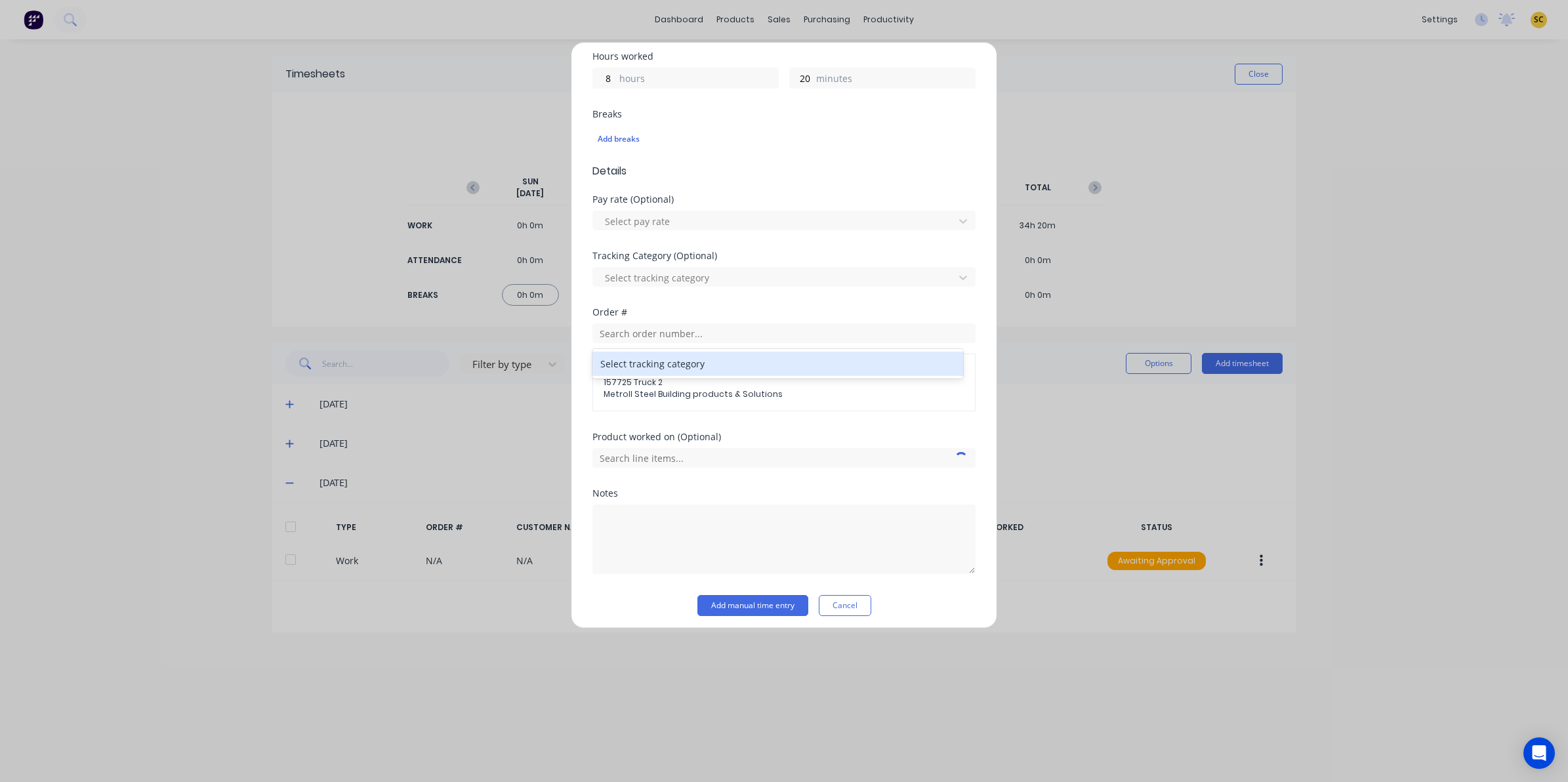
scroll to position [306, 0]
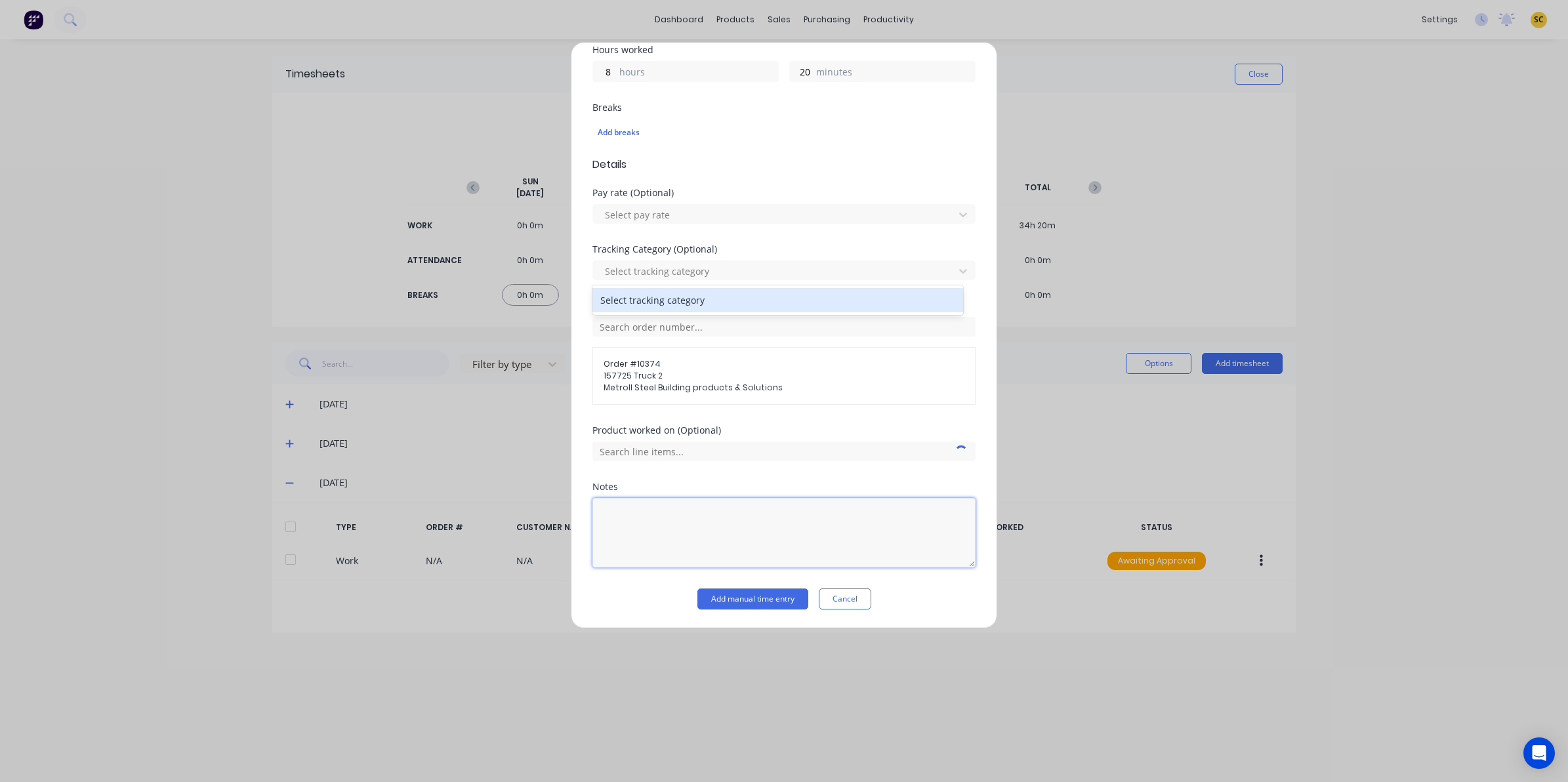
click at [658, 549] on textarea at bounding box center [784, 533] width 383 height 70
type textarea "paint prep"
click at [601, 588] on div "Add manual time entry Cancel" at bounding box center [784, 599] width 383 height 21
click at [716, 597] on button "Add manual time entry" at bounding box center [753, 599] width 111 height 21
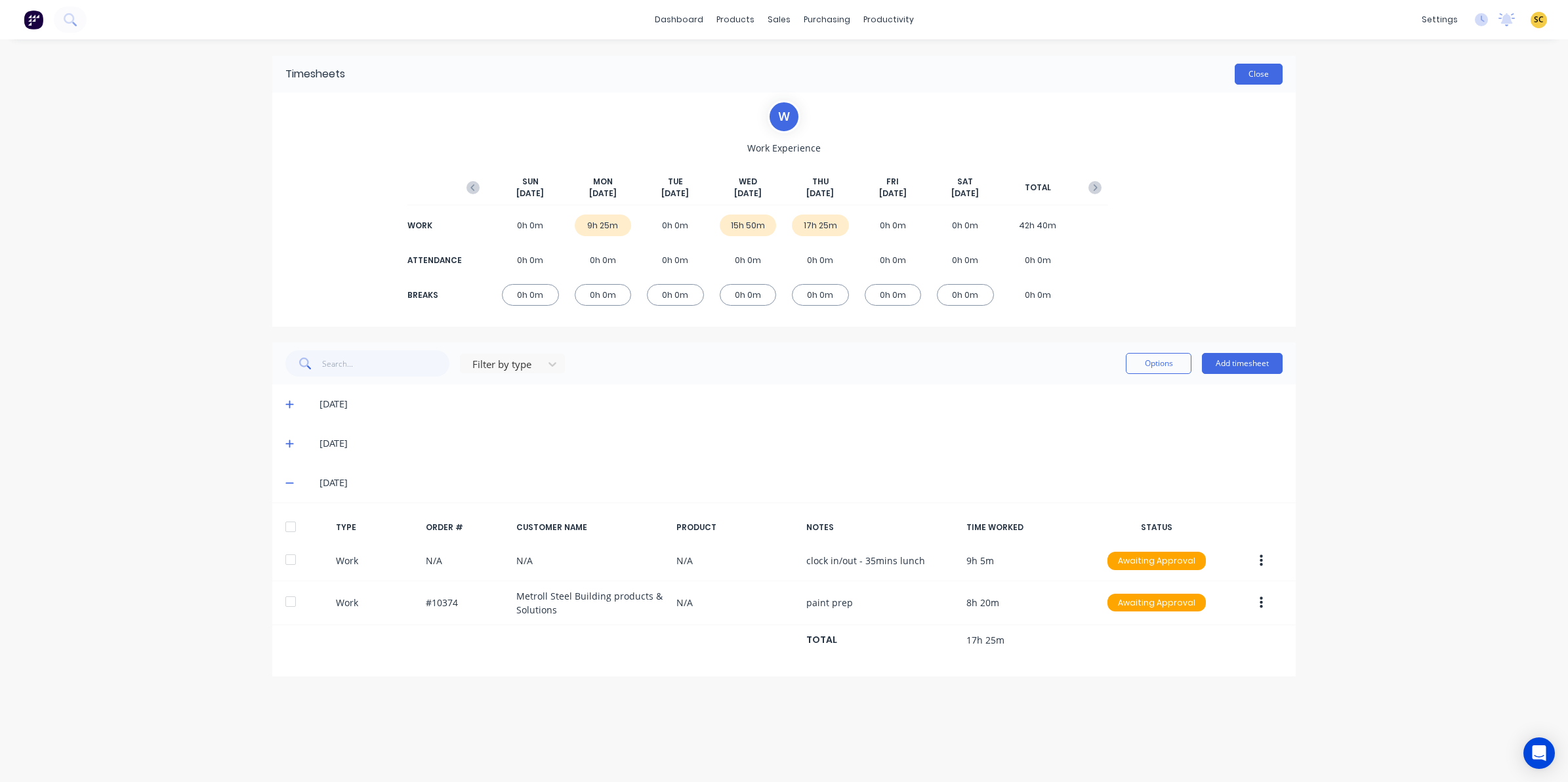
click at [1267, 73] on button "Close" at bounding box center [1259, 74] width 48 height 21
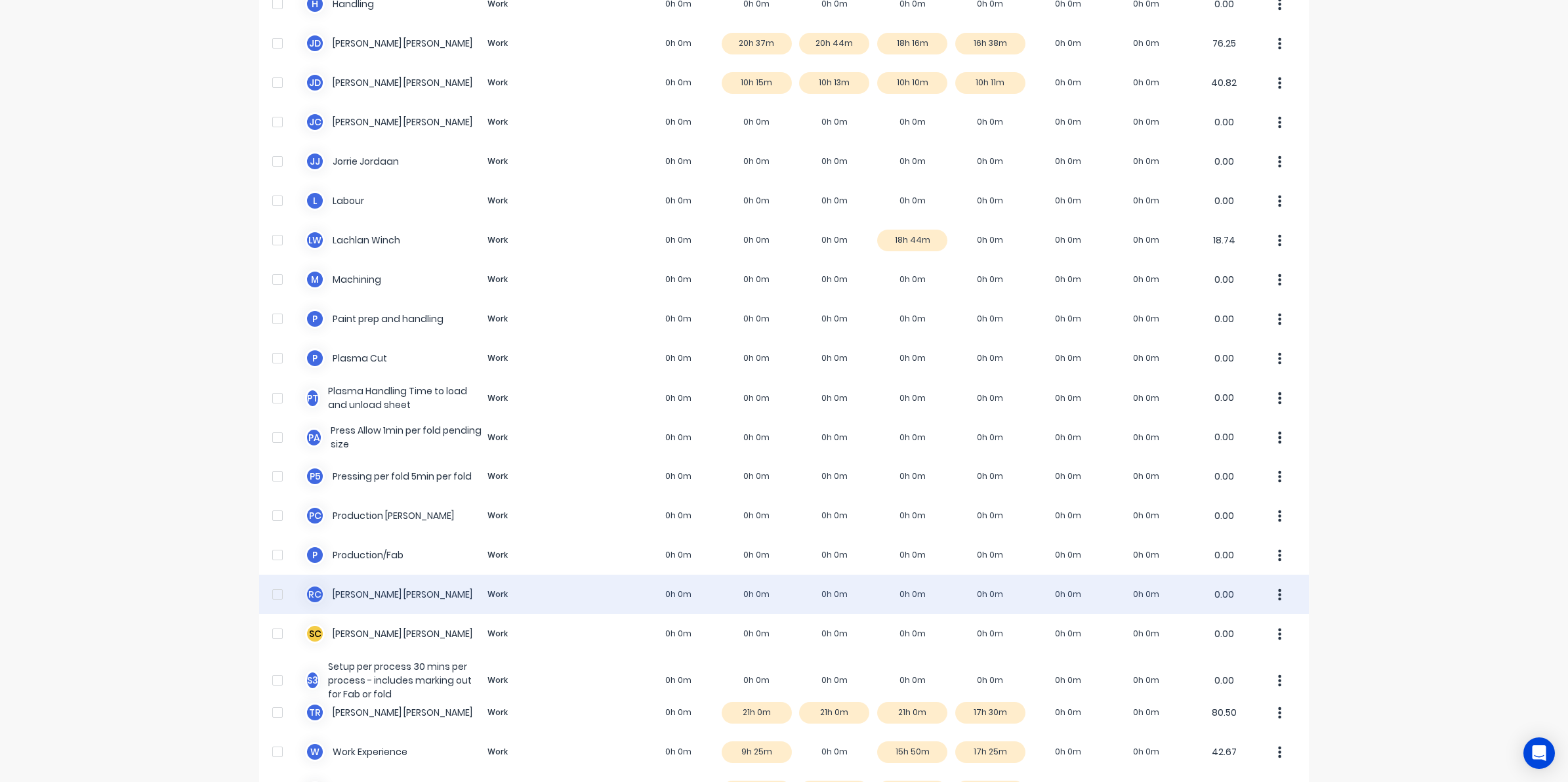
scroll to position [674, 0]
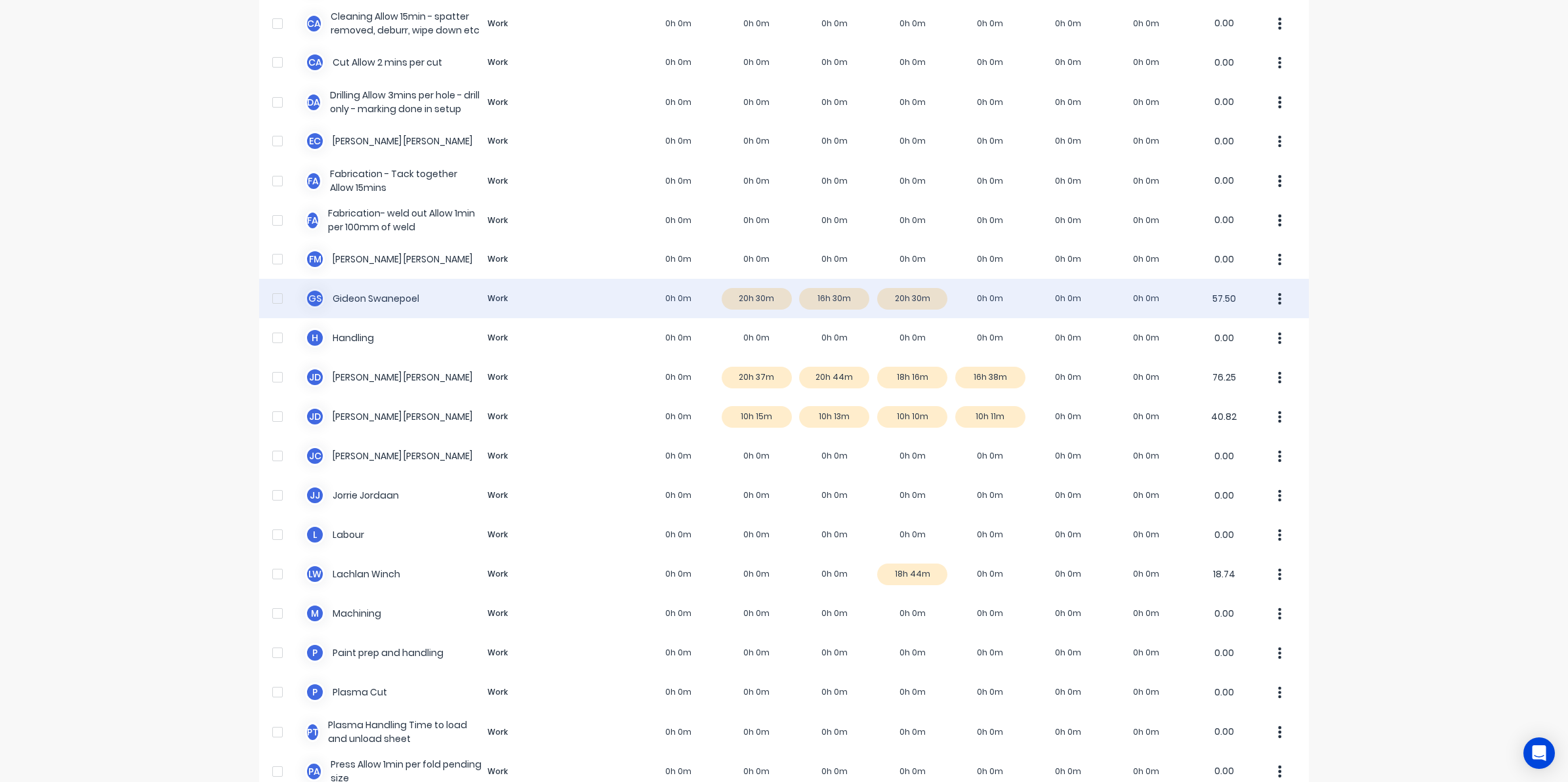
scroll to position [328, 0]
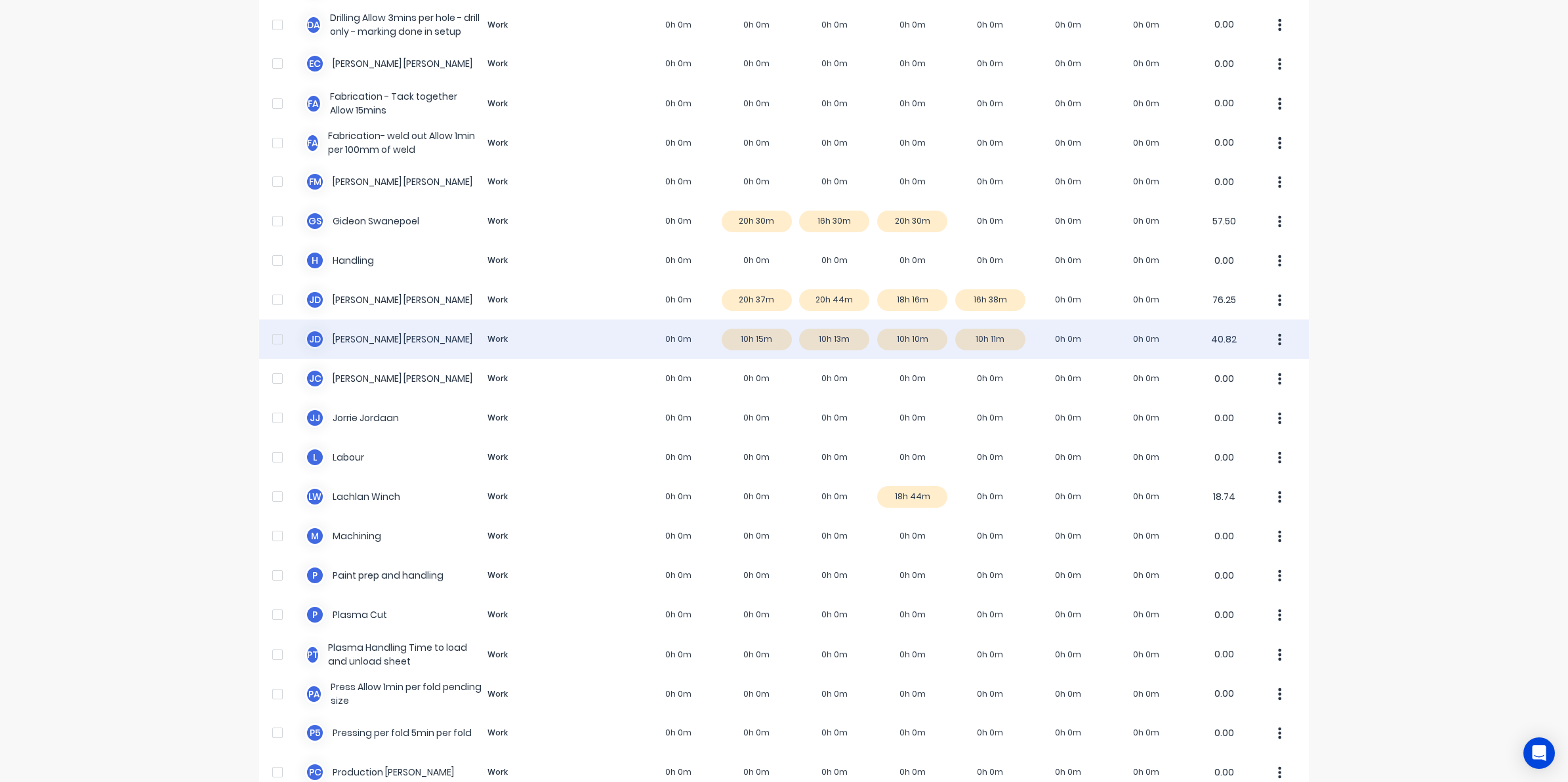
click at [965, 345] on div "J d [PERSON_NAME] Work 0h 0m 10h 15m 10h 13m 10h 10m 10h 11m 0h 0m 0h 0m 40.82" at bounding box center [784, 339] width 1050 height 39
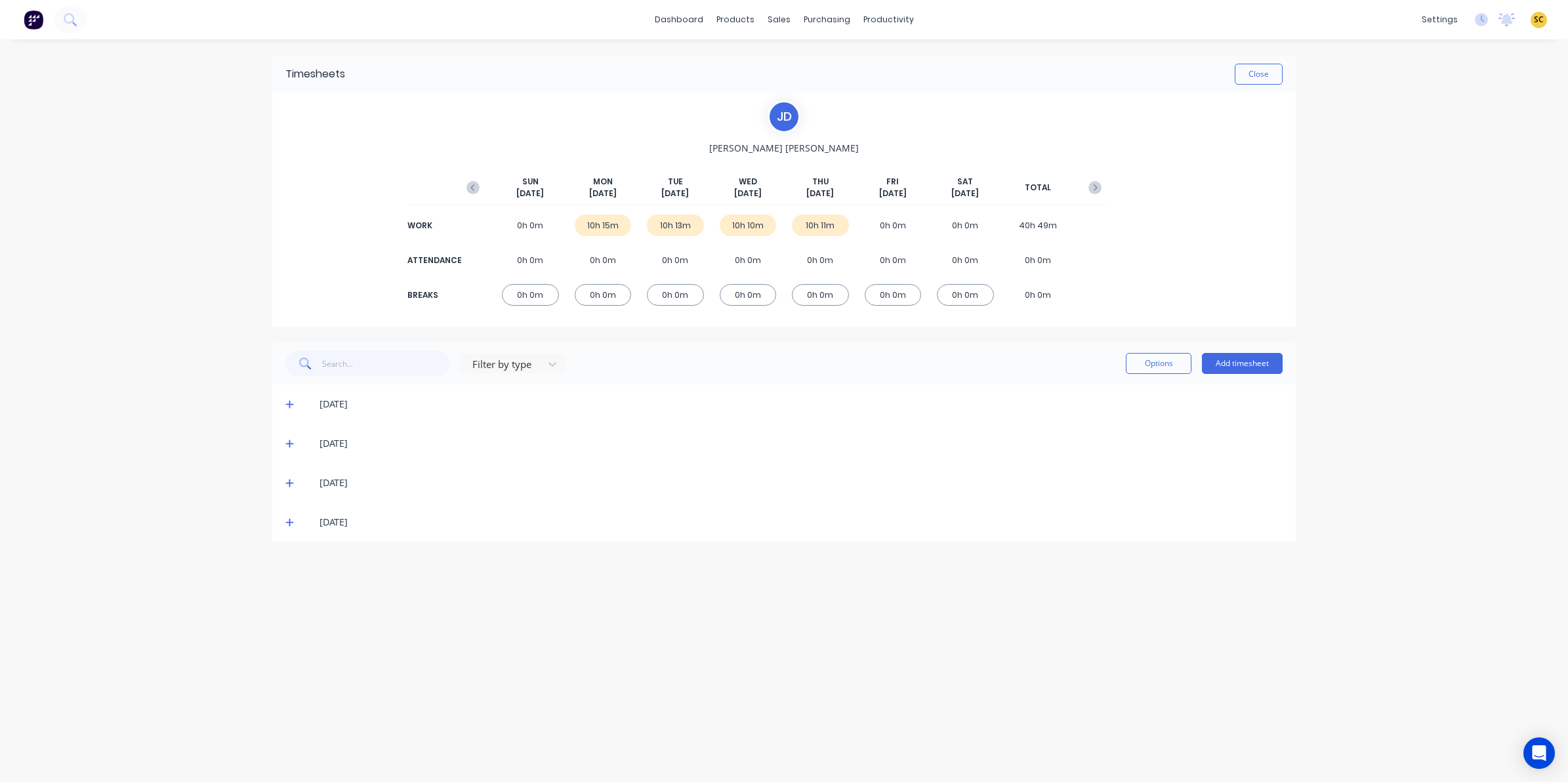
click at [289, 523] on icon at bounding box center [290, 522] width 8 height 9
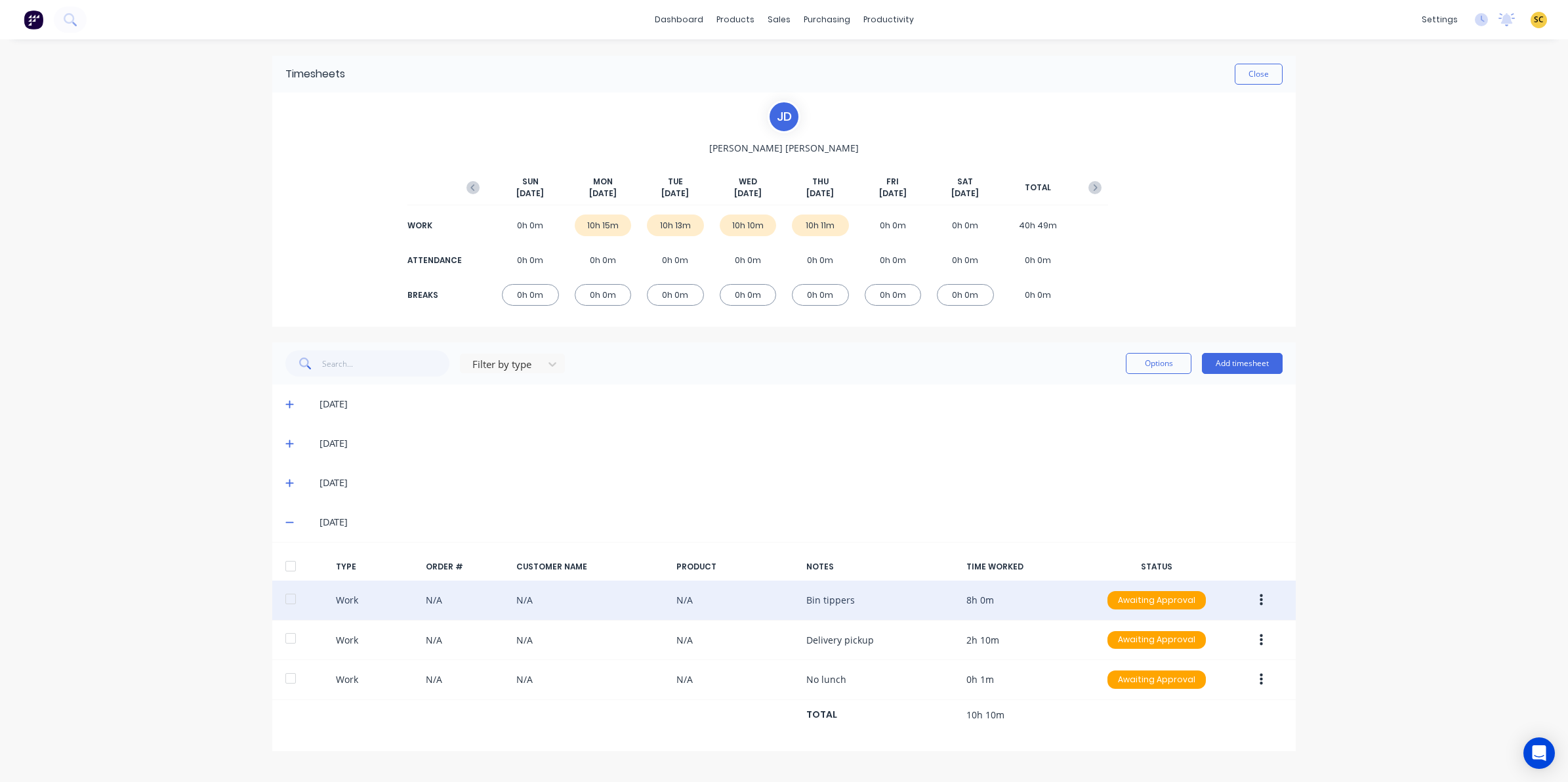
click at [1264, 604] on button "button" at bounding box center [1261, 600] width 31 height 24
click at [1175, 551] on div "Edit" at bounding box center [1214, 550] width 101 height 19
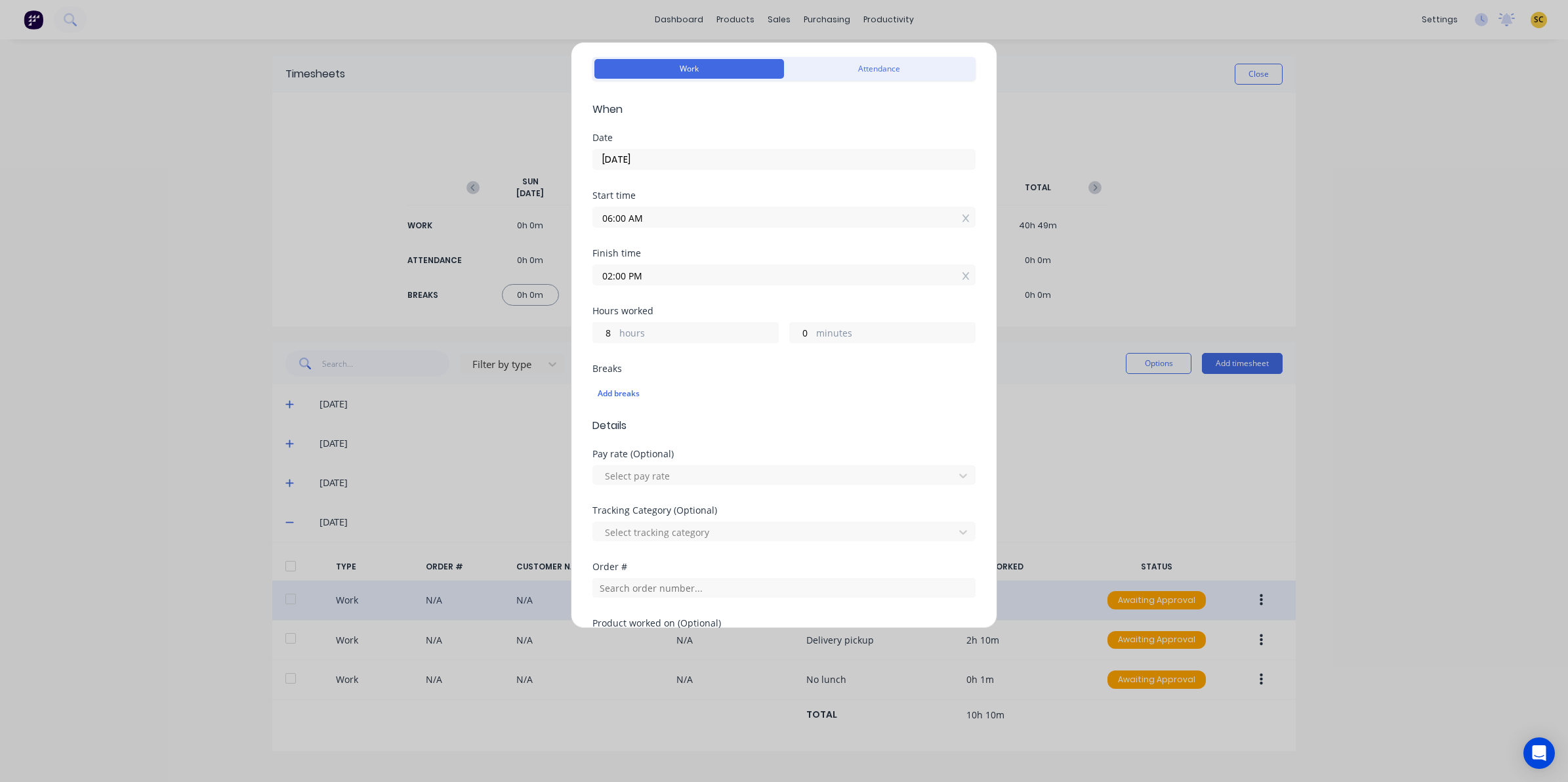
scroll to position [82, 0]
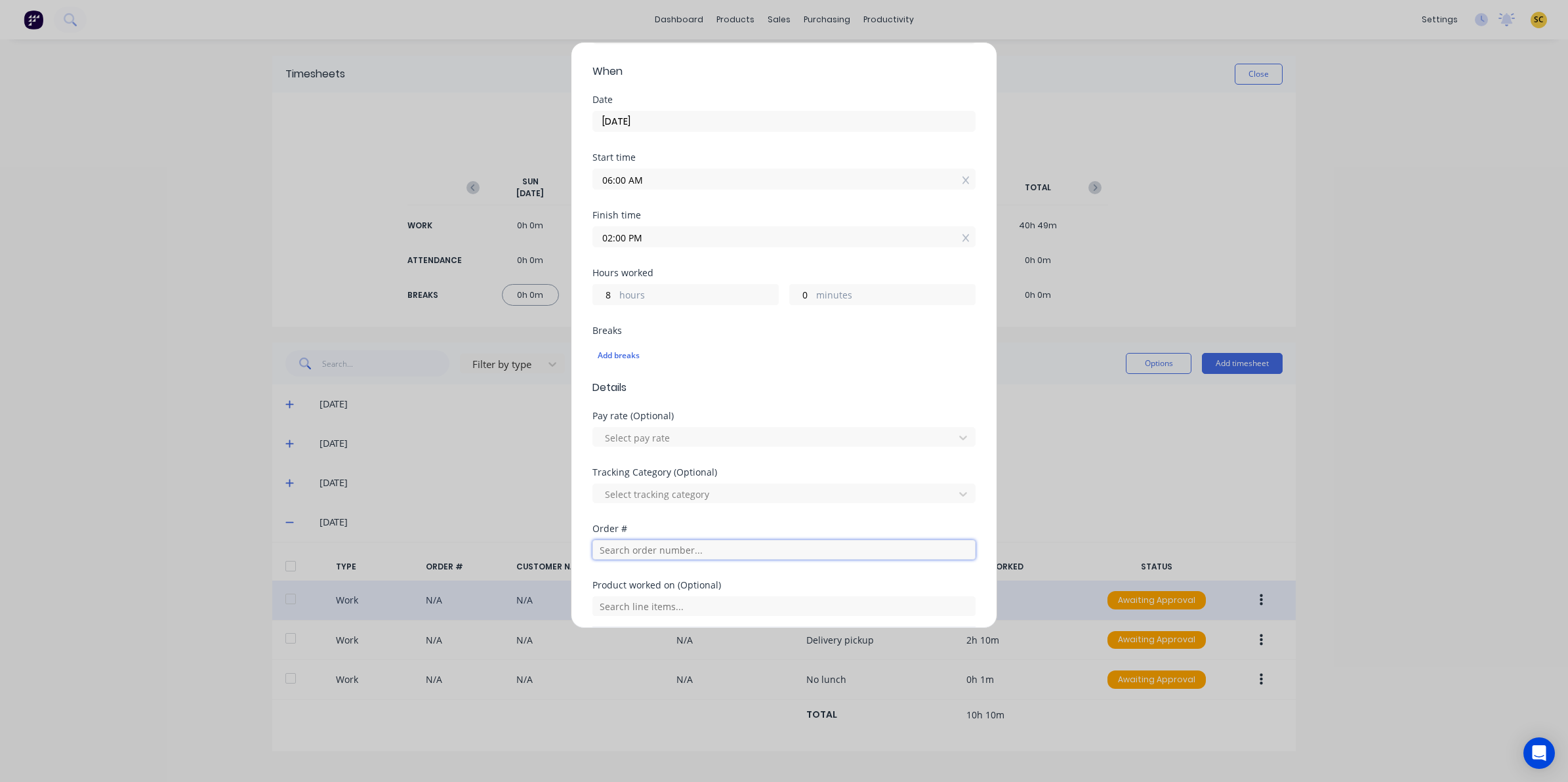
click at [631, 559] on input "text" at bounding box center [784, 550] width 383 height 20
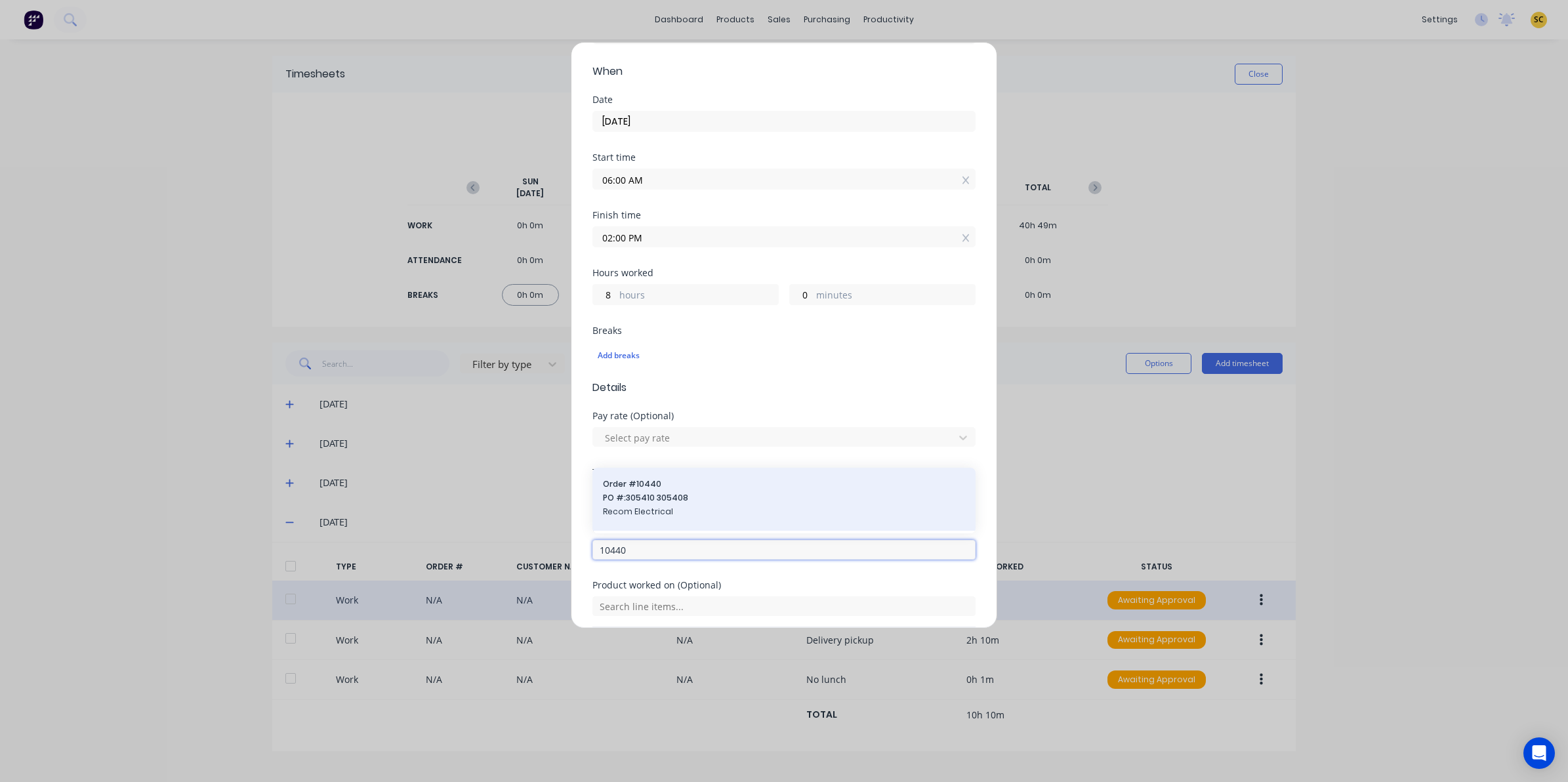
type input "10440"
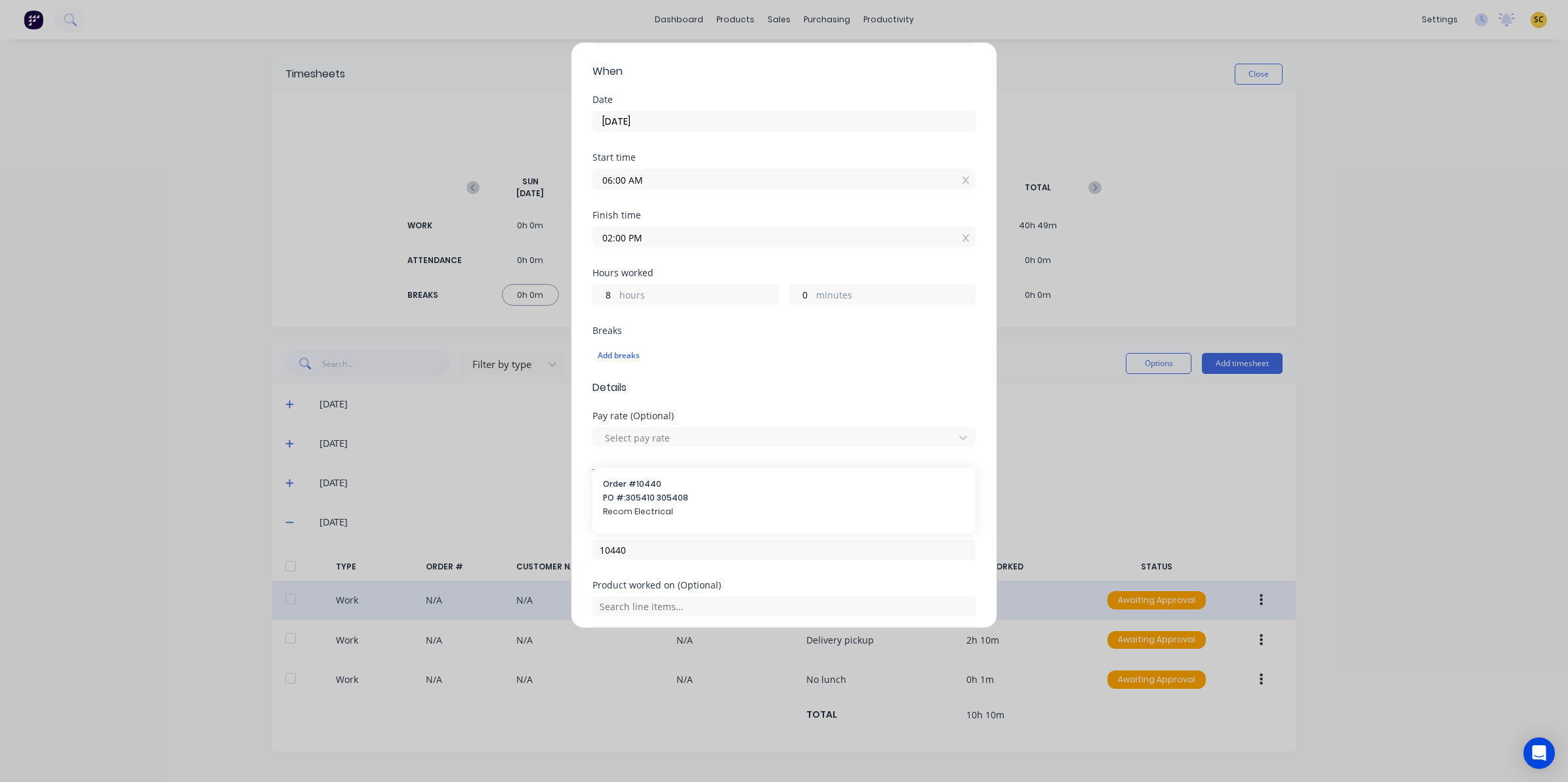
click at [622, 504] on span "PO #: 305410 305408" at bounding box center [784, 497] width 362 height 12
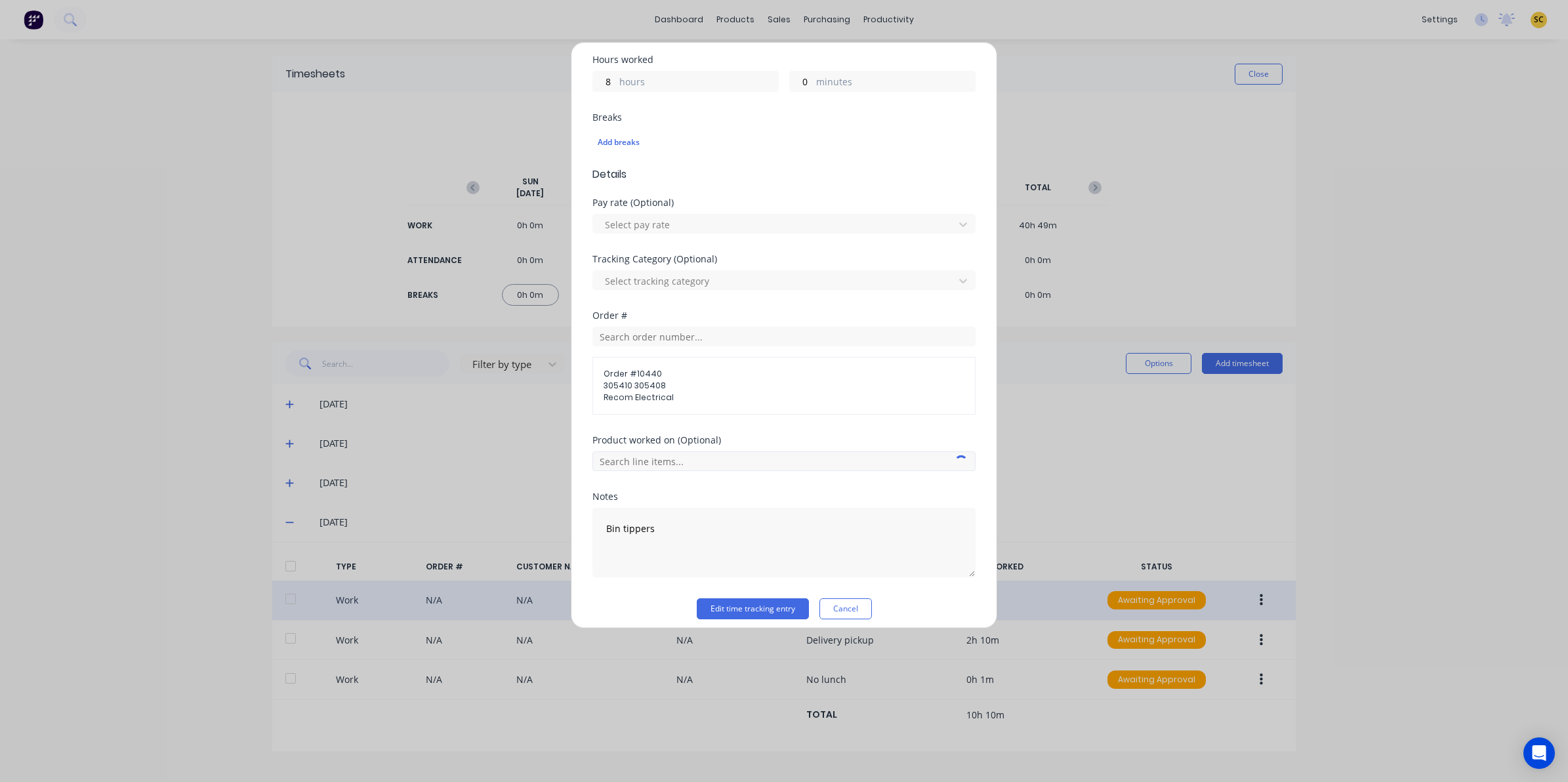
scroll to position [306, 0]
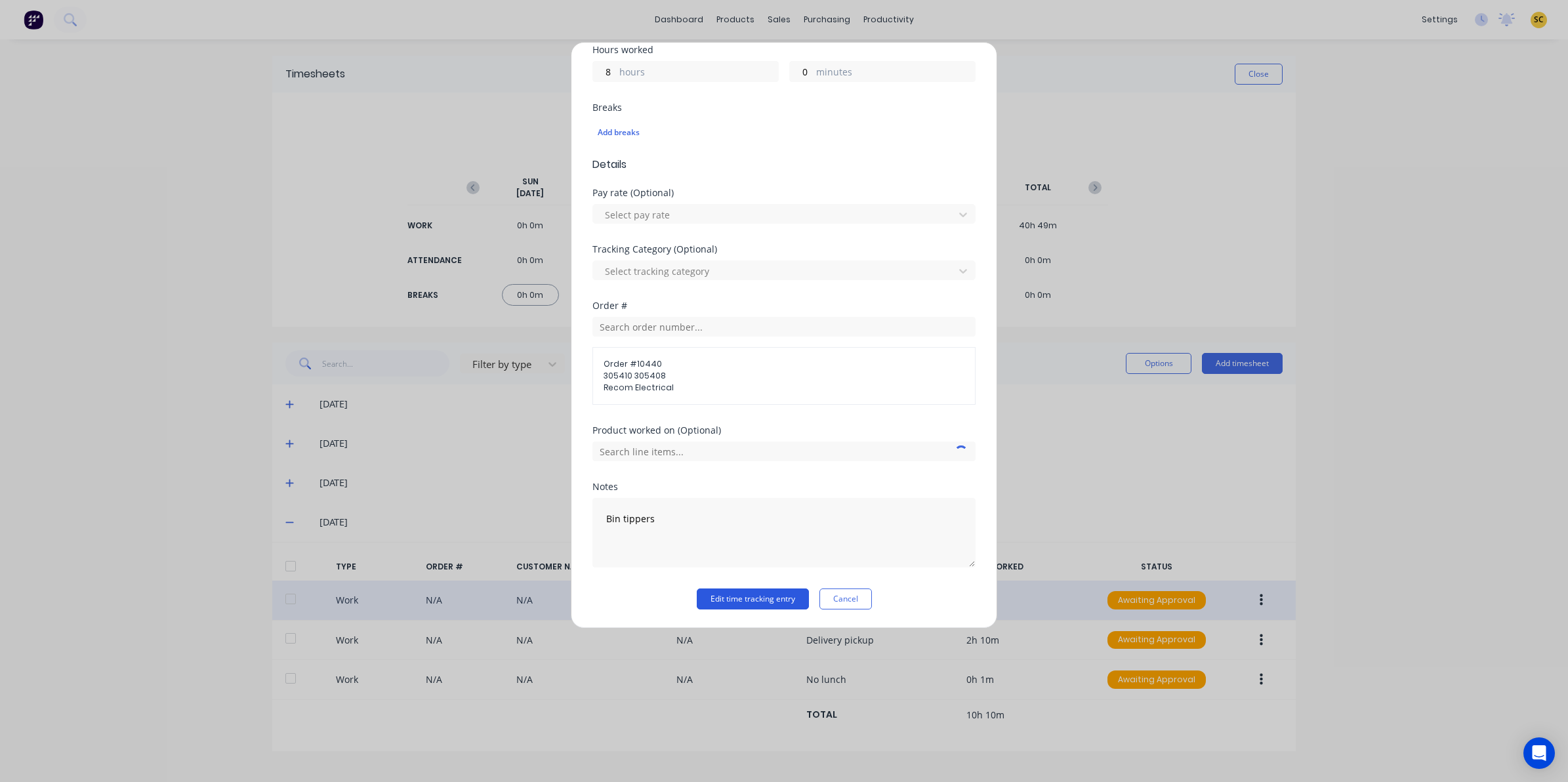
click at [700, 602] on button "Edit time tracking entry" at bounding box center [753, 599] width 112 height 21
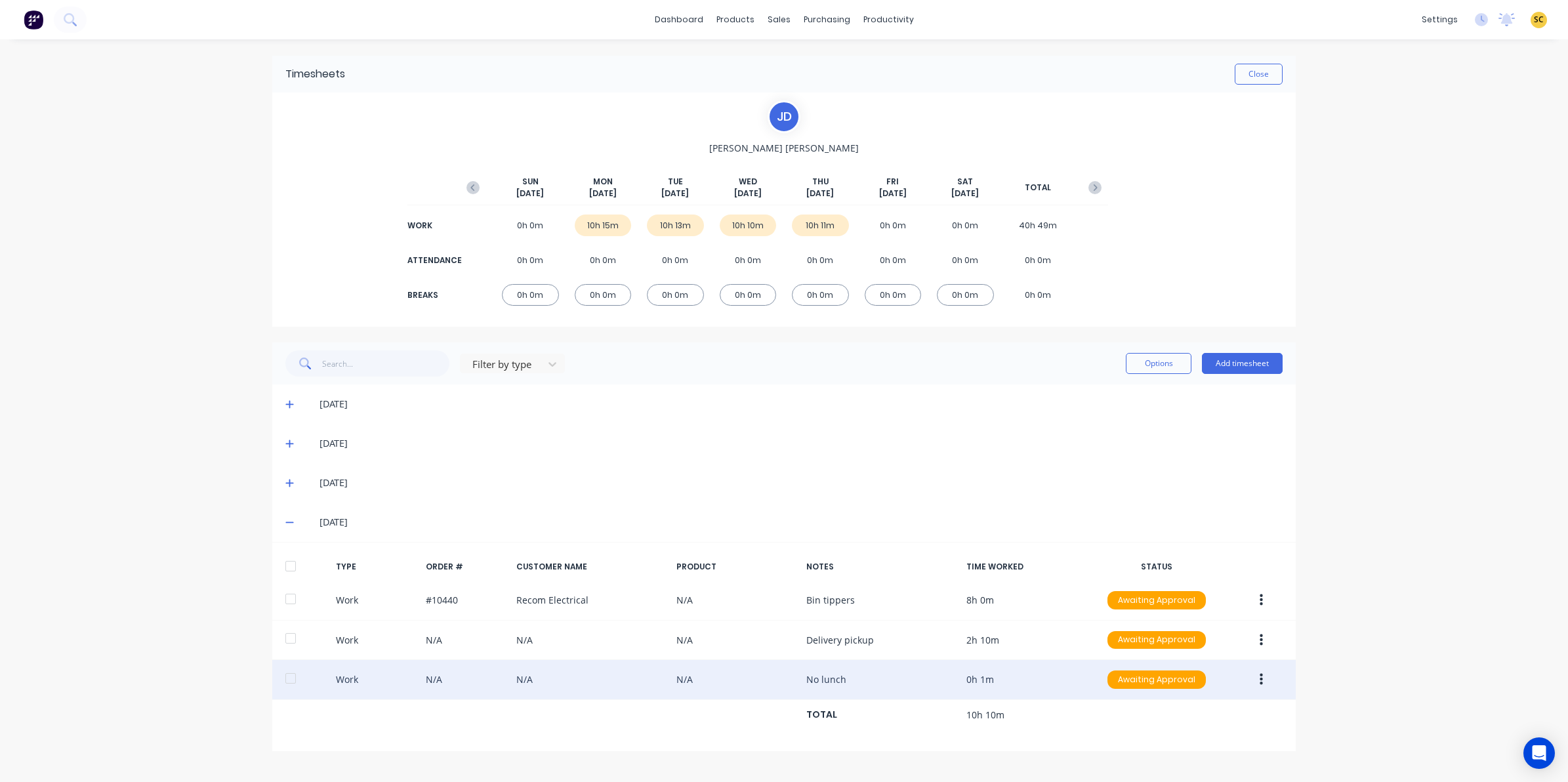
click at [1266, 682] on button "button" at bounding box center [1261, 680] width 31 height 24
click at [1185, 636] on div "Edit" at bounding box center [1214, 630] width 101 height 19
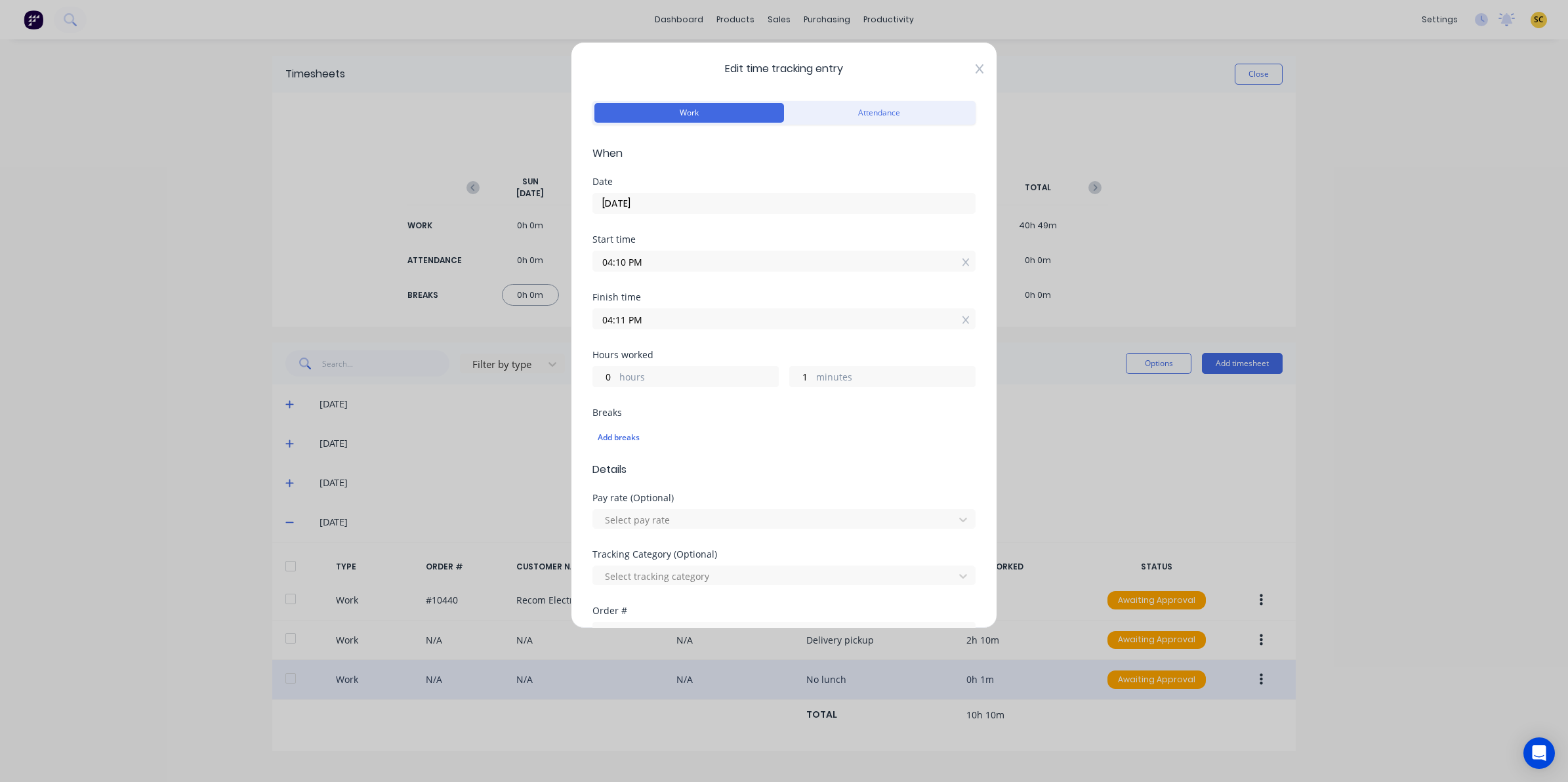
click at [975, 70] on icon at bounding box center [979, 68] width 8 height 9
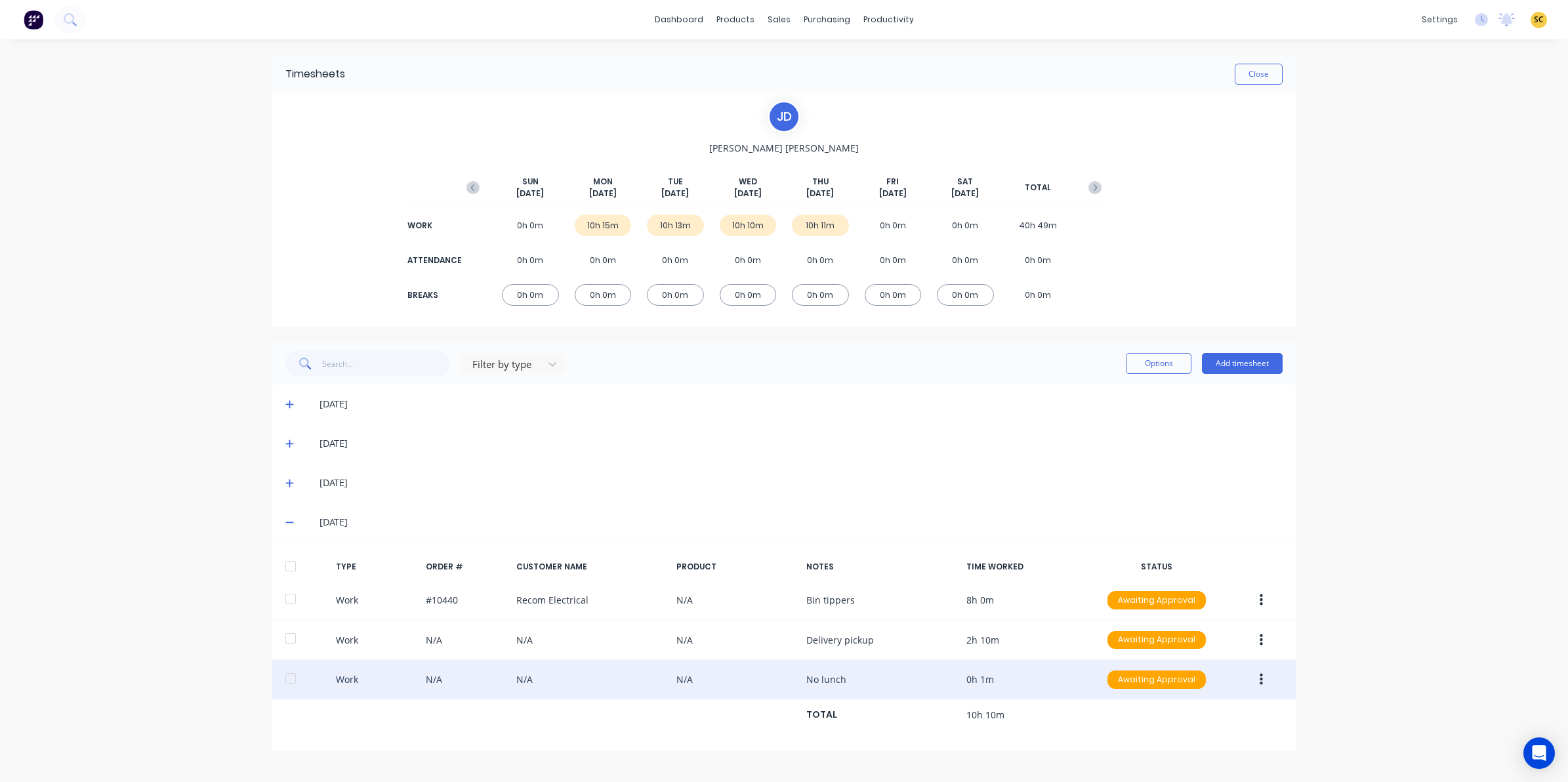
click at [1261, 679] on icon "button" at bounding box center [1261, 679] width 4 height 14
click at [1226, 636] on div "Edit" at bounding box center [1214, 630] width 101 height 19
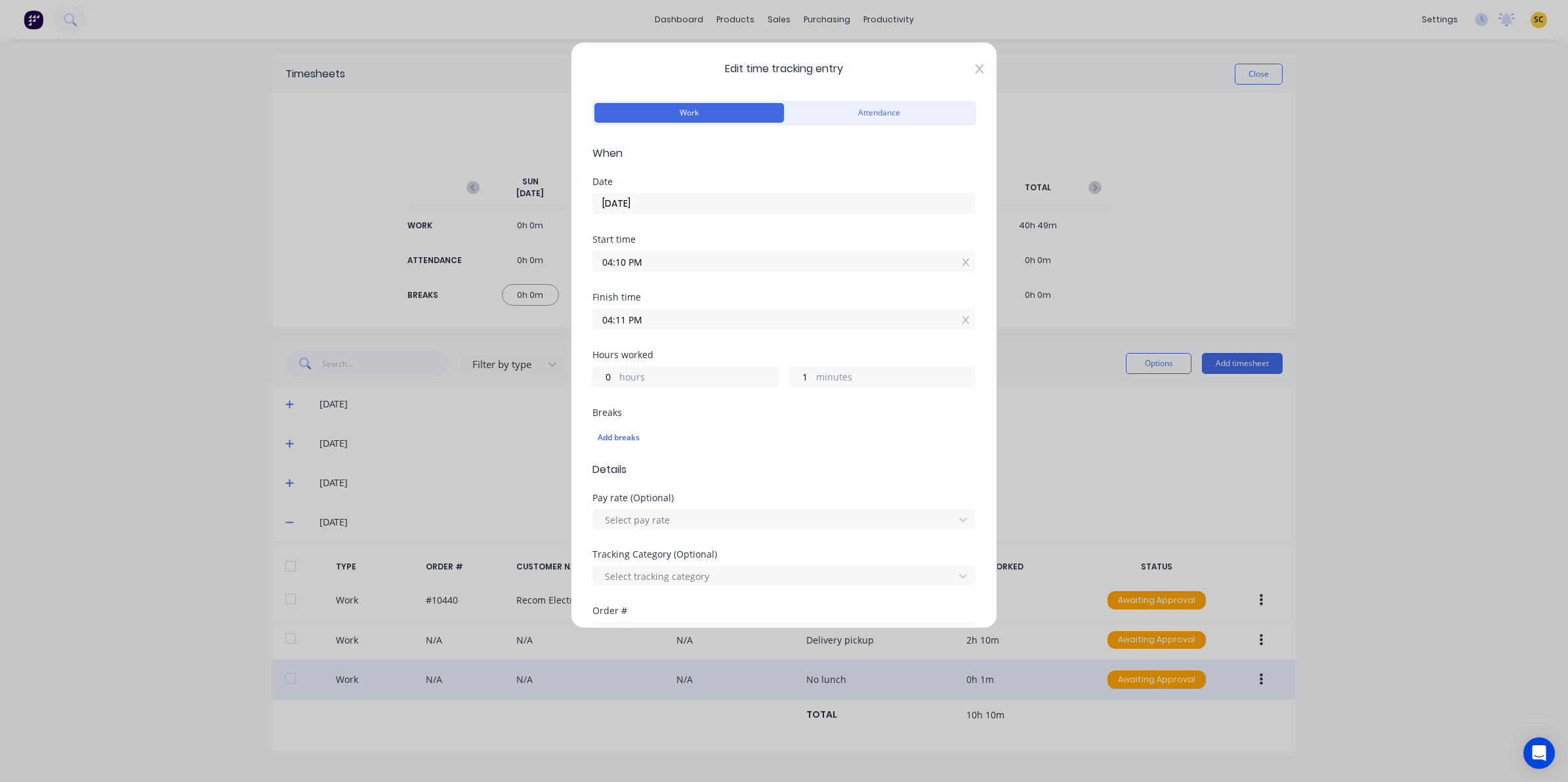
click at [975, 68] on icon at bounding box center [979, 68] width 8 height 11
